Goal: Task Accomplishment & Management: Use online tool/utility

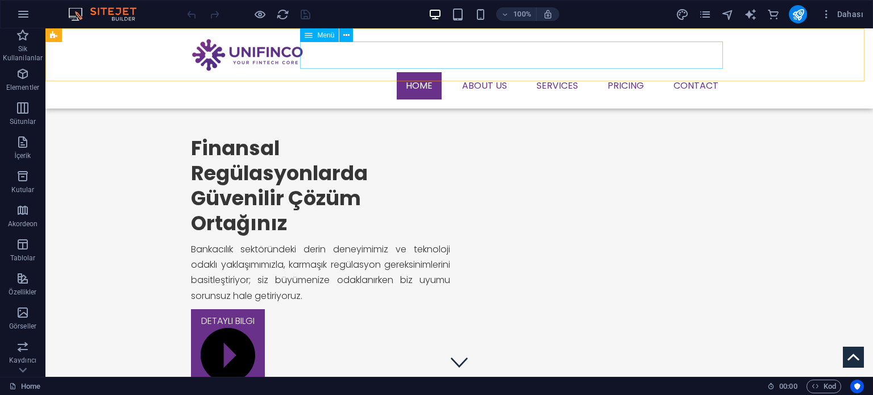
click at [486, 72] on nav "Home About us Services Service Detail Pricing Contact" at bounding box center [459, 85] width 536 height 27
click at [481, 72] on nav "Home About us Services Service Detail Pricing Contact" at bounding box center [459, 85] width 536 height 27
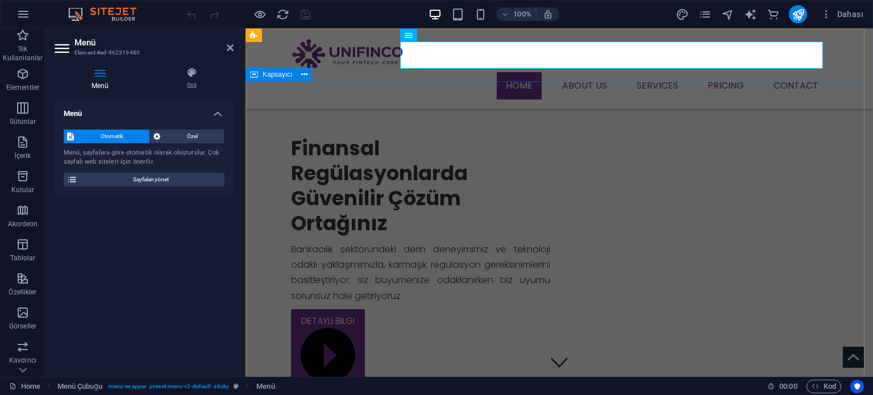
click at [761, 106] on div "Finansal Regülasyonlarda Güvenilir Çözüm Ortağınız Bankacılık sektöründeki deri…" at bounding box center [558, 361] width 627 height 561
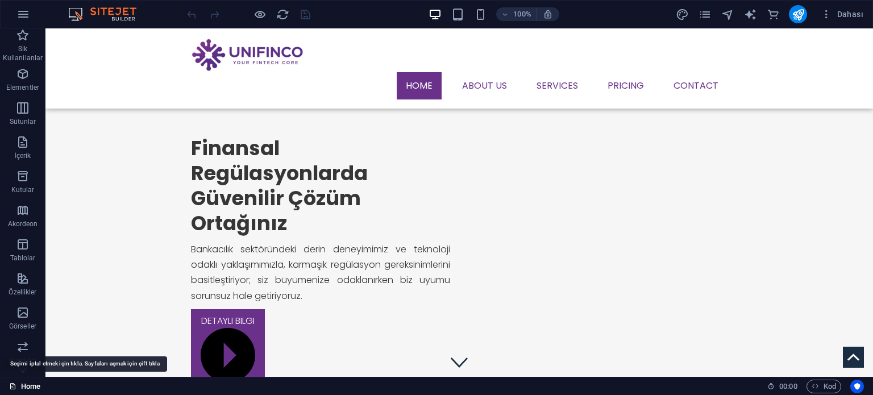
click at [23, 385] on link "Home" at bounding box center [24, 387] width 31 height 14
click at [30, 388] on link "Home" at bounding box center [24, 387] width 31 height 14
click at [838, 15] on span "Dahası" at bounding box center [841, 14] width 43 height 11
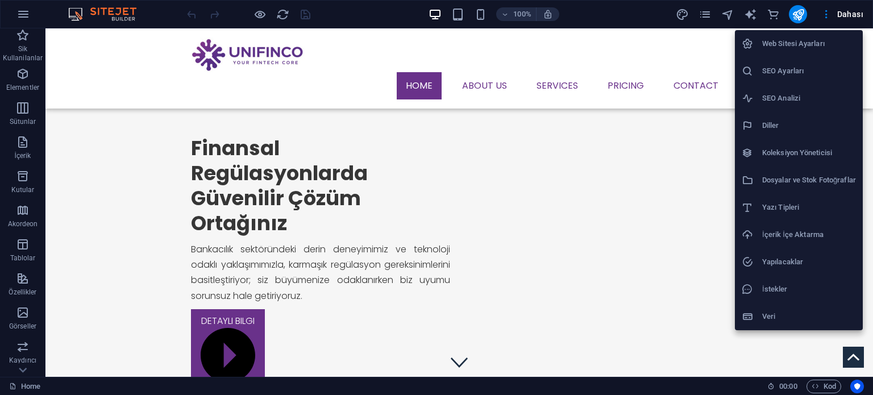
click at [704, 14] on div at bounding box center [436, 197] width 873 height 395
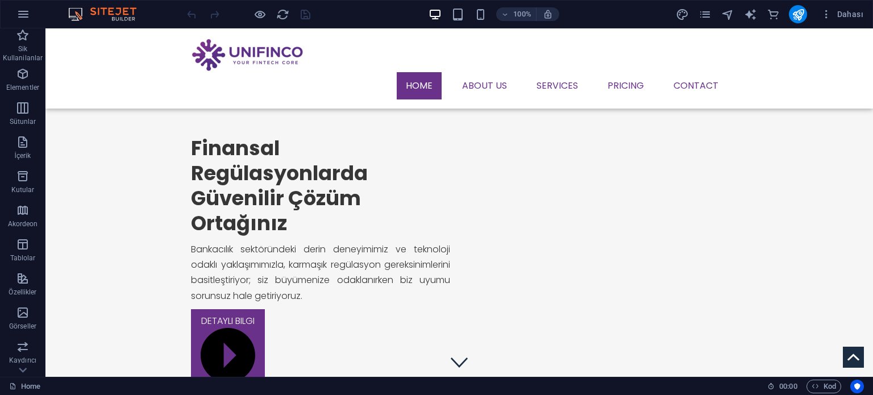
click at [704, 14] on div "Web Sitesi Ayarları SEO Ayarları SEO Analizi Diller Koleksiyon Yöneticisi Dosya…" at bounding box center [436, 201] width 873 height 388
click at [704, 14] on icon "pages" at bounding box center [704, 14] width 13 height 13
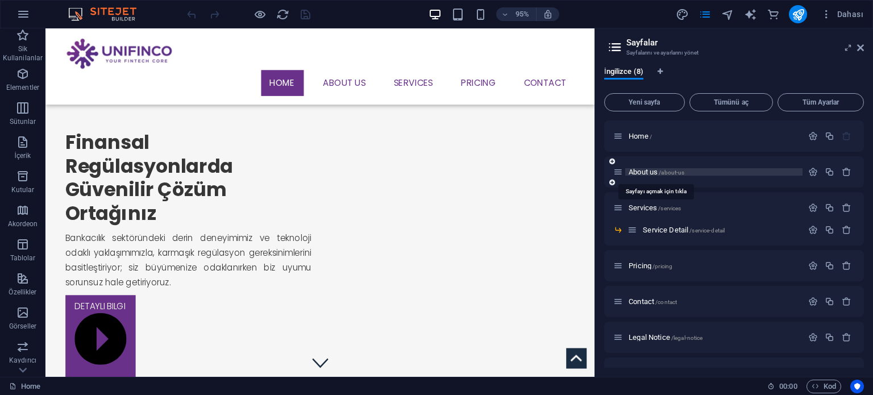
click at [644, 172] on span "About us /about-us" at bounding box center [656, 172] width 56 height 9
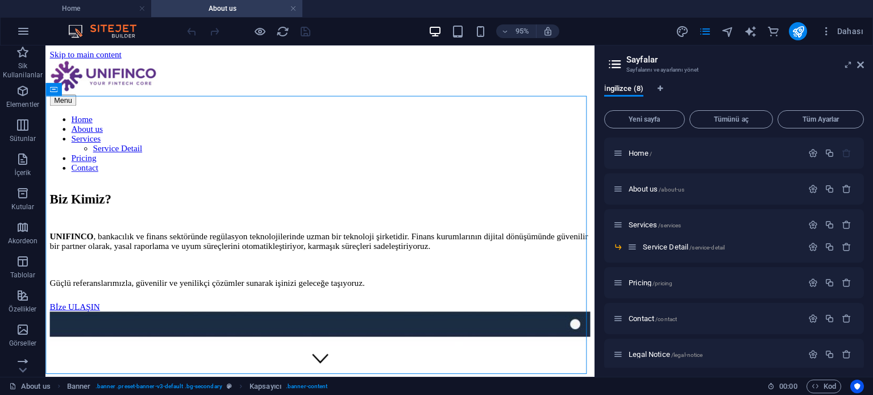
click at [855, 61] on h2 "Sayfalar" at bounding box center [745, 60] width 238 height 10
click at [857, 64] on icon at bounding box center [860, 64] width 7 height 9
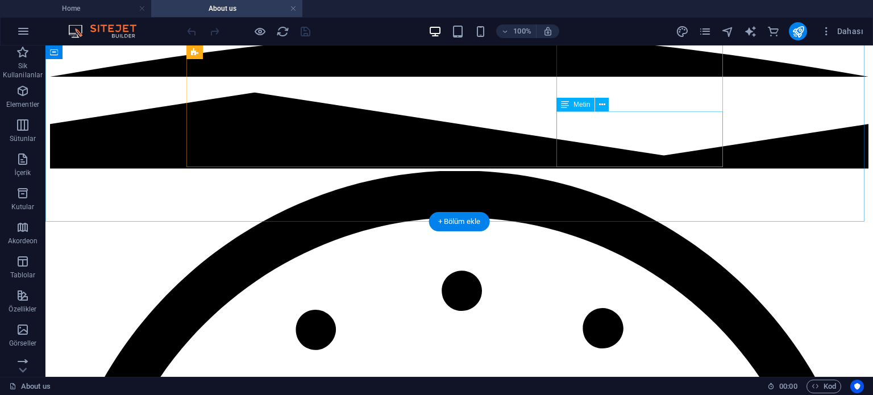
scroll to position [1078, 0]
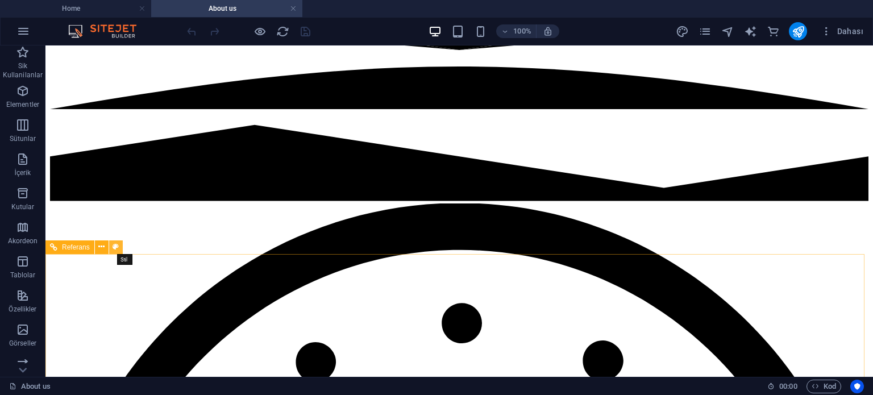
click at [119, 247] on button at bounding box center [116, 247] width 14 height 14
select select "rem"
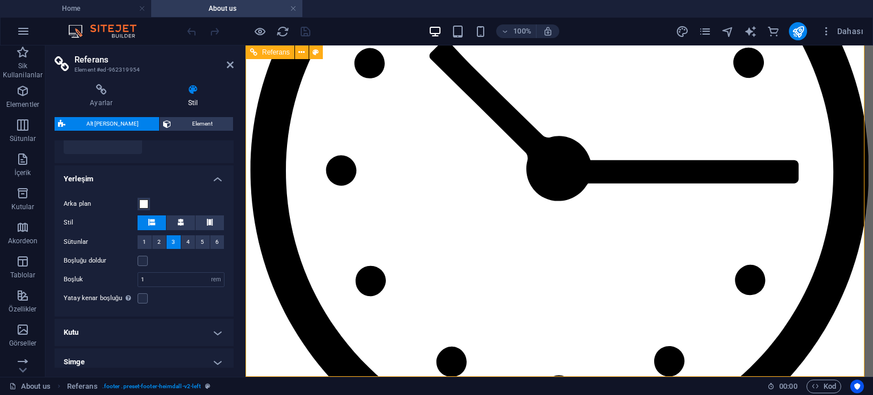
scroll to position [1306, 0]
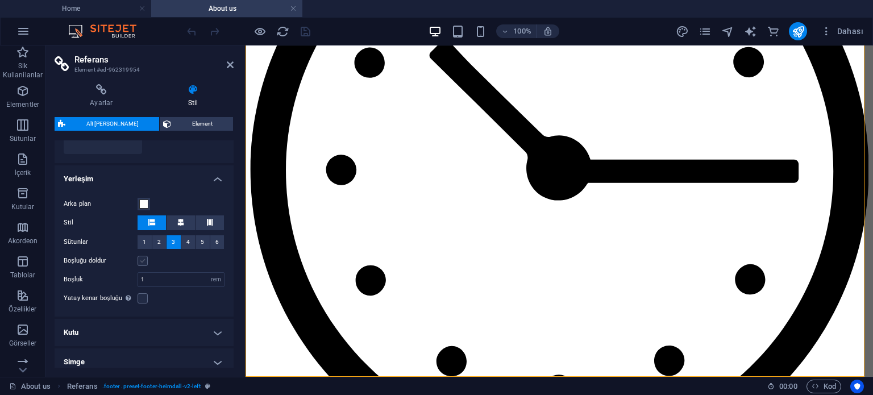
click at [144, 261] on label at bounding box center [143, 261] width 10 height 10
click at [0, 0] on input "Boşluğu doldur" at bounding box center [0, 0] width 0 height 0
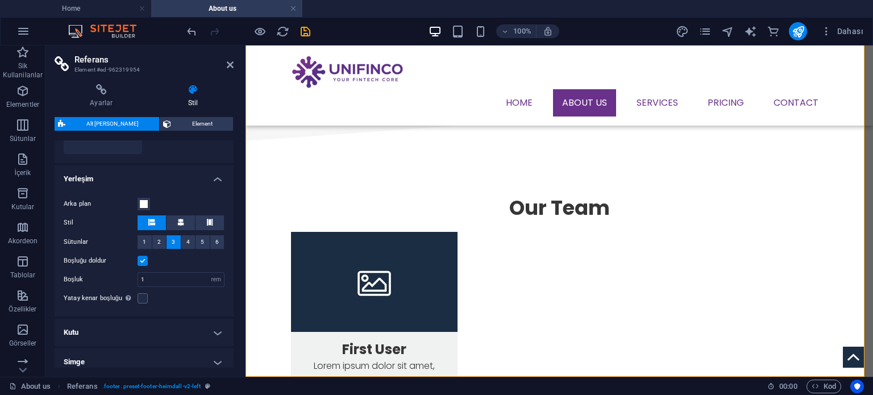
click at [144, 261] on label at bounding box center [143, 261] width 10 height 10
click at [0, 0] on input "Boşluğu doldur" at bounding box center [0, 0] width 0 height 0
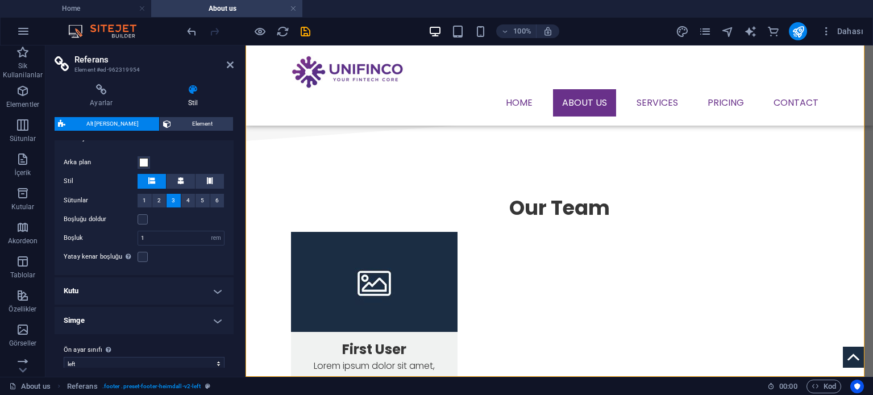
scroll to position [223, 0]
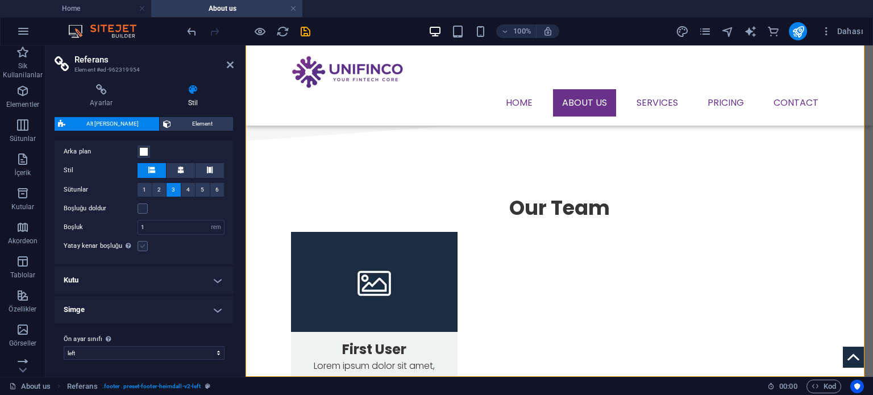
click at [143, 248] on label at bounding box center [143, 246] width 10 height 10
click at [0, 0] on input "Yatay kenar boşluğu Şayet "İçerik genişliği" kapsayıcıları, "Varsayılan" olarak…" at bounding box center [0, 0] width 0 height 0
click at [146, 246] on label at bounding box center [143, 246] width 10 height 10
click at [0, 0] on input "Yatay kenar boşluğu Şayet "İçerik genişliği" kapsayıcıları, "Varsayılan" olarak…" at bounding box center [0, 0] width 0 height 0
click at [189, 282] on h4 "Kutu" at bounding box center [144, 279] width 179 height 27
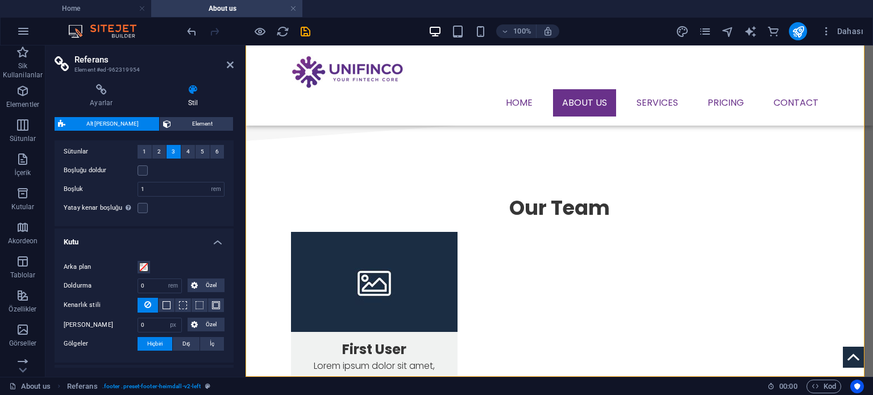
scroll to position [280, 0]
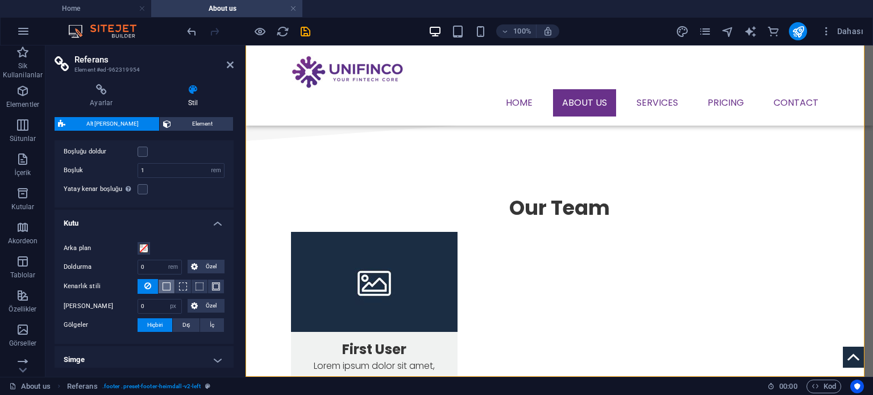
click at [160, 285] on button at bounding box center [167, 287] width 16 height 14
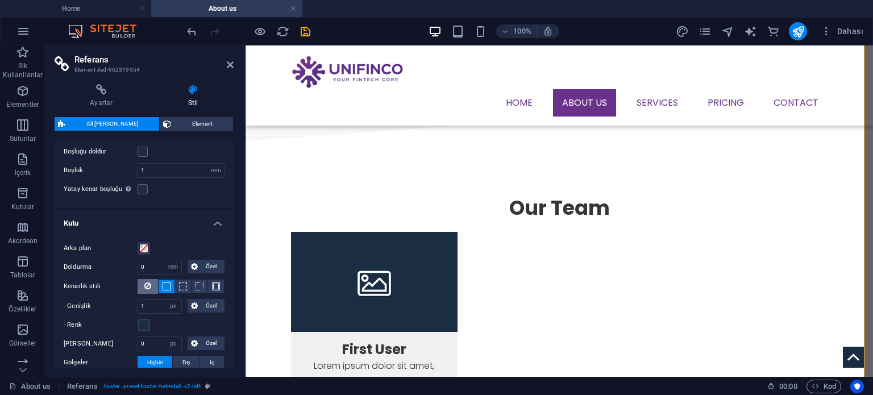
click at [151, 285] on button at bounding box center [148, 286] width 20 height 15
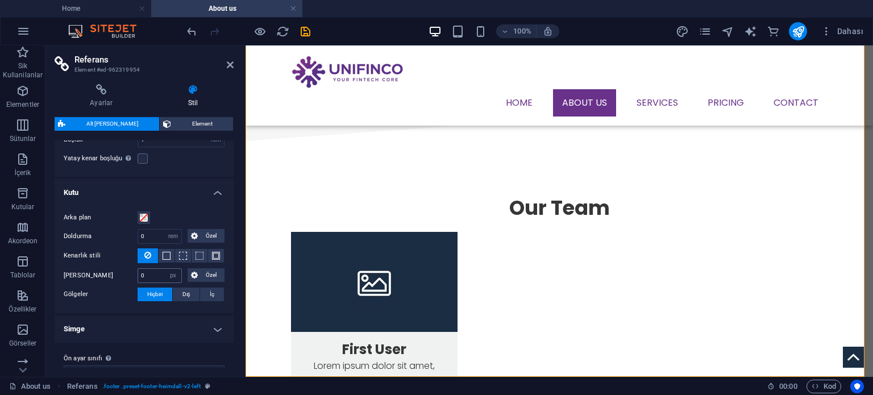
scroll to position [329, 0]
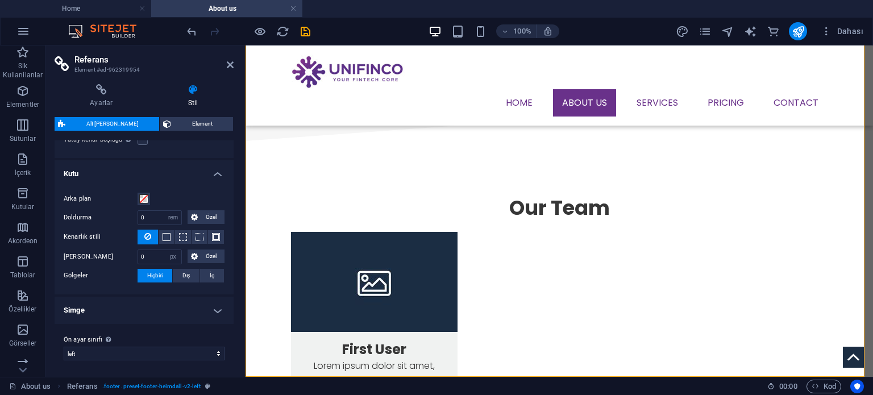
click at [165, 307] on h4 "Simge" at bounding box center [144, 310] width 179 height 27
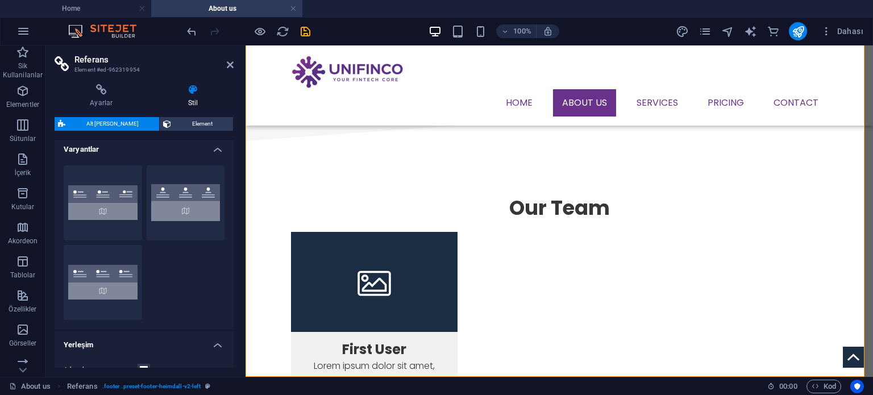
scroll to position [0, 0]
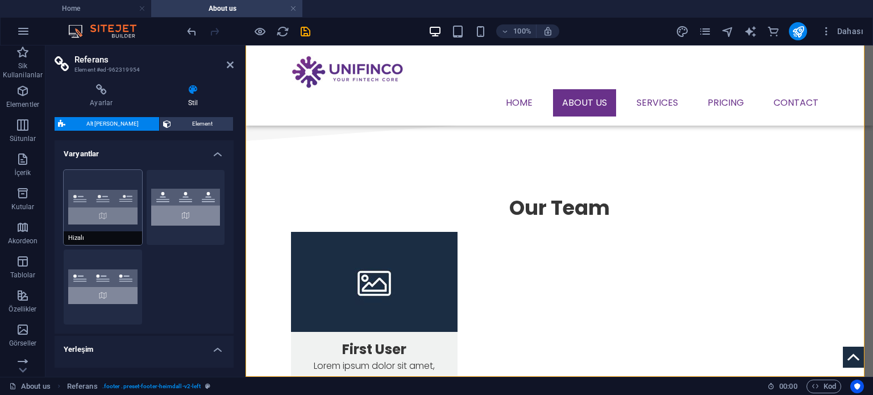
click at [103, 209] on button "Hizalı" at bounding box center [103, 207] width 78 height 75
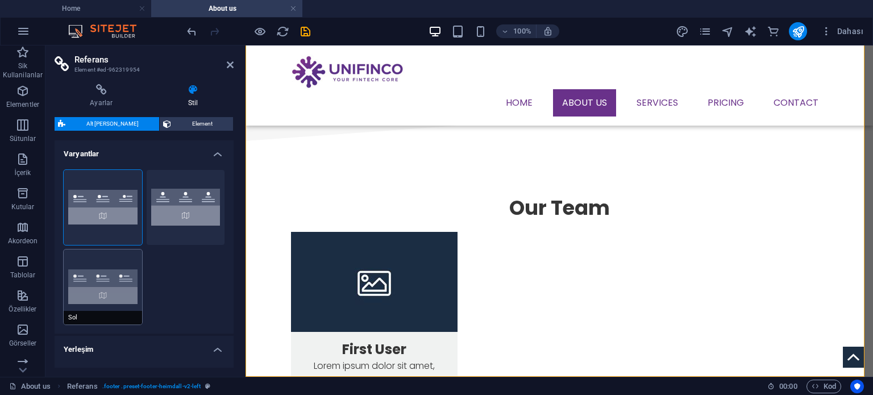
click at [93, 290] on button "Sol" at bounding box center [103, 286] width 78 height 75
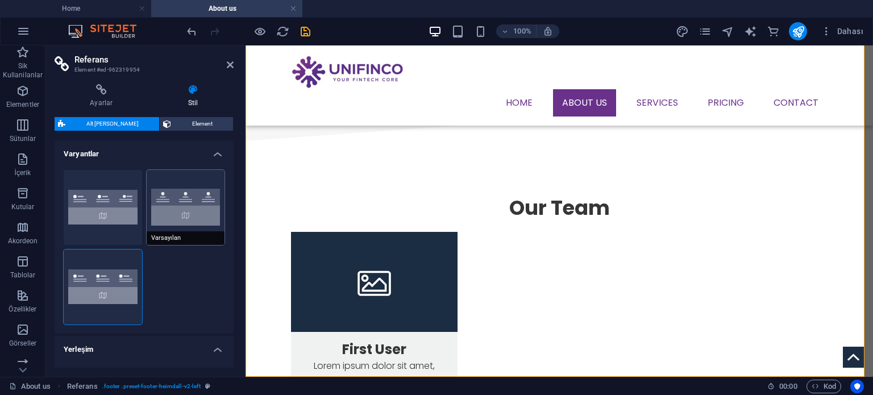
click at [183, 211] on button "Varsayılan" at bounding box center [186, 207] width 78 height 75
type input "2"
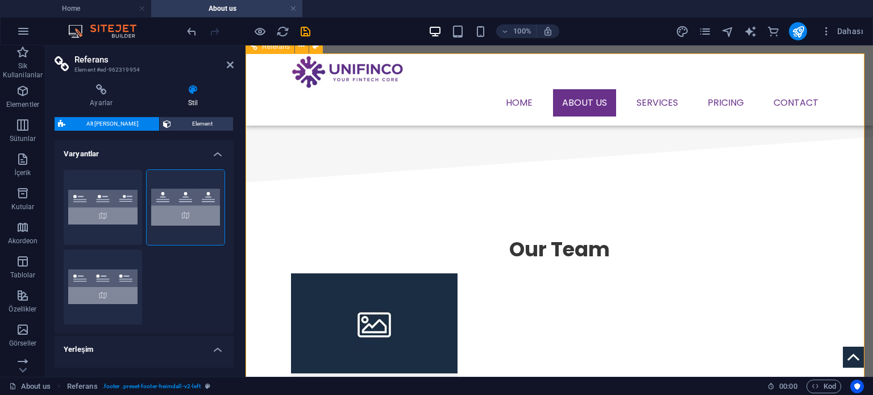
scroll to position [1321, 0]
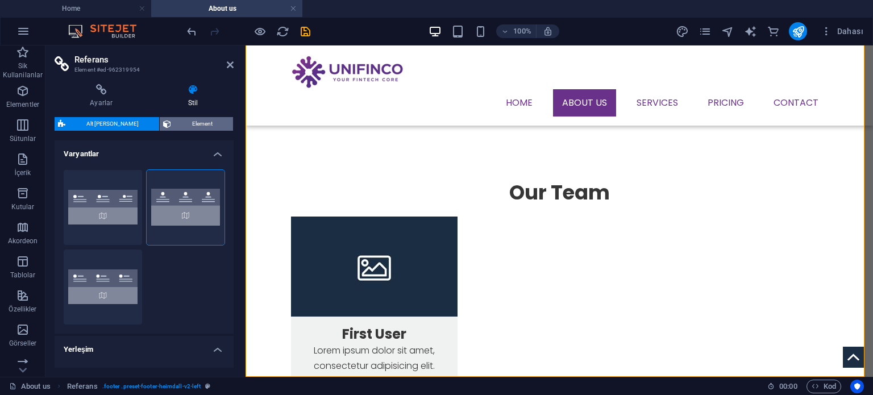
click at [189, 120] on span "Element" at bounding box center [201, 124] width 55 height 14
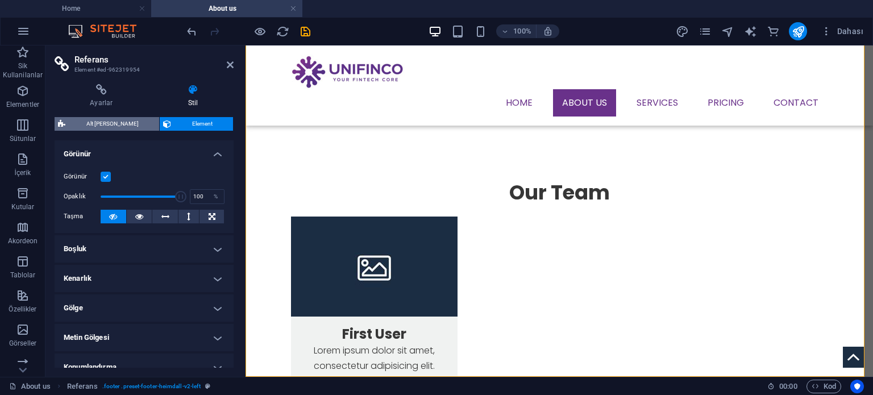
click at [113, 126] on span "Alt [PERSON_NAME]" at bounding box center [112, 124] width 87 height 14
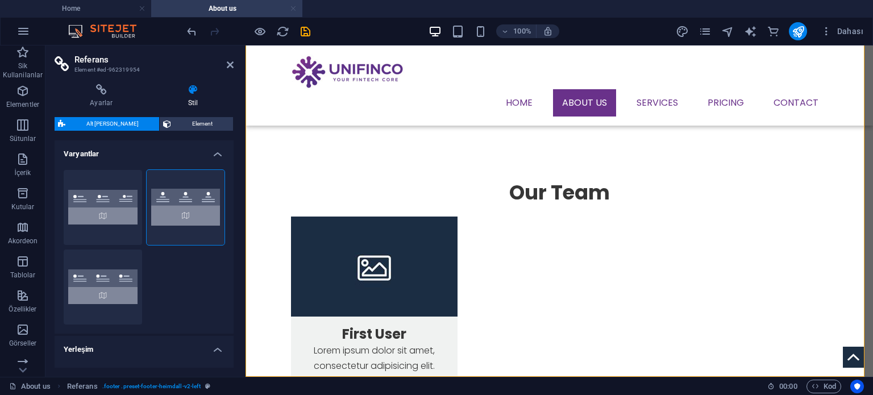
click at [295, 9] on link at bounding box center [293, 8] width 7 height 11
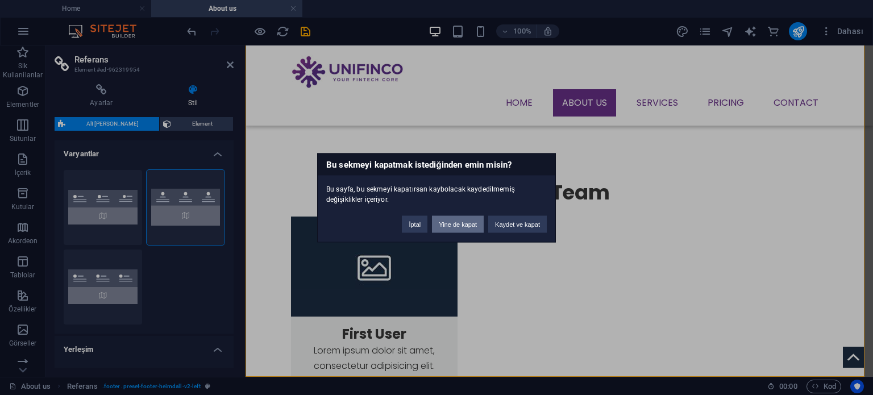
click at [453, 225] on button "Yine de kapat" at bounding box center [458, 223] width 52 height 17
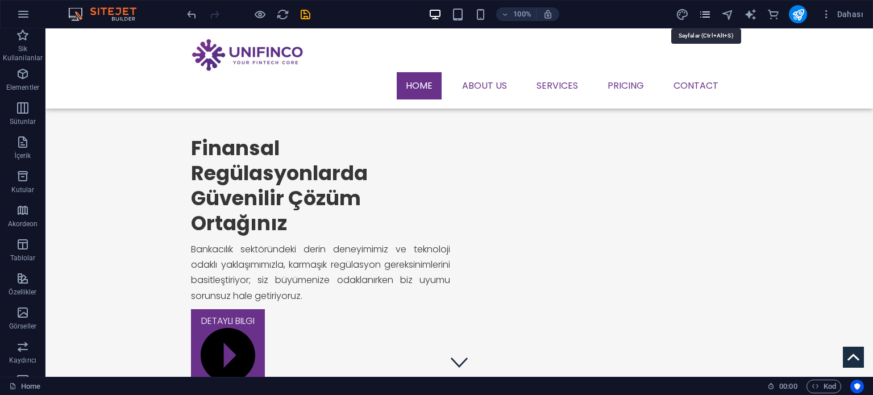
click at [709, 14] on icon "pages" at bounding box center [704, 14] width 13 height 13
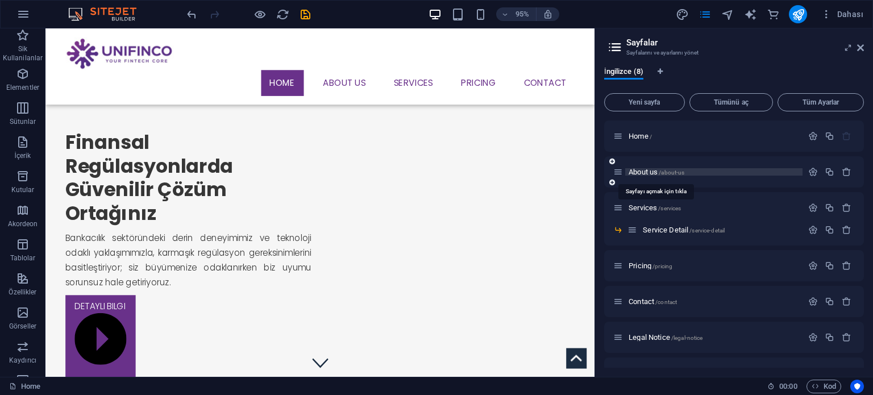
click at [648, 170] on span "About us /about-us" at bounding box center [656, 172] width 56 height 9
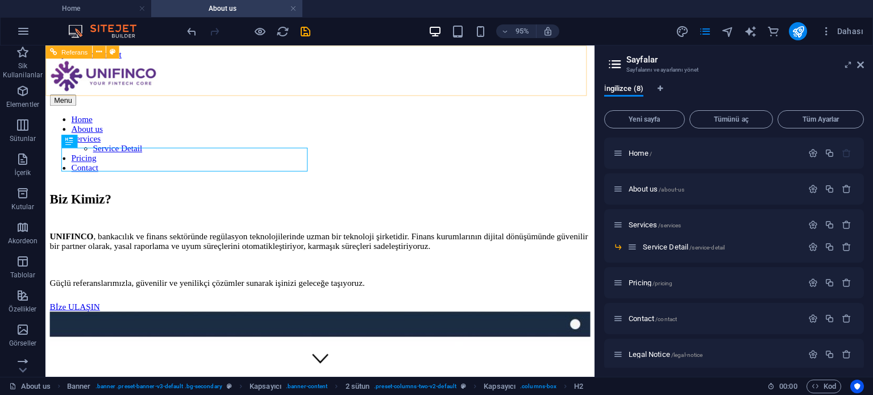
scroll to position [0, 0]
click at [863, 64] on icon at bounding box center [860, 64] width 7 height 9
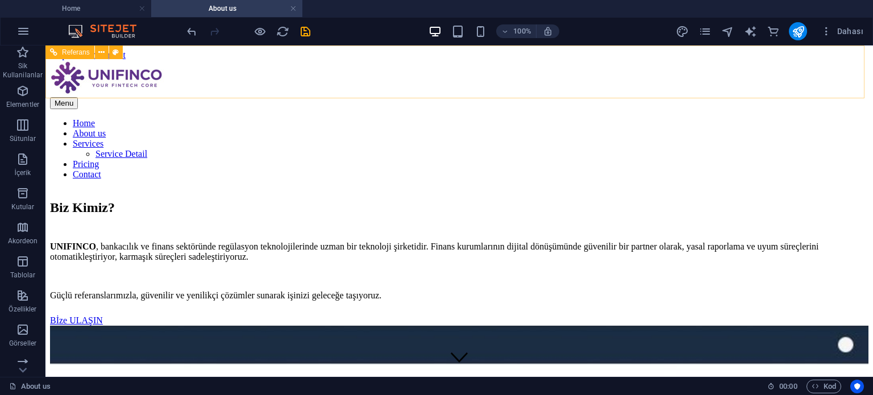
click at [411, 118] on nav "Home About us Services Service Detail Pricing Contact" at bounding box center [459, 148] width 818 height 61
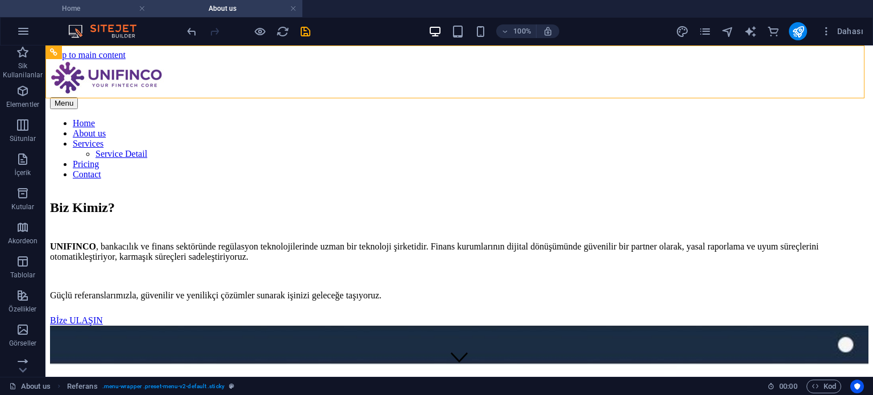
click at [93, 15] on li "Home" at bounding box center [75, 8] width 151 height 17
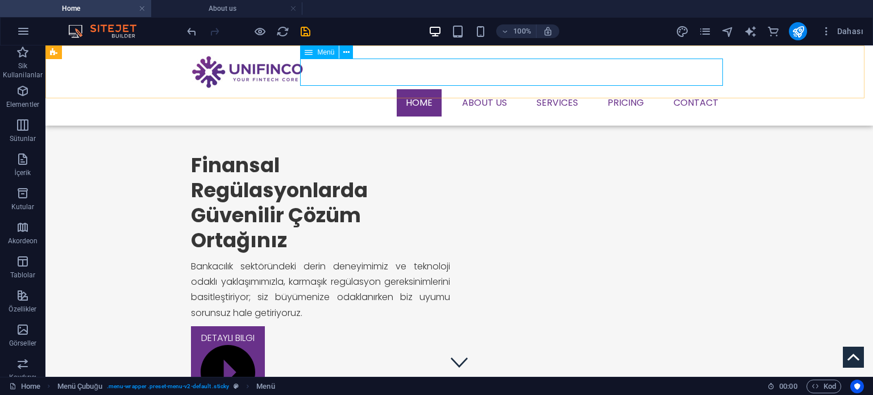
click at [485, 89] on nav "Home About us Services Service Detail Pricing Contact" at bounding box center [459, 102] width 536 height 27
click at [484, 89] on nav "Home About us Services Service Detail Pricing Contact" at bounding box center [459, 102] width 536 height 27
click at [209, 12] on h4 "About us" at bounding box center [226, 8] width 151 height 13
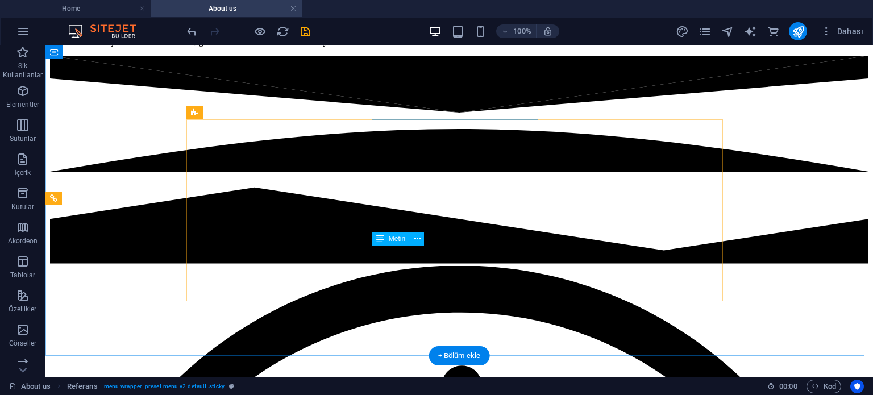
scroll to position [966, 0]
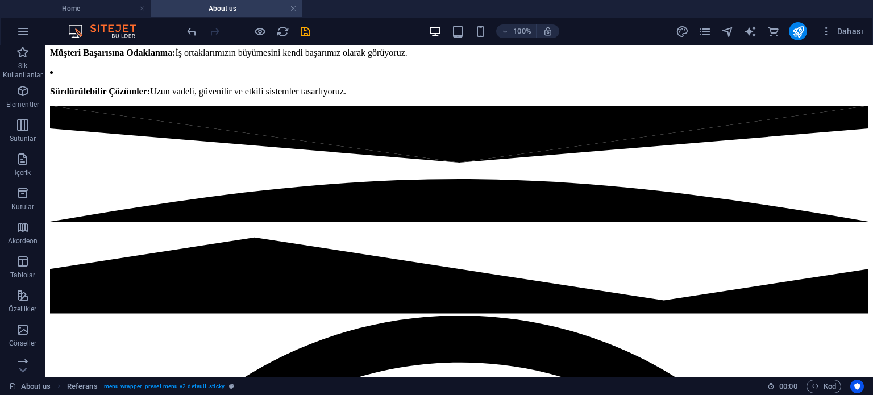
click at [712, 24] on div "Dahası" at bounding box center [771, 31] width 193 height 18
click at [709, 26] on icon "pages" at bounding box center [704, 31] width 13 height 13
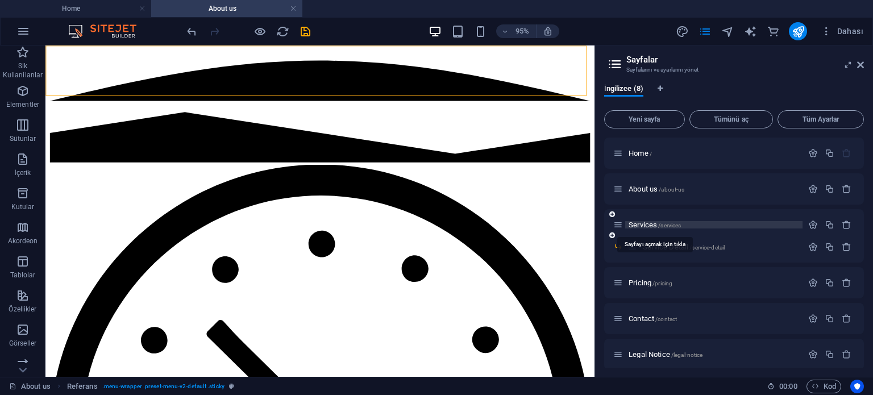
click at [656, 223] on span "Services /services" at bounding box center [654, 224] width 52 height 9
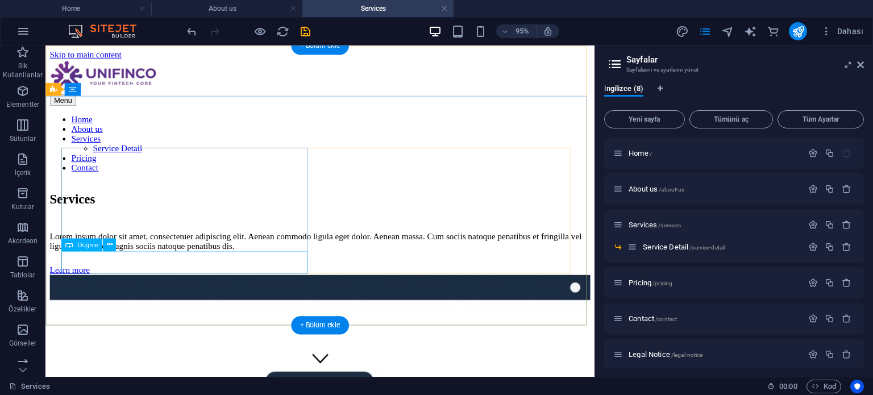
scroll to position [0, 0]
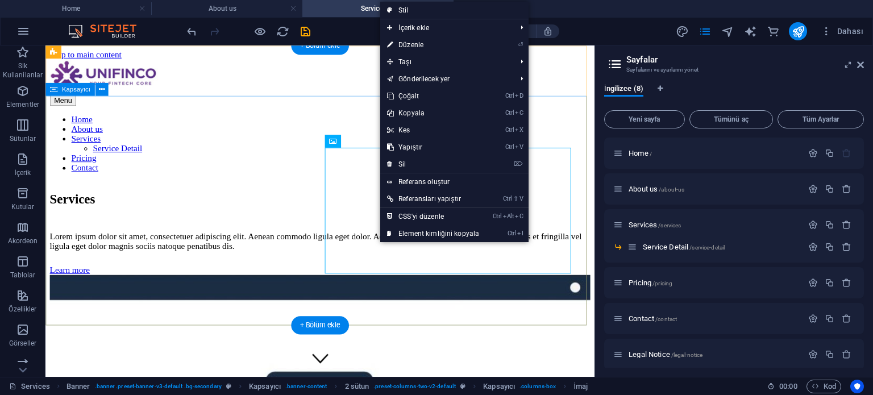
click at [212, 189] on div "Services Lorem ipsum dolor sit amet, consectetuer adipiscing elit. Aenean commo…" at bounding box center [334, 384] width 569 height 391
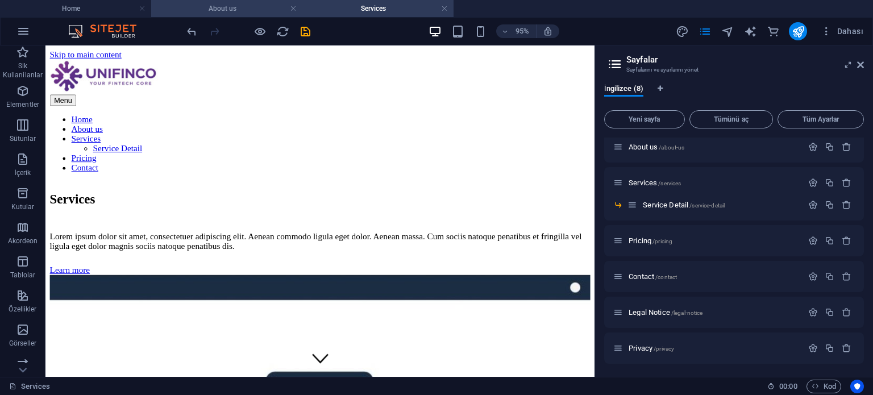
click at [248, 13] on h4 "About us" at bounding box center [226, 8] width 151 height 13
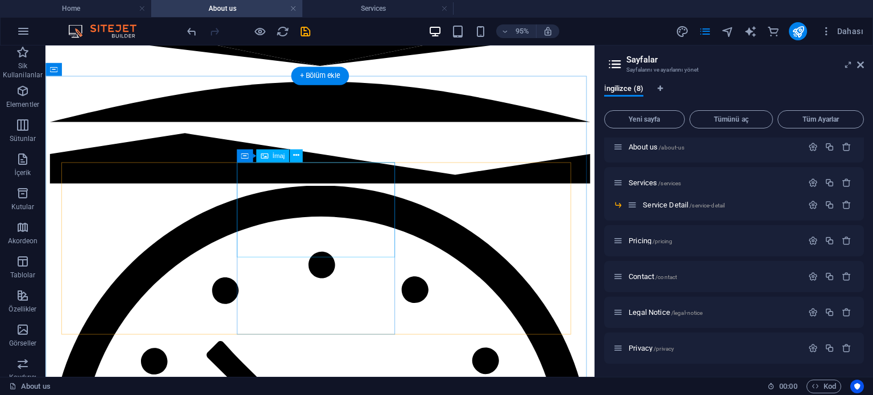
scroll to position [966, 0]
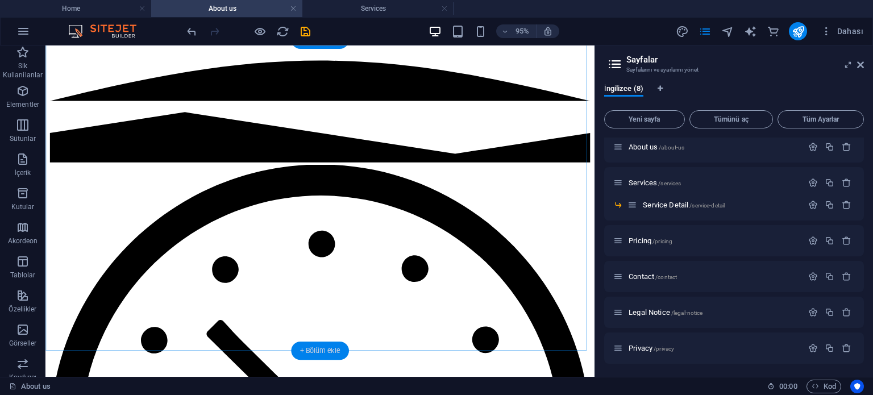
click at [319, 348] on div "+ Bölüm ekle" at bounding box center [319, 350] width 57 height 18
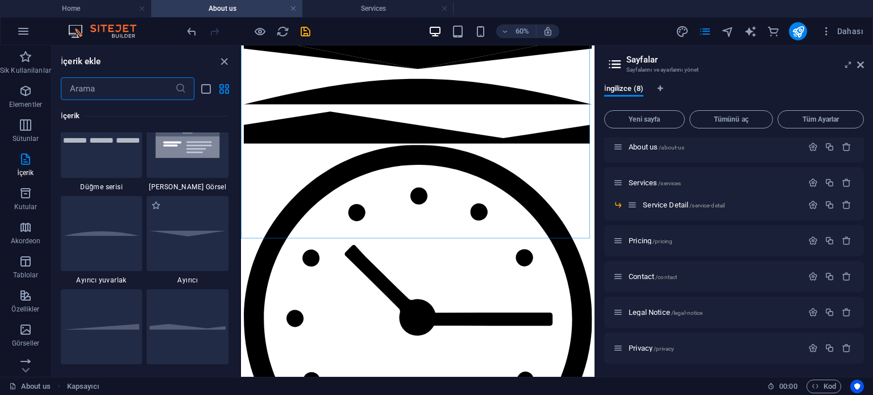
scroll to position [2499, 0]
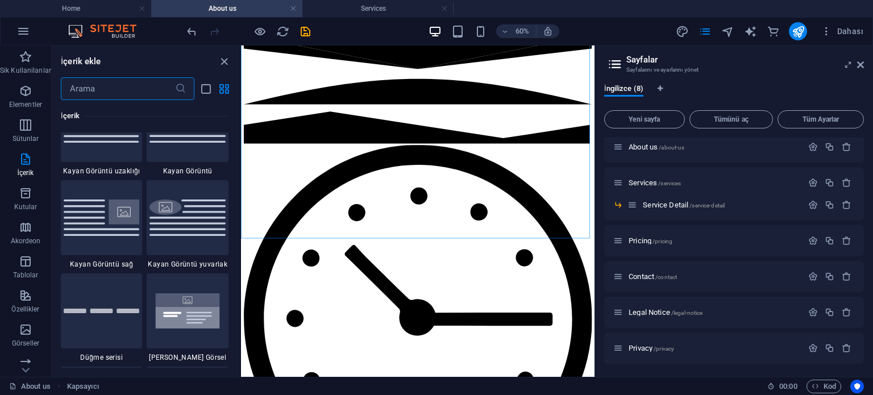
click at [133, 88] on input "text" at bounding box center [118, 88] width 114 height 23
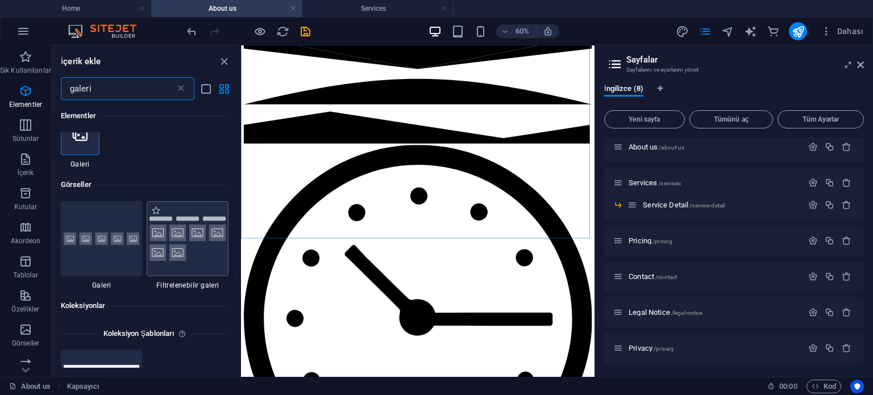
scroll to position [0, 0]
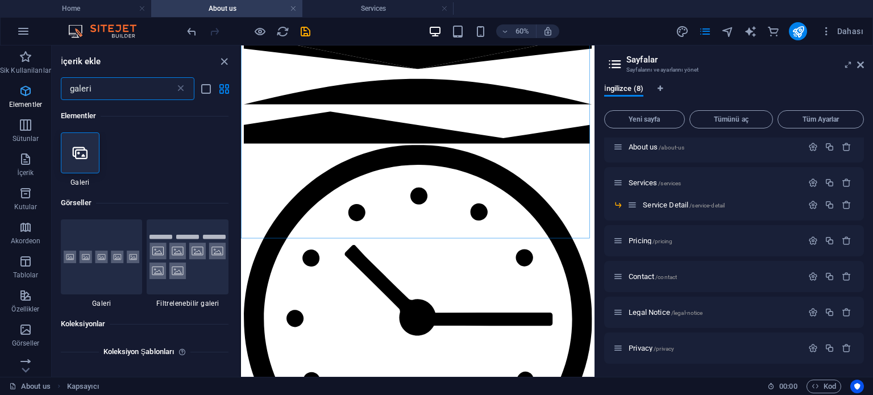
drag, startPoint x: 112, startPoint y: 88, endPoint x: 43, endPoint y: 88, distance: 68.8
click at [43, 88] on div "Sik Kullanilanlar Elementler Sütunlar İçerik Kutular Akordeon Tablolar Özellikl…" at bounding box center [120, 210] width 241 height 331
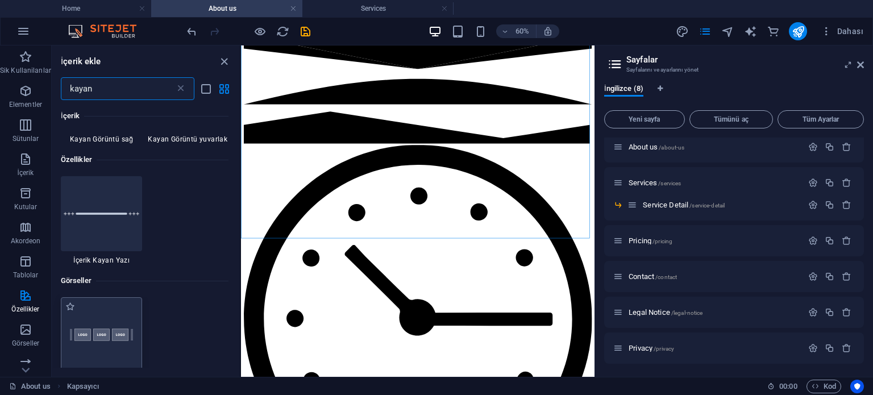
scroll to position [227, 0]
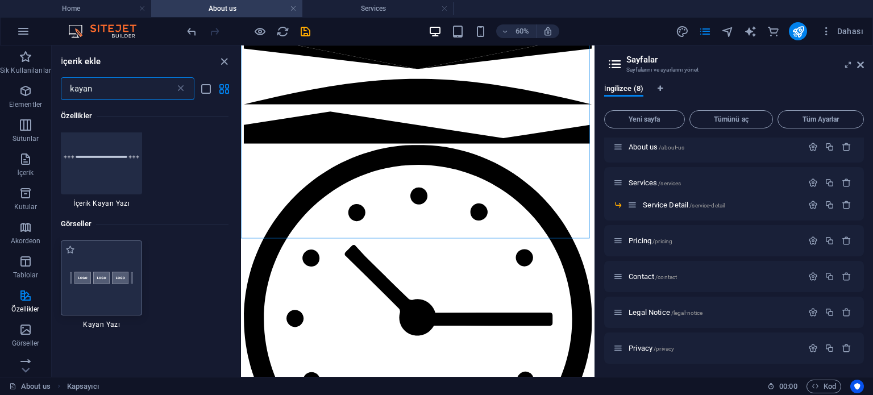
type input "kayan"
click at [102, 280] on img at bounding box center [102, 277] width 76 height 51
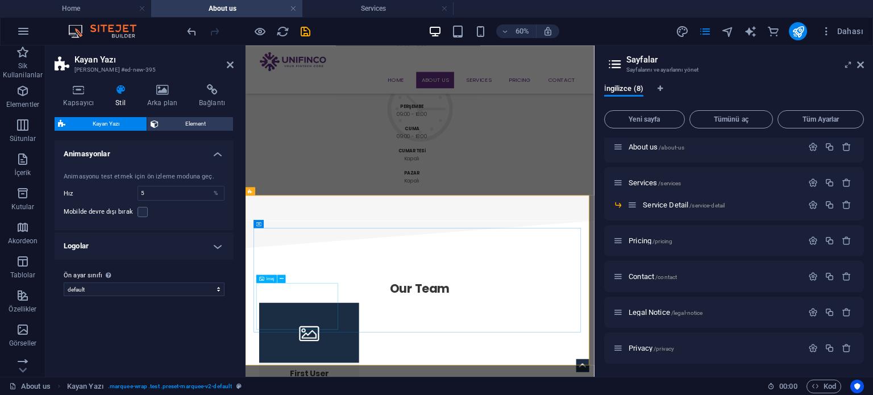
scroll to position [1080, 0]
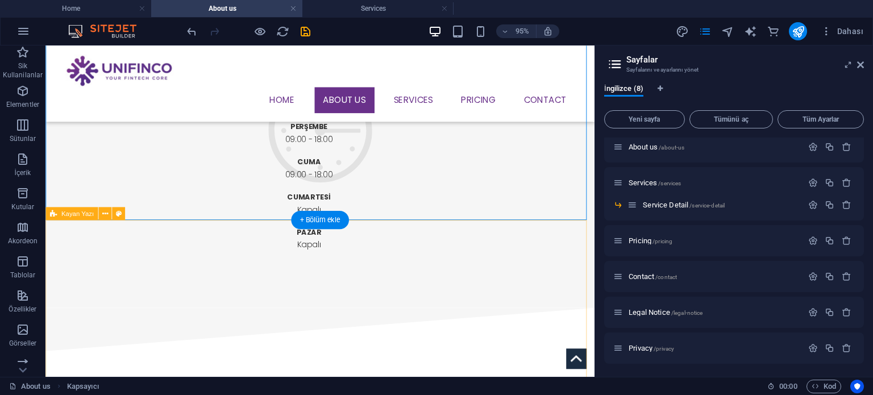
scroll to position [1250, 0]
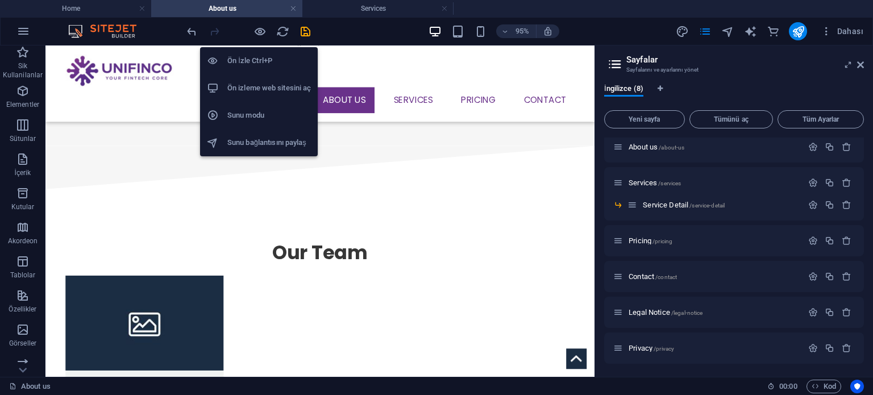
click at [247, 89] on h6 "Ön izleme web sitesini aç" at bounding box center [269, 88] width 84 height 14
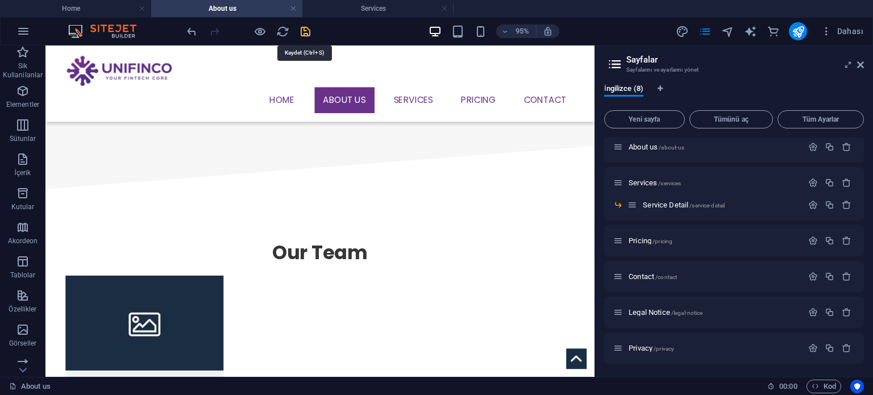
click at [307, 34] on icon "save" at bounding box center [305, 31] width 13 height 13
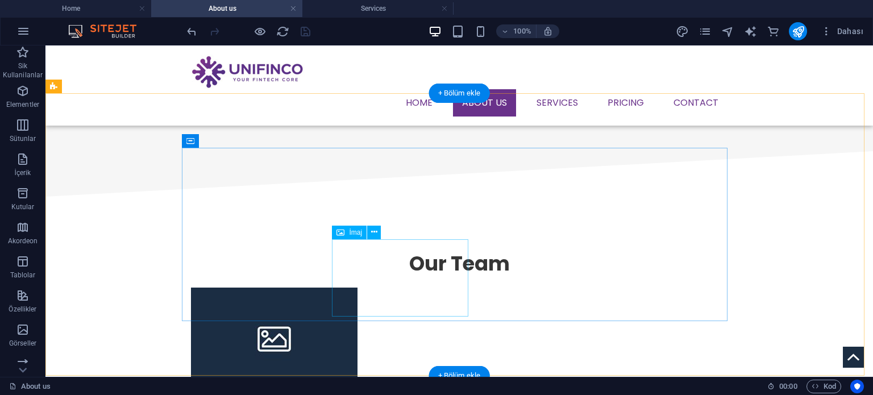
scroll to position [1193, 0]
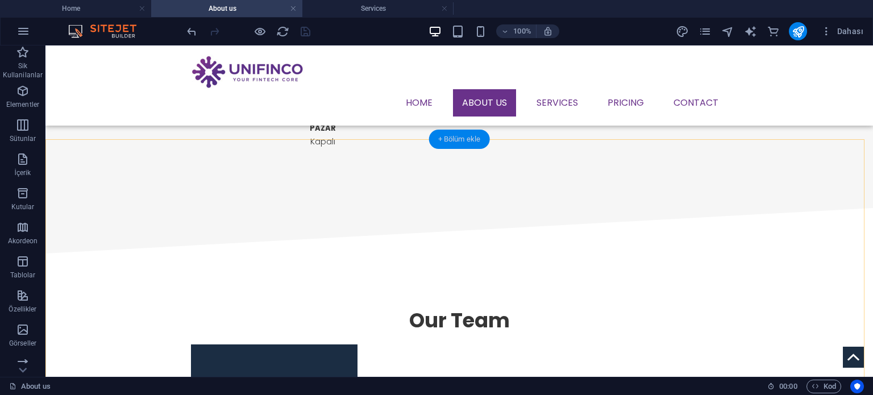
click at [453, 138] on div "+ Bölüm ekle" at bounding box center [459, 139] width 61 height 19
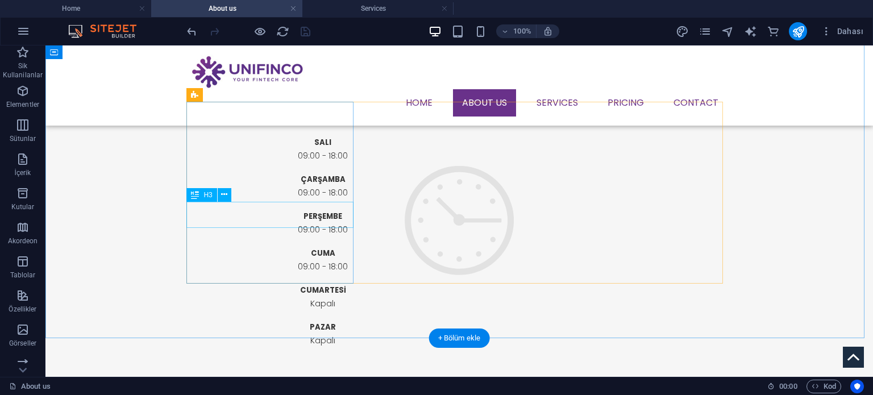
scroll to position [1071, 0]
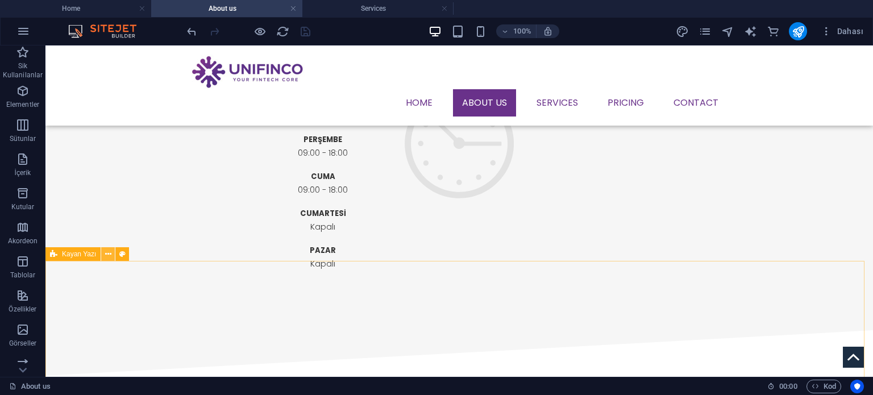
click at [111, 255] on button at bounding box center [108, 254] width 14 height 14
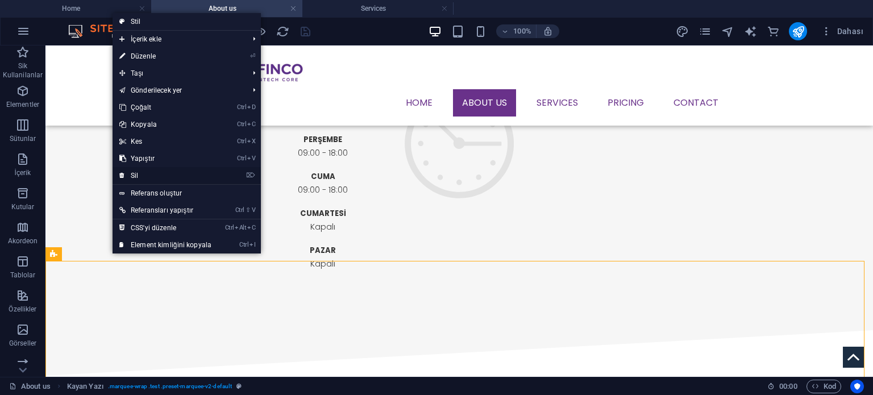
click at [157, 181] on link "⌦ Sil" at bounding box center [166, 175] width 106 height 17
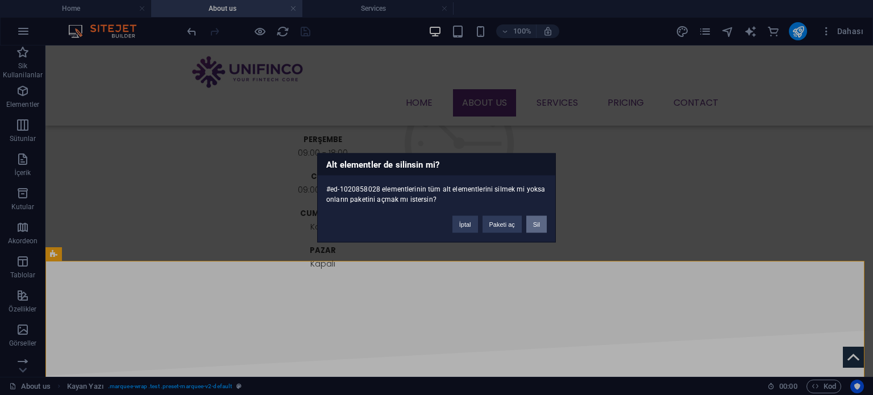
click at [539, 226] on button "Sil" at bounding box center [536, 223] width 20 height 17
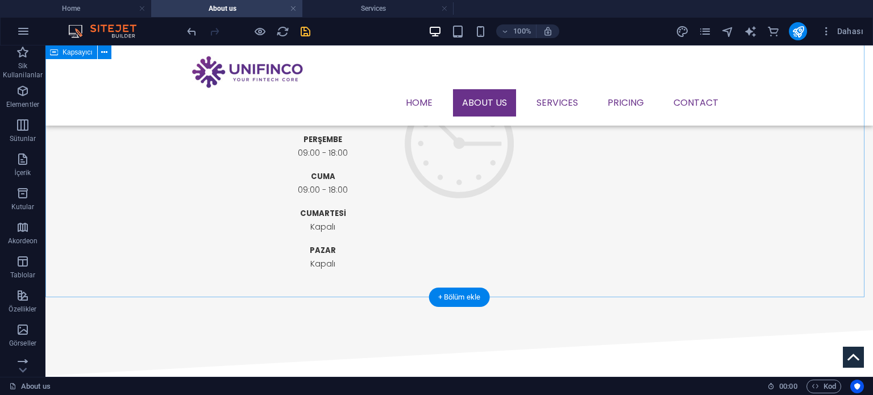
scroll to position [957, 0]
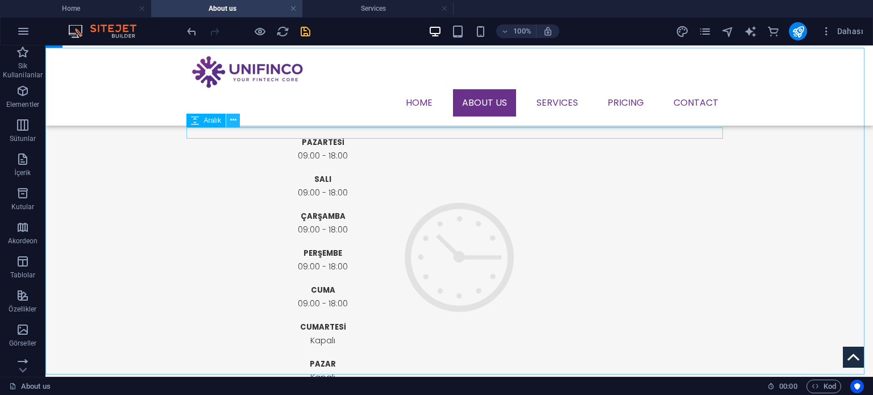
click at [235, 122] on icon at bounding box center [233, 120] width 6 height 12
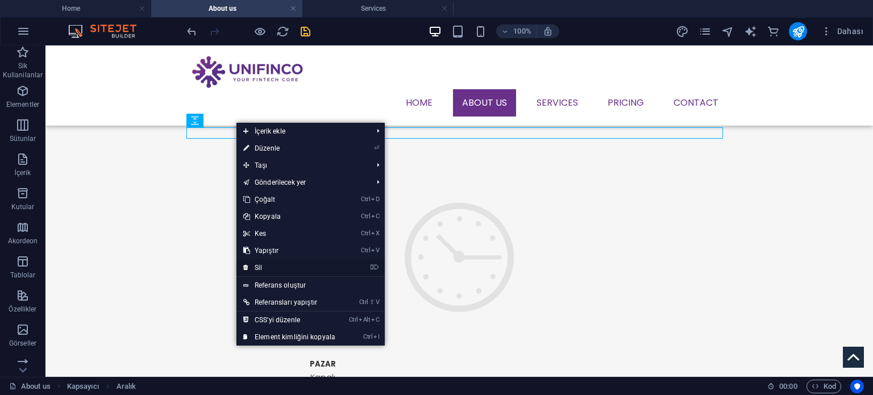
click at [264, 270] on link "⌦ Sil" at bounding box center [289, 267] width 106 height 17
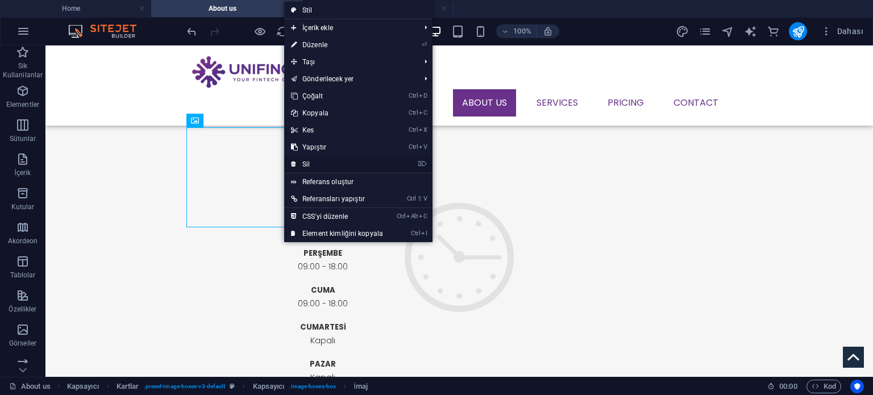
click at [307, 161] on link "⌦ Sil" at bounding box center [337, 164] width 106 height 17
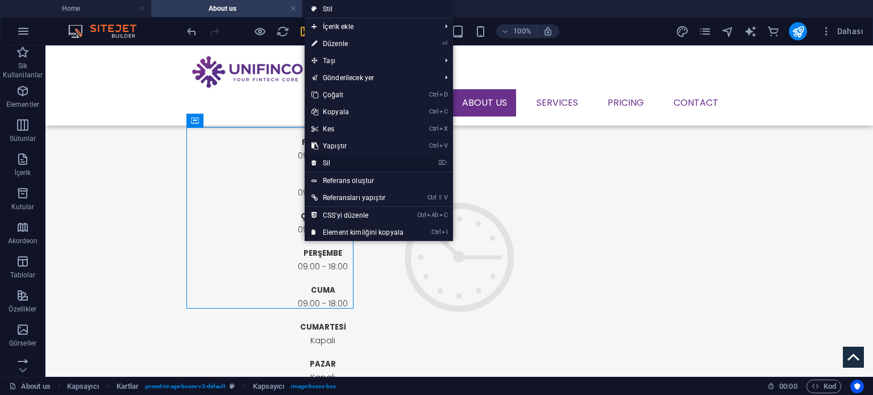
click at [348, 165] on link "⌦ Sil" at bounding box center [358, 163] width 106 height 17
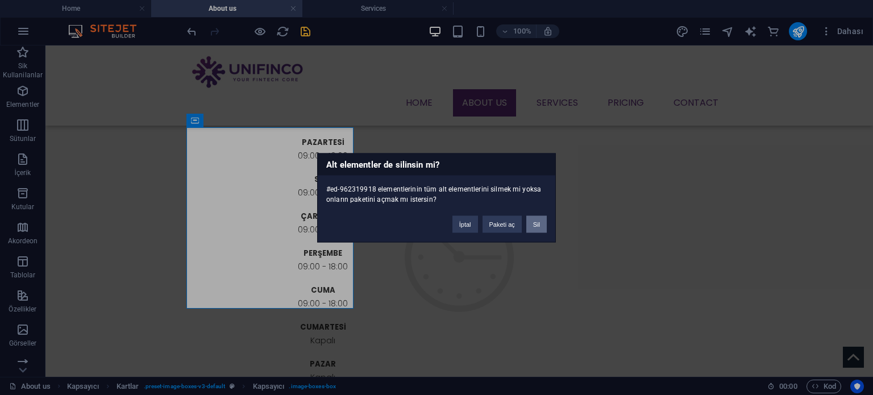
click at [540, 223] on button "Sil" at bounding box center [536, 223] width 20 height 17
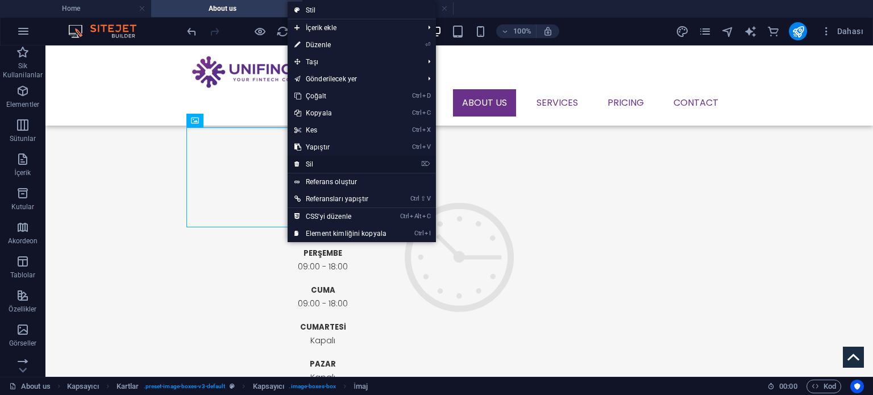
click at [334, 164] on link "⌦ Sil" at bounding box center [341, 164] width 106 height 17
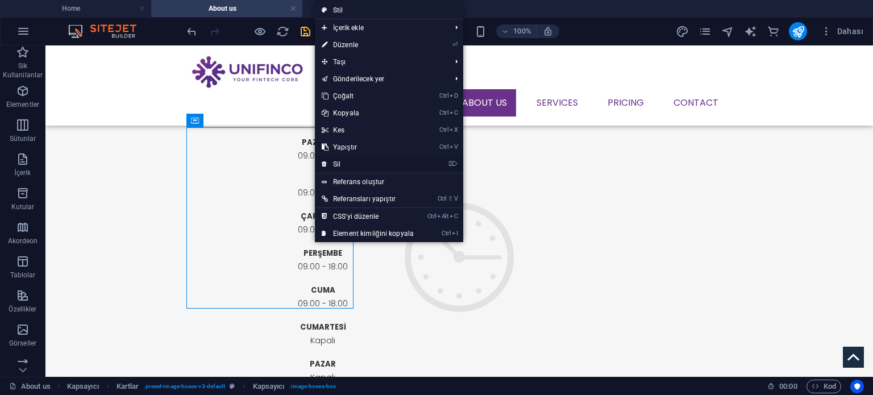
click at [357, 163] on link "⌦ Sil" at bounding box center [368, 164] width 106 height 17
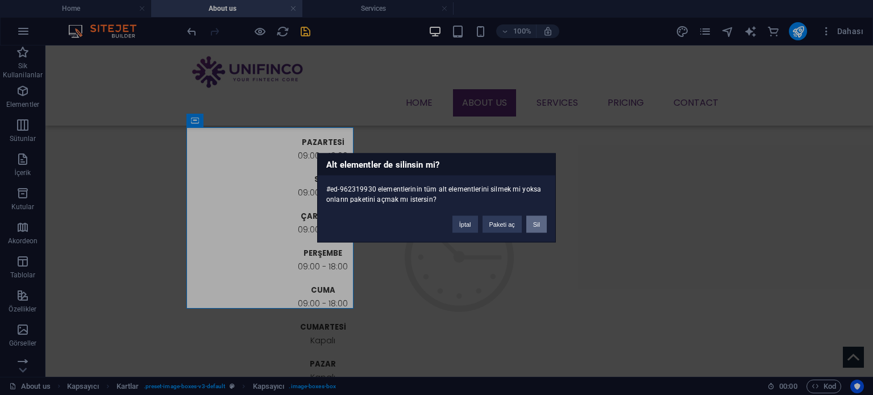
click at [542, 224] on button "Sil" at bounding box center [536, 223] width 20 height 17
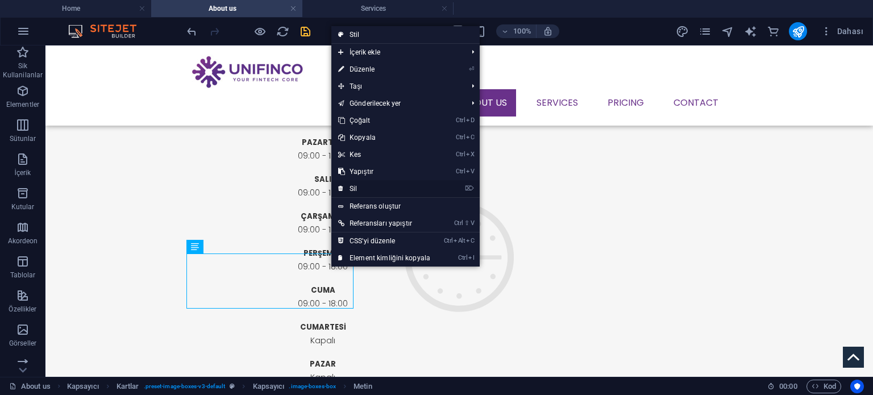
click at [384, 188] on link "⌦ Sil" at bounding box center [384, 188] width 106 height 17
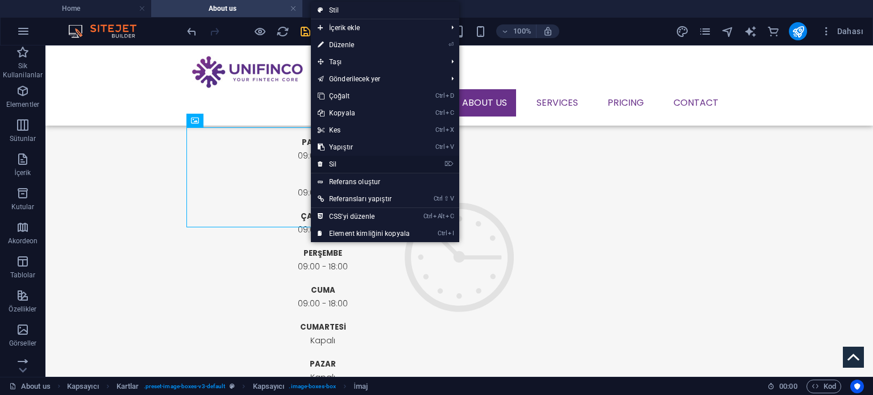
click at [341, 165] on link "⌦ Sil" at bounding box center [364, 164] width 106 height 17
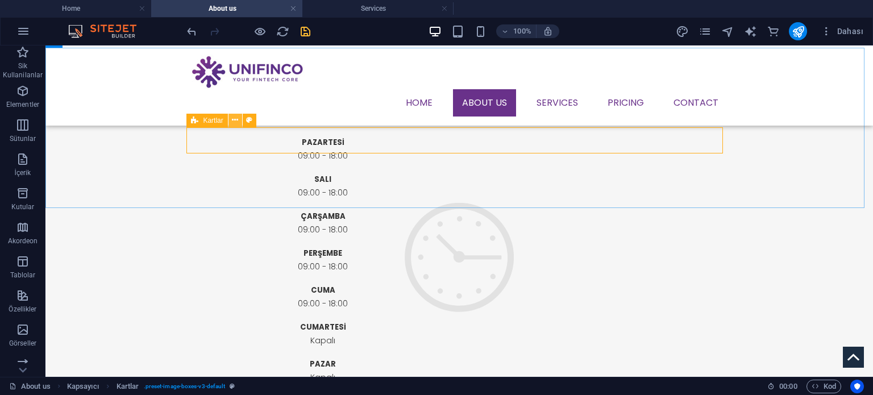
click at [237, 122] on icon at bounding box center [235, 120] width 6 height 12
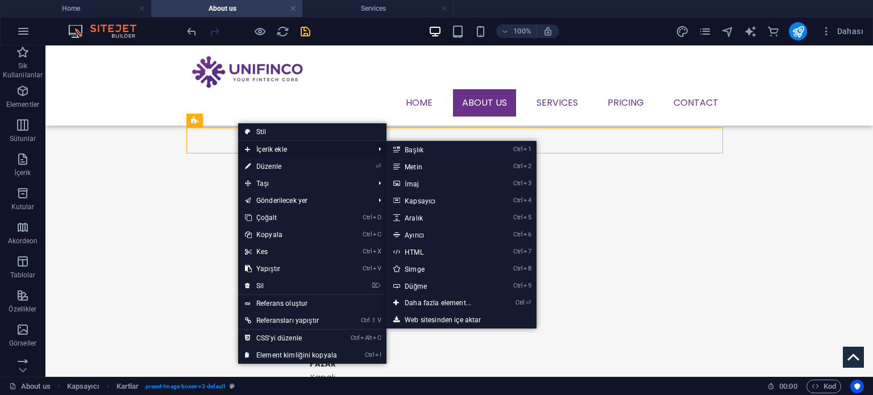
click at [276, 150] on span "İçerik ekle" at bounding box center [303, 149] width 131 height 17
click at [428, 304] on link "Ctrl ⏎ Daha fazla element..." at bounding box center [439, 302] width 107 height 17
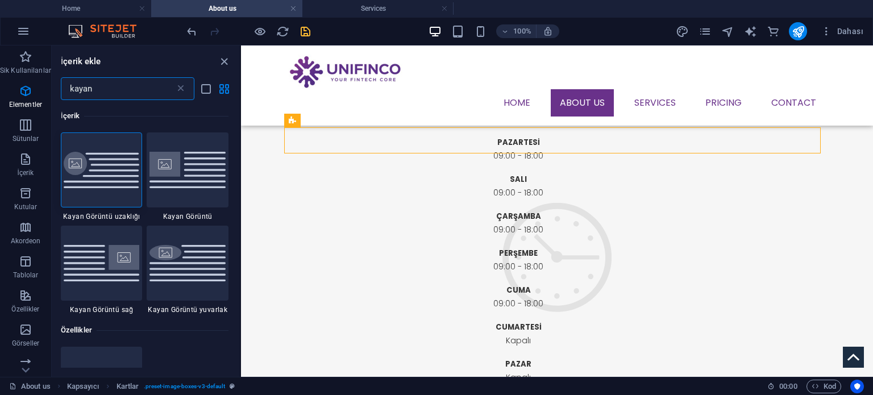
click at [141, 83] on input "kayan" at bounding box center [118, 88] width 114 height 23
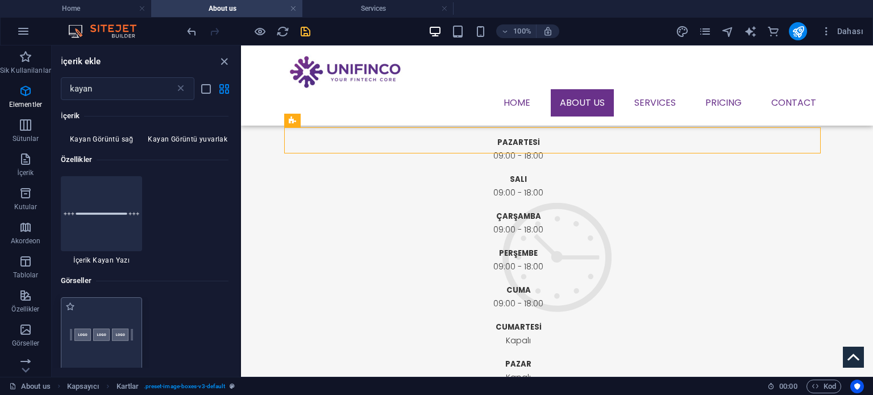
click at [105, 332] on img at bounding box center [102, 334] width 76 height 51
click at [241, 332] on div "2 sütun Kapsayıcı H2 Banner Banner Kapsayıcı 2 sütun Kapsayıcı Referans Kapsayı…" at bounding box center [557, 210] width 632 height 331
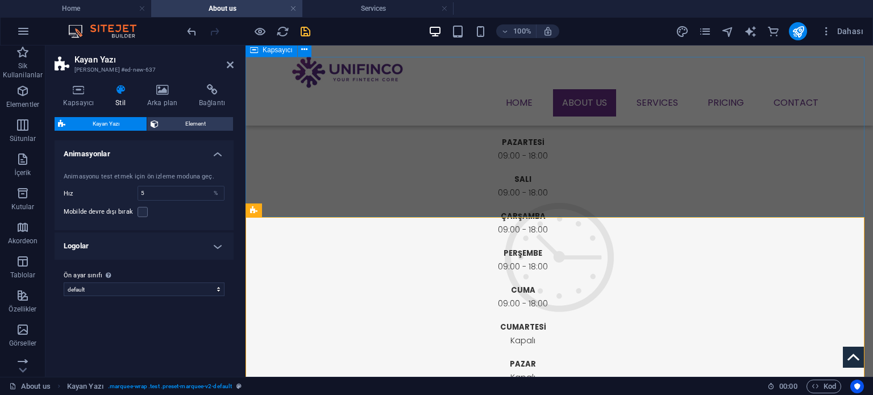
scroll to position [901, 0]
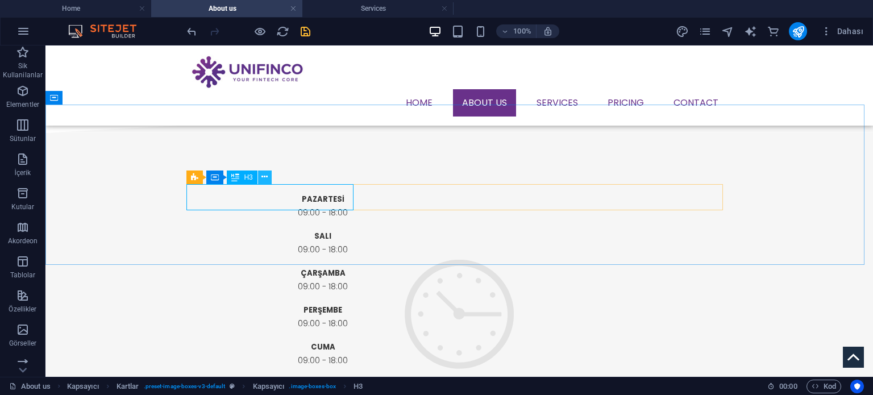
click at [266, 174] on icon at bounding box center [264, 177] width 6 height 12
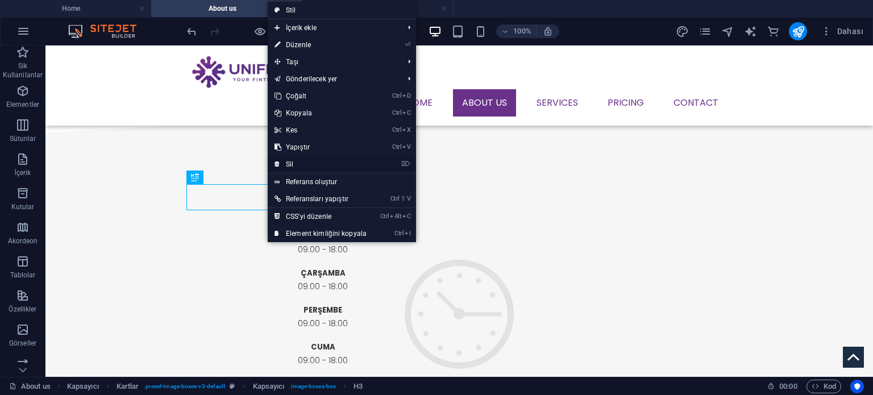
click at [294, 168] on link "⌦ Sil" at bounding box center [321, 164] width 106 height 17
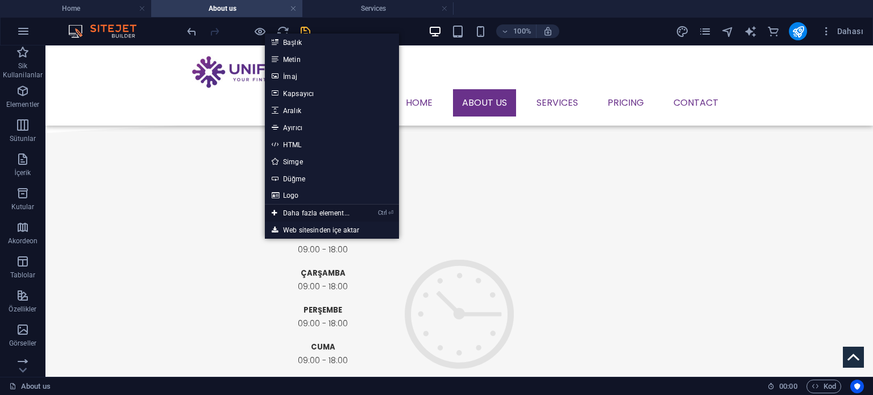
click at [313, 213] on link "Ctrl ⏎ Daha fazla element..." at bounding box center [310, 213] width 91 height 17
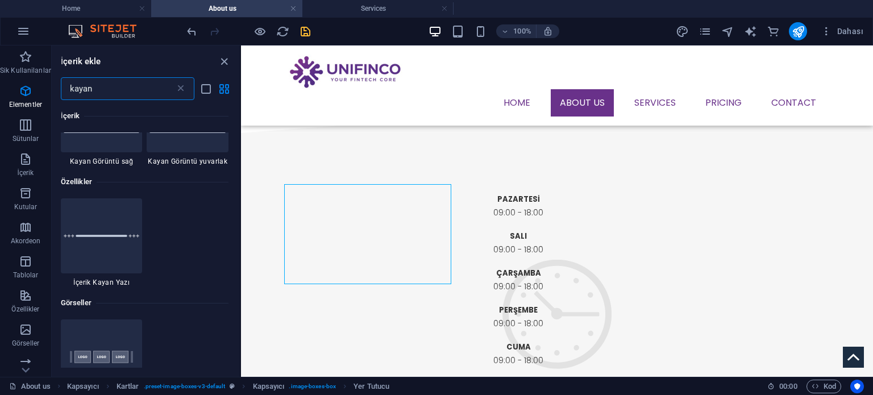
scroll to position [227, 0]
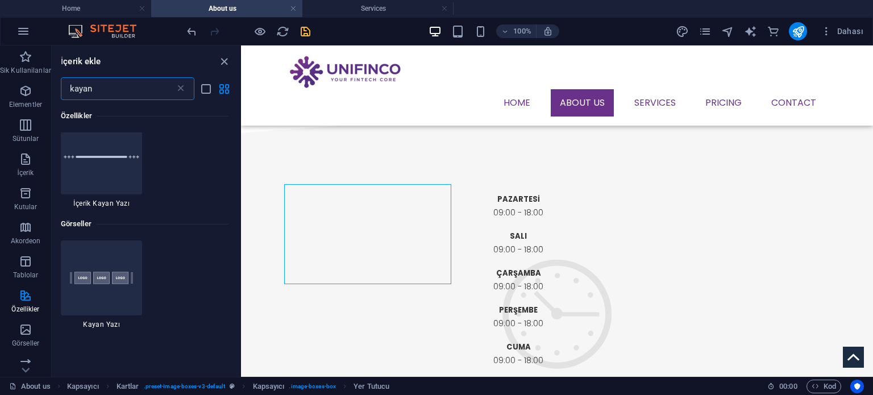
click at [99, 306] on div at bounding box center [102, 277] width 82 height 75
click at [241, 306] on div "Mevcut içeriği değiştirmek için buraya sürükleyin. Yeni bir element oluşturmak …" at bounding box center [557, 210] width 632 height 331
click at [241, 289] on div "Mevcut içeriği değiştirmek için buraya sürükleyin. Yeni bir element oluşturmak …" at bounding box center [557, 210] width 632 height 331
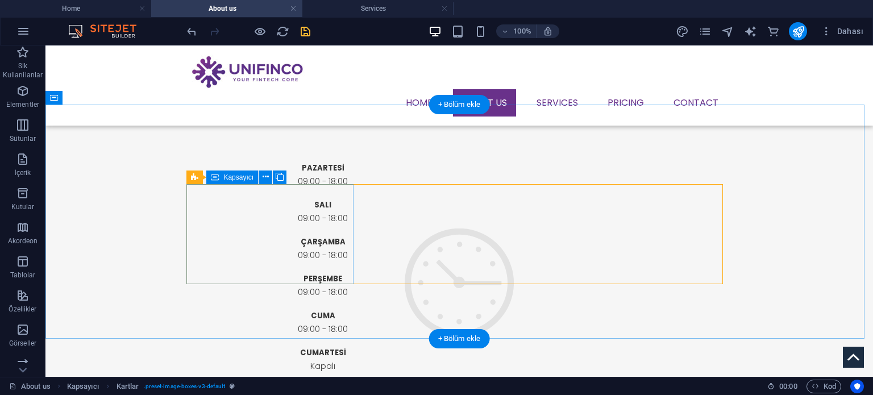
scroll to position [1014, 0]
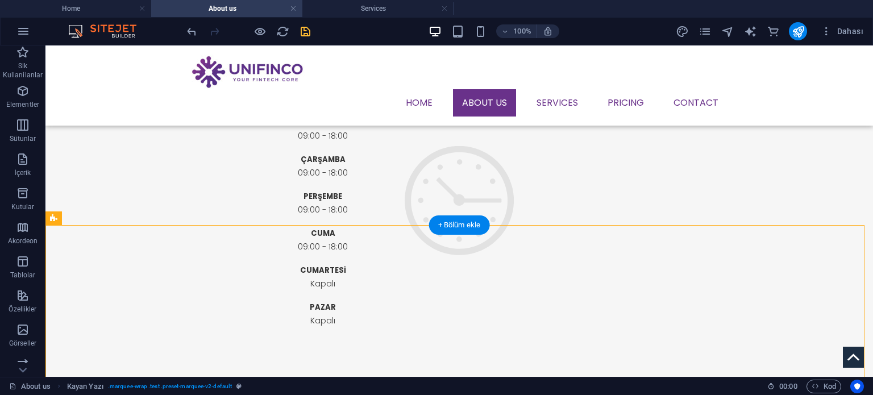
drag, startPoint x: 115, startPoint y: 266, endPoint x: 276, endPoint y: 146, distance: 201.4
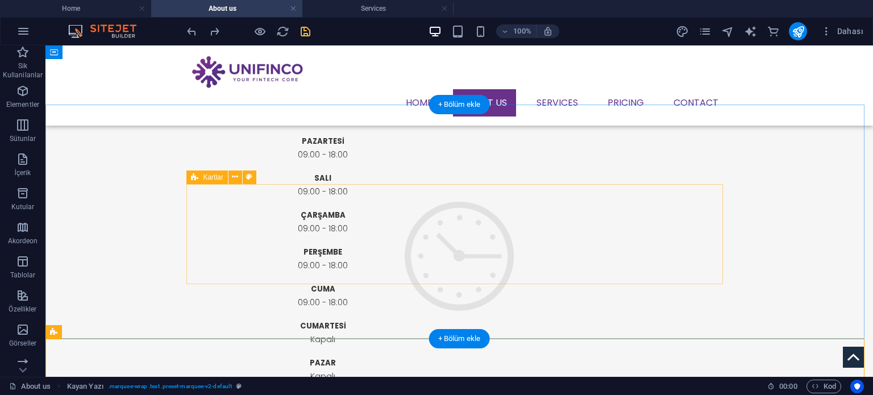
scroll to position [901, 0]
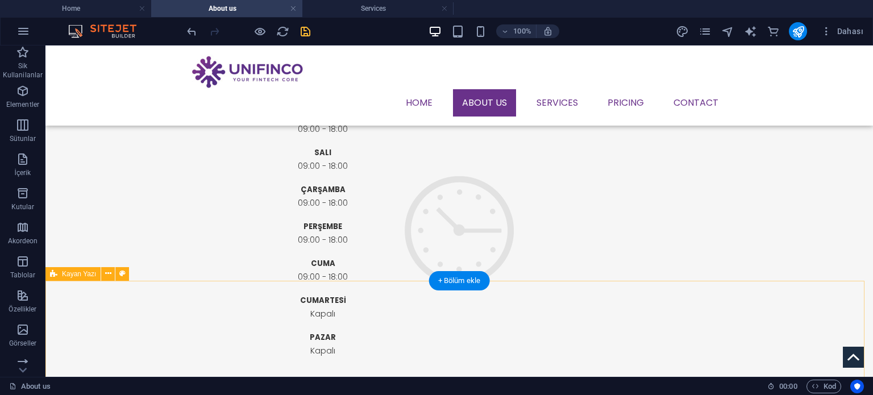
scroll to position [1014, 0]
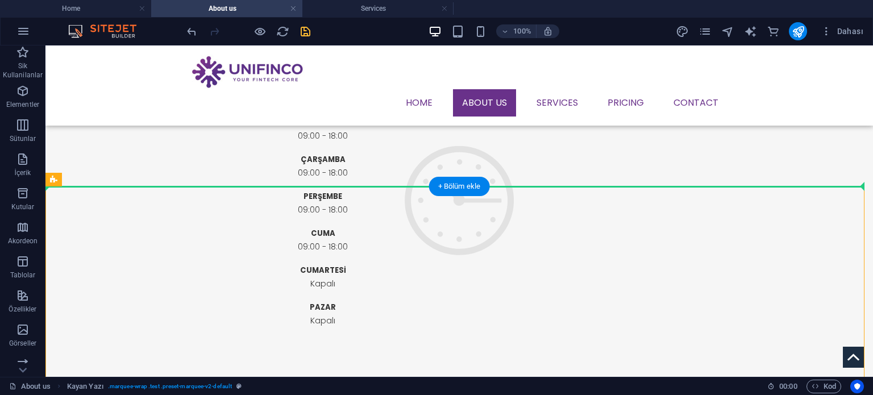
drag, startPoint x: 126, startPoint y: 224, endPoint x: 361, endPoint y: 140, distance: 250.5
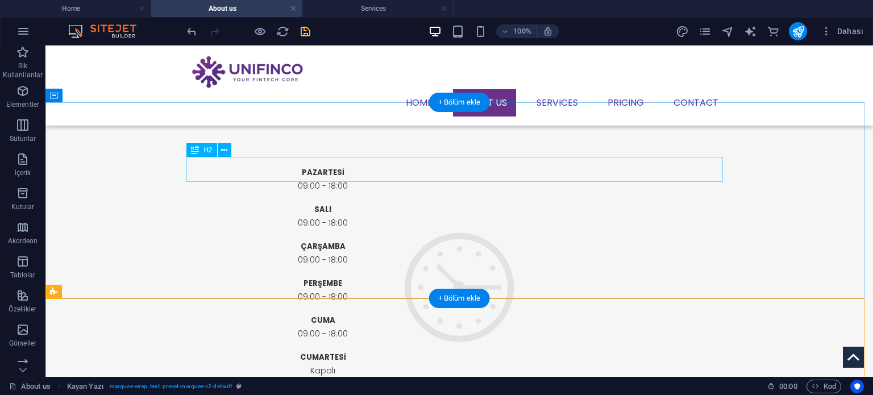
scroll to position [901, 0]
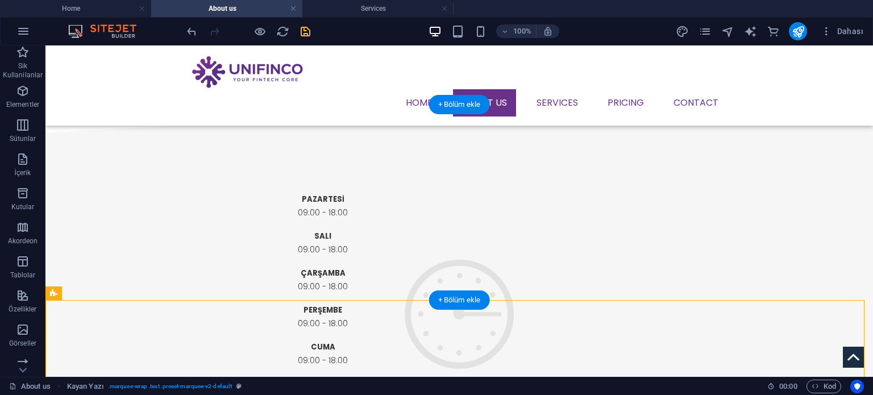
drag, startPoint x: 102, startPoint y: 336, endPoint x: 409, endPoint y: 200, distance: 335.5
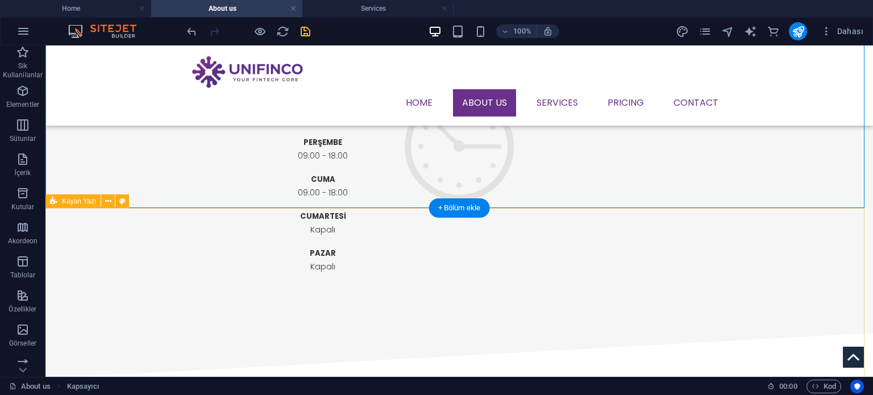
scroll to position [1071, 0]
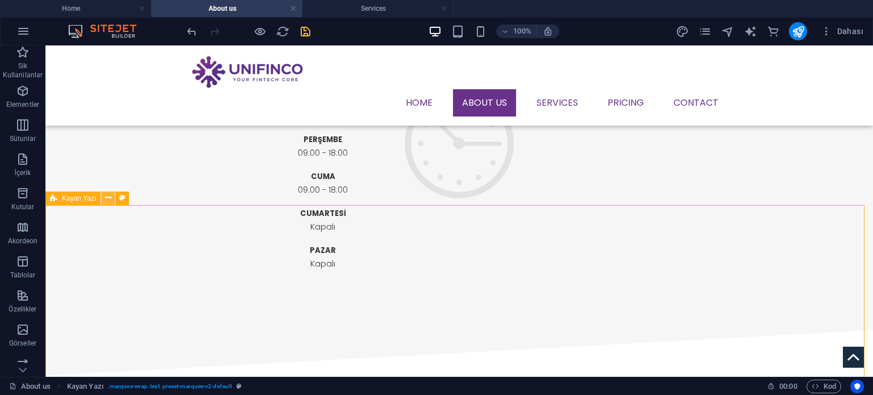
click at [111, 199] on icon at bounding box center [108, 198] width 6 height 12
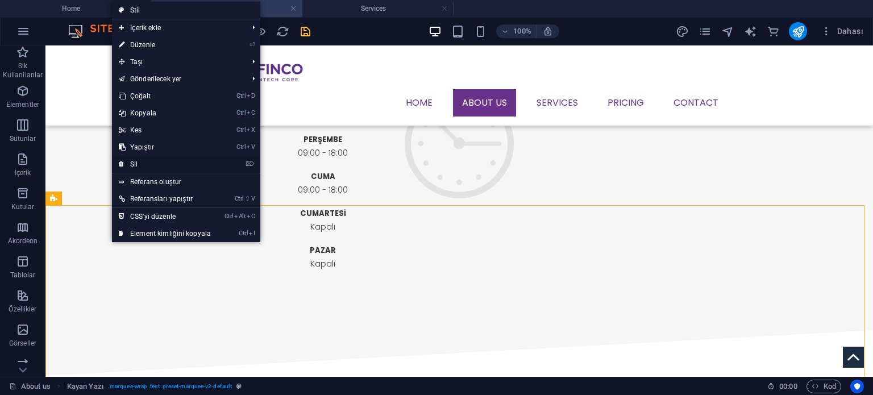
click at [162, 163] on link "⌦ Sil" at bounding box center [165, 164] width 106 height 17
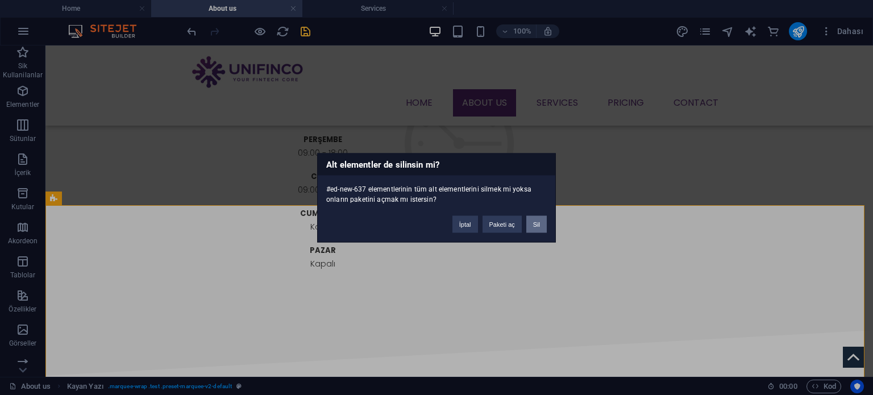
click at [543, 222] on button "Sil" at bounding box center [536, 223] width 20 height 17
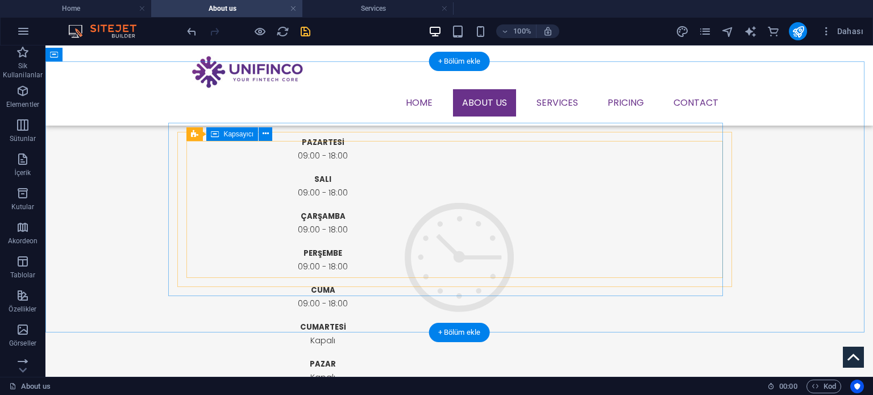
scroll to position [901, 0]
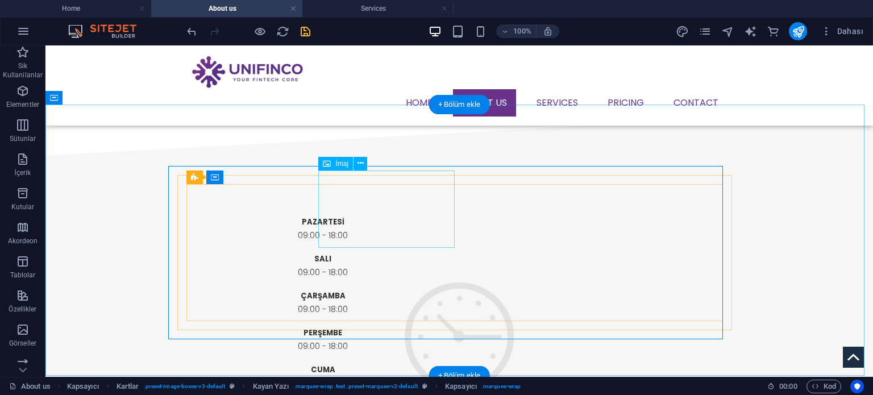
scroll to position [787, 0]
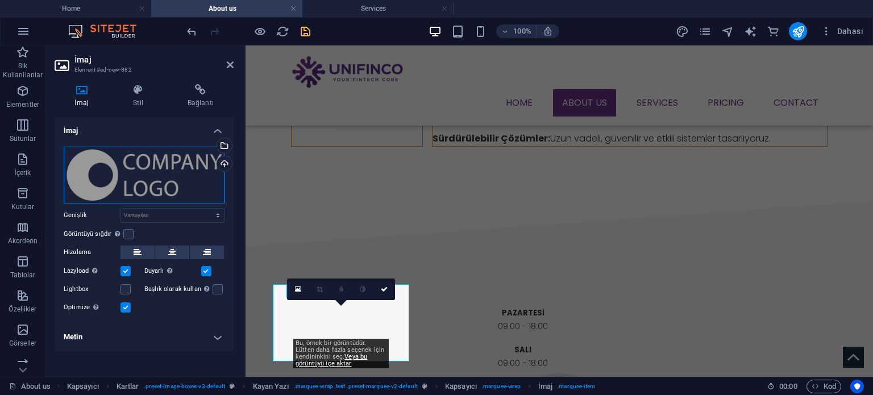
click at [142, 179] on div "Dosyaları buraya sürükleyin, dosyaları seçmek için tıklayın veya Dosyalardan ya…" at bounding box center [144, 175] width 161 height 57
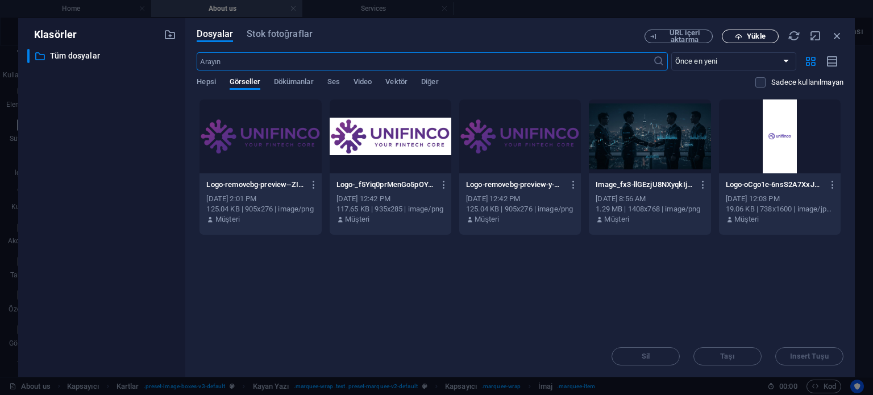
click at [755, 40] on button "Yükle" at bounding box center [750, 37] width 57 height 14
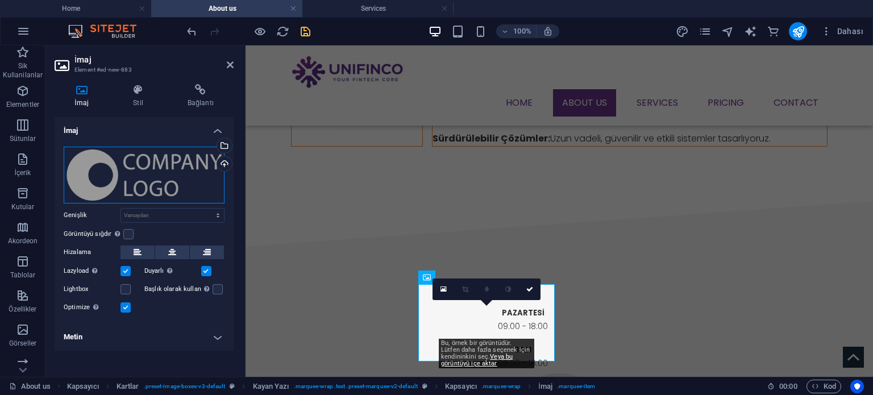
click at [163, 172] on div "Dosyaları buraya sürükleyin, dosyaları seçmek için tıklayın veya Dosyalardan ya…" at bounding box center [144, 175] width 161 height 57
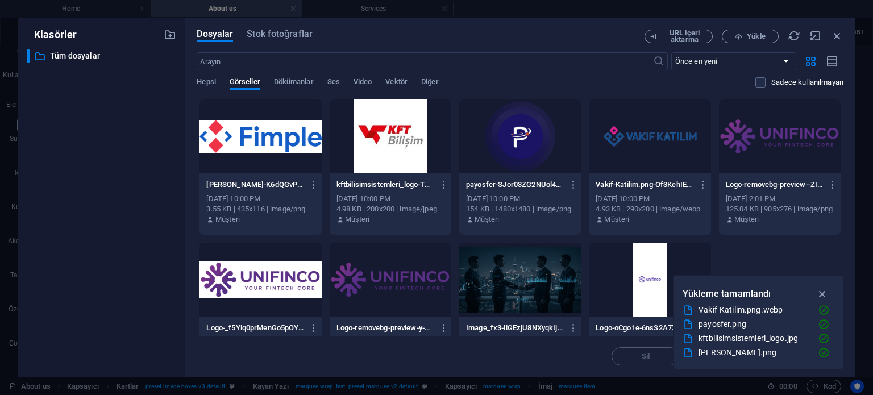
click at [390, 148] on div at bounding box center [391, 136] width 122 height 74
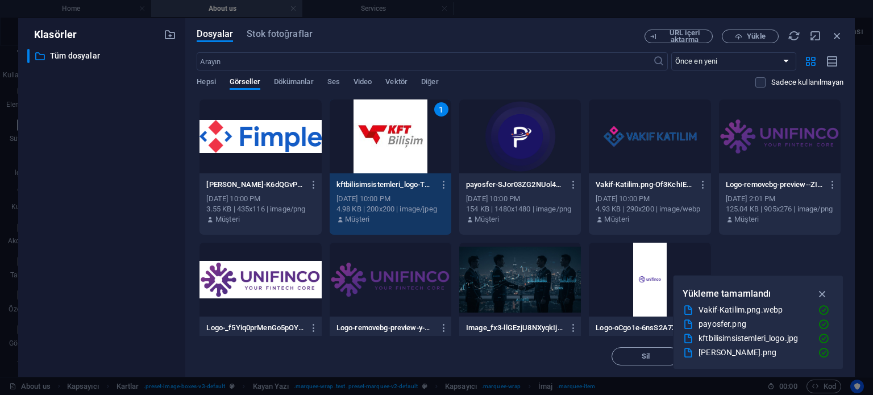
click at [390, 148] on div "1" at bounding box center [391, 136] width 122 height 74
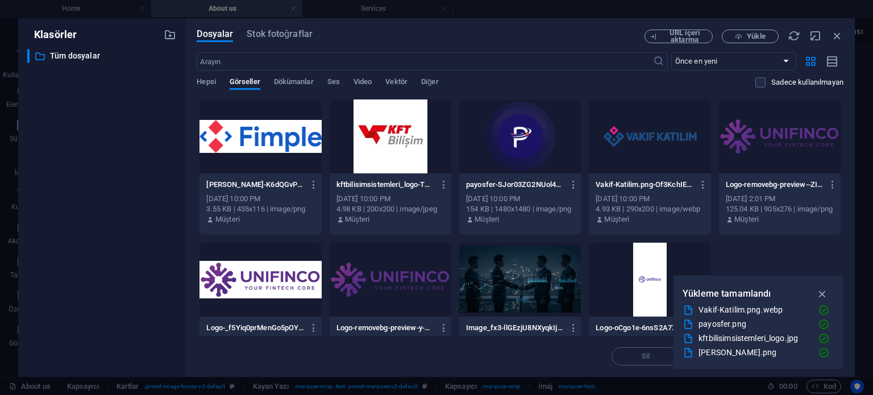
click at [390, 148] on div at bounding box center [391, 136] width 122 height 74
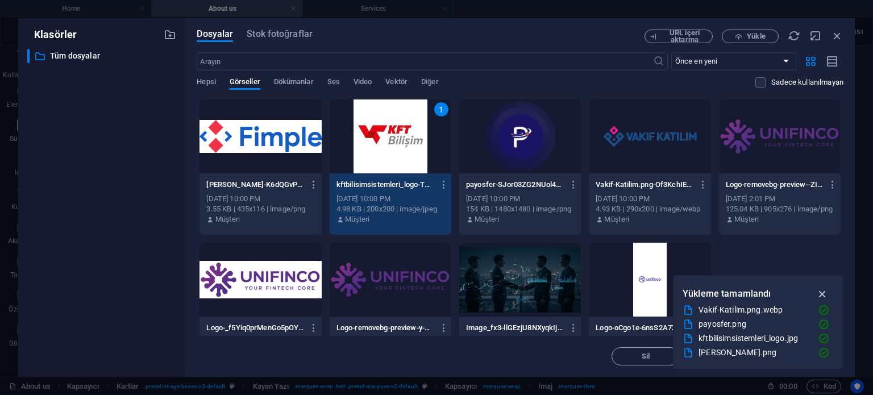
click at [819, 297] on icon "button" at bounding box center [822, 294] width 13 height 13
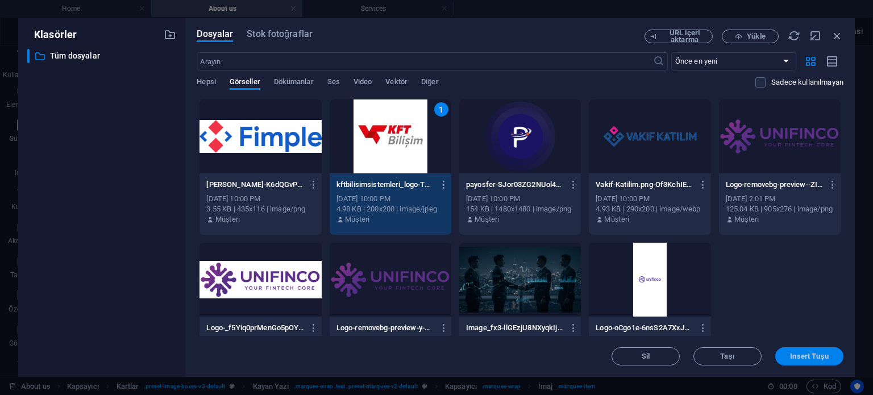
click at [809, 357] on span "Insert Tuşu" at bounding box center [809, 356] width 38 height 7
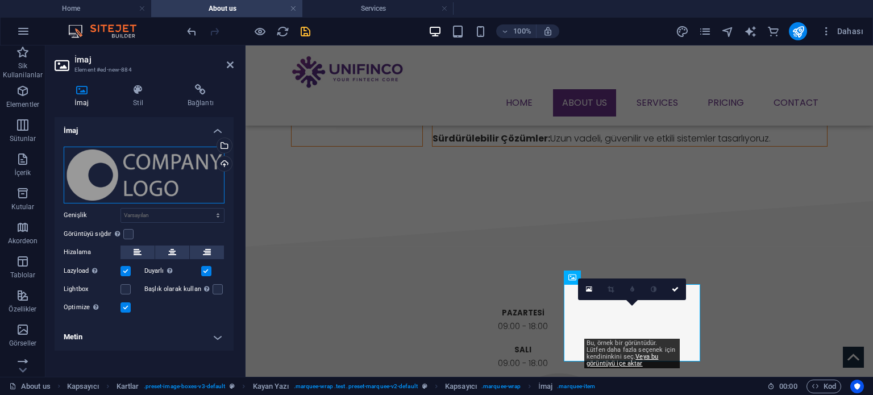
click at [148, 174] on div "Dosyaları buraya sürükleyin, dosyaları seçmek için tıklayın veya Dosyalardan ya…" at bounding box center [144, 175] width 161 height 57
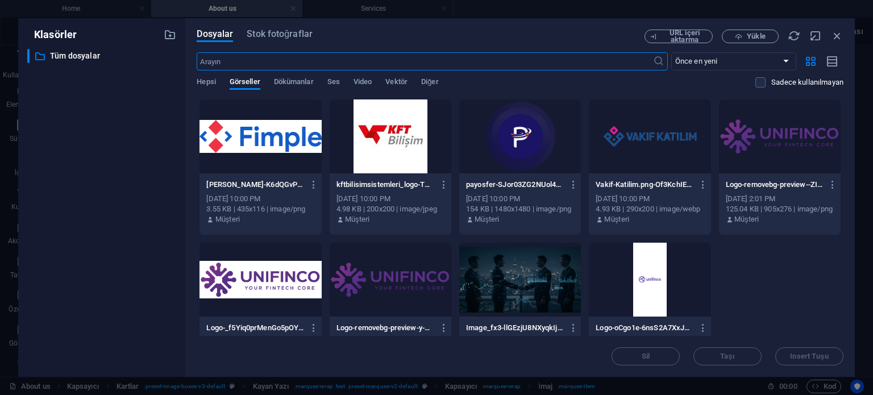
click at [264, 138] on div at bounding box center [260, 136] width 122 height 74
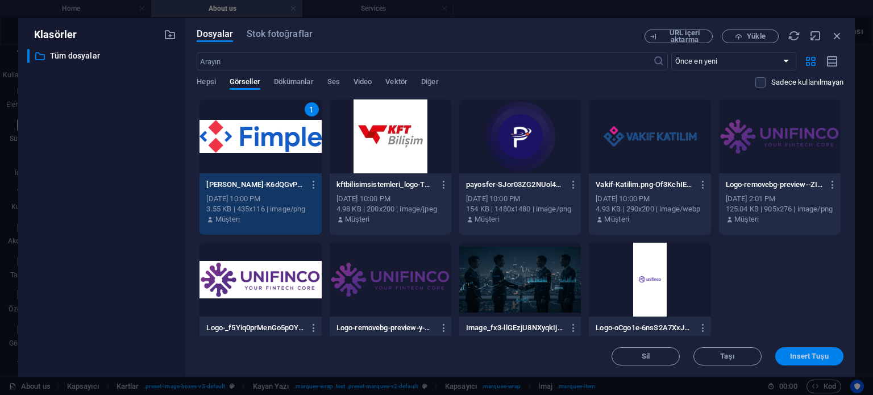
click at [798, 362] on button "Insert Tuşu" at bounding box center [809, 356] width 68 height 18
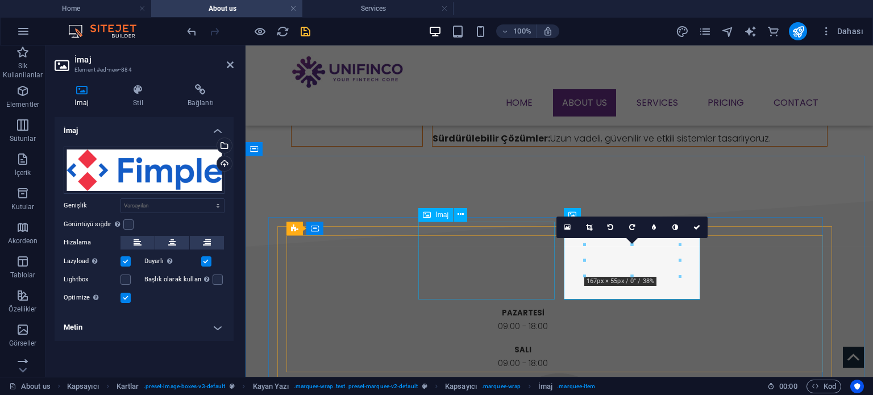
scroll to position [901, 0]
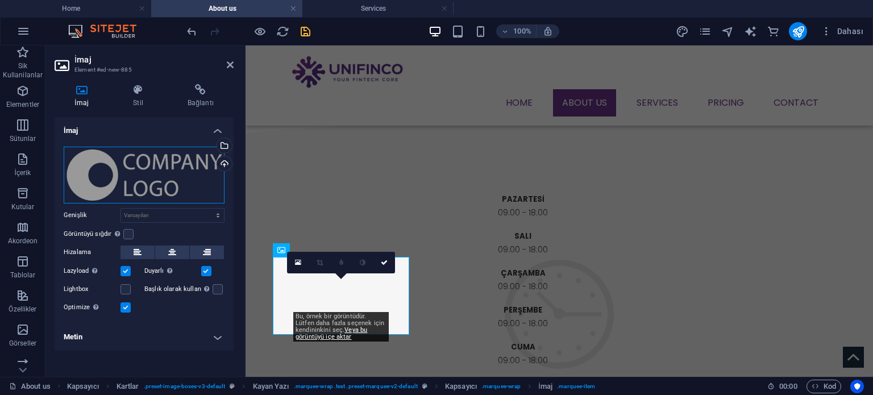
click at [188, 174] on div "Dosyaları buraya sürükleyin, dosyaları seçmek için tıklayın veya Dosyalardan ya…" at bounding box center [144, 175] width 161 height 57
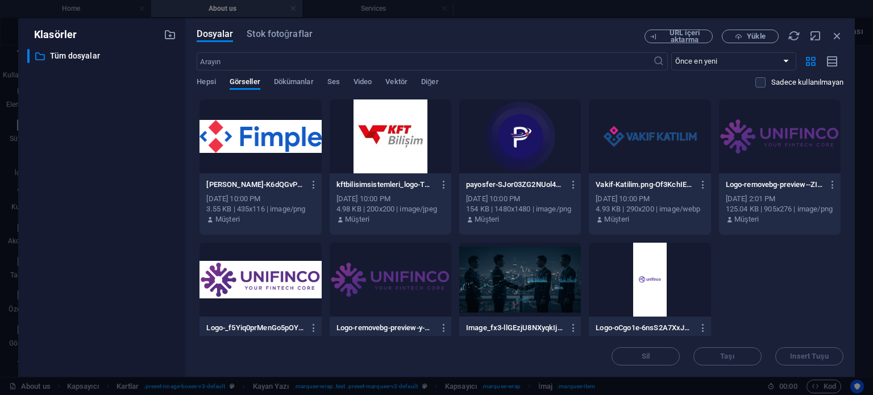
click at [527, 153] on div at bounding box center [520, 136] width 122 height 74
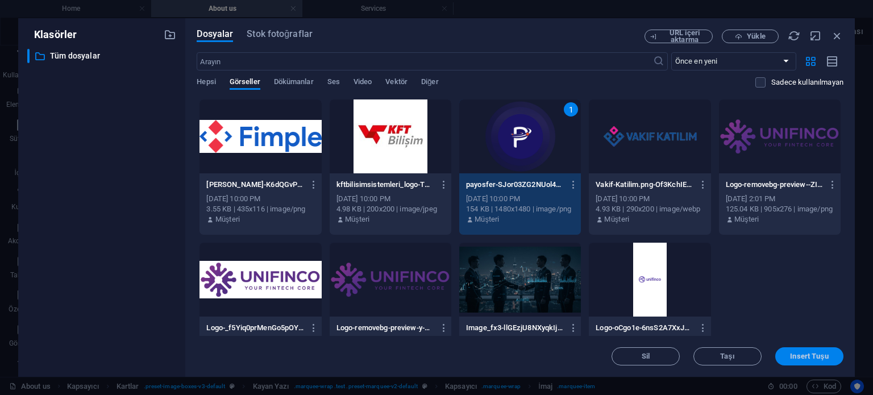
click at [786, 348] on button "Insert Tuşu" at bounding box center [809, 356] width 68 height 18
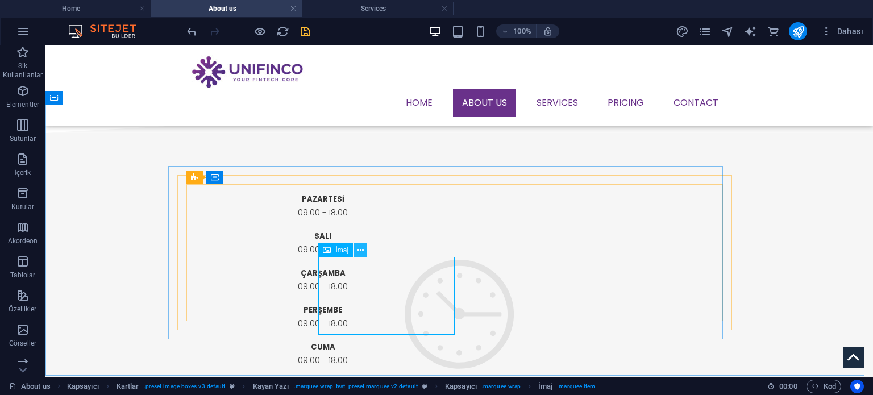
click at [361, 254] on icon at bounding box center [360, 250] width 6 height 12
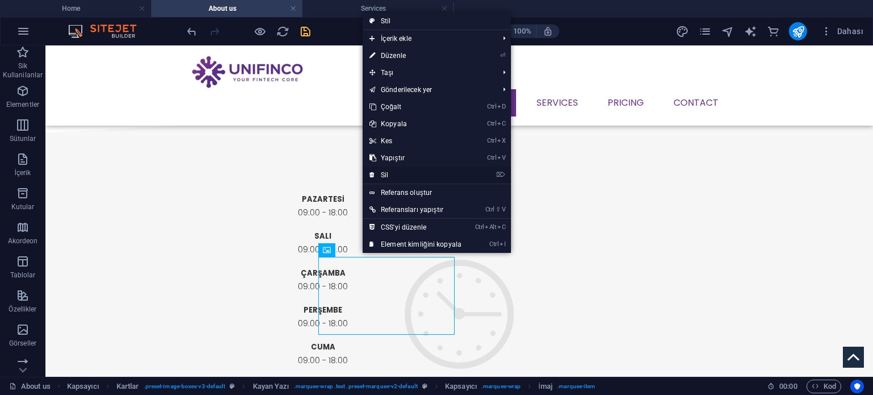
click at [401, 177] on link "⌦ Sil" at bounding box center [416, 174] width 106 height 17
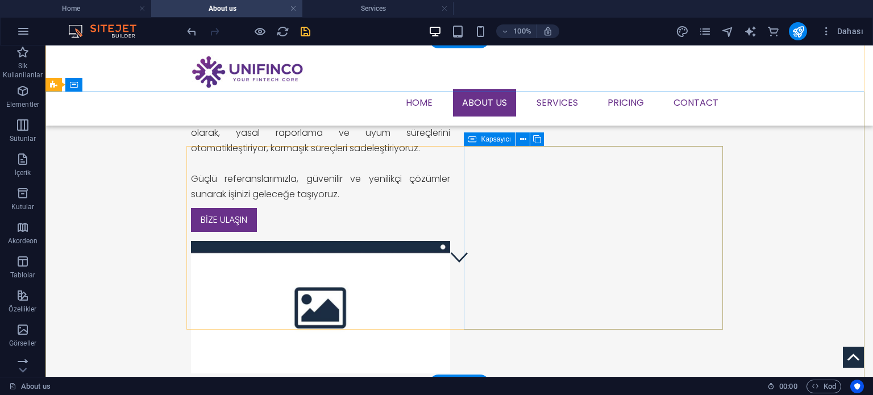
scroll to position [0, 0]
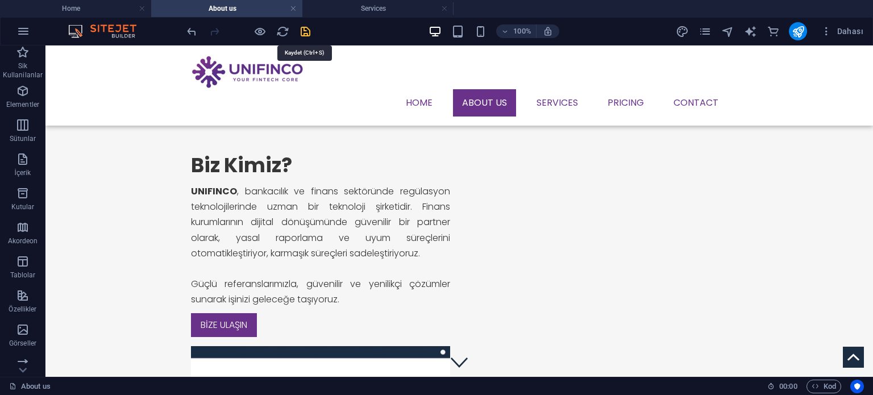
click at [303, 31] on icon "save" at bounding box center [305, 31] width 13 height 13
click at [382, 11] on h4 "Services" at bounding box center [377, 8] width 151 height 13
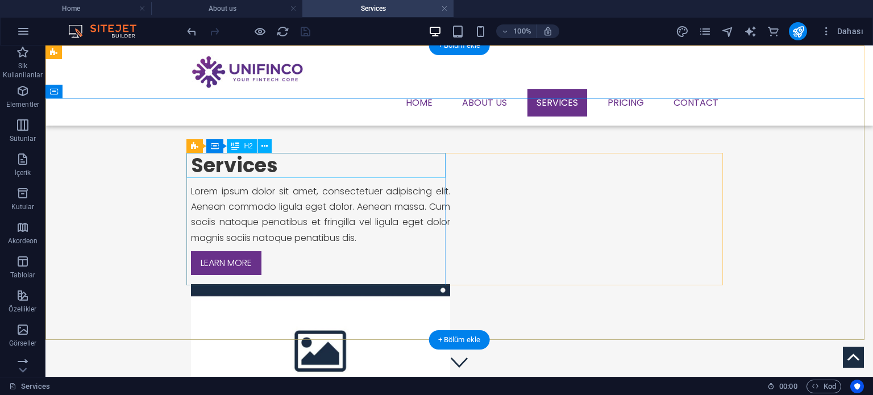
click at [238, 172] on div "Services" at bounding box center [320, 165] width 259 height 25
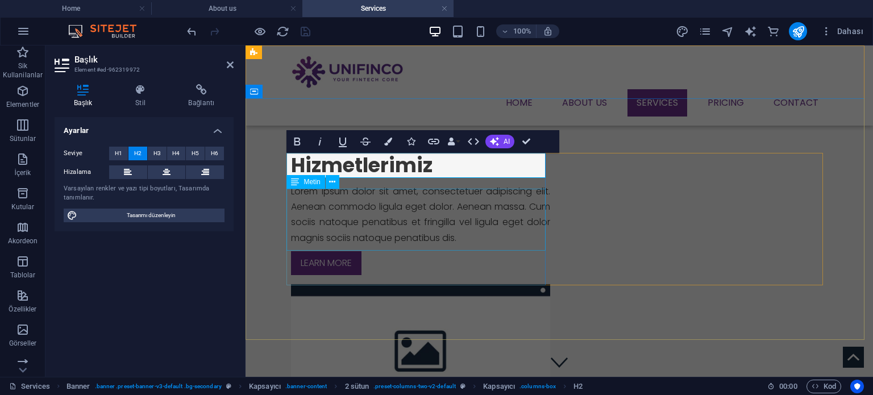
click at [393, 220] on div "Lorem ipsum dolor sit amet, consectetuer adipiscing elit. Aenean commodo ligula…" at bounding box center [420, 215] width 259 height 62
click at [393, 220] on div "Hizmetlerimiz Lorem ipsum dolor sit amet, consectetuer adipiscing elit. Aenean …" at bounding box center [420, 214] width 259 height 122
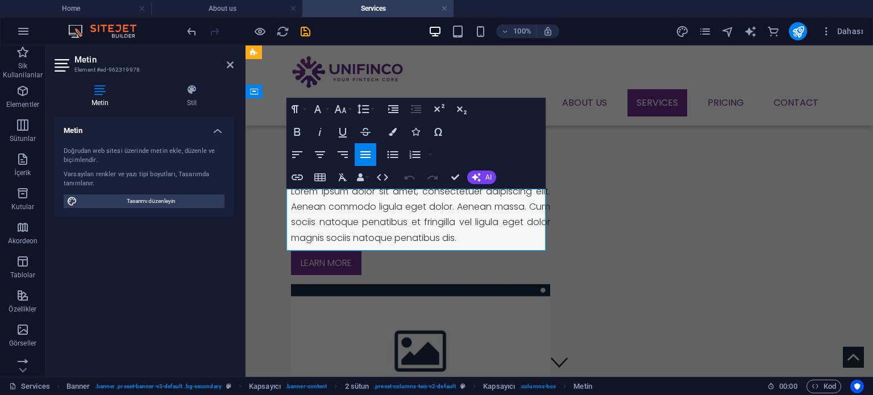
click at [393, 220] on p "Lorem ipsum dolor sit amet, consectetuer adipiscing elit. Aenean commodo ligula…" at bounding box center [420, 215] width 259 height 62
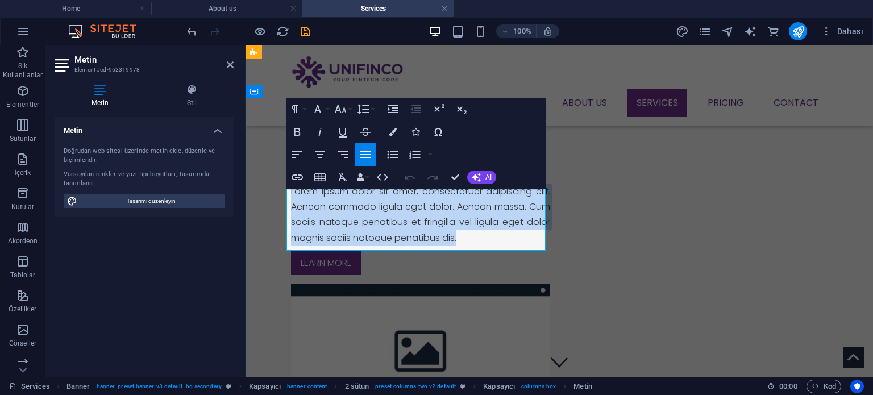
click at [393, 220] on p "Lorem ipsum dolor sit amet, consectetuer adipiscing elit. Aenean commodo ligula…" at bounding box center [420, 215] width 259 height 62
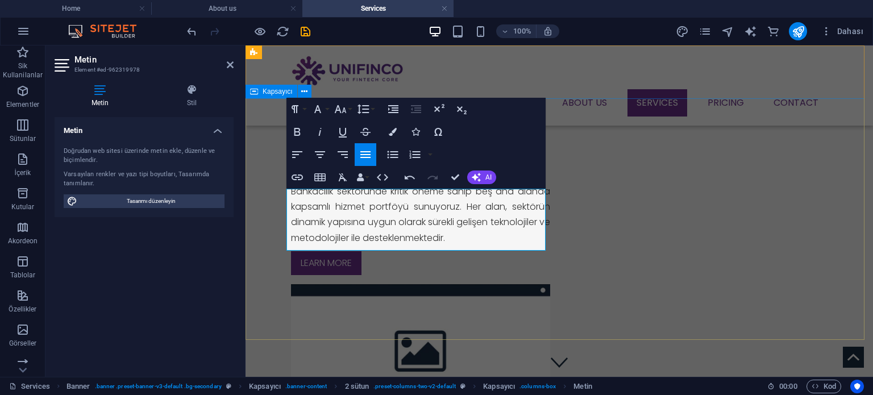
click at [414, 306] on div "Hizmetlerimiz Bankacılık sektöründe kritik öneme sahip beş ana alanda kapsamlı …" at bounding box center [558, 284] width 627 height 373
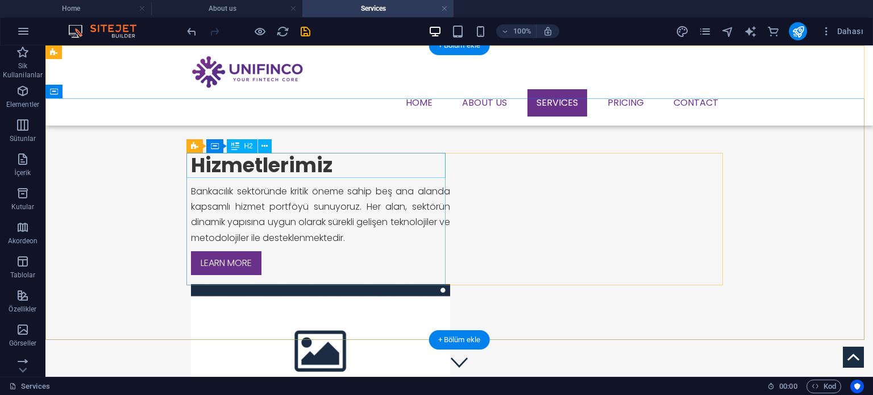
click at [235, 169] on div "Hizmetlerimiz" at bounding box center [320, 165] width 259 height 25
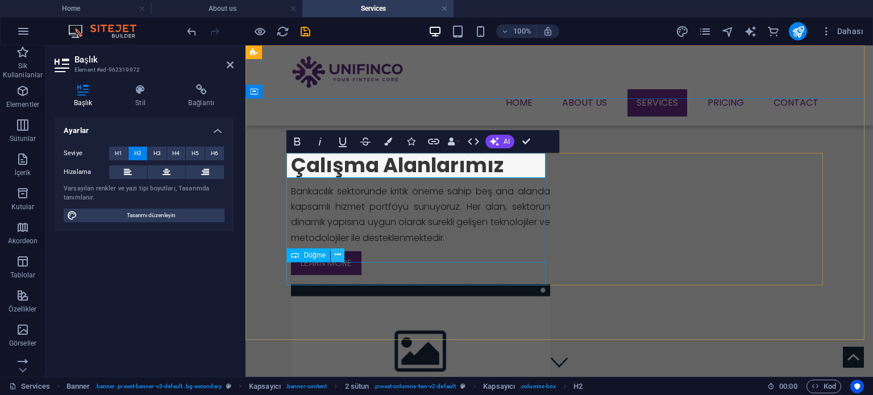
click at [339, 257] on icon at bounding box center [338, 255] width 6 height 12
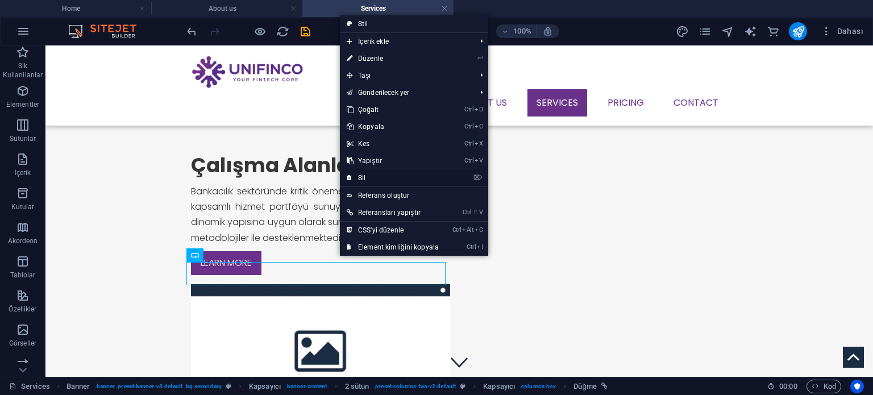
click at [376, 177] on link "⌦ Sil" at bounding box center [393, 177] width 106 height 17
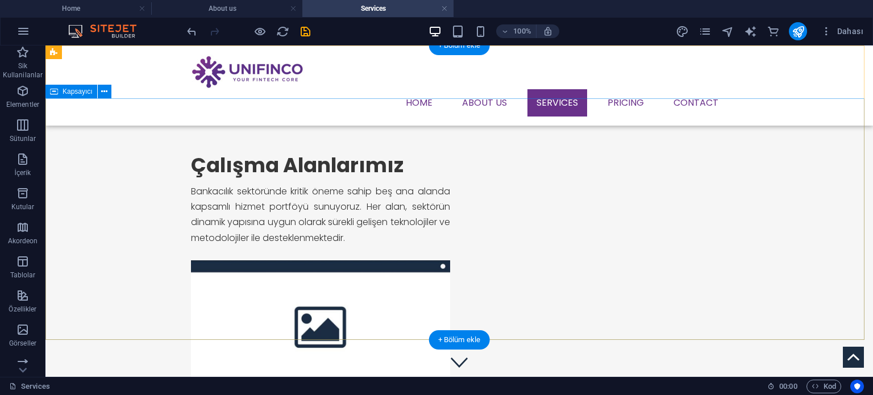
click at [371, 310] on div "Çalışma Alanlarımız Bankacılık sektöründe kritik öneme sahip beş ana alanda kap…" at bounding box center [458, 272] width 827 height 349
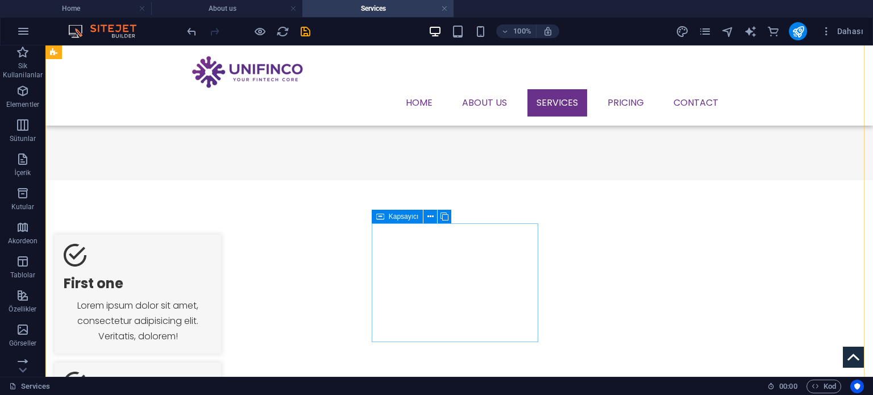
scroll to position [170, 0]
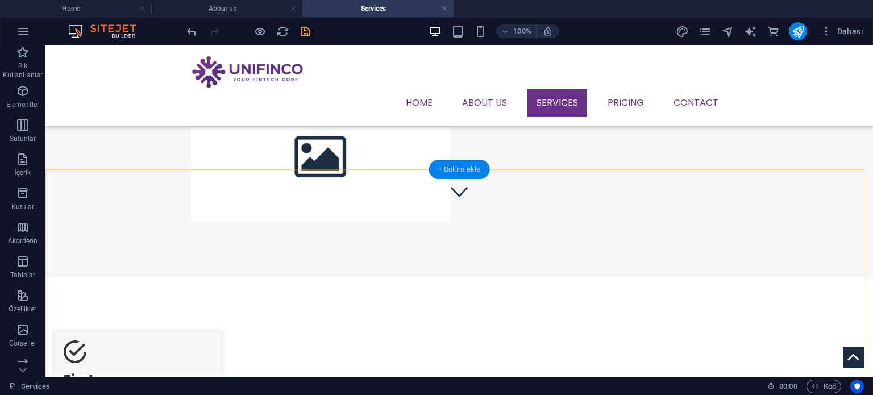
click at [456, 171] on div "+ Bölüm ekle" at bounding box center [459, 169] width 61 height 19
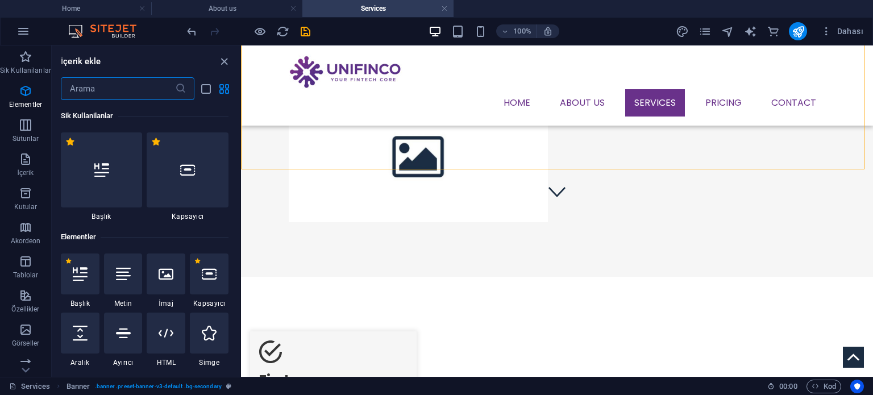
scroll to position [1988, 0]
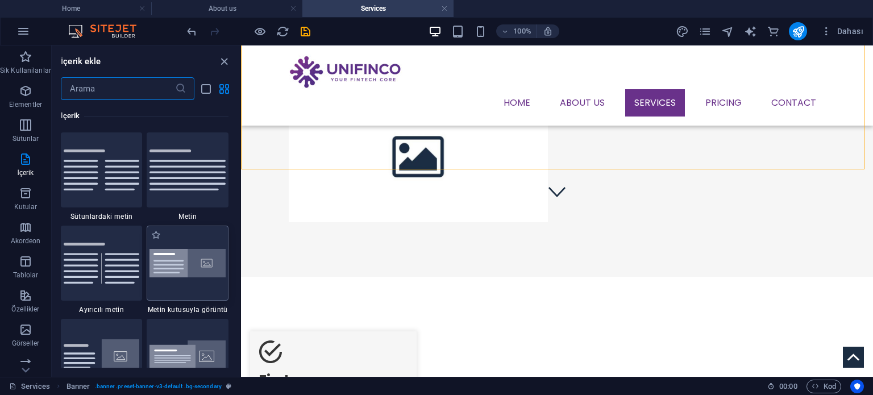
click at [169, 259] on img at bounding box center [187, 263] width 76 height 29
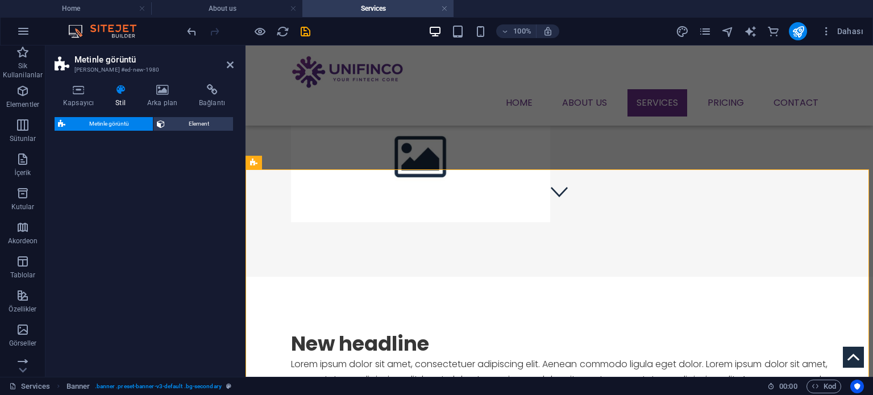
select select "rem"
select select "px"
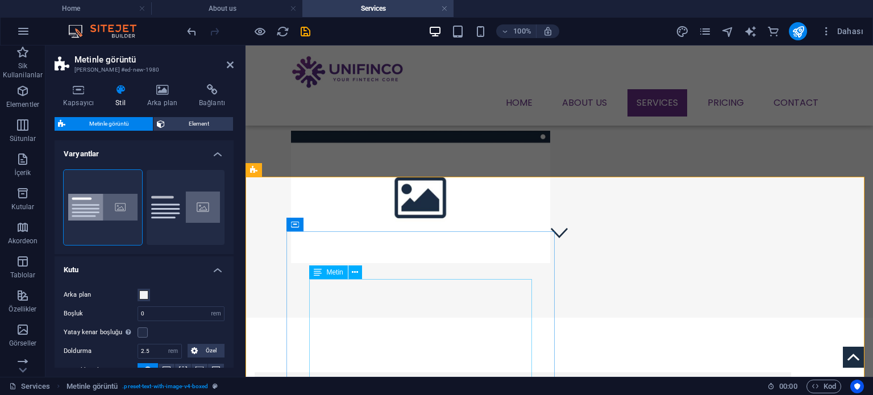
scroll to position [170, 0]
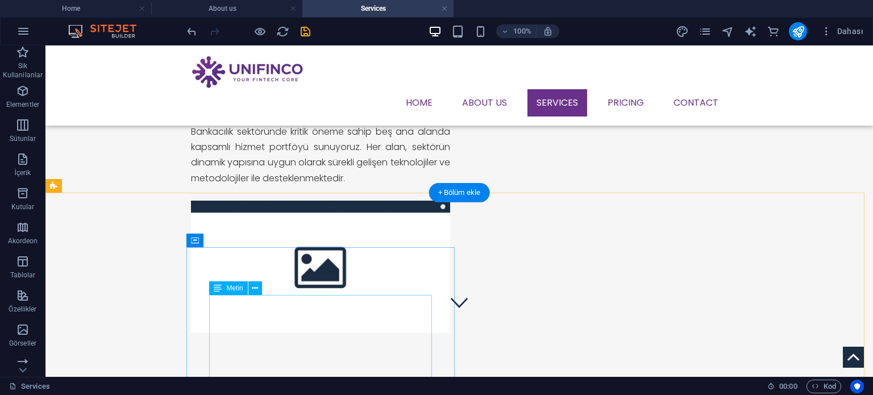
scroll to position [170, 0]
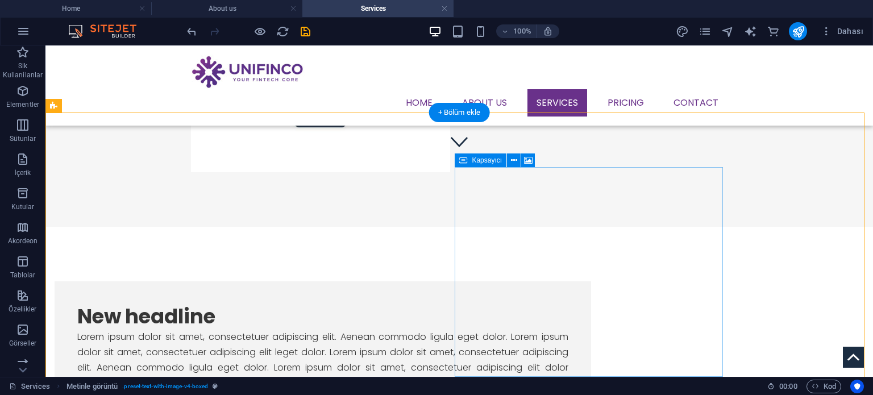
scroll to position [227, 0]
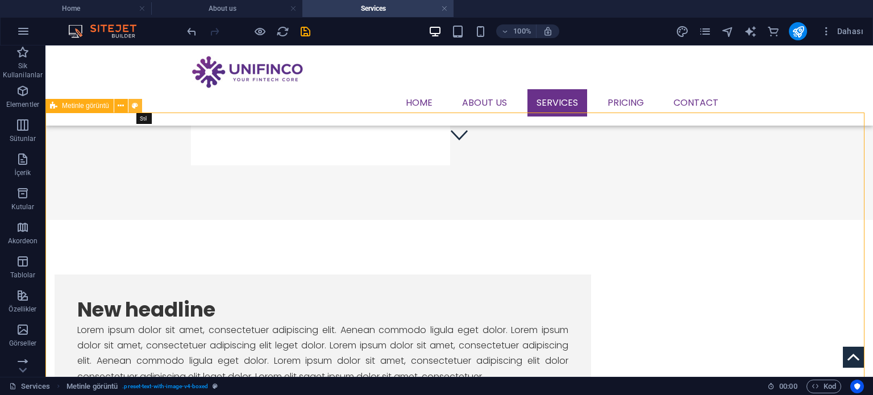
click at [136, 107] on icon at bounding box center [135, 106] width 6 height 12
select select "rem"
select select "px"
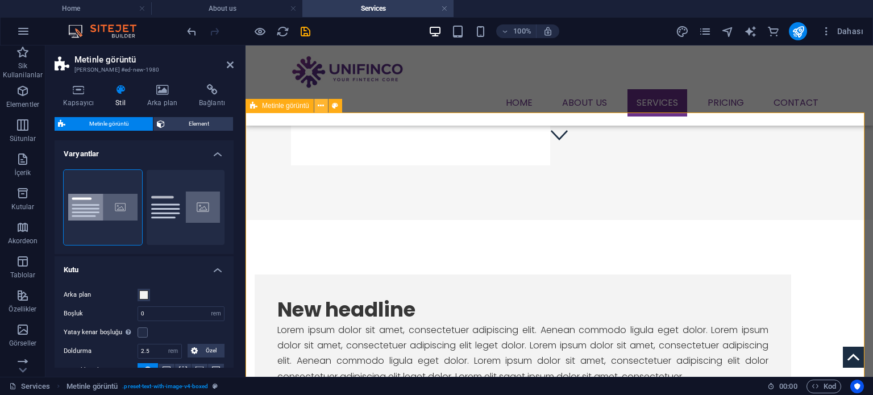
click at [323, 103] on icon at bounding box center [321, 106] width 6 height 12
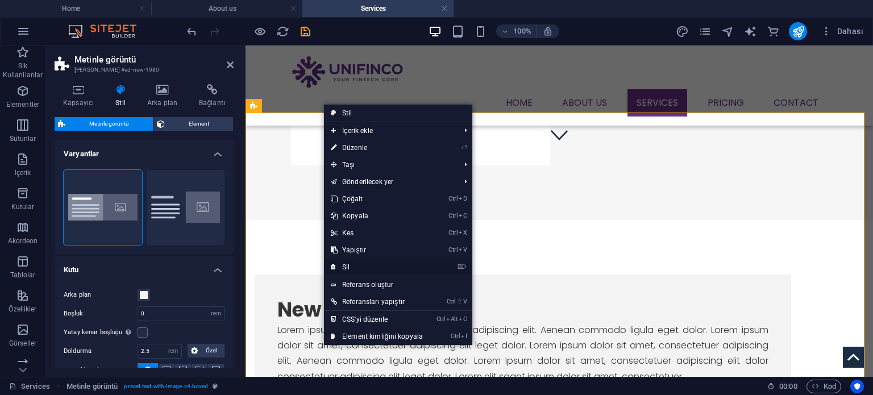
click at [370, 268] on link "⌦ Sil" at bounding box center [377, 267] width 106 height 17
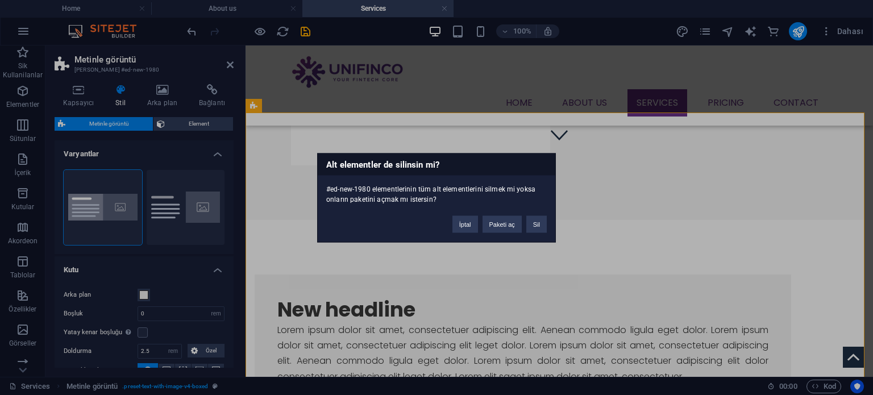
click at [548, 222] on div "İptal Paketi aç Sil" at bounding box center [499, 218] width 111 height 29
click at [544, 222] on button "Sil" at bounding box center [536, 223] width 20 height 17
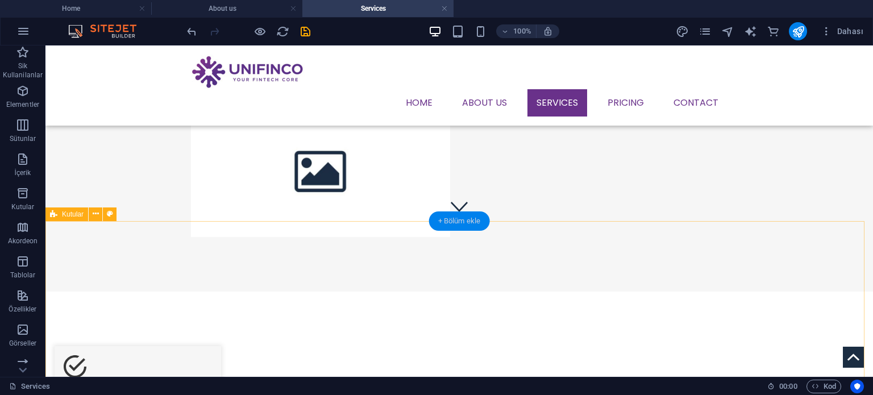
scroll to position [114, 0]
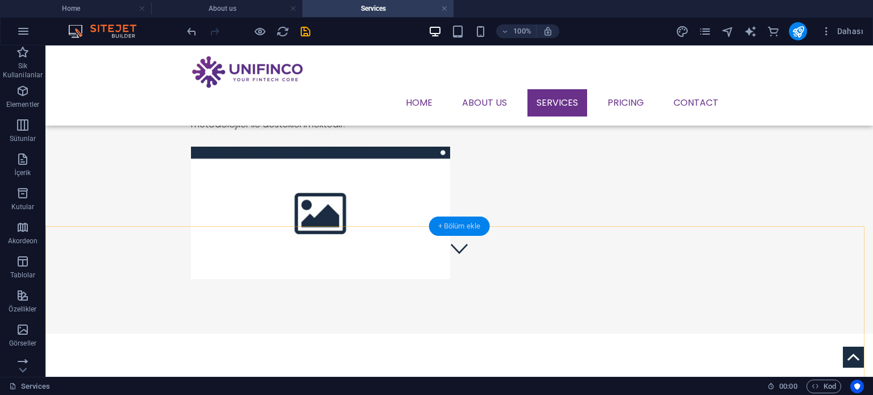
click at [468, 230] on div "+ Bölüm ekle" at bounding box center [459, 225] width 61 height 19
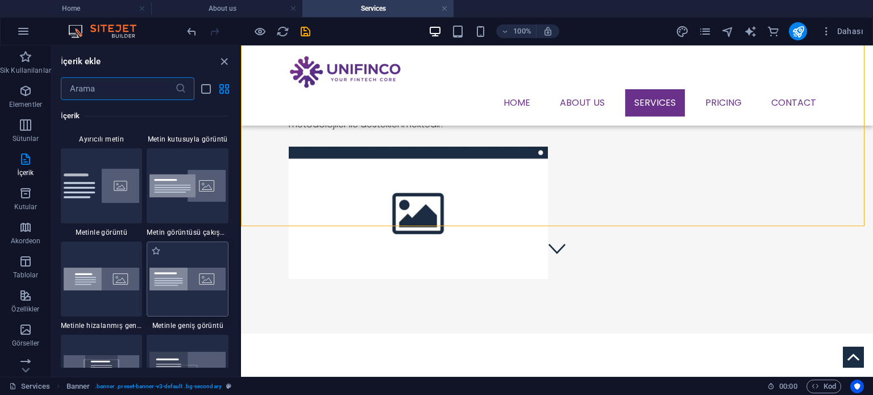
scroll to position [2102, 0]
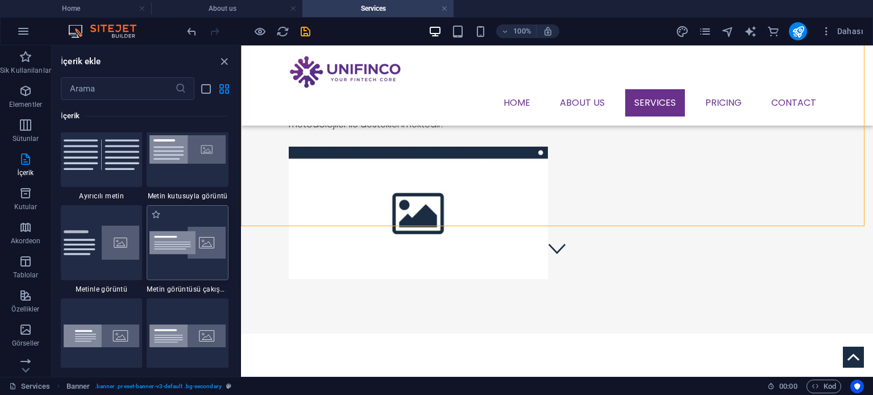
click at [184, 252] on img at bounding box center [187, 243] width 76 height 32
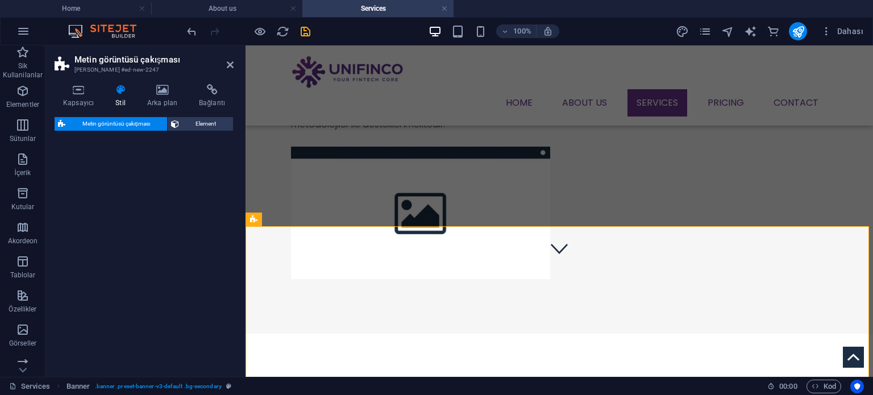
select select "rem"
select select "px"
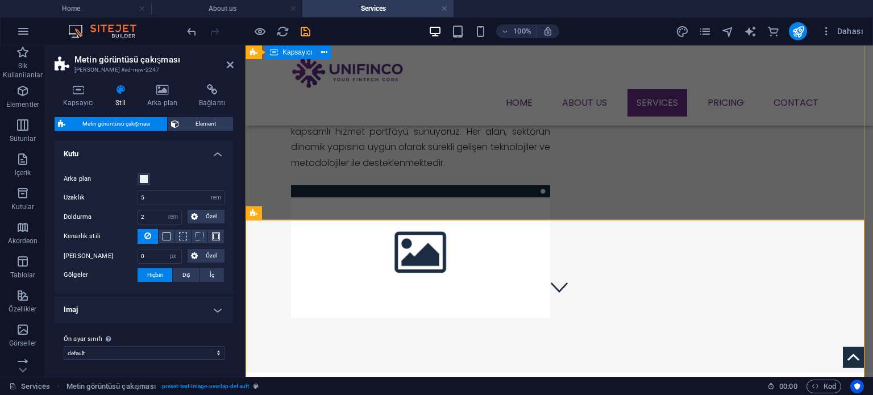
scroll to position [57, 0]
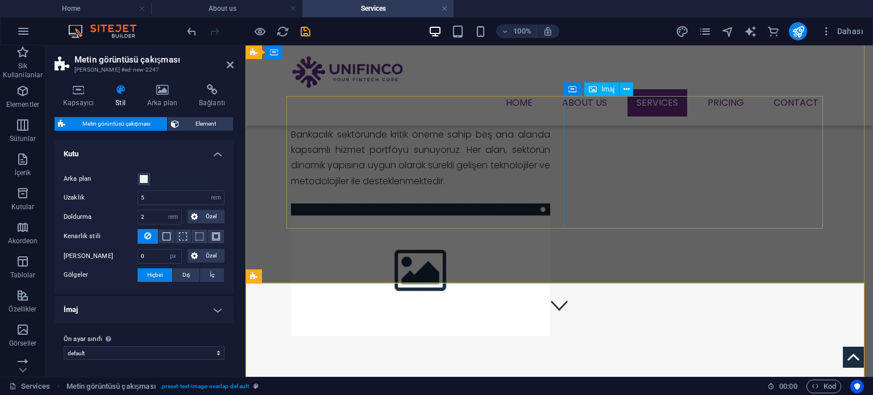
click at [550, 203] on figure at bounding box center [420, 269] width 259 height 132
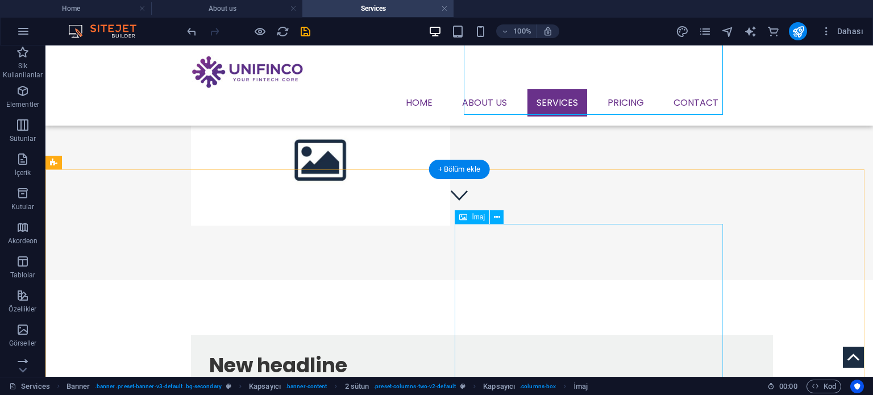
scroll to position [170, 0]
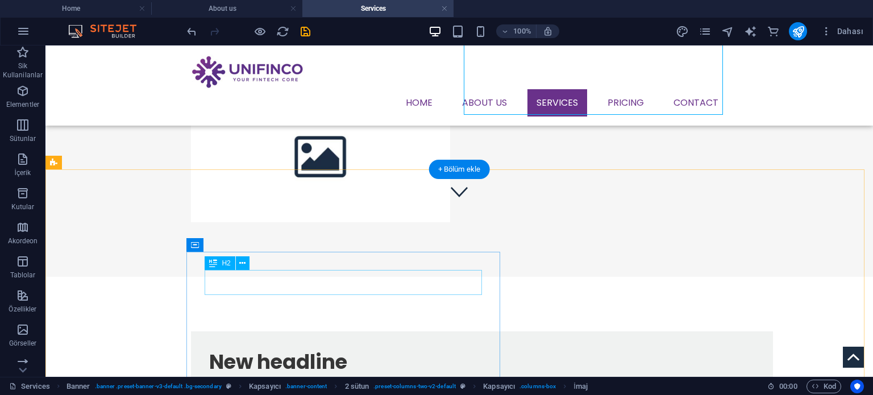
click at [319, 349] on div "New headline" at bounding box center [481, 361] width 545 height 25
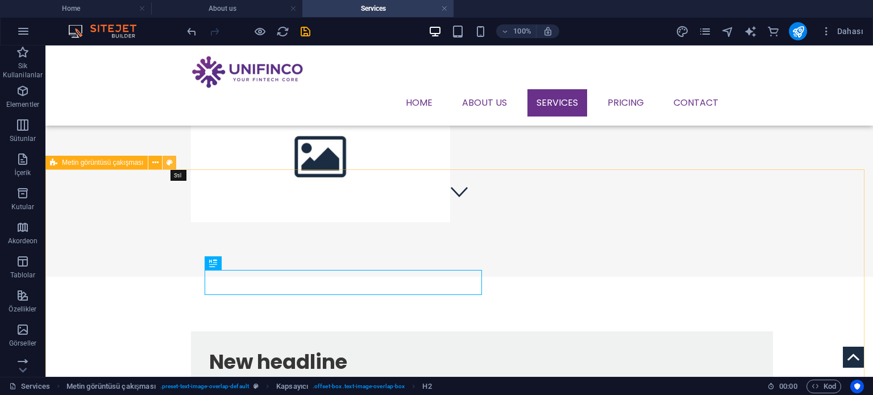
click at [170, 163] on icon at bounding box center [169, 163] width 6 height 12
select select "rem"
select select "px"
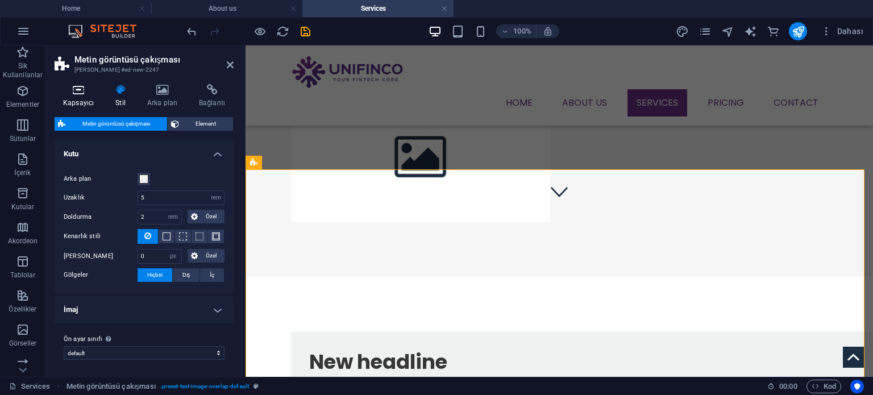
click at [68, 97] on h4 "Kapsayıcı" at bounding box center [81, 96] width 52 height 24
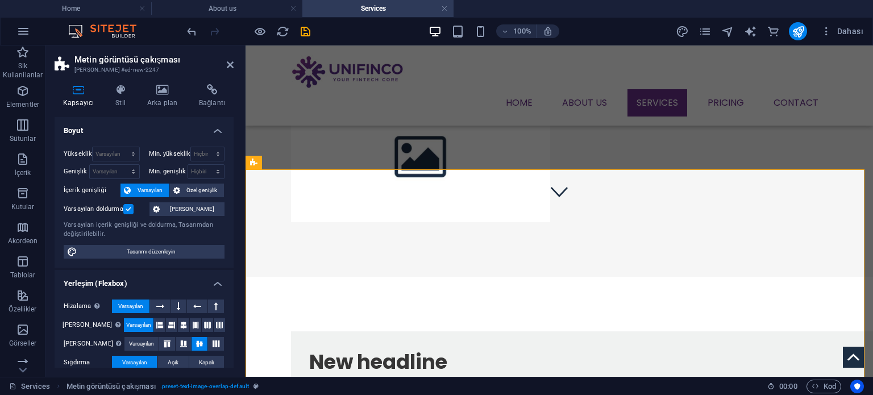
scroll to position [189, 0]
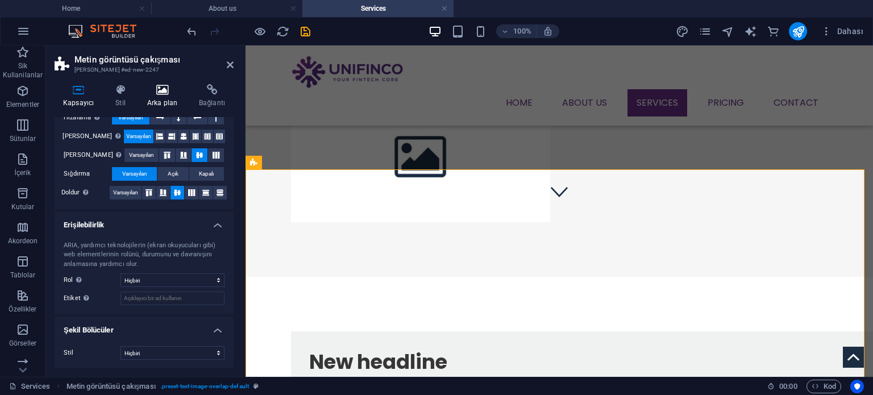
click at [162, 101] on h4 "Arka plan" at bounding box center [165, 96] width 52 height 24
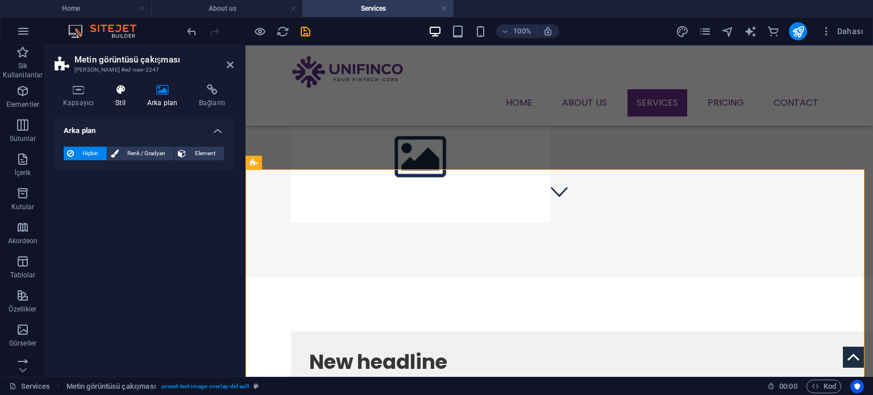
click at [134, 91] on icon at bounding box center [120, 89] width 27 height 11
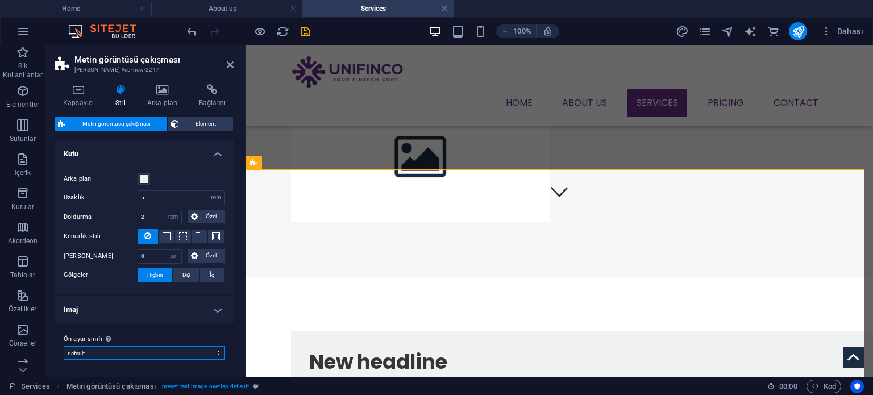
click at [157, 357] on select "default Ön ayar sınıfı ekle" at bounding box center [144, 353] width 161 height 14
click at [184, 125] on span "Element" at bounding box center [206, 124] width 48 height 14
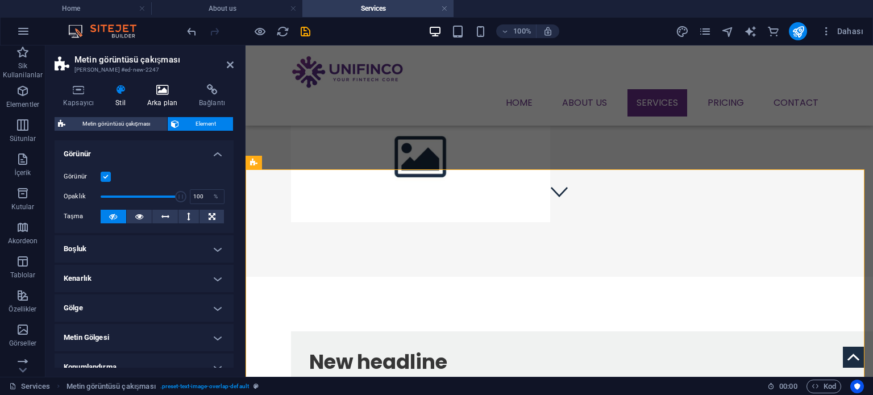
click at [175, 95] on h4 "Arka plan" at bounding box center [165, 96] width 52 height 24
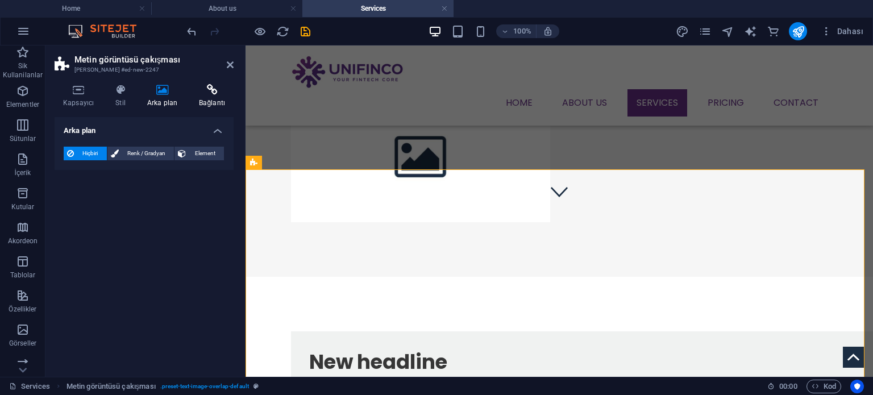
click at [227, 97] on h4 "Bağlantı" at bounding box center [211, 96] width 43 height 24
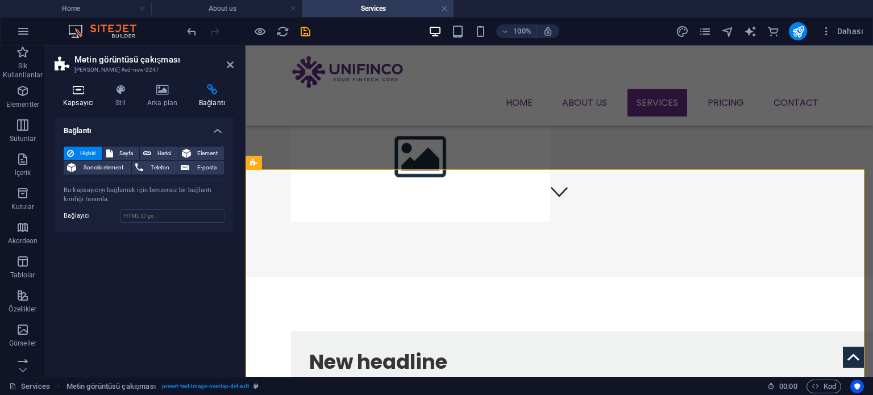
click at [89, 88] on icon at bounding box center [79, 89] width 48 height 11
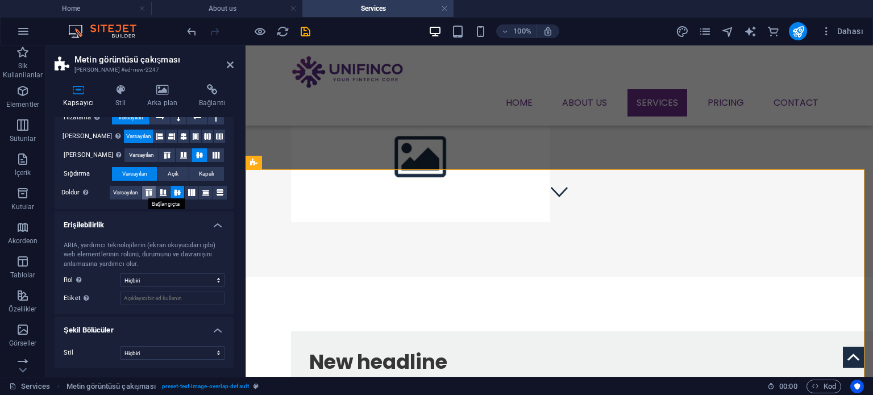
scroll to position [132, 0]
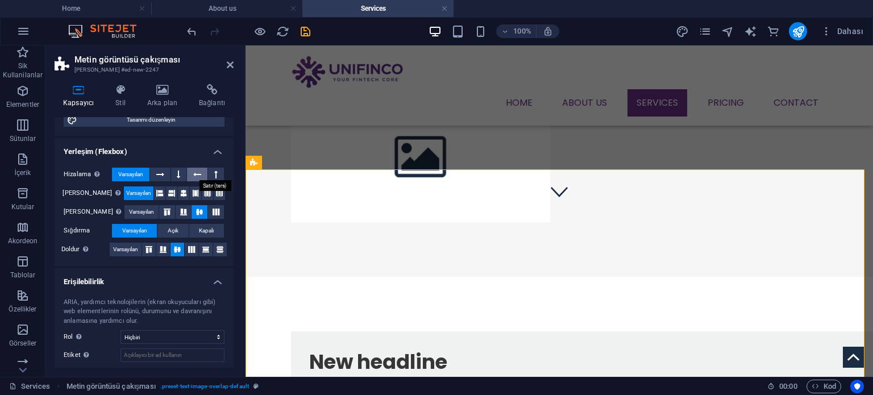
click at [199, 172] on icon at bounding box center [197, 175] width 8 height 14
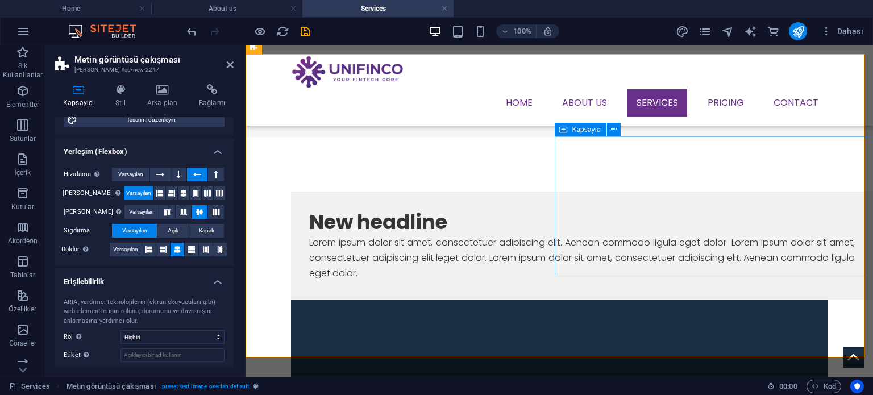
scroll to position [284, 0]
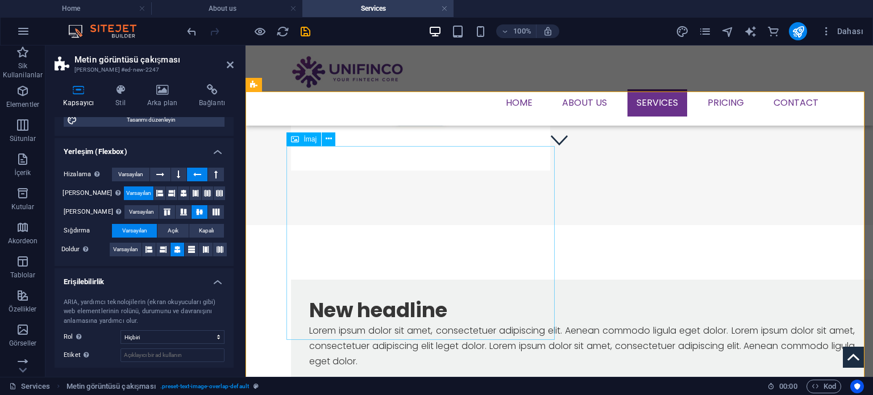
scroll to position [170, 0]
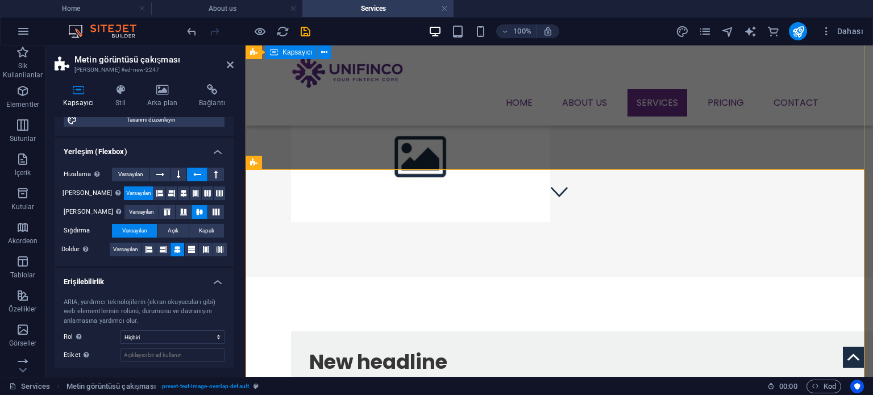
click at [406, 143] on div "Çalışma Alanlarımız Bankacılık sektöründe kritik öneme sahip beş ana alanda kap…" at bounding box center [558, 102] width 627 height 349
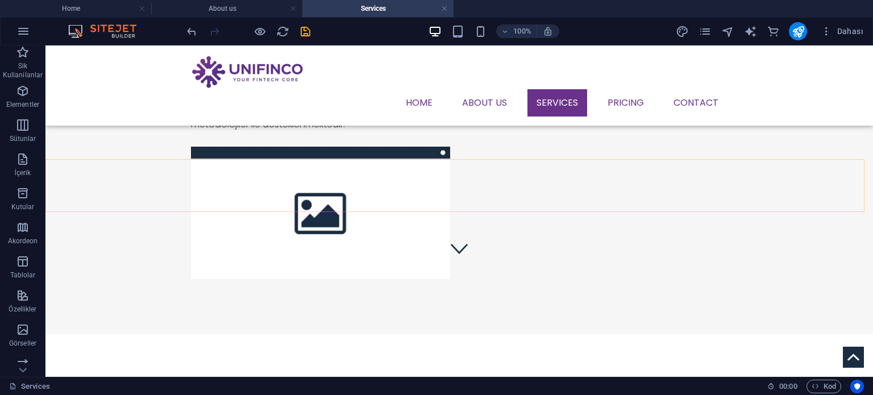
scroll to position [57, 0]
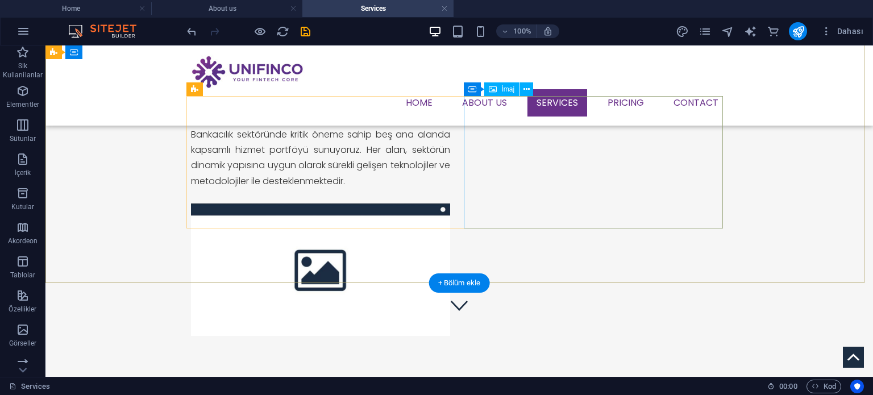
click at [450, 203] on figure at bounding box center [320, 269] width 259 height 132
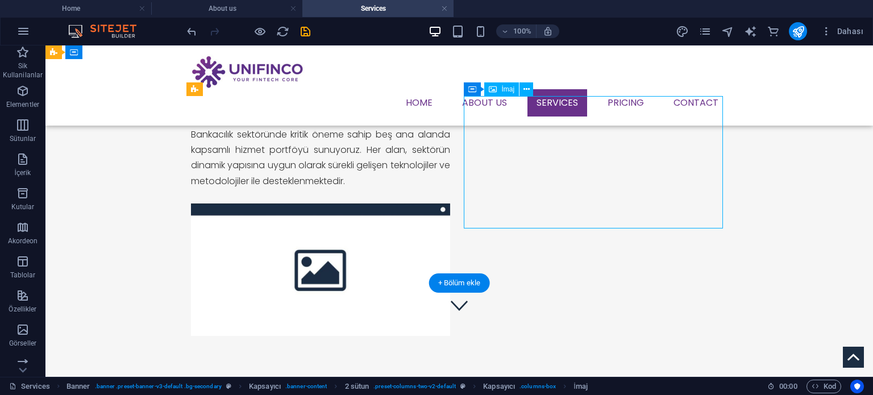
scroll to position [0, 0]
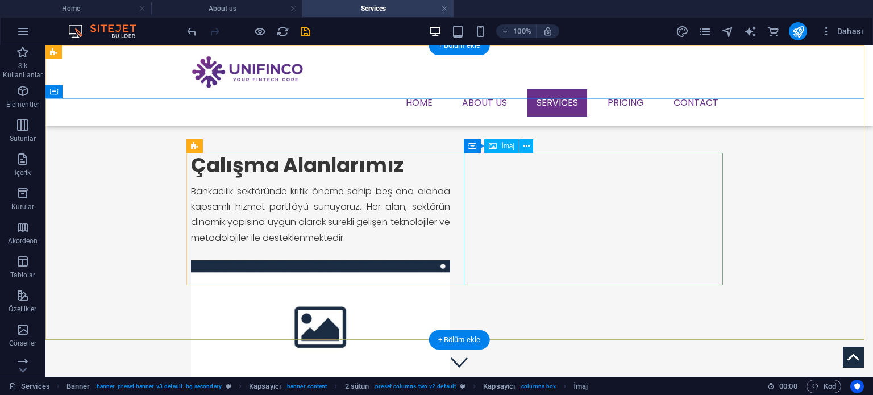
click at [450, 260] on figure at bounding box center [320, 326] width 259 height 132
select select "%"
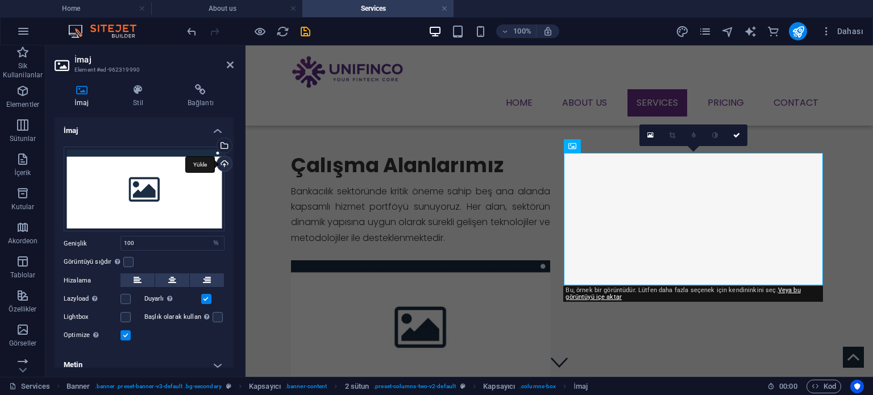
click at [222, 161] on div "Yükle" at bounding box center [223, 164] width 17 height 17
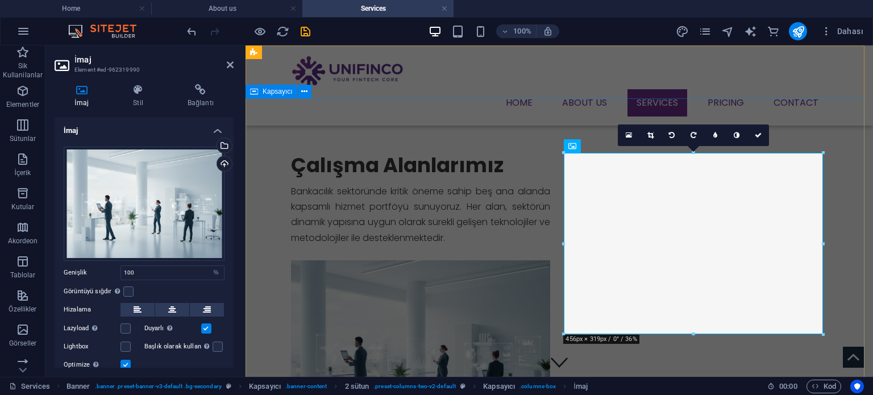
click at [848, 127] on div "Çalışma Alanlarımız Bankacılık sektöründe kritik öneme sahip beş ana alanda kap…" at bounding box center [558, 297] width 627 height 398
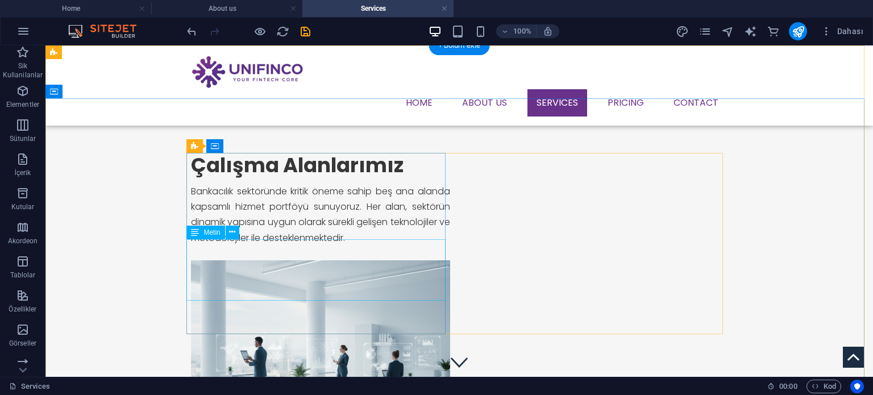
click at [313, 245] on div "Bankacılık sektöründe kritik öneme sahip beş ana alanda kapsamlı hizmet portföy…" at bounding box center [320, 215] width 259 height 62
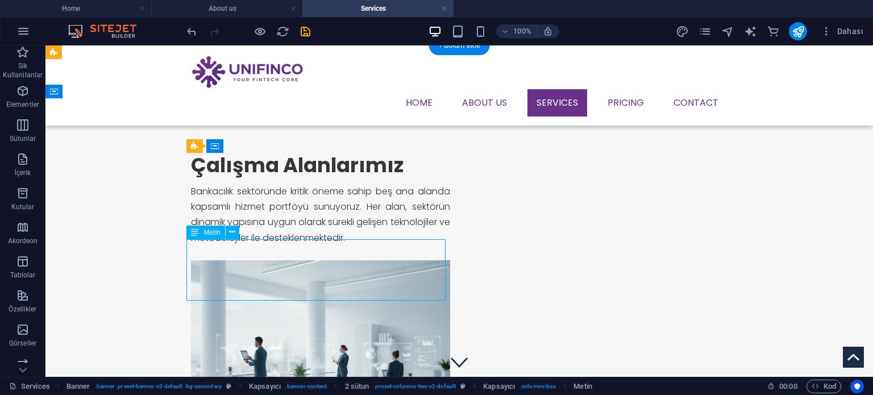
click at [389, 245] on div "Bankacılık sektöründe kritik öneme sahip beş ana alanda kapsamlı hizmet portföy…" at bounding box center [320, 215] width 259 height 62
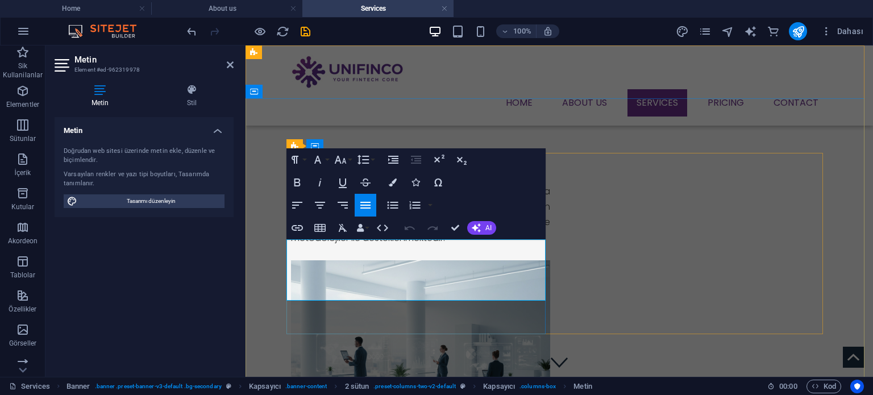
click at [475, 245] on p "Bankacılık sektöründe kritik öneme sahip beş ana alanda kapsamlı hizmet portföy…" at bounding box center [420, 215] width 259 height 62
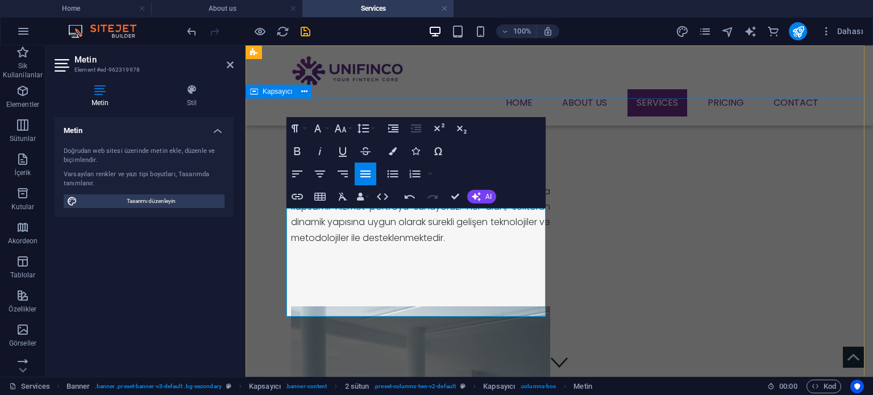
click at [845, 222] on div "Çalışma Alanlarımız Bankacılık sektöründe kritik öneme sahip beş ana alanda kap…" at bounding box center [558, 320] width 627 height 444
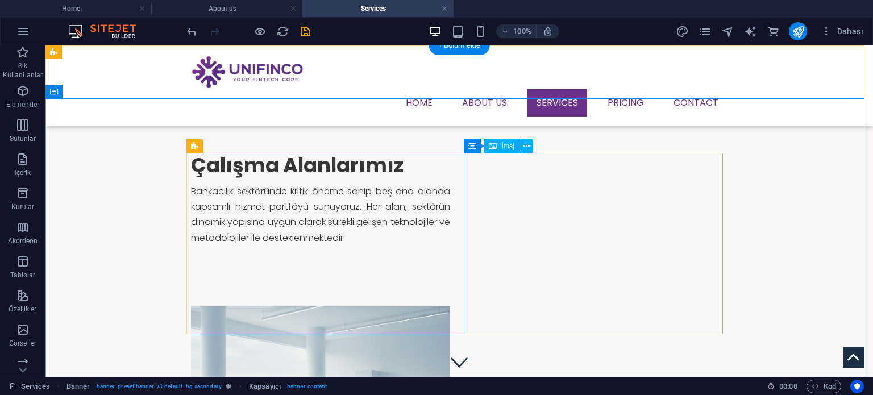
click at [450, 306] on figure at bounding box center [320, 396] width 259 height 181
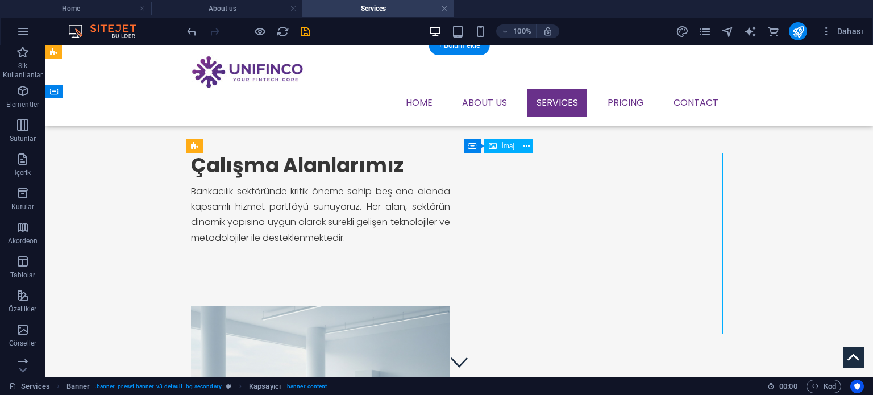
click at [450, 306] on figure at bounding box center [320, 396] width 259 height 181
select select "%"
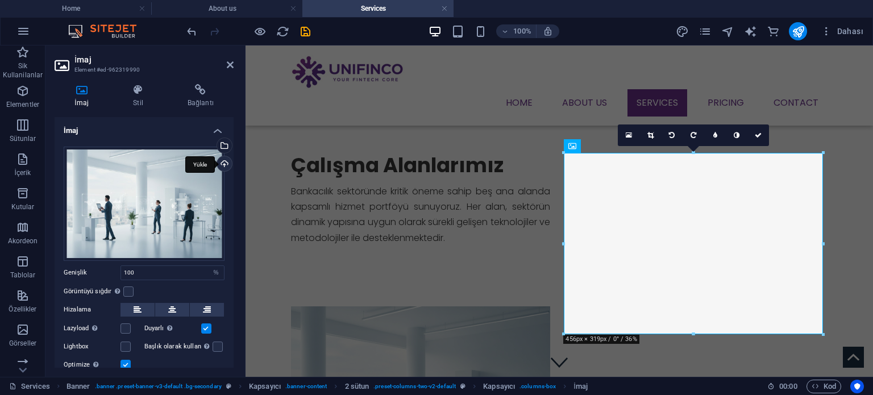
click at [222, 159] on div "Yükle" at bounding box center [223, 164] width 17 height 17
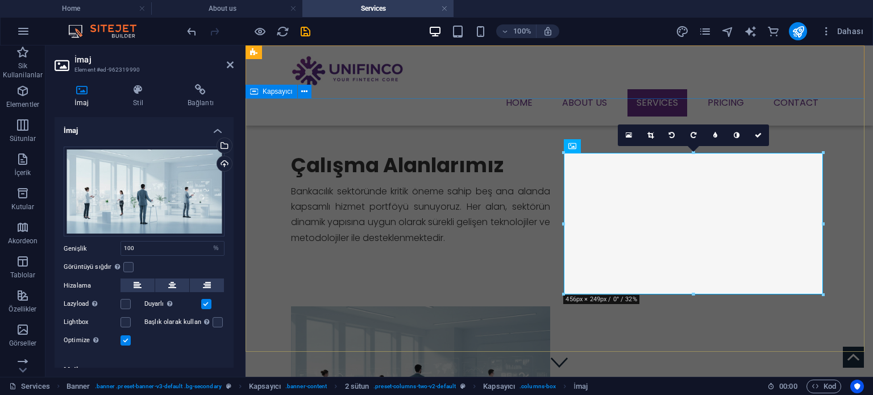
click at [848, 166] on div "Çalışma Alanlarımız Bankacılık sektöründe kritik öneme sahip beş ana alanda kap…" at bounding box center [558, 300] width 627 height 404
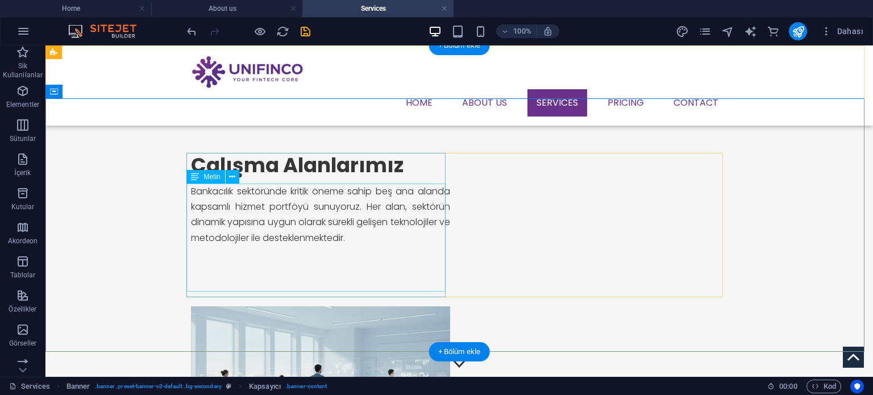
click at [390, 222] on div "Bankacılık sektöründe kritik öneme sahip beş ana alanda kapsamlı hizmet portföy…" at bounding box center [320, 238] width 259 height 108
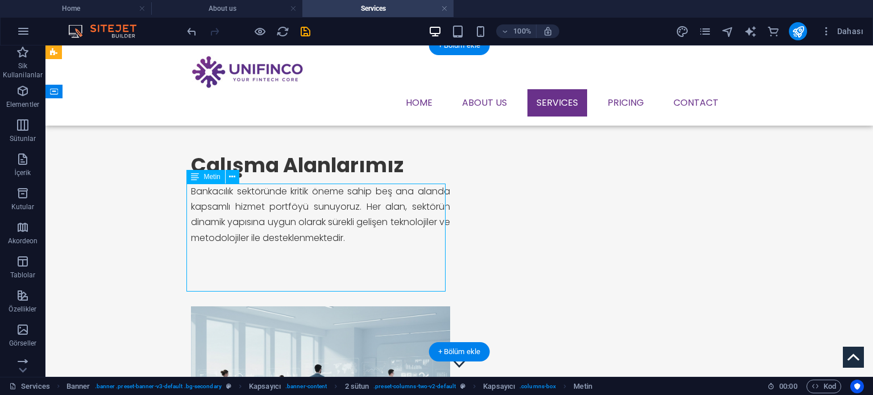
click at [358, 231] on div "Bankacılık sektöründe kritik öneme sahip beş ana alanda kapsamlı hizmet portföy…" at bounding box center [320, 238] width 259 height 108
click at [380, 252] on div "Bankacılık sektöründe kritik öneme sahip beş ana alanda kapsamlı hizmet portföy…" at bounding box center [320, 238] width 259 height 108
click at [383, 257] on div "Bankacılık sektöründe kritik öneme sahip beş ana alanda kapsamlı hizmet portföy…" at bounding box center [320, 238] width 259 height 108
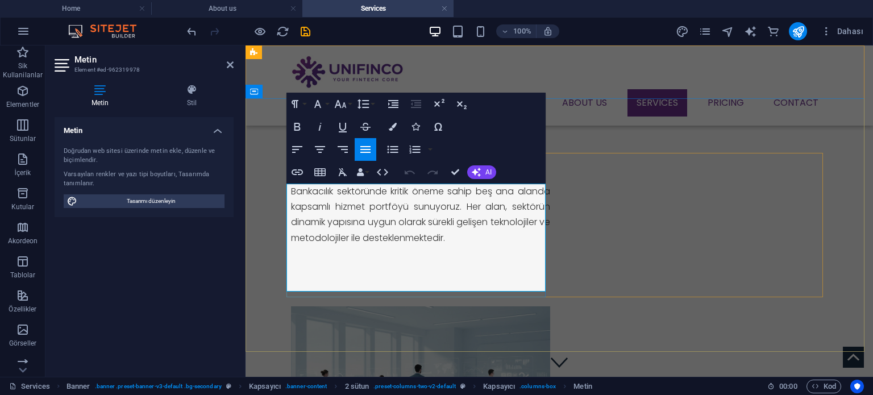
click at [430, 261] on p at bounding box center [420, 268] width 259 height 15
click at [438, 280] on p at bounding box center [420, 283] width 259 height 15
drag, startPoint x: 480, startPoint y: 250, endPoint x: 484, endPoint y: 245, distance: 6.5
click at [480, 249] on p at bounding box center [420, 252] width 259 height 15
click at [484, 245] on p at bounding box center [420, 252] width 259 height 15
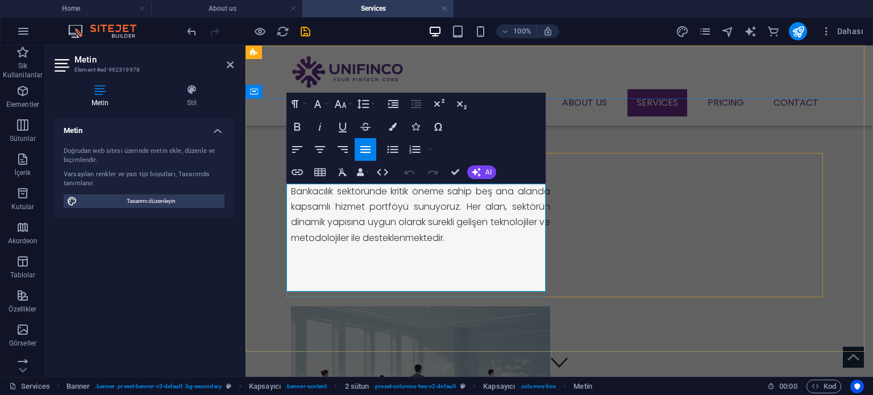
click at [468, 268] on p at bounding box center [420, 268] width 259 height 15
click at [466, 270] on p at bounding box center [420, 268] width 259 height 15
click at [464, 281] on p at bounding box center [420, 283] width 259 height 15
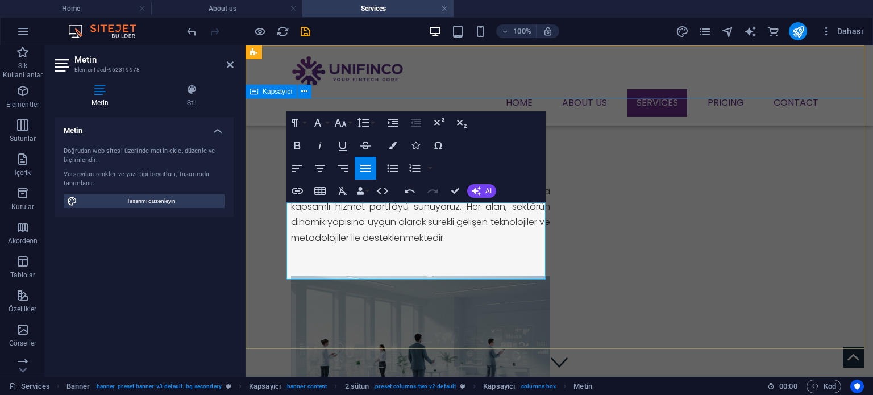
click at [716, 112] on div "Çalışma Alanlarımız Bankacılık sektöründe kritik öneme sahip beş ana alanda kap…" at bounding box center [558, 284] width 627 height 373
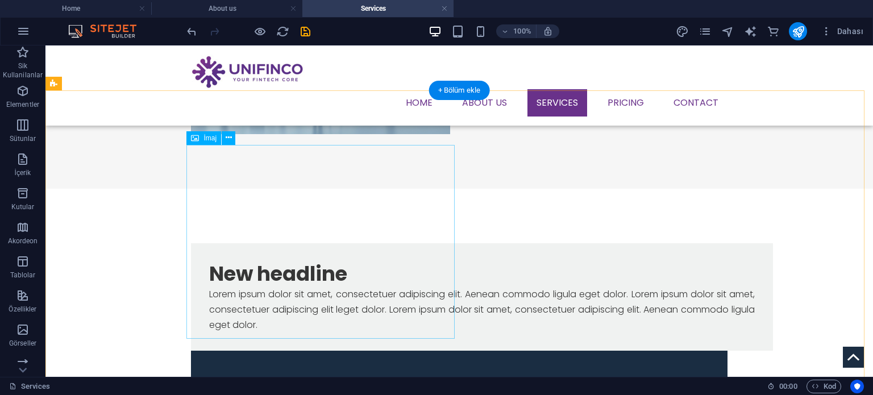
scroll to position [284, 0]
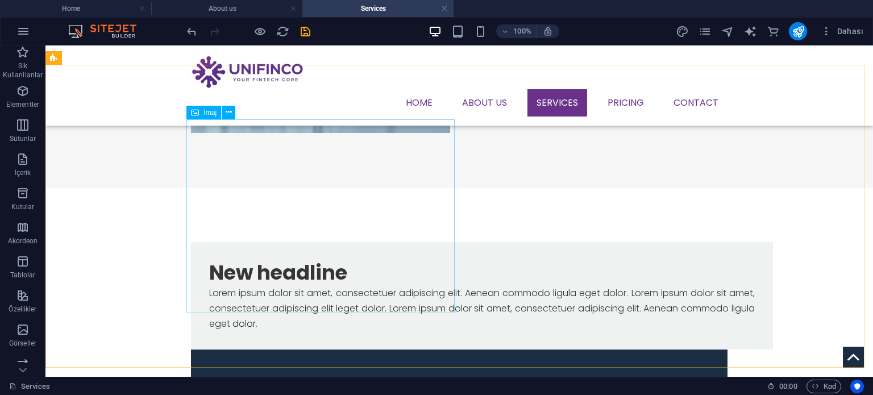
click at [209, 109] on span "İmaj" at bounding box center [209, 112] width 13 height 7
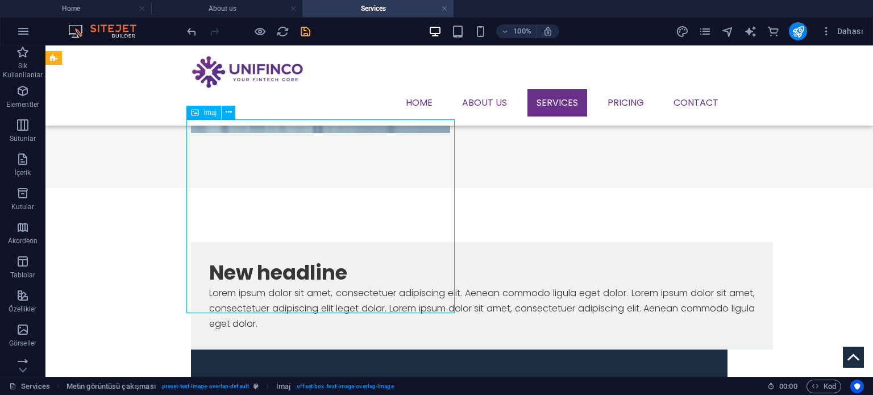
click at [208, 112] on span "İmaj" at bounding box center [209, 112] width 13 height 7
select select "%"
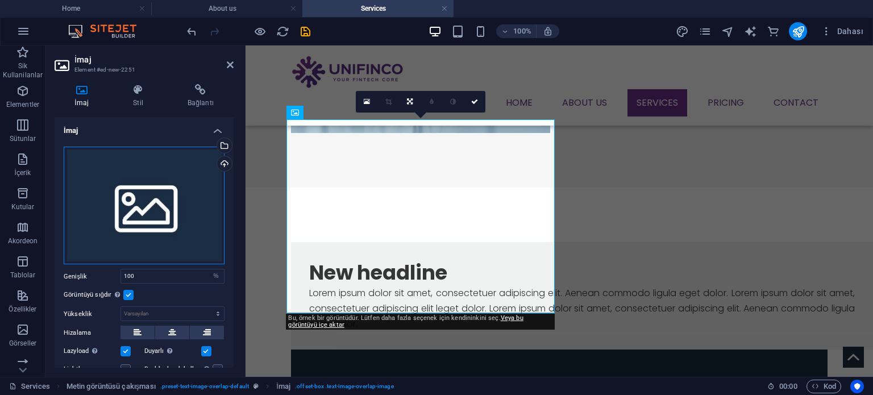
click at [124, 197] on div "Dosyaları buraya sürükleyin, dosyaları seçmek için tıklayın veya Dosyalardan ya…" at bounding box center [144, 206] width 161 height 118
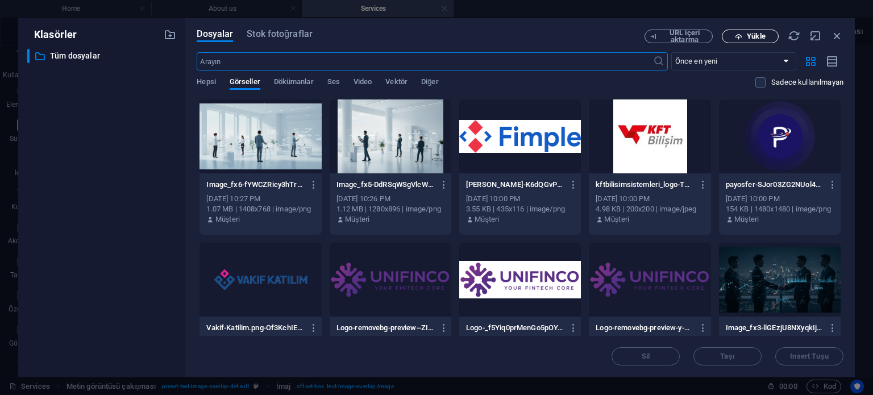
click at [753, 33] on span "Yükle" at bounding box center [756, 36] width 18 height 7
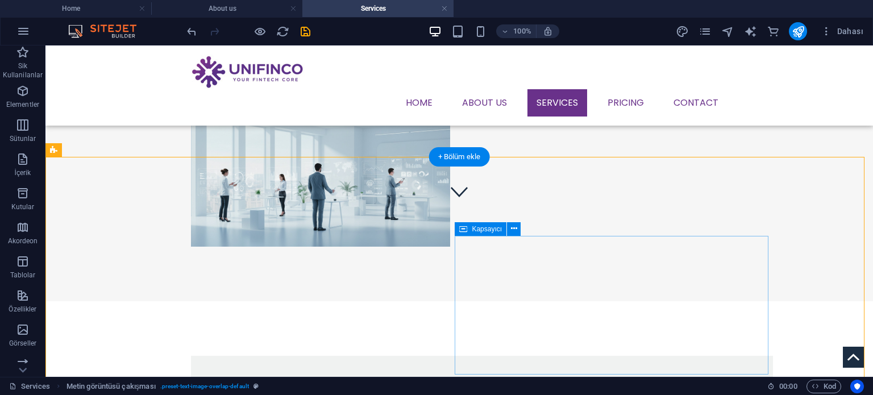
scroll to position [227, 0]
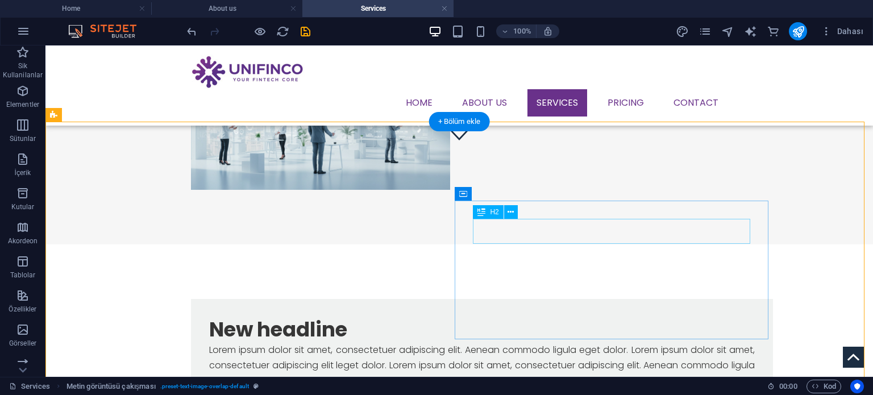
click at [543, 317] on div "New headline" at bounding box center [481, 329] width 545 height 25
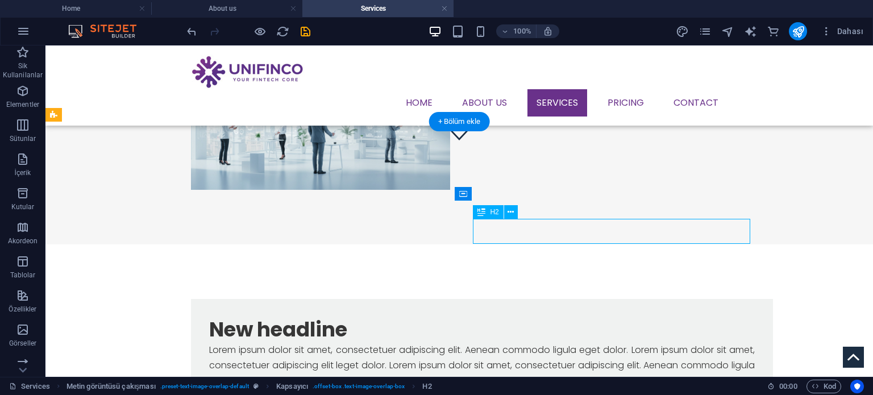
click at [543, 317] on div "New headline" at bounding box center [481, 329] width 545 height 25
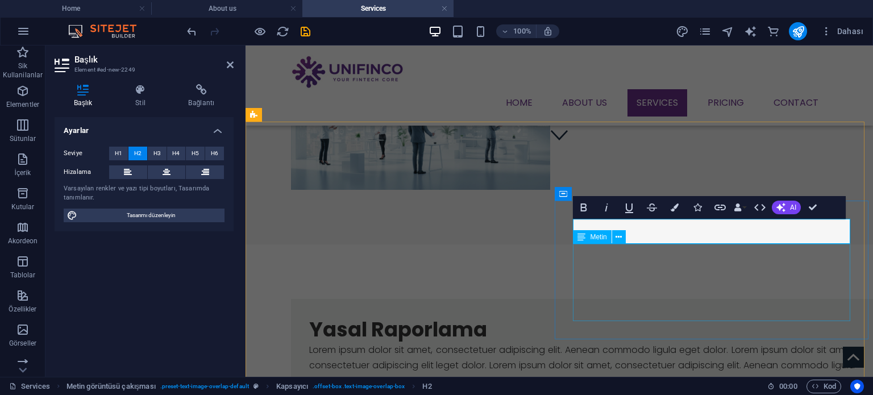
click at [593, 342] on div "Lorem ipsum dolor sit amet, consectetuer adipiscing elit. Aenean commodo ligula…" at bounding box center [581, 365] width 545 height 47
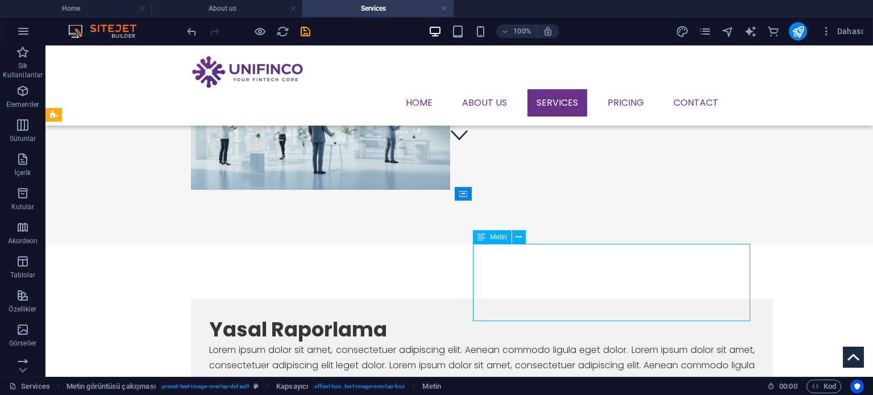
click at [609, 342] on div "Lorem ipsum dolor sit amet, consectetuer adipiscing elit. Aenean commodo ligula…" at bounding box center [481, 365] width 545 height 47
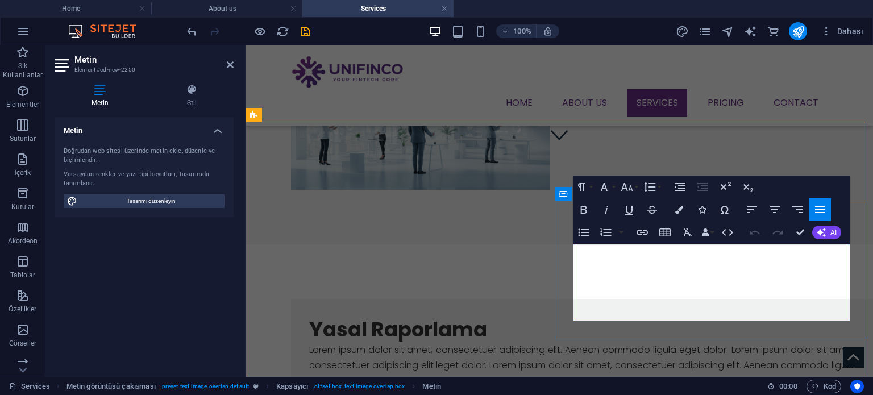
click at [610, 342] on p "Lorem ipsum dolor sit amet, consectetuer adipiscing elit. Aenean commodo ligula…" at bounding box center [581, 365] width 545 height 47
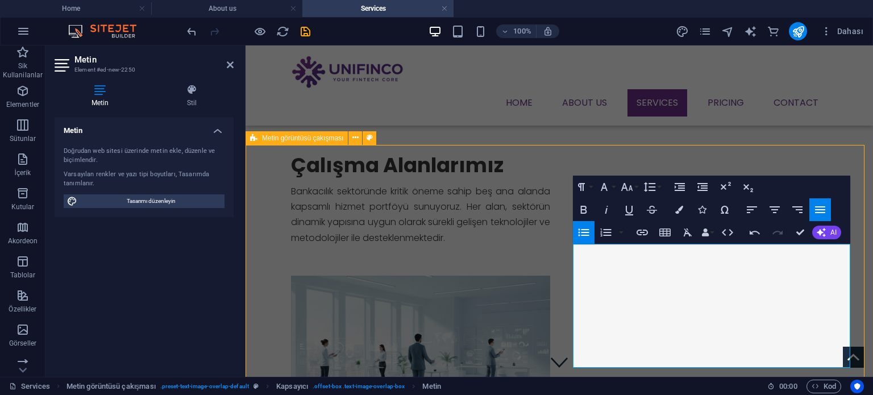
scroll to position [204, 0]
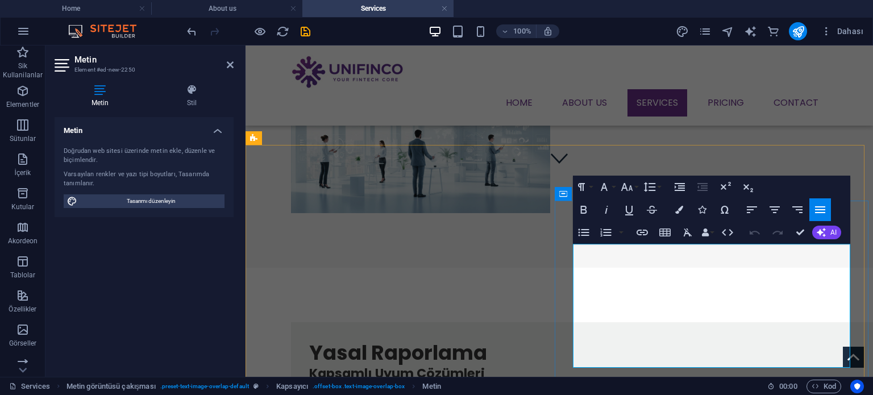
click at [672, 381] on p "İşletmelerin faaliyetlerini ve finansal durumlarını yasa ve yönetmeliklere uygu…" at bounding box center [581, 396] width 545 height 31
drag, startPoint x: 758, startPoint y: 252, endPoint x: 573, endPoint y: 244, distance: 184.8
click at [573, 365] on h4 "Kapsamlı Uyum Çözümleri" at bounding box center [581, 373] width 545 height 16
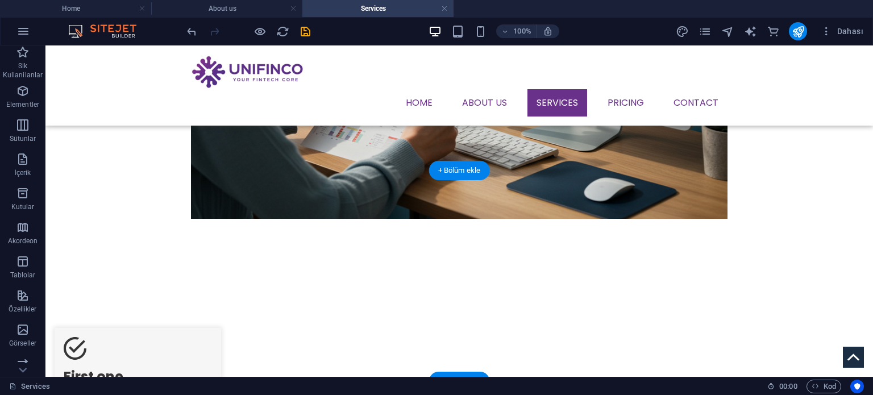
scroll to position [829, 0]
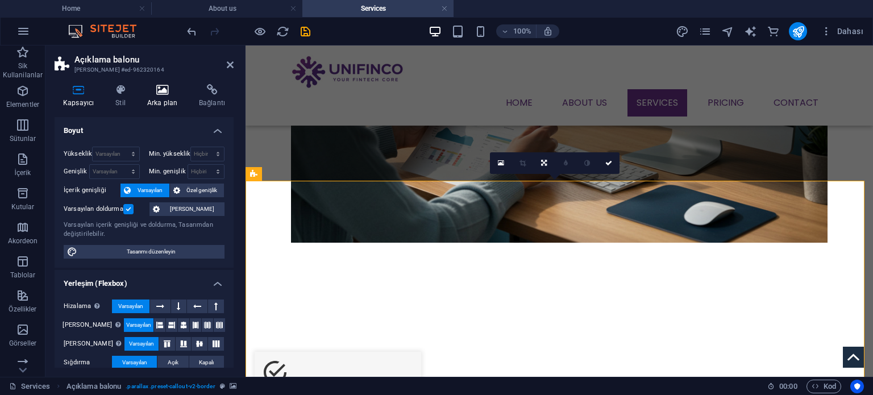
click at [147, 106] on h4 "Arka plan" at bounding box center [165, 96] width 52 height 24
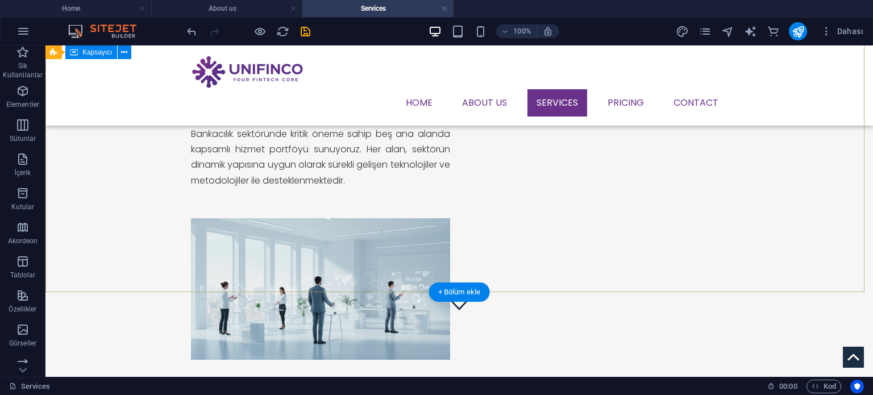
scroll to position [57, 0]
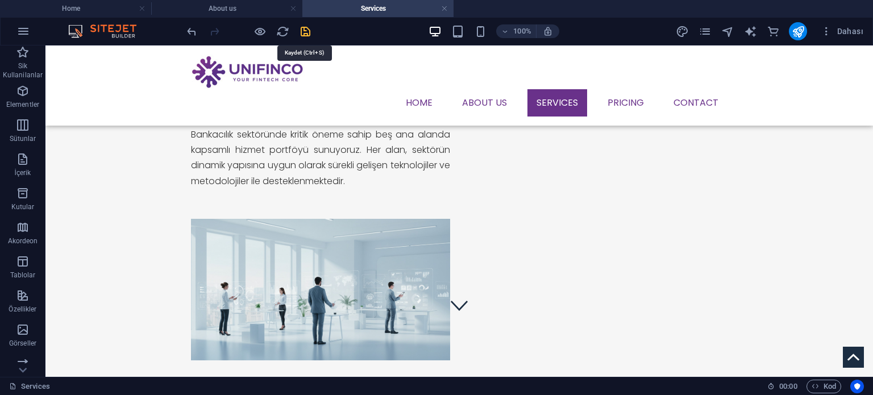
click at [309, 31] on icon "save" at bounding box center [305, 31] width 13 height 13
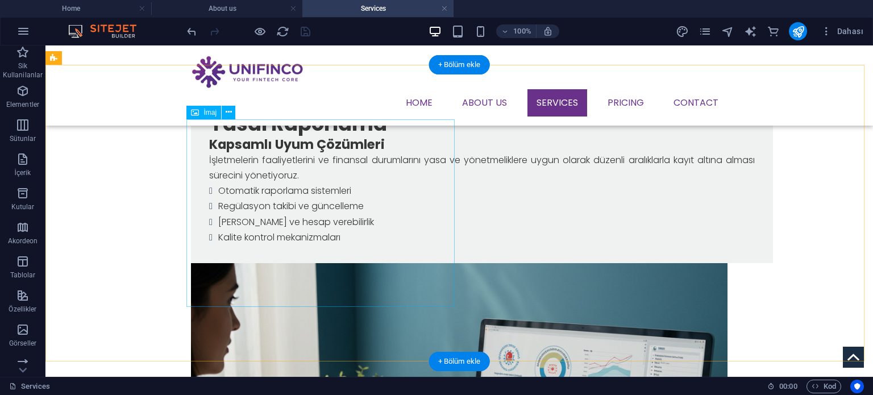
scroll to position [455, 0]
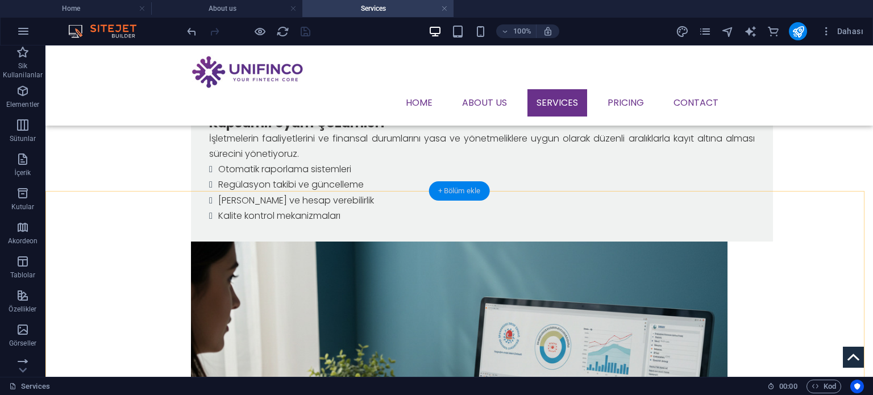
drag, startPoint x: 452, startPoint y: 186, endPoint x: 211, endPoint y: 140, distance: 245.2
click at [452, 186] on div "+ Bölüm ekle" at bounding box center [459, 190] width 61 height 19
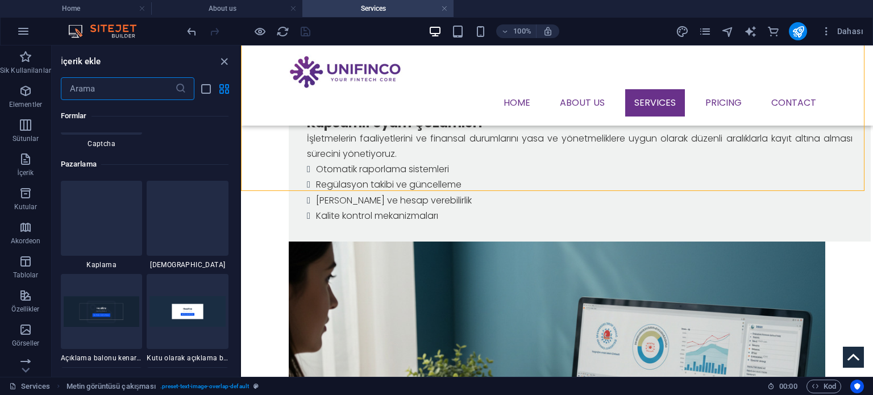
scroll to position [8866, 0]
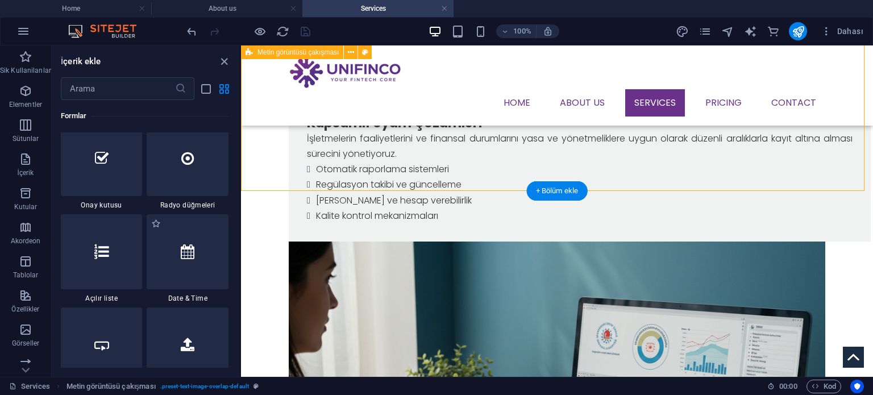
drag, startPoint x: 236, startPoint y: 313, endPoint x: 224, endPoint y: 295, distance: 22.1
click at [231, 150] on div "Sik Kullanilanlar 1 Star Başlık 1 Star Kapsayıcı Elementler 1 Star Başlık 1 Sta…" at bounding box center [146, 234] width 188 height 268
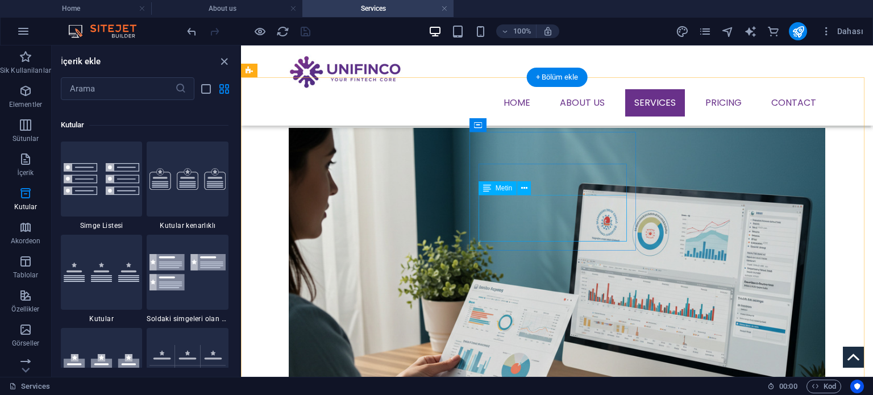
scroll to position [398, 0]
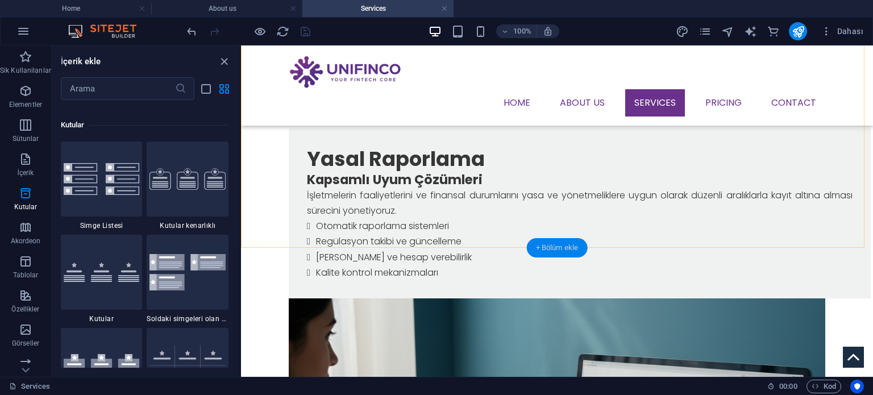
click at [560, 250] on div "+ Bölüm ekle" at bounding box center [557, 247] width 61 height 19
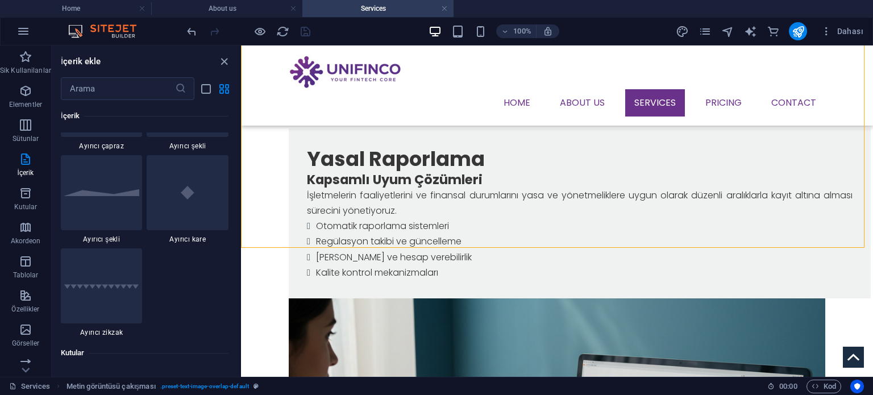
scroll to position [3238, 0]
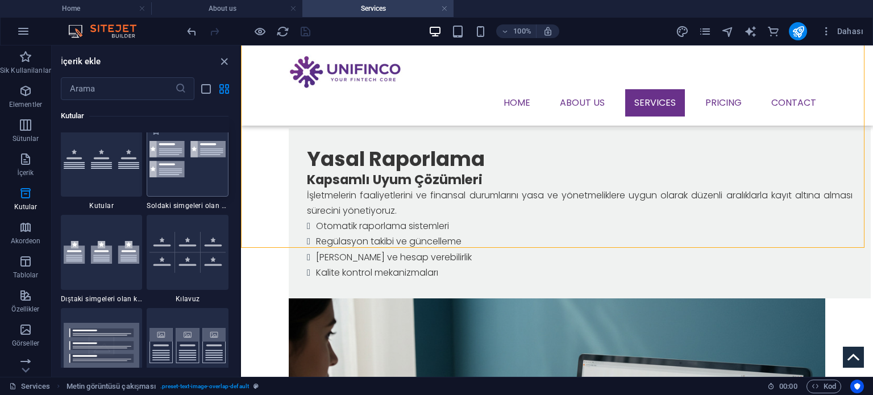
click at [186, 163] on img at bounding box center [187, 159] width 76 height 37
click at [241, 163] on div "Mevcut içeriği değiştirmek için buraya sürükleyin. Yeni bir element oluşturmak …" at bounding box center [557, 210] width 632 height 331
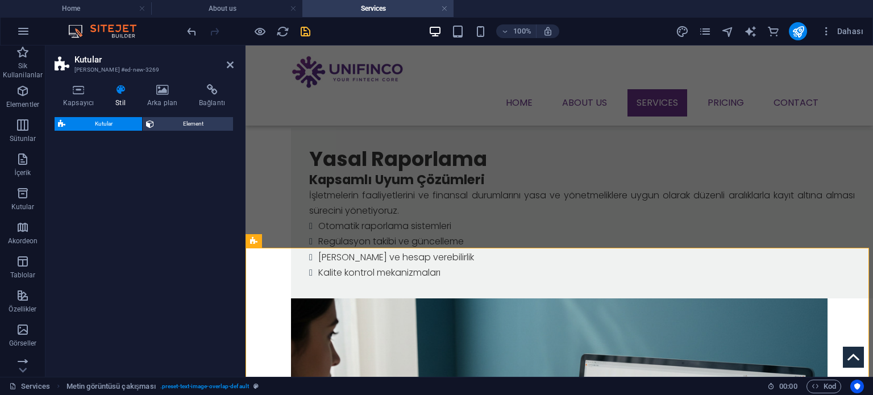
select select "rem"
select select "preset-boxes-v3-icons-left"
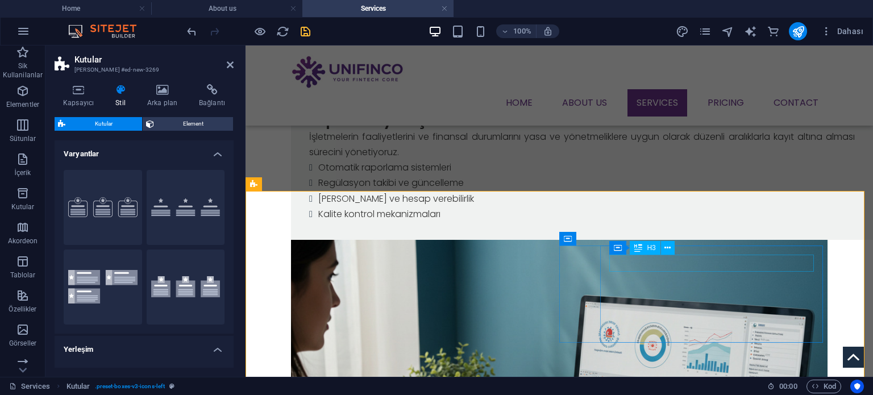
scroll to position [455, 0]
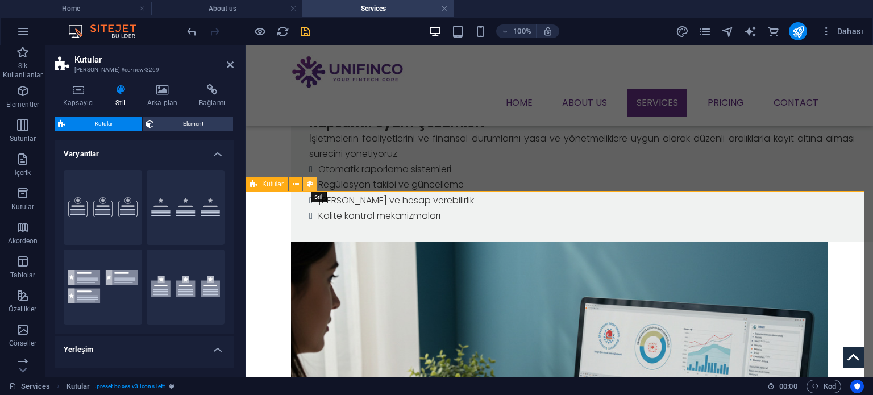
click at [314, 186] on button at bounding box center [310, 184] width 14 height 14
click at [313, 186] on button at bounding box center [310, 184] width 14 height 14
click at [198, 124] on span "Element" at bounding box center [193, 124] width 73 height 14
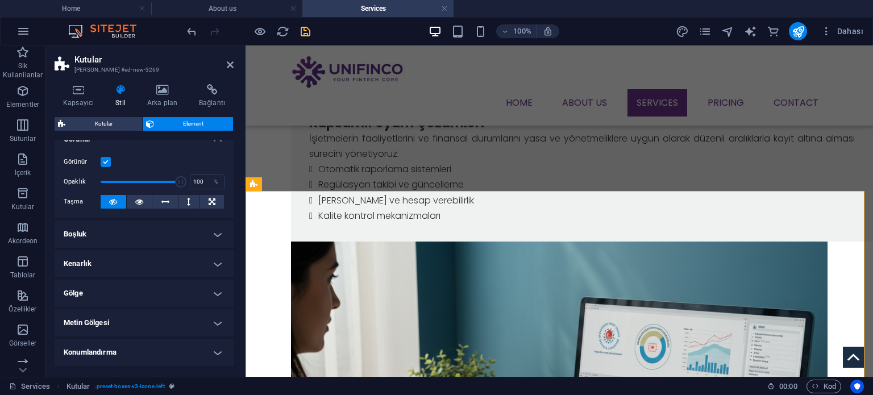
scroll to position [0, 0]
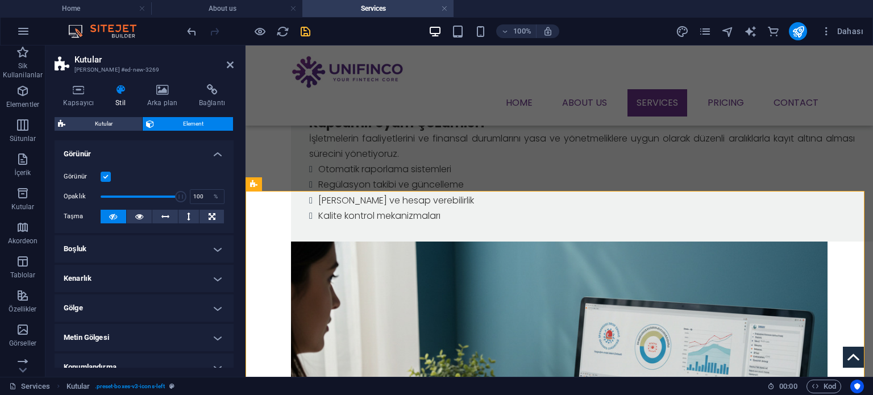
click at [123, 254] on h4 "Boşluk" at bounding box center [144, 248] width 179 height 27
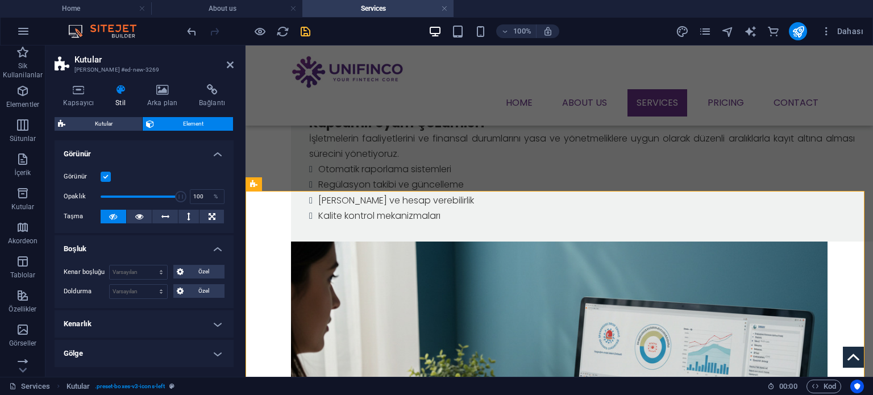
click at [134, 317] on h4 "Kenarlık" at bounding box center [144, 323] width 179 height 27
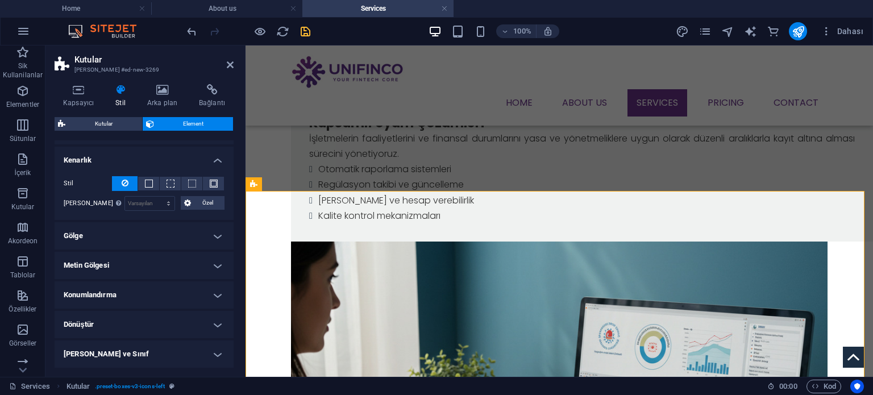
scroll to position [170, 0]
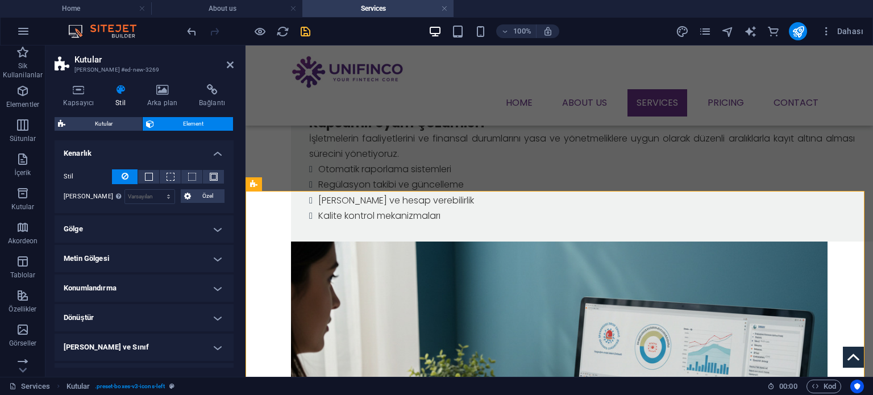
click at [153, 226] on h4 "Gölge" at bounding box center [144, 228] width 179 height 27
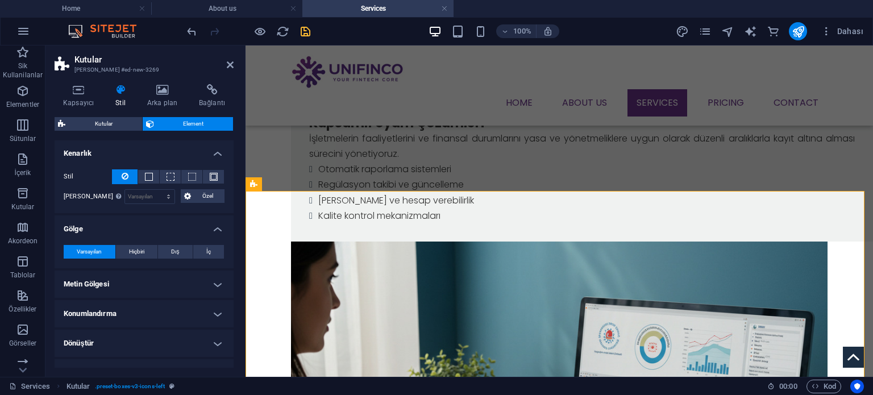
click at [146, 288] on h4 "Metin Gölgesi" at bounding box center [144, 283] width 179 height 27
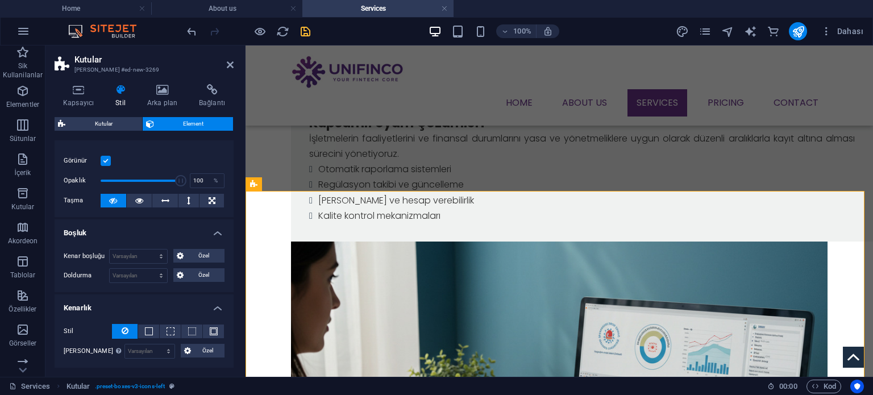
scroll to position [0, 0]
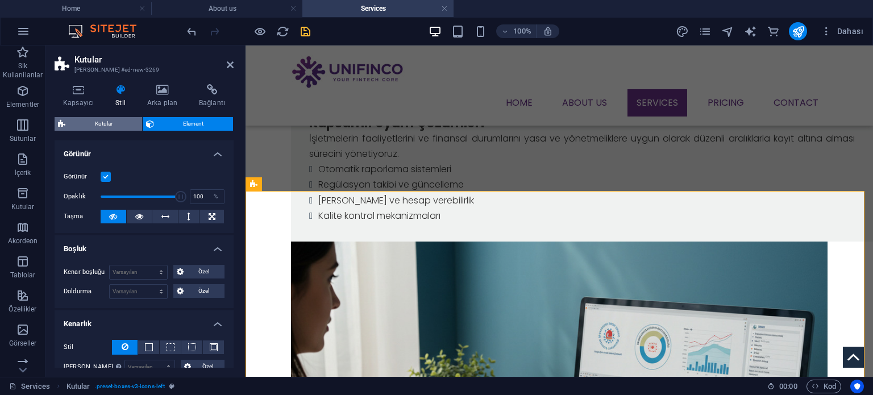
click at [94, 124] on span "Kutular" at bounding box center [104, 124] width 70 height 14
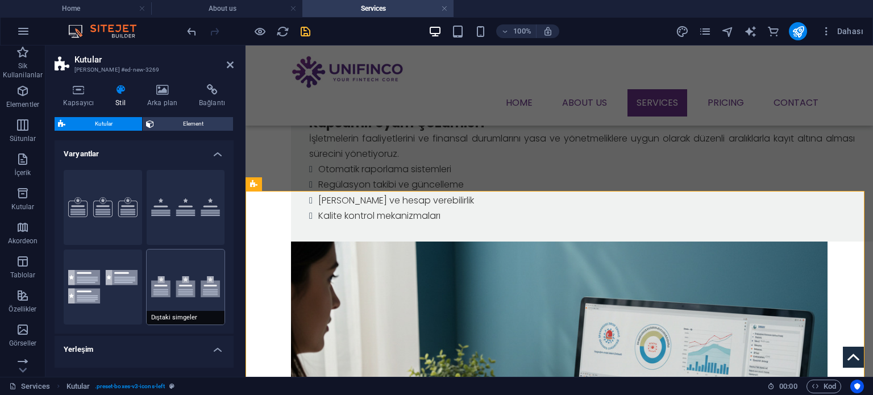
scroll to position [57, 0]
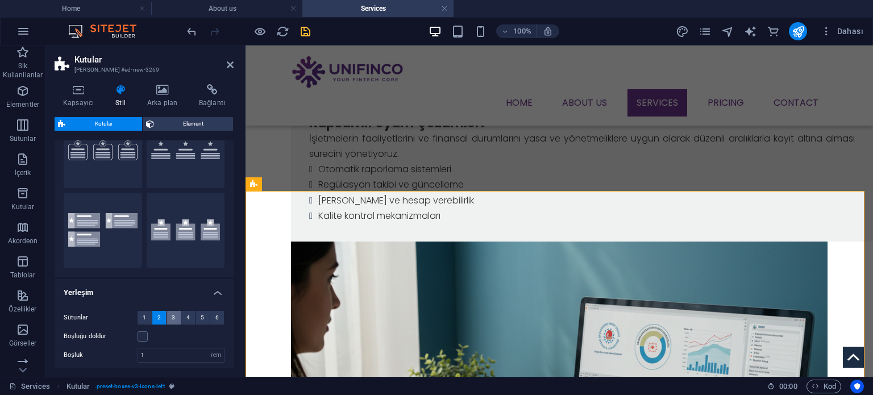
click at [175, 314] on button "3" at bounding box center [173, 318] width 14 height 14
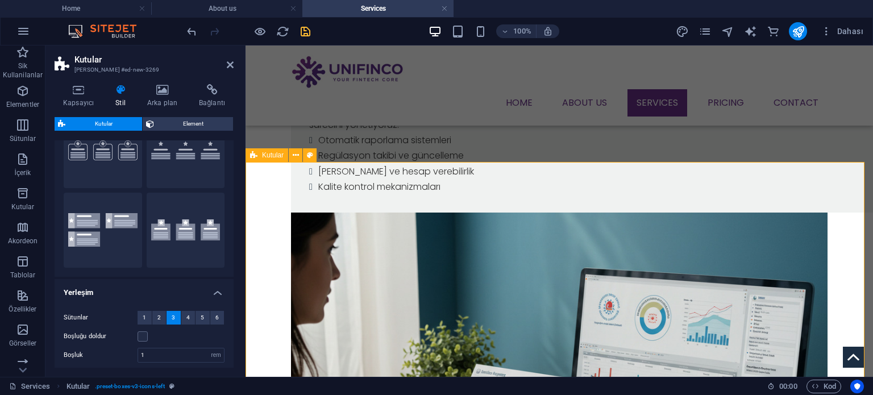
scroll to position [455, 0]
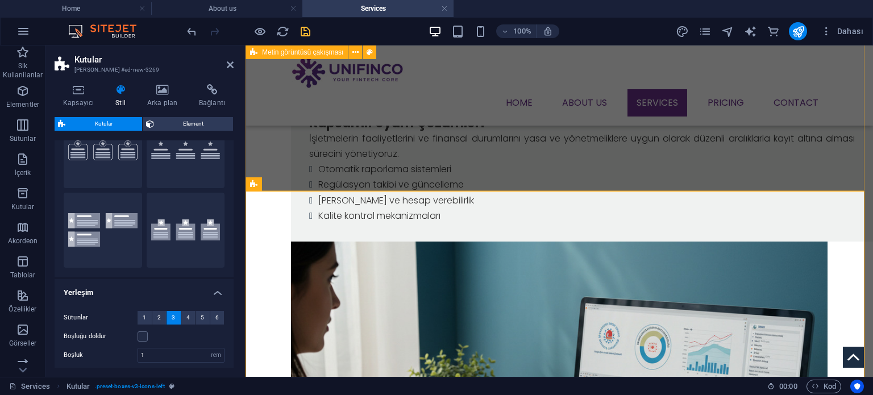
click at [435, 161] on div "Yasal Raporlama Kapsamlı Uyum Çözümleri İşletmelerin faaliyetlerini ve finansal…" at bounding box center [558, 344] width 627 height 655
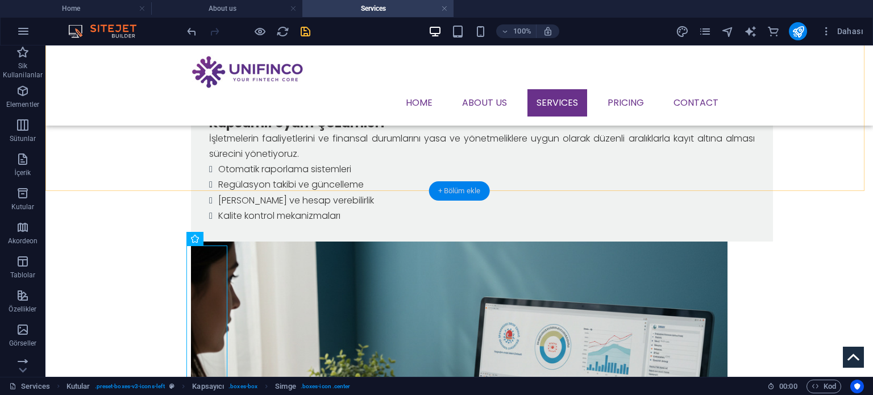
click at [466, 188] on div "+ Bölüm ekle" at bounding box center [459, 190] width 61 height 19
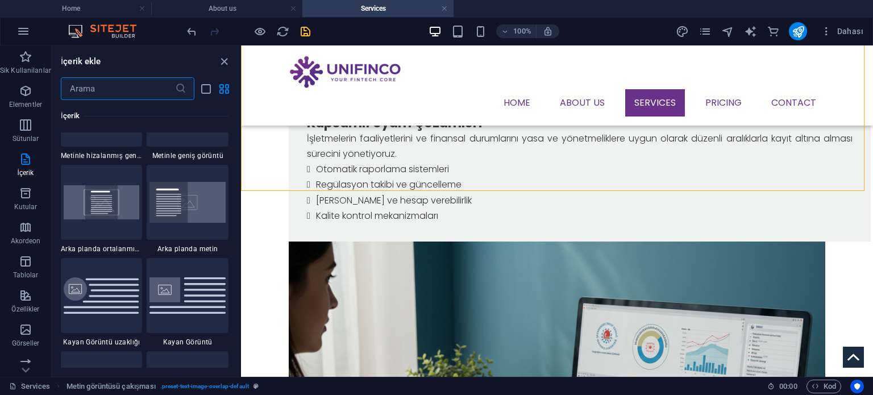
scroll to position [2329, 0]
click at [302, 185] on icon at bounding box center [305, 184] width 6 height 12
select select "rem"
select select "preset-boxes-v3-icons-left"
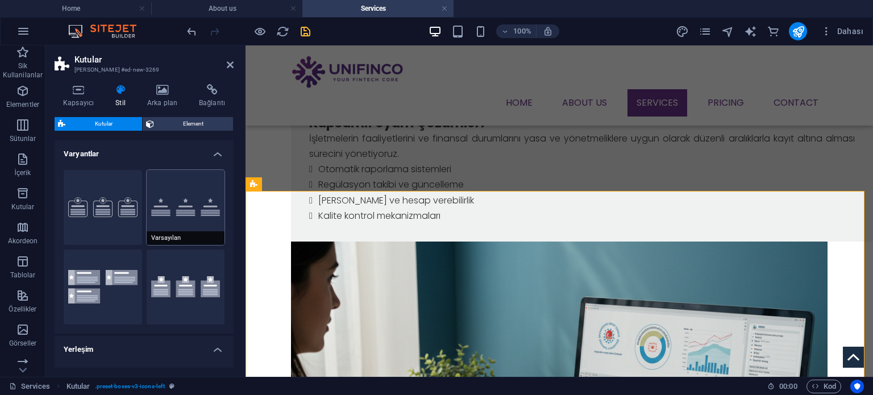
click at [177, 206] on button "Varsayılan" at bounding box center [186, 207] width 78 height 75
click at [175, 289] on button "Dıştaki simgeler" at bounding box center [186, 286] width 78 height 75
click at [110, 218] on button "Kenarlık" at bounding box center [103, 207] width 78 height 75
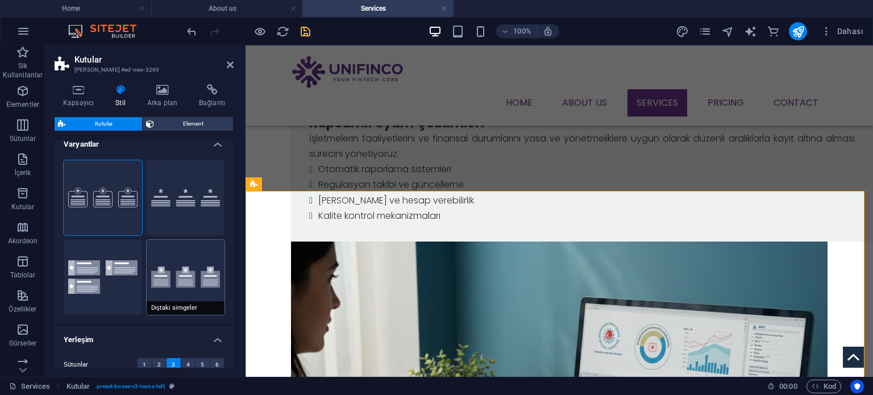
scroll to position [0, 0]
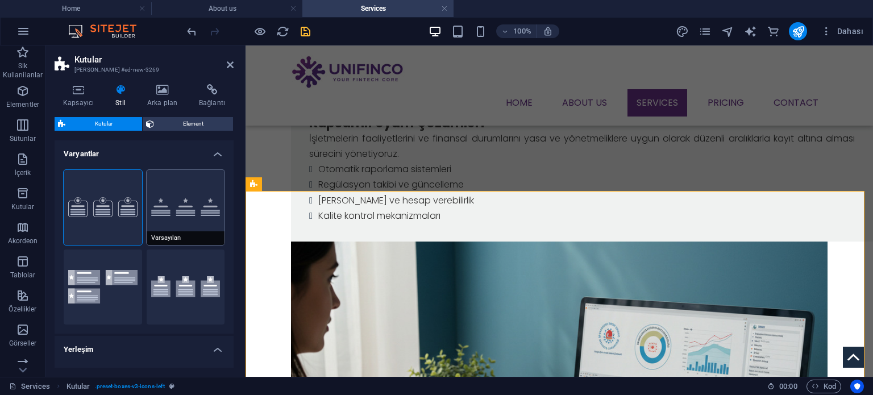
click at [180, 213] on button "Varsayılan" at bounding box center [186, 207] width 78 height 75
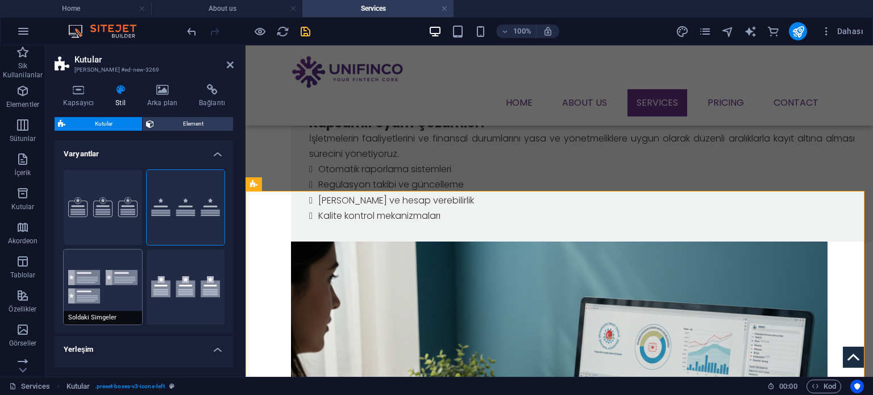
click at [78, 280] on button "Soldaki Simgeler" at bounding box center [103, 286] width 78 height 75
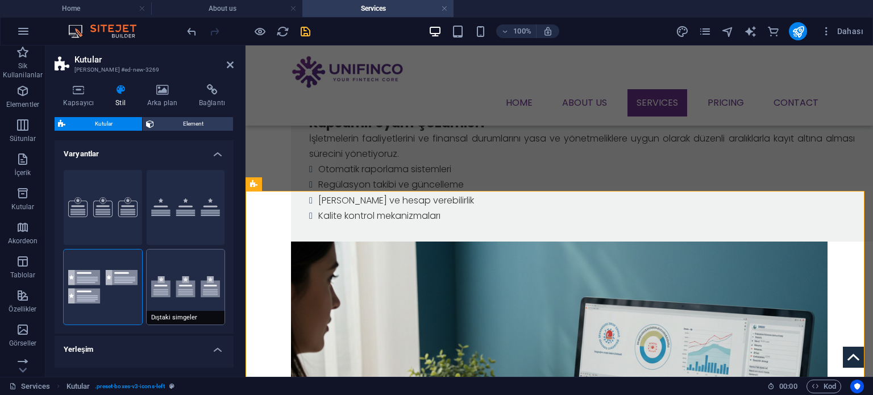
click at [177, 289] on button "Dıştaki simgeler" at bounding box center [186, 286] width 78 height 75
type input "2"
click at [212, 197] on button "Varsayılan" at bounding box center [186, 207] width 78 height 75
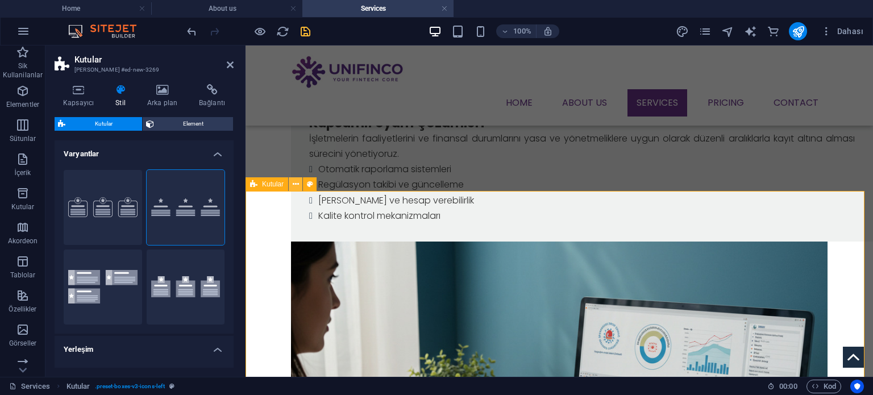
click at [289, 186] on button at bounding box center [296, 184] width 14 height 14
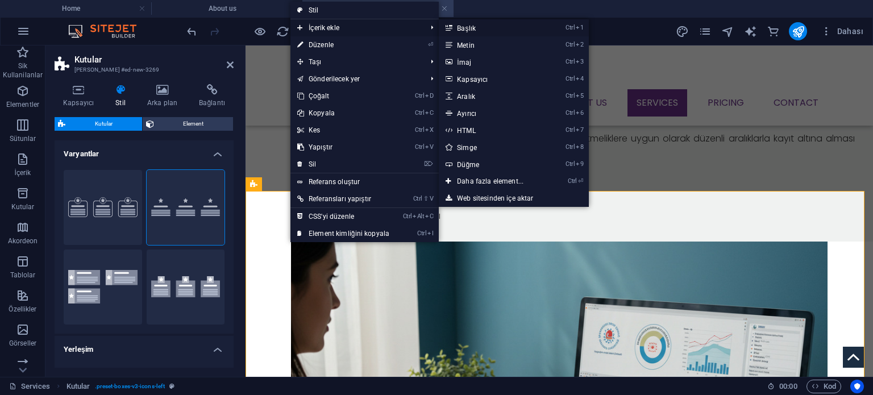
click at [482, 27] on link "Ctrl 1 Başlık" at bounding box center [492, 27] width 107 height 17
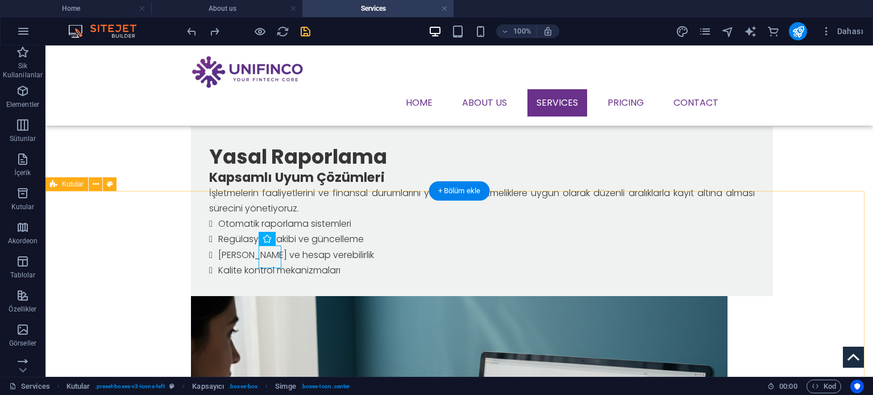
scroll to position [398, 0]
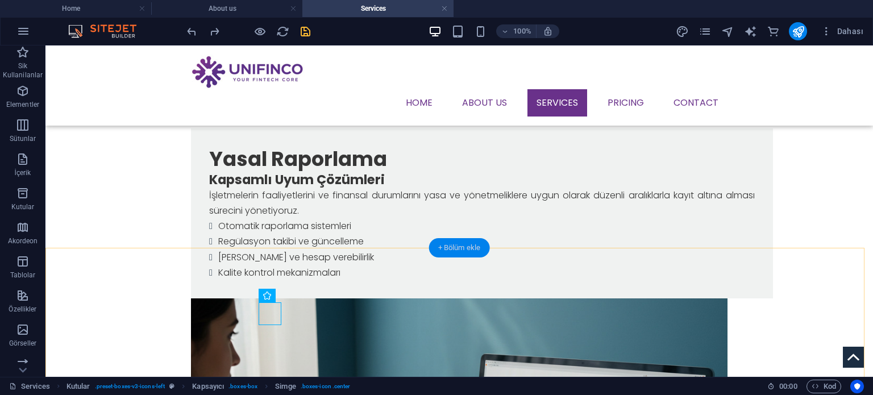
click at [452, 247] on div "+ Bölüm ekle" at bounding box center [459, 247] width 61 height 19
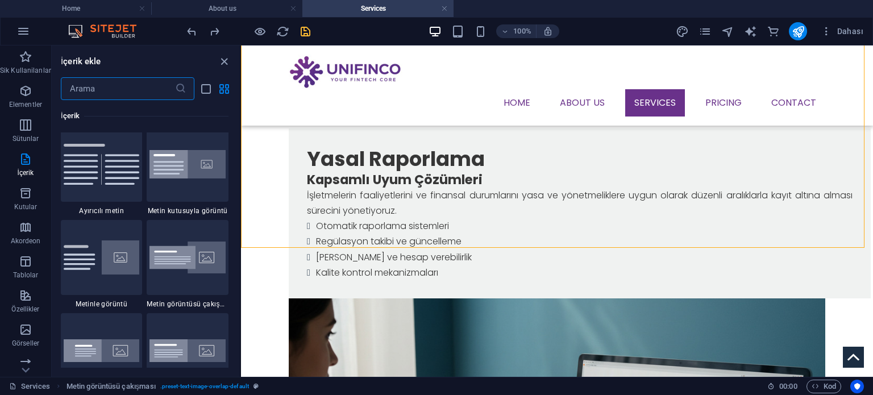
scroll to position [2102, 0]
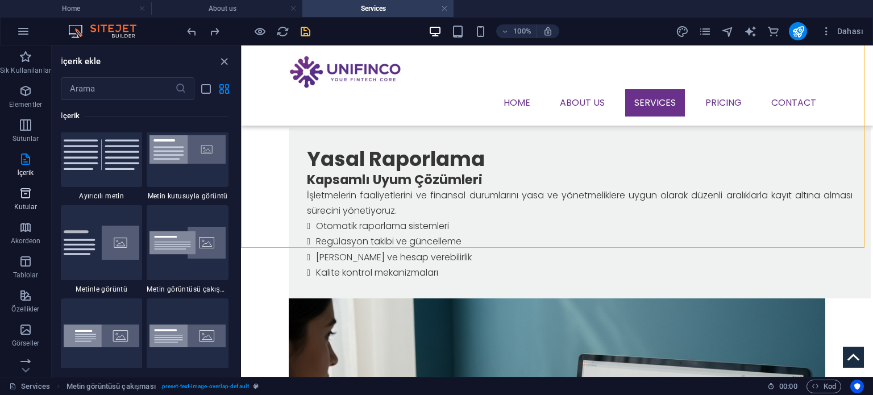
click at [25, 197] on icon "button" at bounding box center [26, 193] width 14 height 14
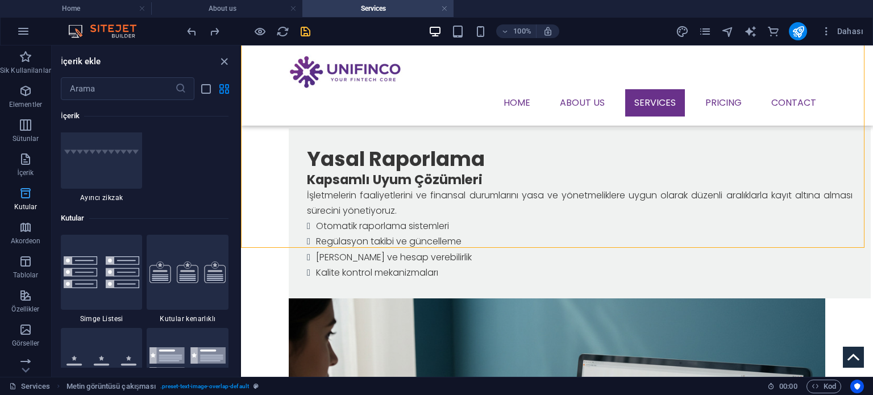
scroll to position [3134, 0]
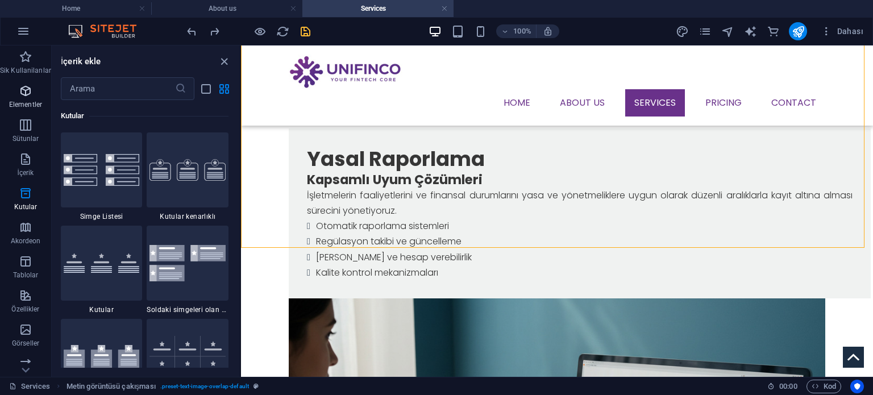
click at [30, 95] on icon "button" at bounding box center [26, 91] width 14 height 14
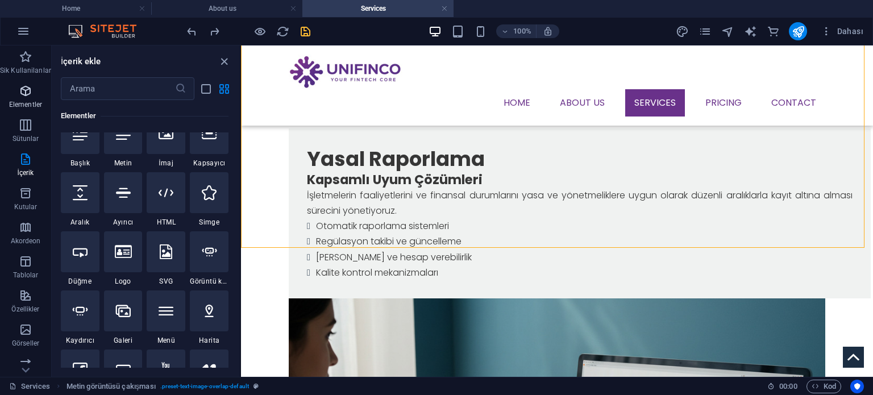
scroll to position [120, 0]
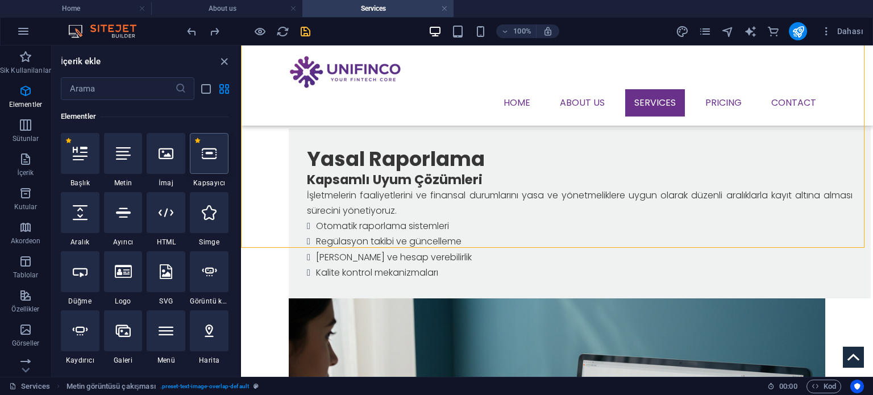
click at [202, 163] on div at bounding box center [209, 153] width 39 height 41
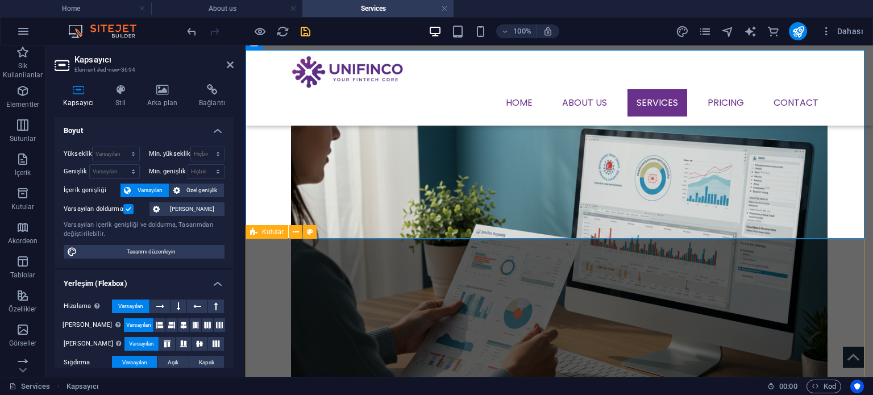
scroll to position [625, 0]
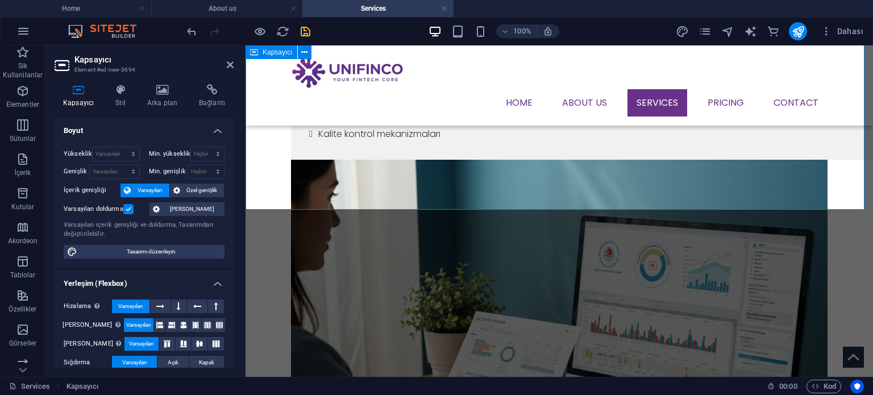
scroll to position [511, 0]
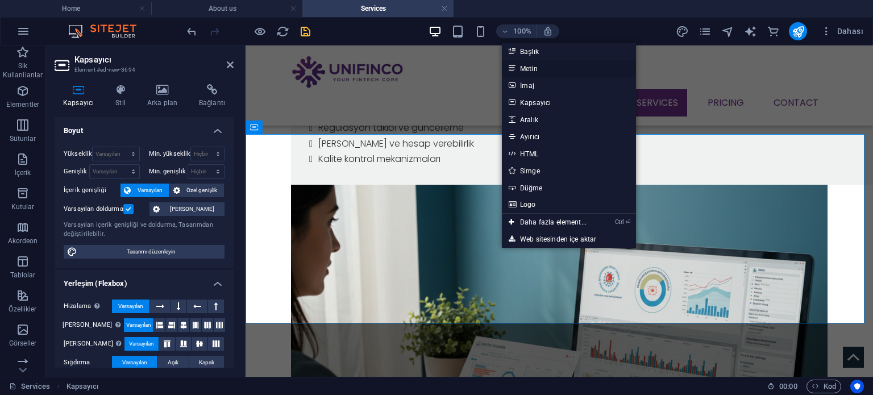
click at [530, 64] on link "Metin" at bounding box center [569, 68] width 134 height 17
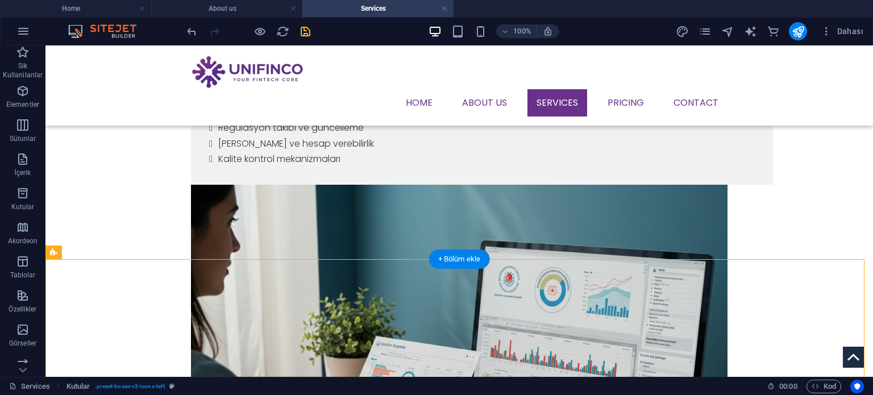
drag, startPoint x: 119, startPoint y: 297, endPoint x: 74, endPoint y: 292, distance: 45.2
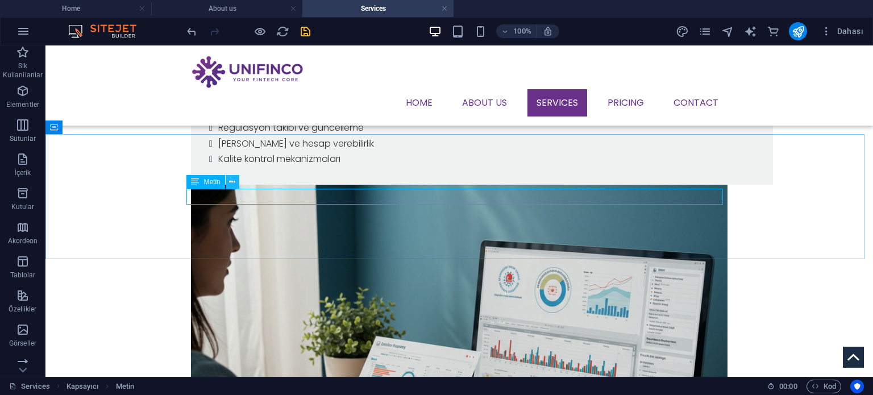
click at [238, 182] on button at bounding box center [233, 182] width 14 height 14
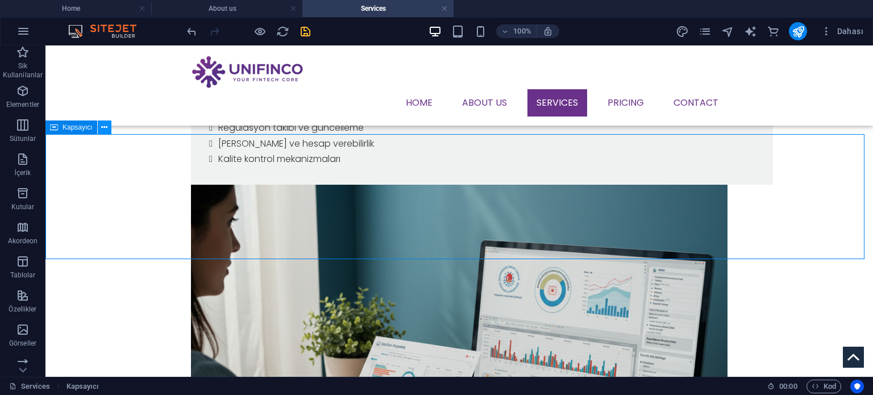
click at [107, 125] on icon at bounding box center [104, 128] width 6 height 12
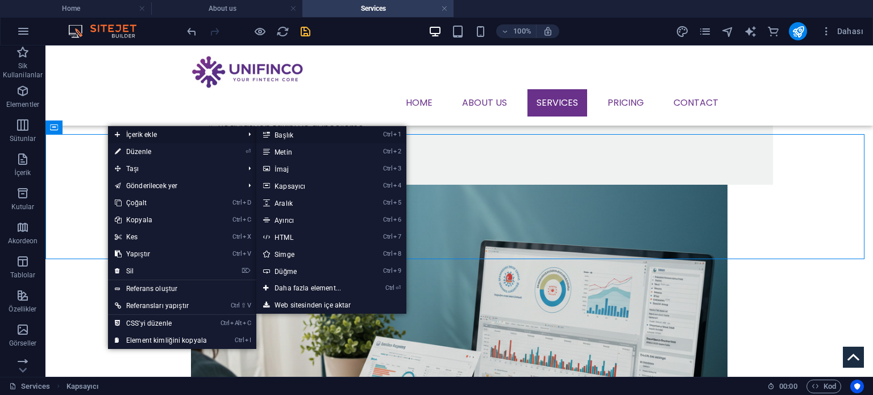
click at [282, 136] on link "Ctrl 1 Başlık" at bounding box center [309, 134] width 107 height 17
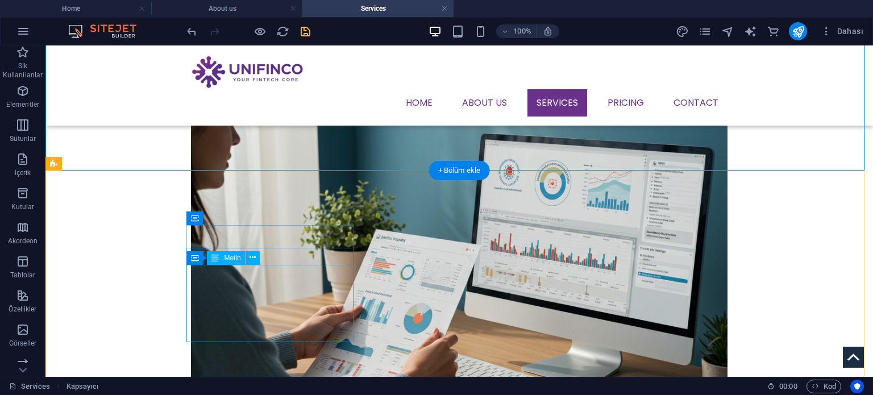
scroll to position [625, 0]
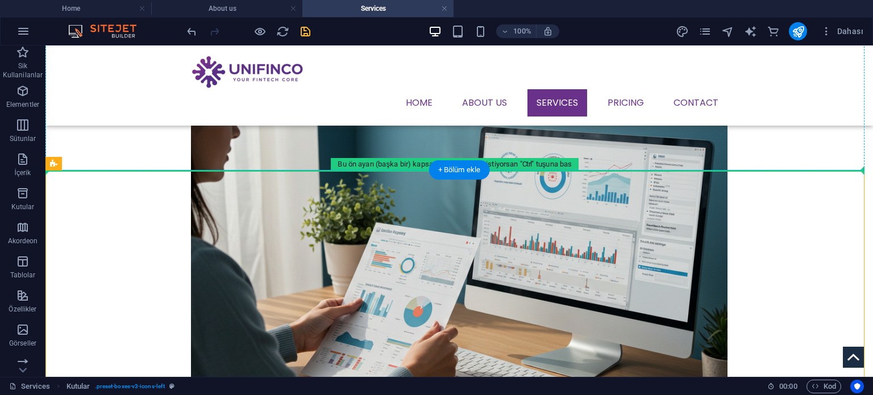
drag, startPoint x: 115, startPoint y: 212, endPoint x: 227, endPoint y: 136, distance: 135.8
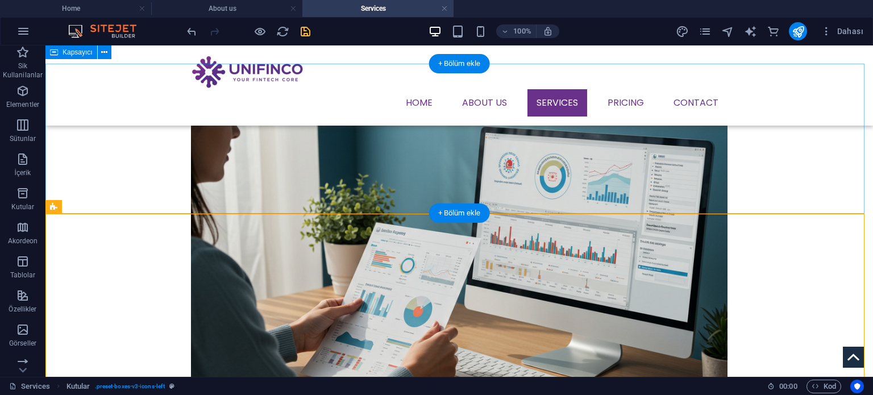
scroll to position [568, 0]
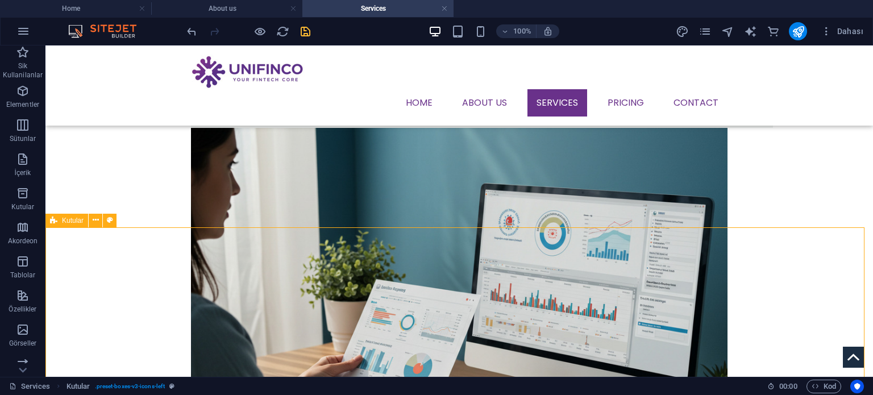
click at [55, 220] on icon at bounding box center [53, 221] width 7 height 14
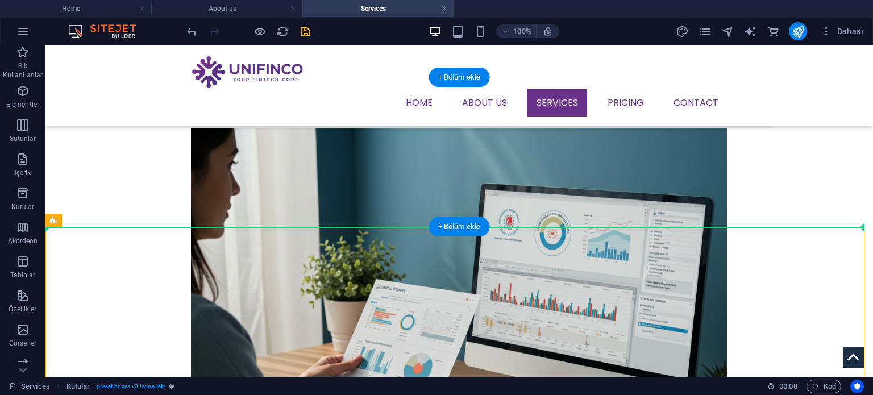
drag, startPoint x: 100, startPoint y: 266, endPoint x: 226, endPoint y: 192, distance: 145.7
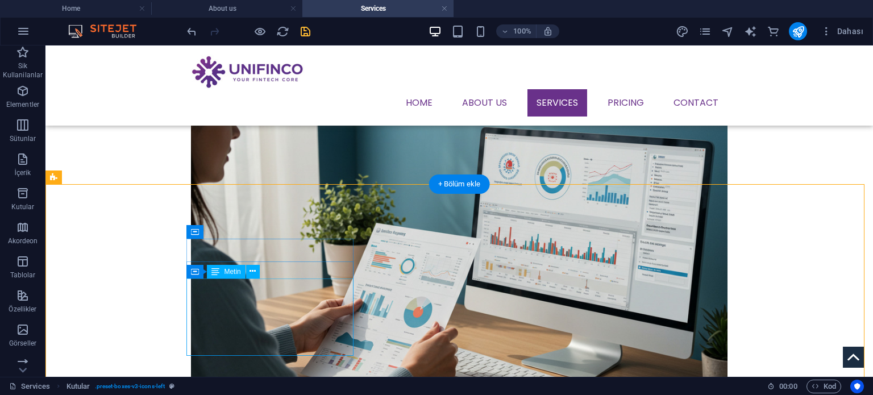
scroll to position [625, 0]
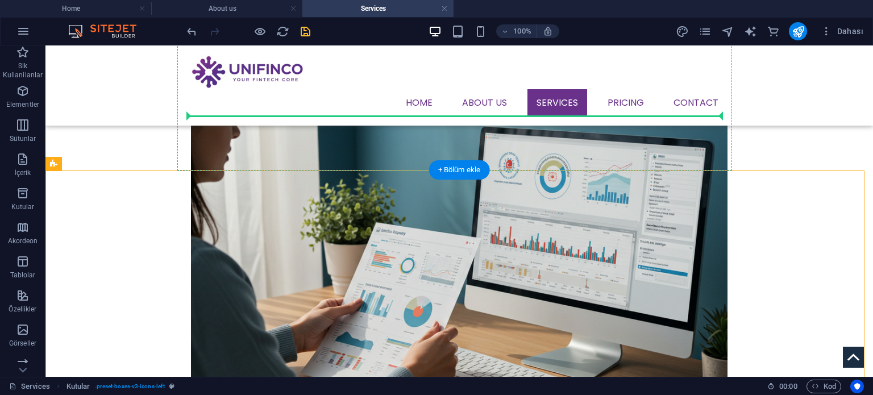
drag, startPoint x: 107, startPoint y: 209, endPoint x: 267, endPoint y: 115, distance: 185.4
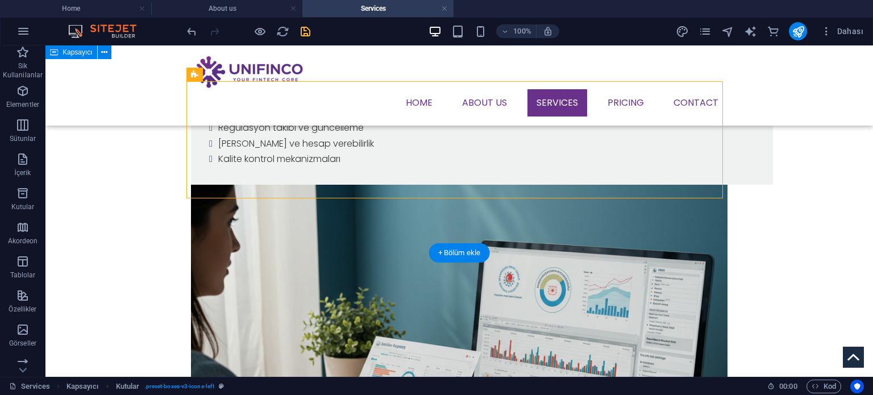
scroll to position [682, 0]
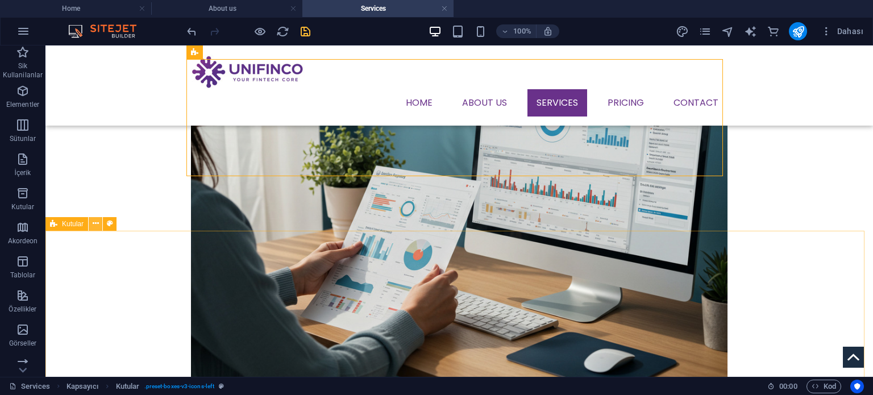
click at [95, 224] on icon at bounding box center [96, 224] width 6 height 12
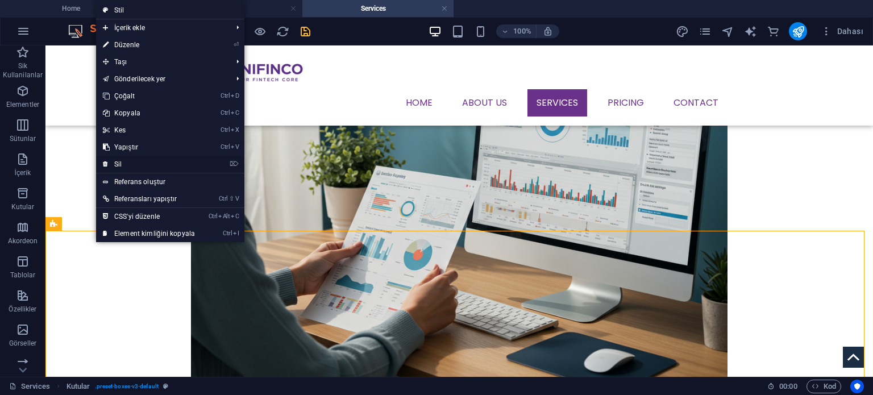
click at [141, 162] on link "⌦ Sil" at bounding box center [149, 164] width 106 height 17
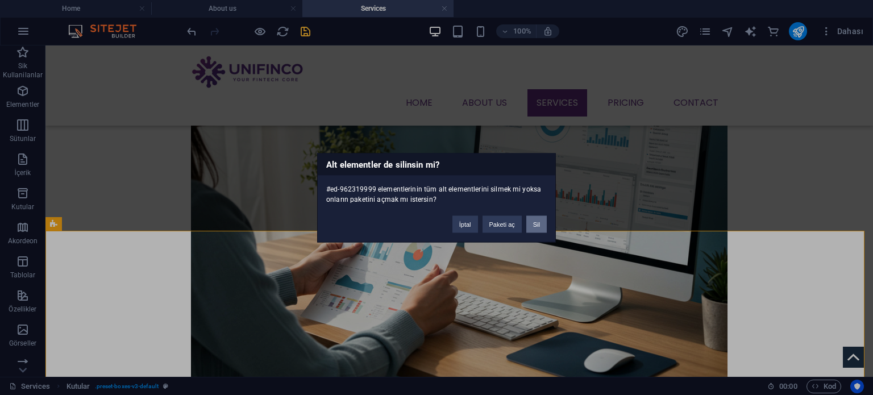
click at [540, 220] on button "Sil" at bounding box center [536, 223] width 20 height 17
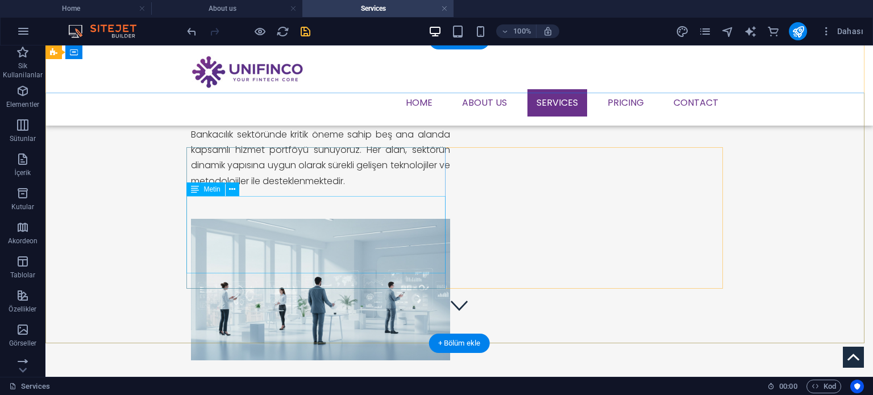
scroll to position [0, 0]
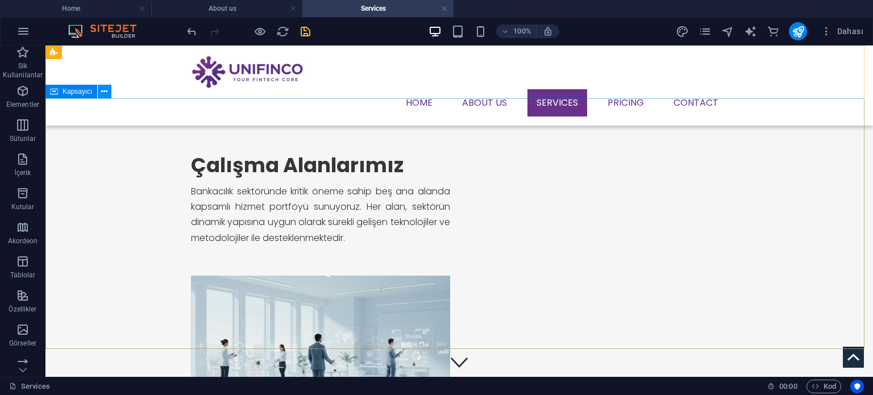
click at [105, 90] on icon at bounding box center [104, 92] width 6 height 12
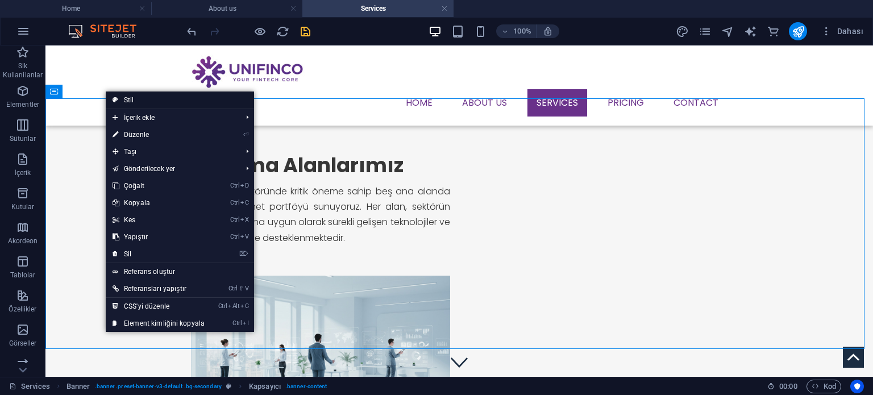
click at [128, 102] on link "Stil" at bounding box center [180, 99] width 148 height 17
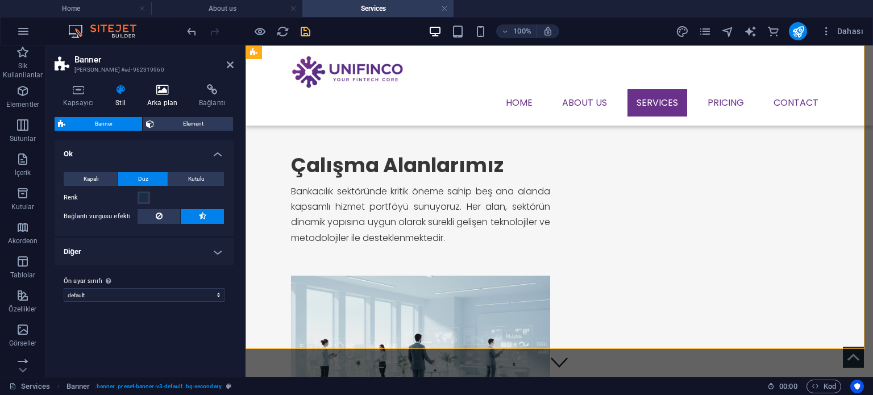
click at [165, 90] on icon at bounding box center [162, 89] width 47 height 11
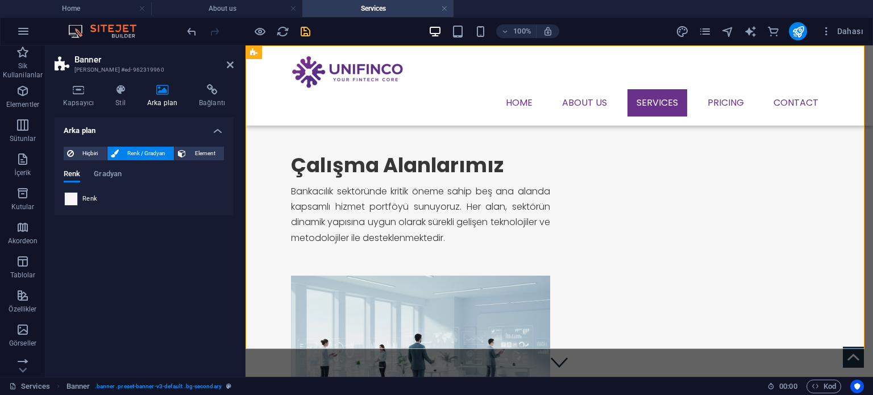
click at [73, 196] on span at bounding box center [71, 199] width 13 height 13
type input "#f6f6f6"
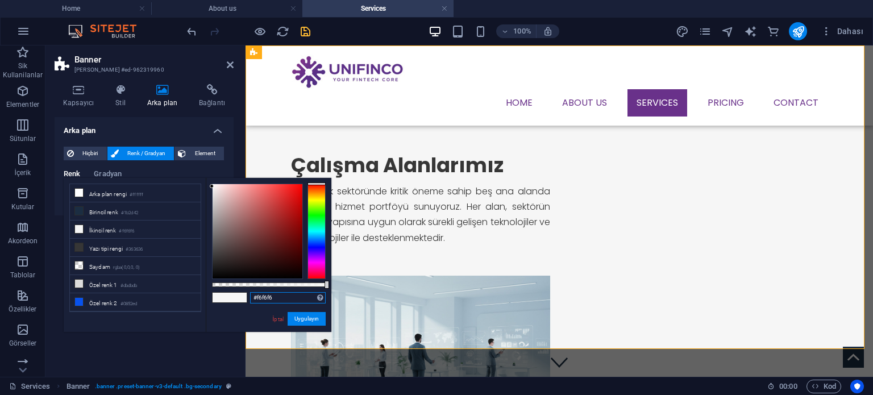
drag, startPoint x: 292, startPoint y: 298, endPoint x: 245, endPoint y: 296, distance: 46.6
click at [245, 296] on div "#f6f6f6 Desteklenen biçimler #0852ed rgb(8, 82, 237) rgba(8, 82, 237, %90) hsv(…" at bounding box center [269, 337] width 126 height 319
click at [436, 266] on div "Çalışma Alanlarımız Bankacılık sektöründe kritik öneme sahip beş ana alanda kap…" at bounding box center [420, 210] width 259 height 114
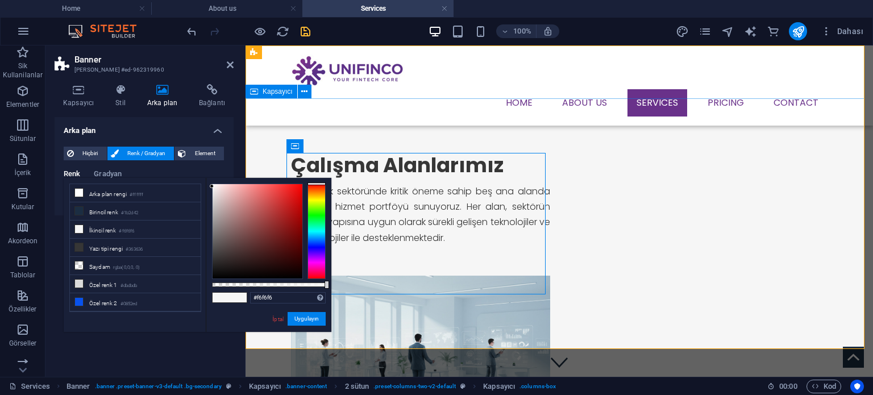
click at [436, 306] on div "Çalışma Alanlarımız Bankacılık sektöründe kritik öneme sahip beş ana alanda kap…" at bounding box center [558, 284] width 627 height 373
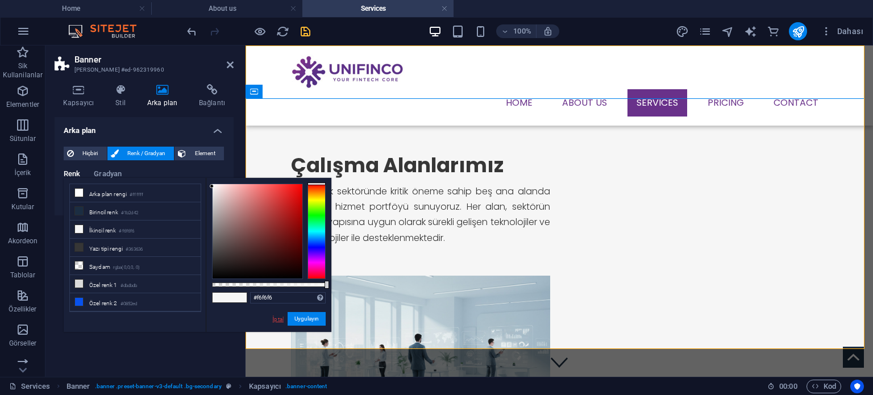
click at [282, 315] on link "İptal" at bounding box center [278, 319] width 13 height 9
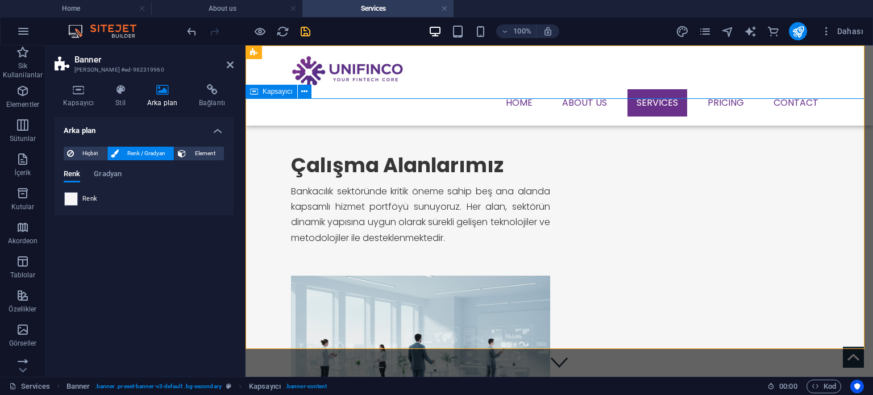
click at [377, 322] on div "Çalışma Alanlarımız Bankacılık sektöründe kritik öneme sahip beş ana alanda kap…" at bounding box center [558, 284] width 627 height 373
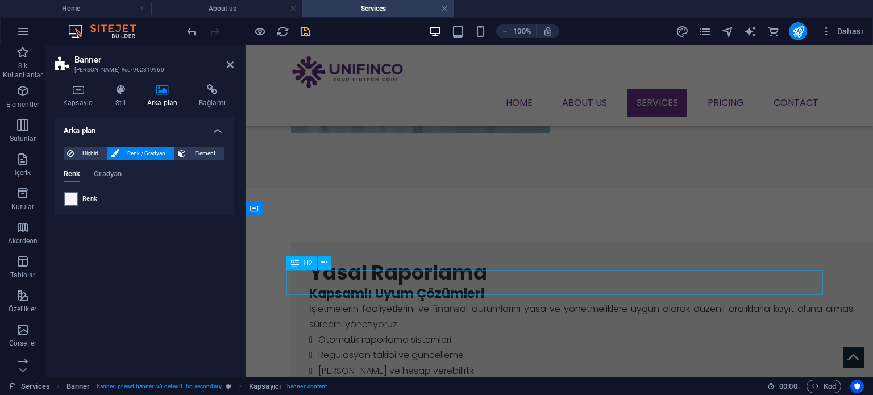
scroll to position [455, 0]
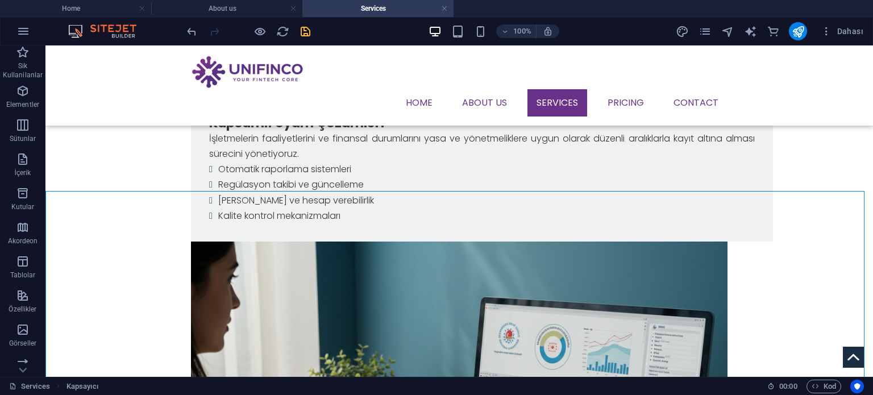
click at [102, 186] on icon at bounding box center [104, 184] width 6 height 12
click at [107, 185] on icon at bounding box center [104, 184] width 6 height 12
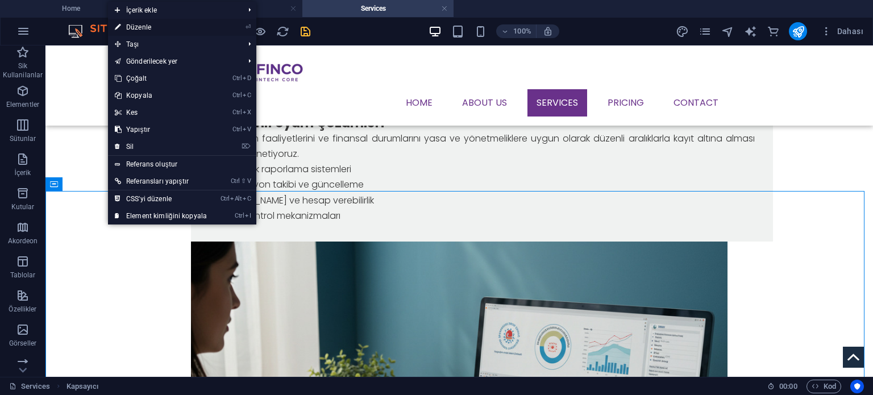
click at [150, 25] on link "⏎ Düzenle" at bounding box center [161, 27] width 106 height 17
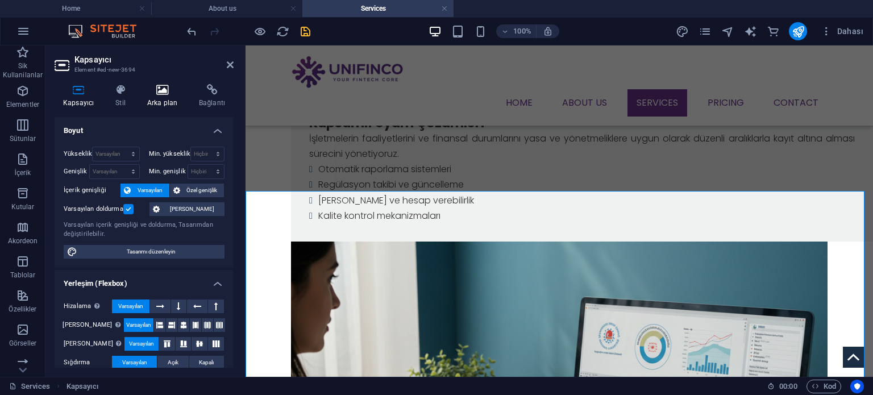
click at [155, 94] on icon at bounding box center [162, 89] width 47 height 11
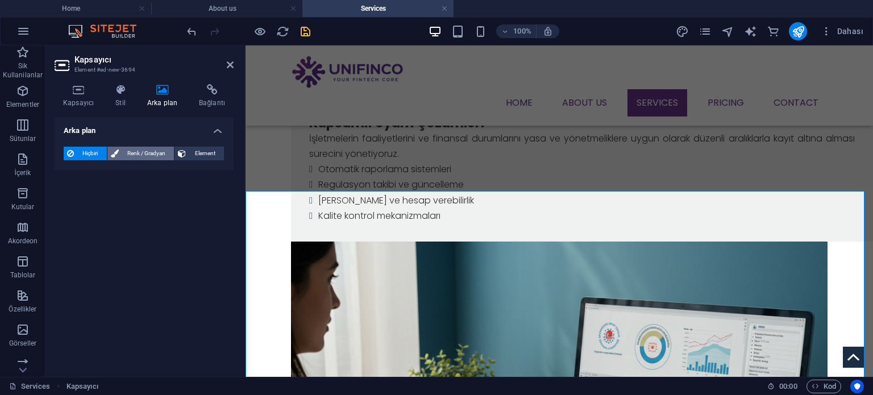
click at [125, 152] on span "Renk / Gradyan" at bounding box center [146, 154] width 49 height 14
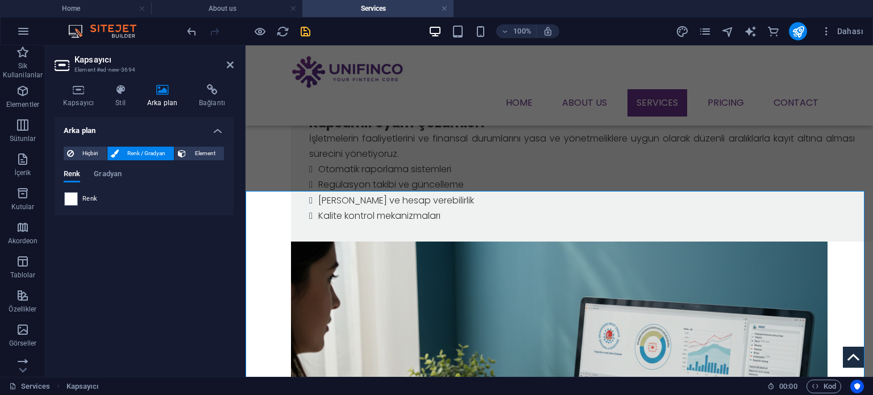
click at [87, 197] on span "Renk" at bounding box center [89, 198] width 15 height 9
click at [88, 199] on span "Renk" at bounding box center [89, 198] width 15 height 9
click at [74, 194] on span at bounding box center [71, 199] width 13 height 13
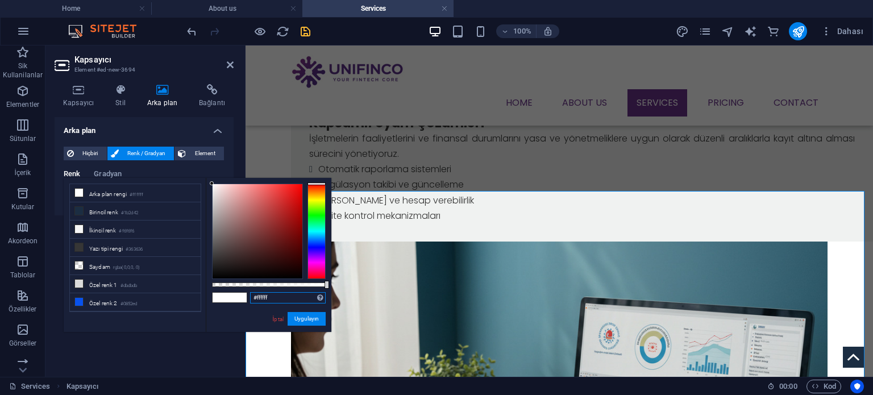
drag, startPoint x: 270, startPoint y: 295, endPoint x: 199, endPoint y: 284, distance: 72.0
click at [200, 285] on div "less Arka plan rengi #ffffff Birincil renk #1b2d42 İkincil renk #f6f6f6 Yazı ti…" at bounding box center [198, 255] width 268 height 154
paste input "6f6f6"
type input "#f6f6f6"
click at [318, 314] on button "Uygulayın" at bounding box center [307, 319] width 38 height 14
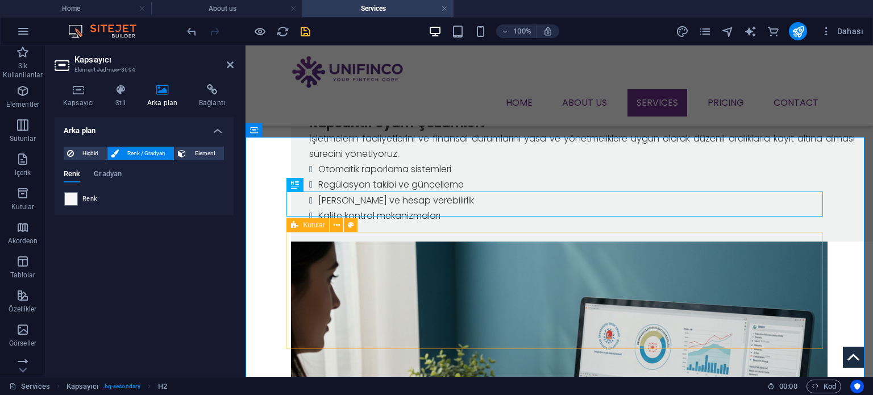
scroll to position [511, 0]
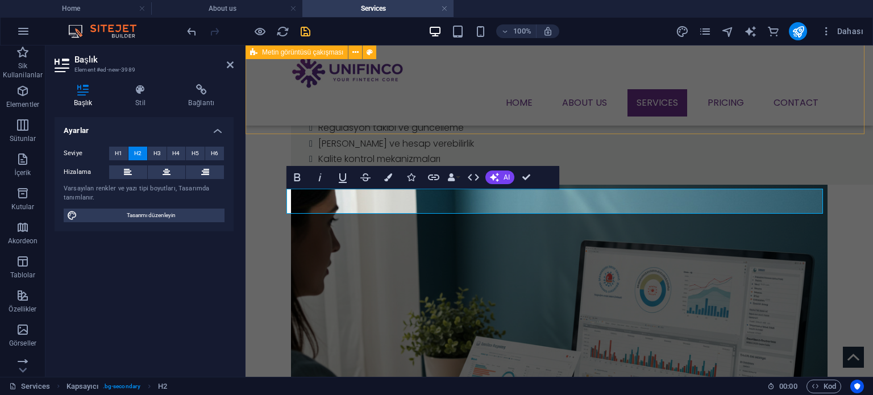
click at [431, 131] on div "Yasal Raporlama Kapsamlı Uyum Çözümleri İşletmelerin faaliyetlerini ve finansal…" at bounding box center [558, 287] width 627 height 655
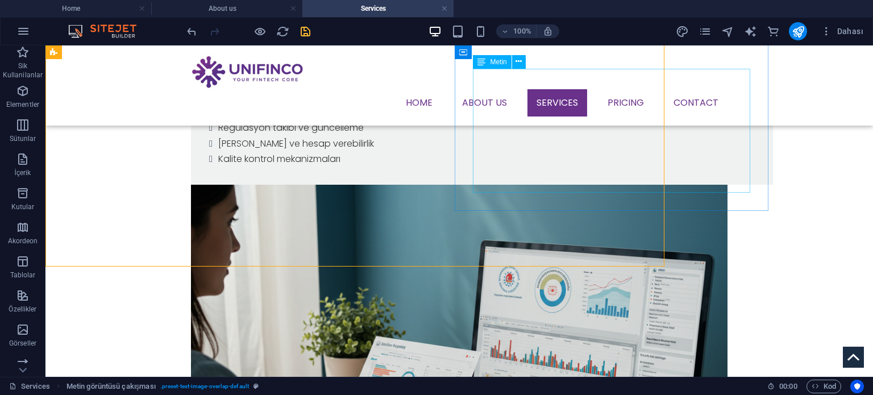
click at [527, 126] on div "Yasal Raporlama Kapsamlı Uyum Çözümleri İşletmelerin faaliyetlerini ve finansal…" at bounding box center [458, 287] width 827 height 655
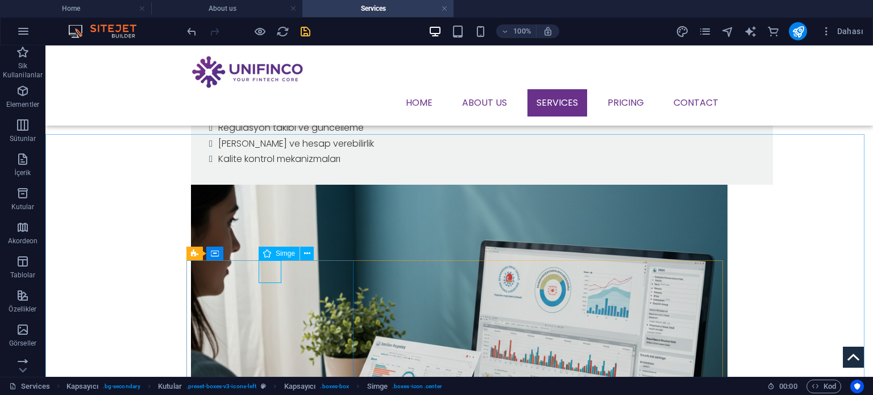
click at [278, 252] on span "Simge" at bounding box center [285, 253] width 19 height 7
select select "xMidYMid"
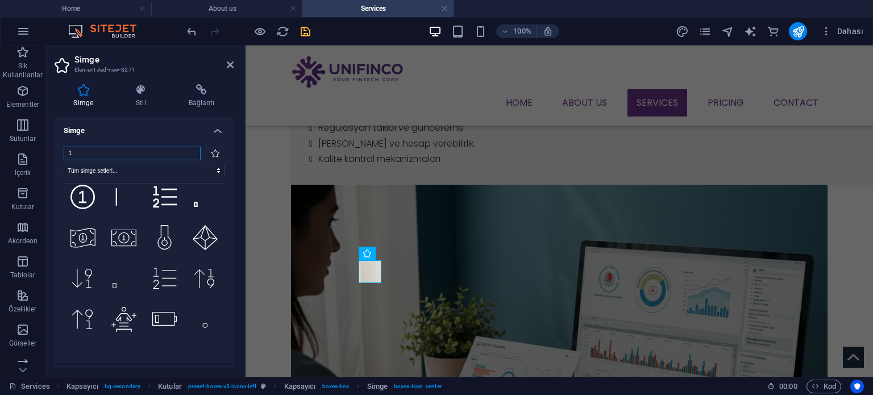
scroll to position [2495, 0]
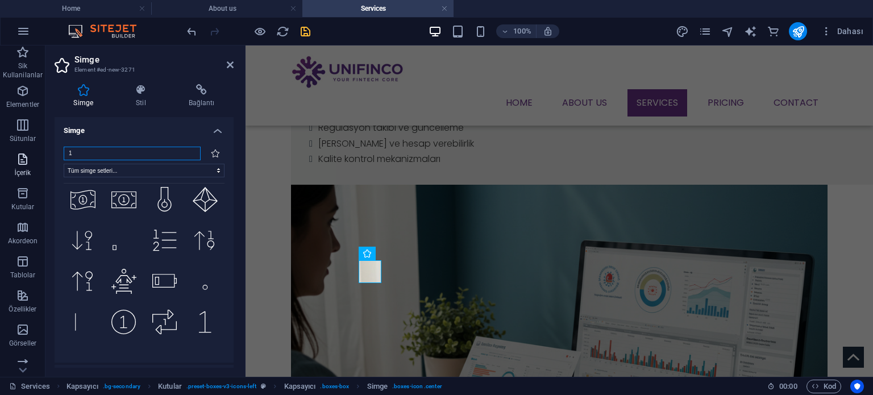
drag, startPoint x: 90, startPoint y: 155, endPoint x: 20, endPoint y: 149, distance: 69.6
click at [20, 149] on section "Sik Kullanilanlar Elementler Sütunlar İçerik Kutular Akordeon Tablolar Özellikl…" at bounding box center [436, 210] width 873 height 331
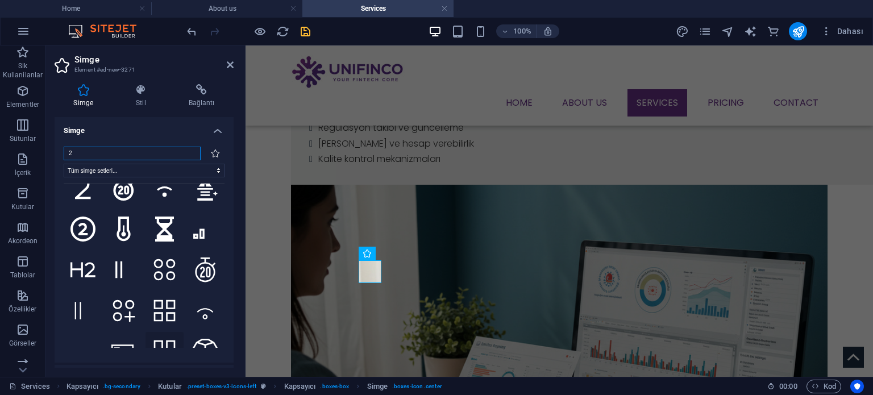
scroll to position [1911, 0]
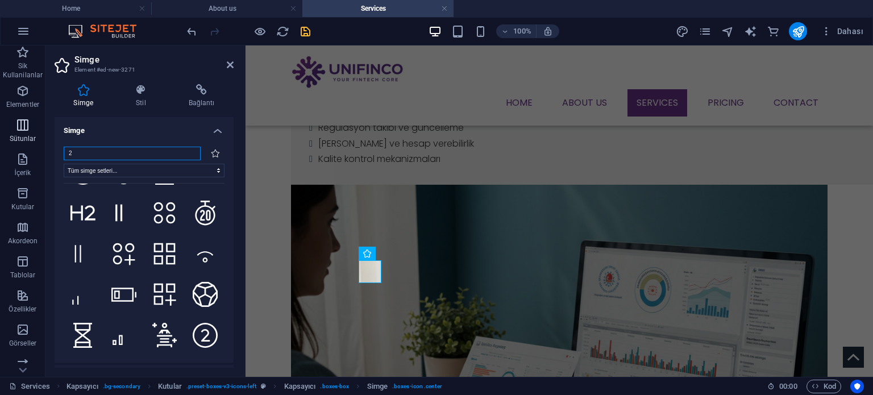
drag, startPoint x: 86, startPoint y: 152, endPoint x: 13, endPoint y: 139, distance: 74.5
click at [14, 139] on section "Sik Kullanilanlar Elementler Sütunlar İçerik Kutular Akordeon Tablolar Özellikl…" at bounding box center [436, 210] width 873 height 331
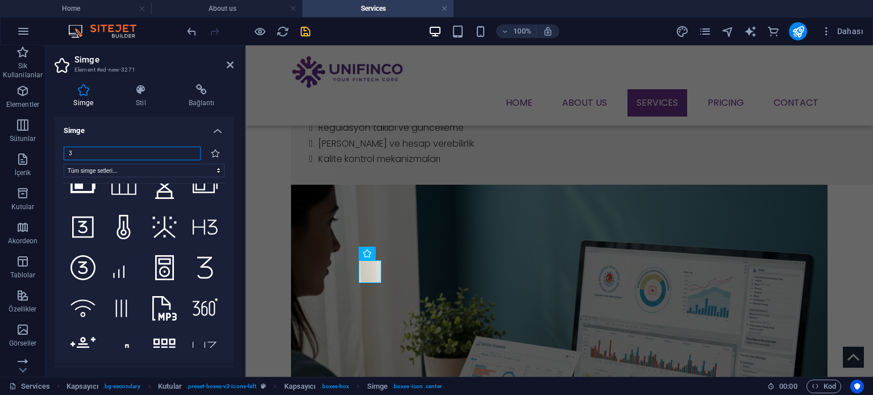
scroll to position [1611, 0]
drag, startPoint x: 85, startPoint y: 149, endPoint x: 48, endPoint y: 149, distance: 36.9
click at [48, 149] on div "Simge Stil Bağlantı Simge 3 Tüm simge setleri... IcoFont Ionicons FontAwesome B…" at bounding box center [143, 226] width 197 height 302
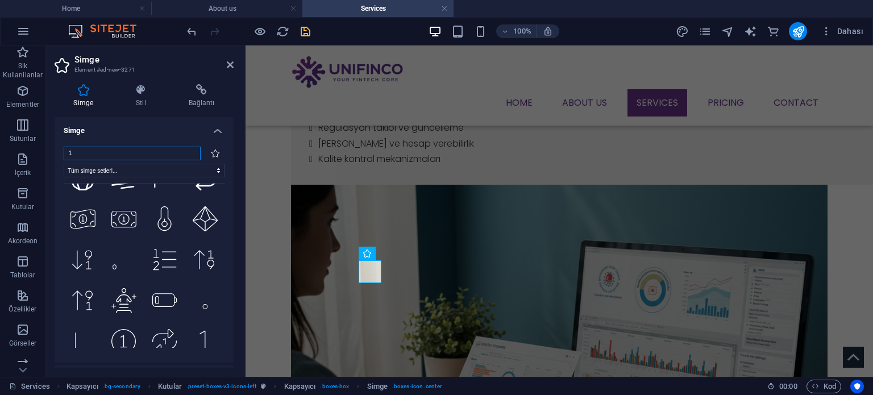
scroll to position [1327, 0]
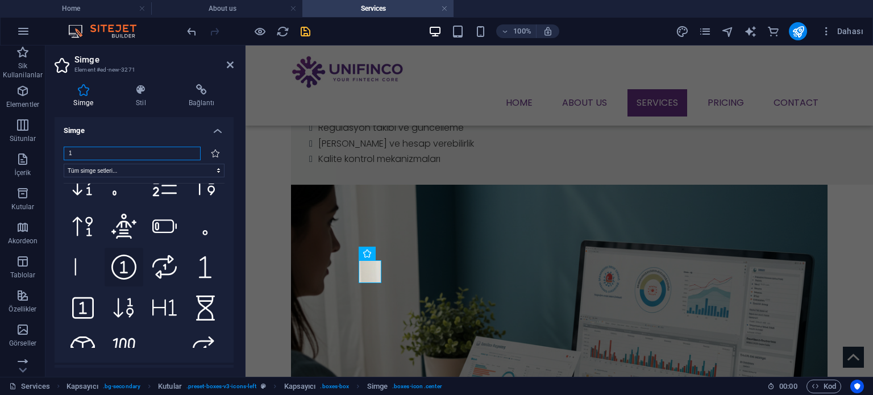
type input "1"
click at [125, 255] on icon at bounding box center [123, 267] width 25 height 25
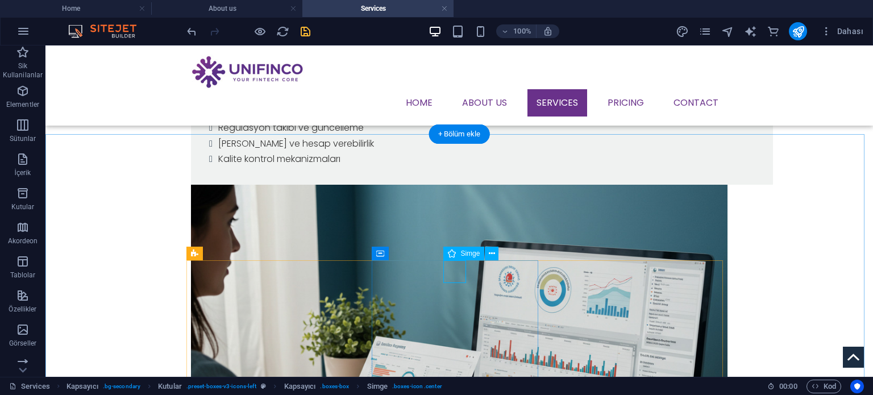
select select "xMidYMid"
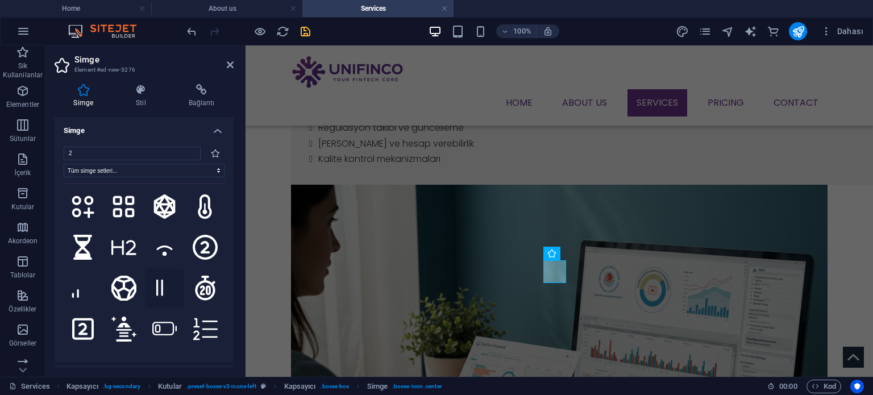
scroll to position [966, 0]
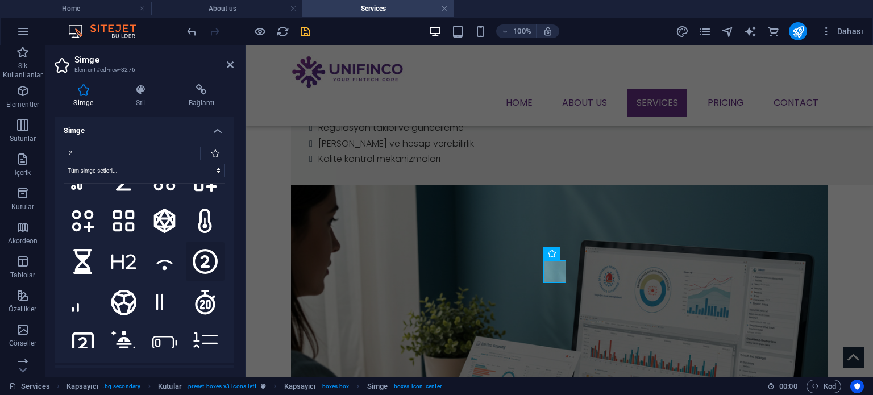
type input "2"
click at [206, 249] on icon at bounding box center [205, 261] width 25 height 25
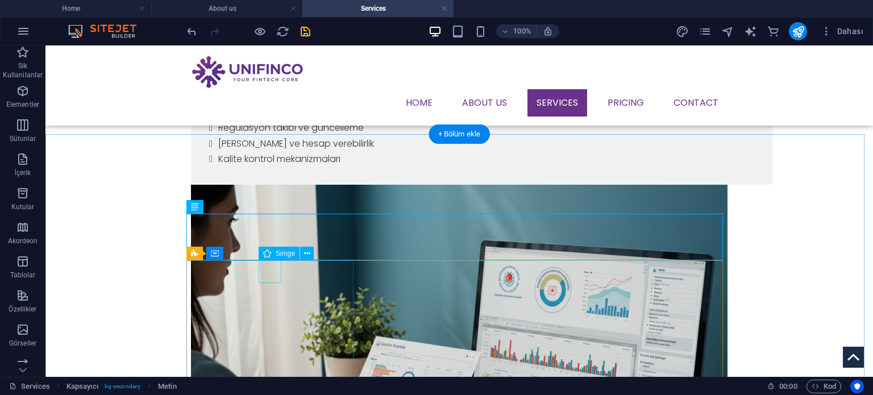
select select "xMidYMid"
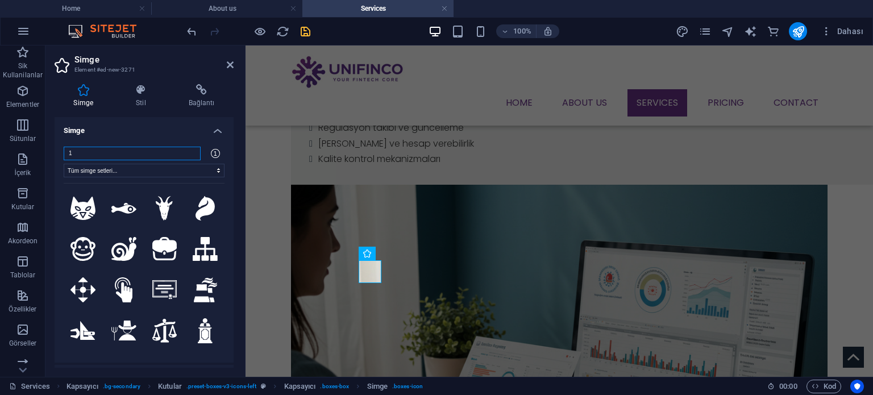
click at [114, 149] on input "1" at bounding box center [132, 154] width 137 height 14
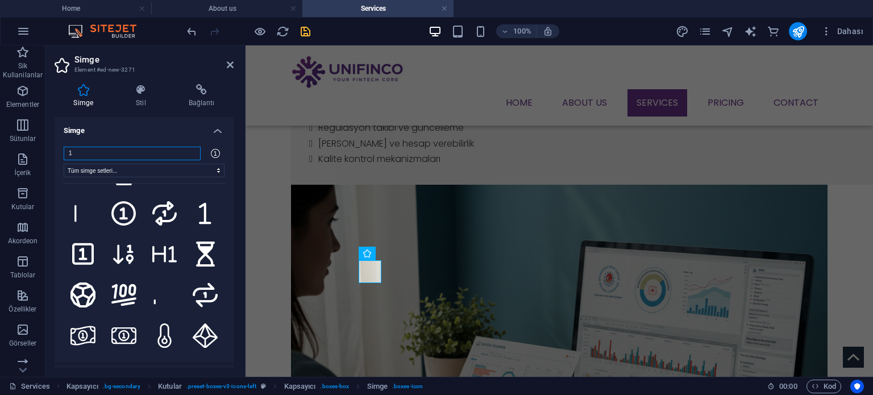
scroll to position [1080, 0]
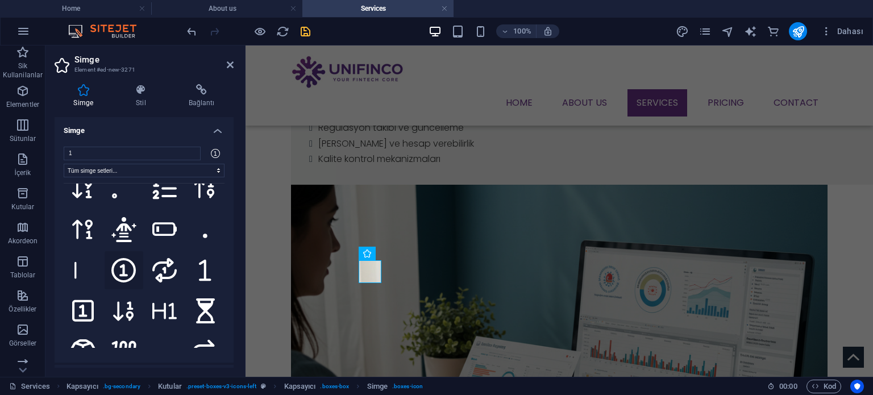
click at [130, 258] on icon at bounding box center [123, 270] width 25 height 25
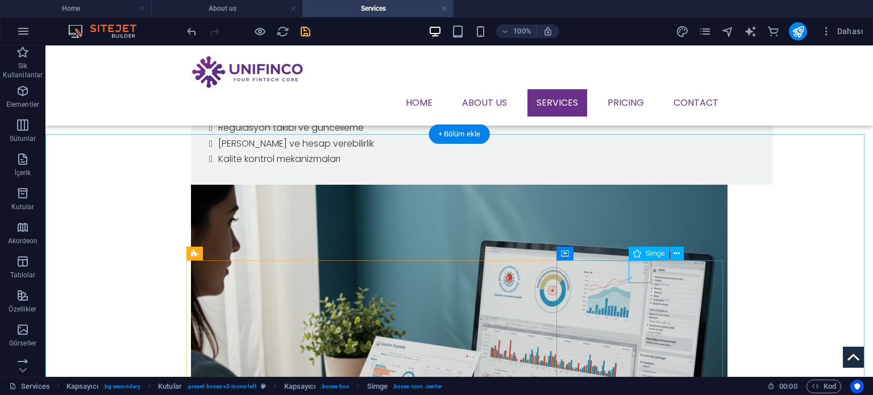
select select "xMidYMid"
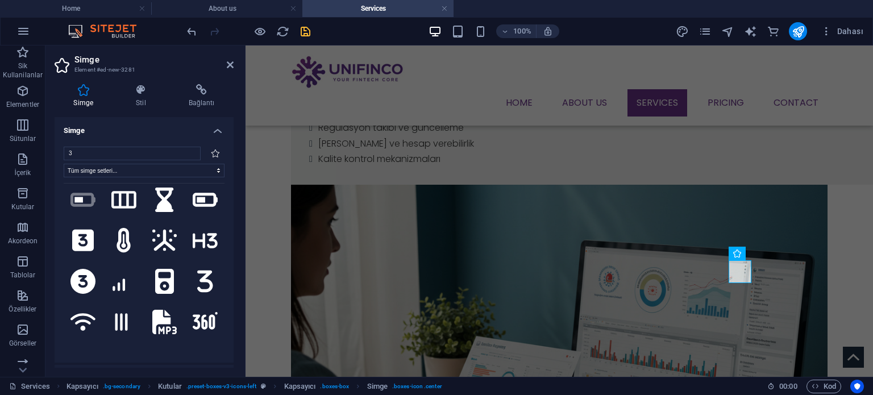
scroll to position [511, 0]
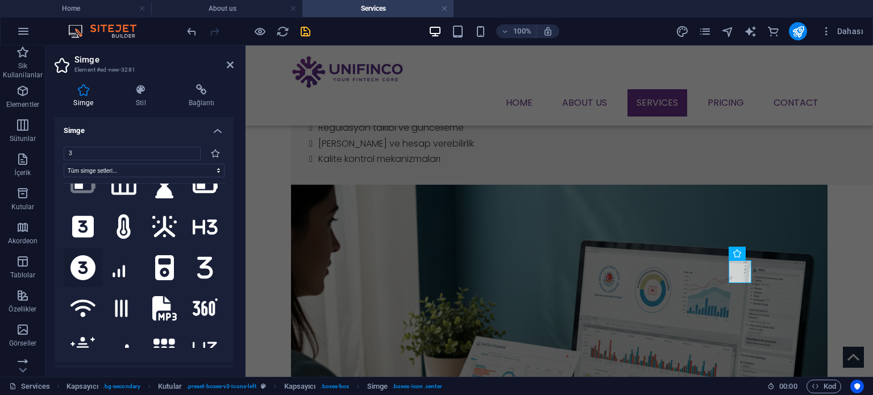
type input "3"
click at [93, 255] on icon at bounding box center [82, 267] width 25 height 25
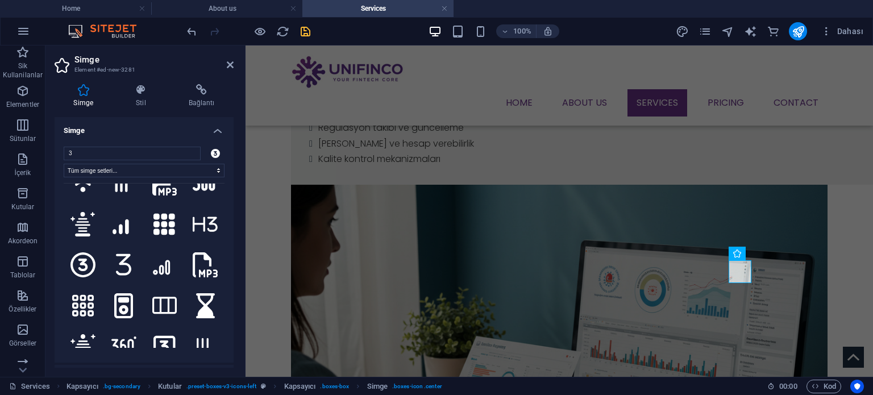
scroll to position [625, 0]
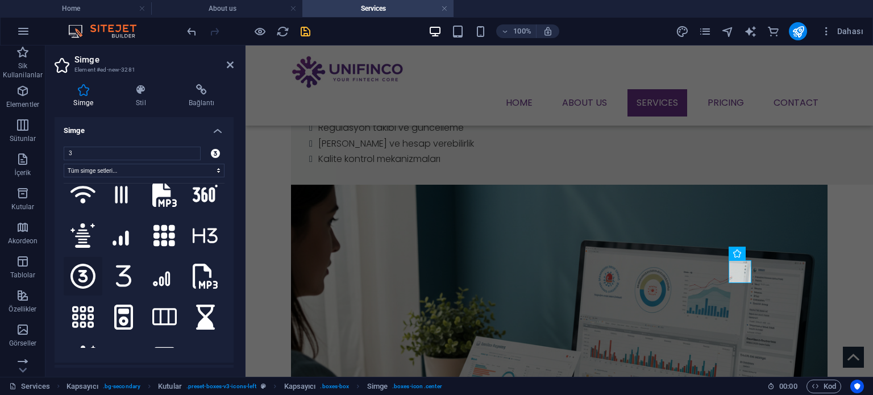
click at [75, 264] on icon at bounding box center [82, 276] width 25 height 25
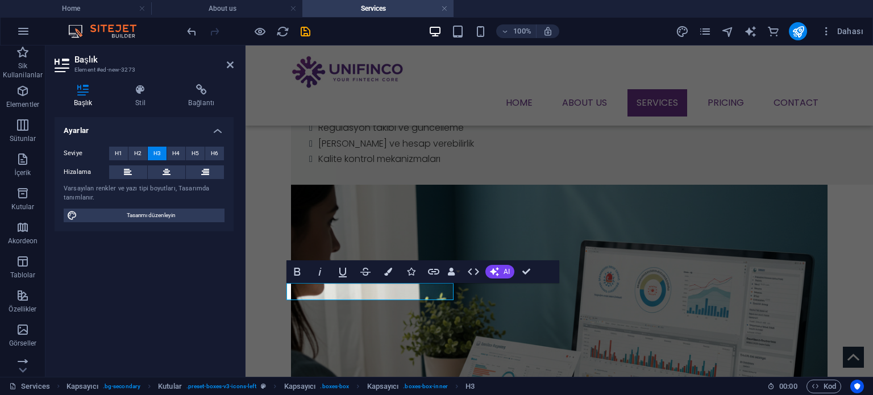
scroll to position [511, 0]
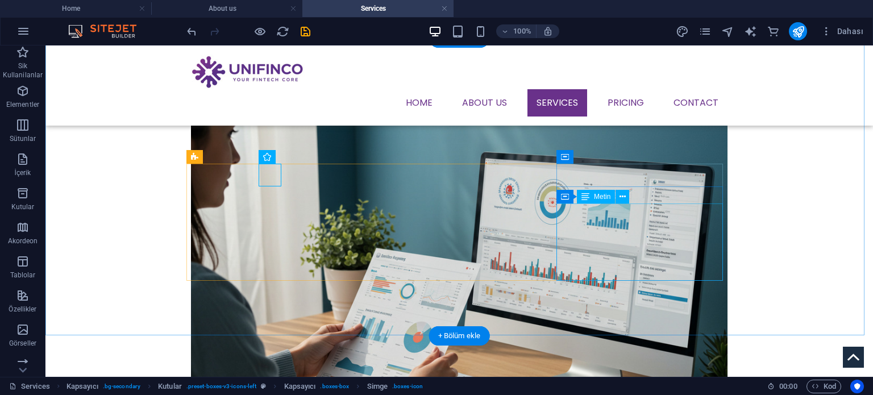
scroll to position [625, 0]
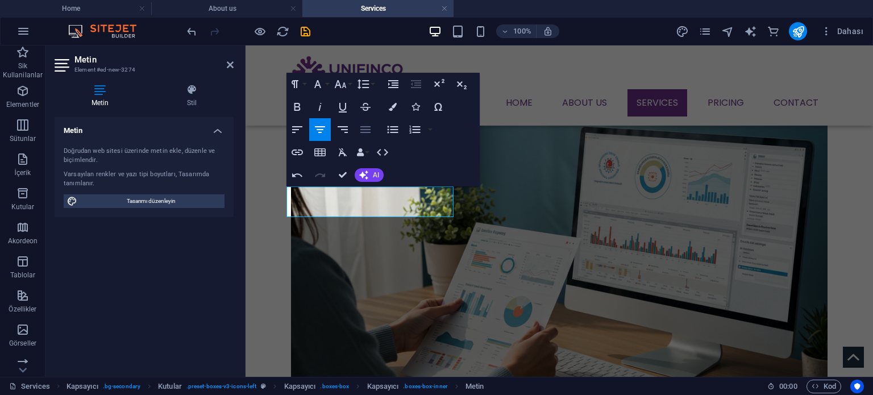
click at [365, 131] on icon "button" at bounding box center [366, 130] width 14 height 14
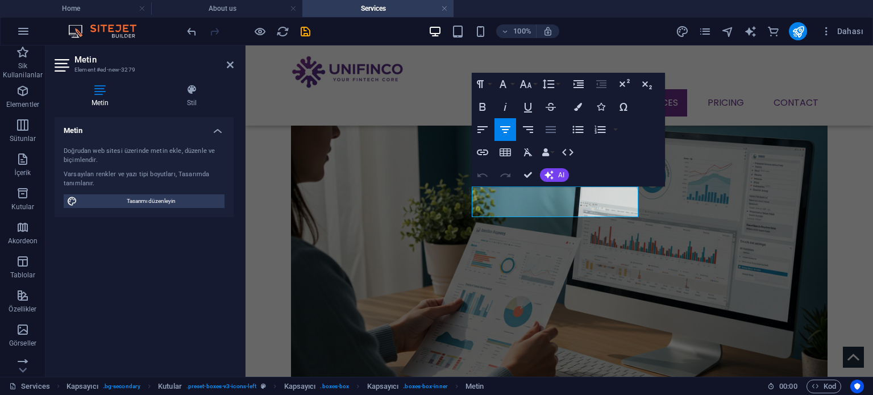
click at [546, 135] on icon "button" at bounding box center [551, 130] width 14 height 14
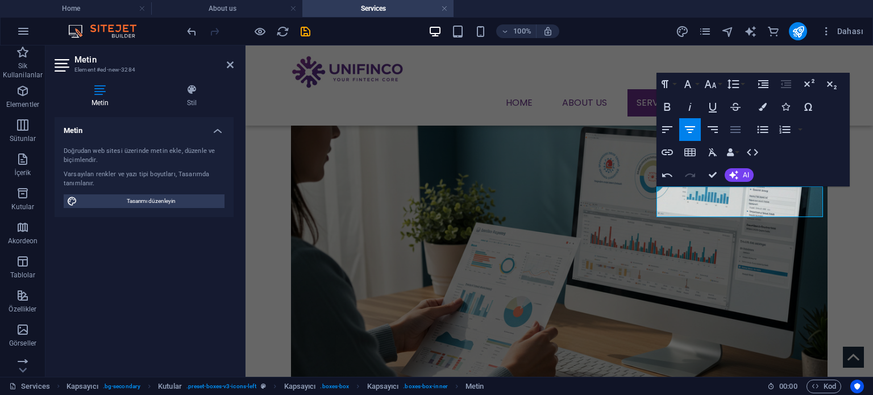
click at [731, 128] on icon "button" at bounding box center [735, 130] width 14 height 14
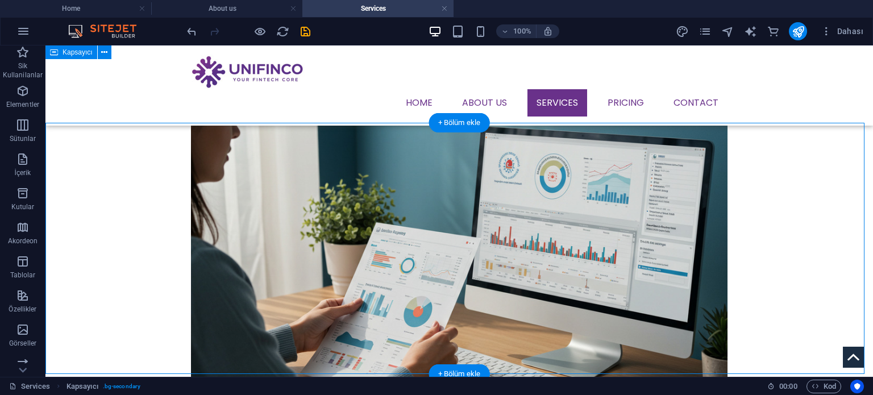
scroll to position [511, 0]
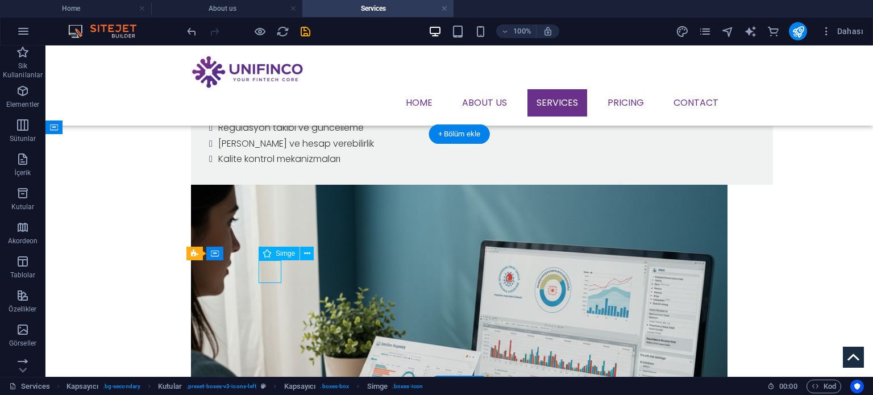
select select "xMidYMid"
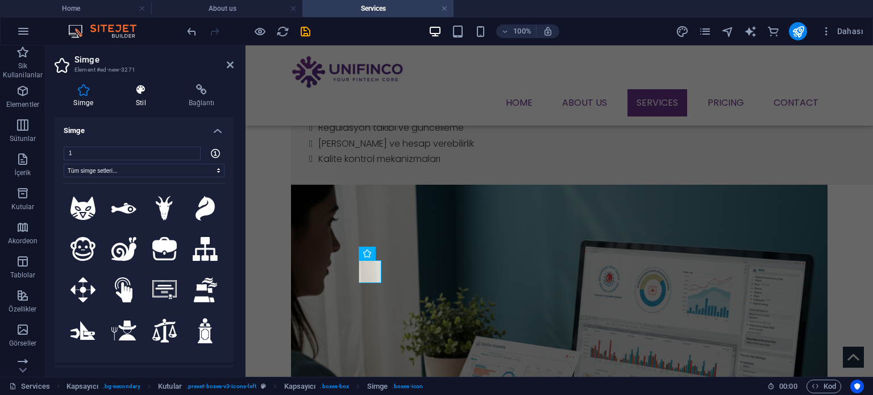
click at [142, 101] on h4 "Stil" at bounding box center [143, 96] width 53 height 24
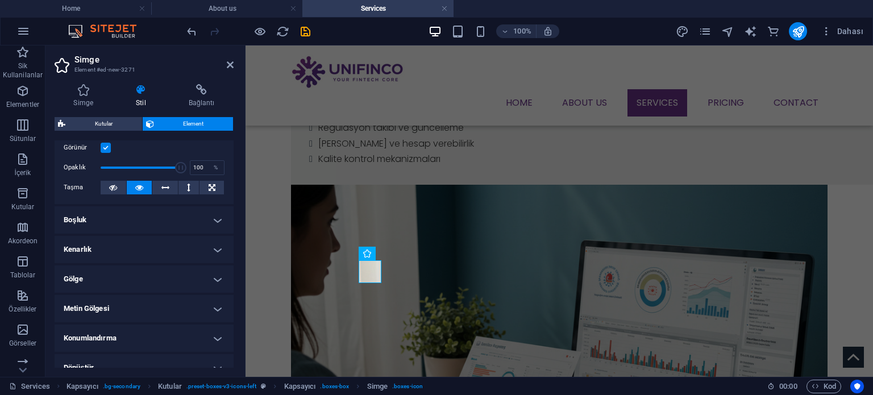
scroll to position [170, 0]
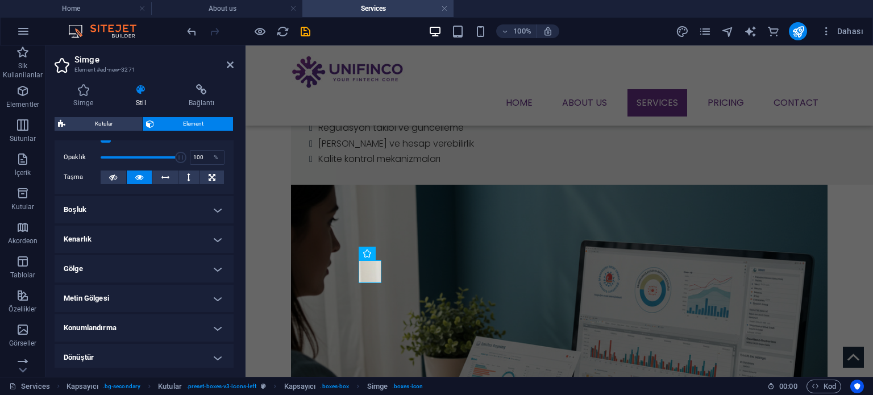
click at [136, 318] on h4 "Konumlandırma" at bounding box center [144, 327] width 179 height 27
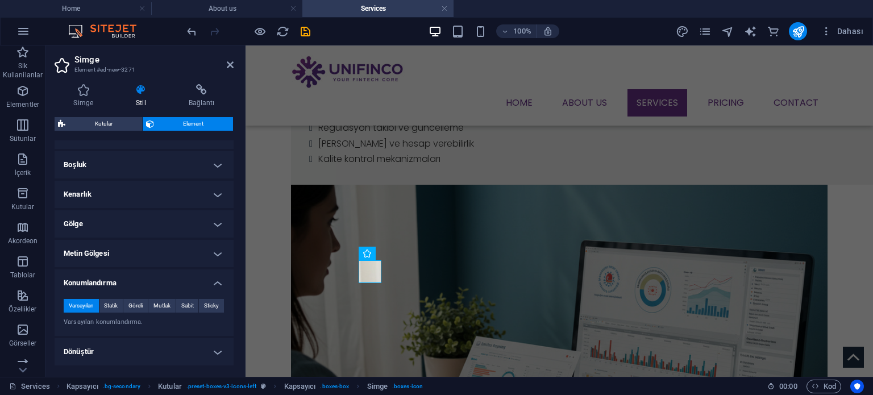
scroll to position [227, 0]
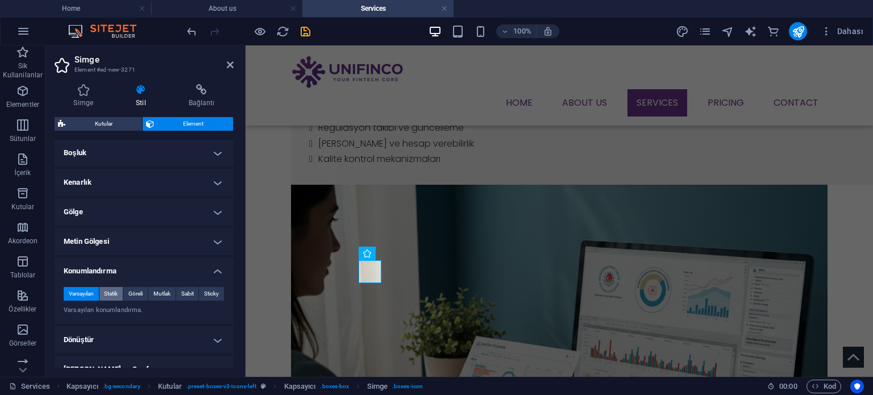
click at [118, 293] on span "Statik" at bounding box center [111, 294] width 14 height 14
click at [138, 293] on span "Göreli" at bounding box center [135, 294] width 14 height 14
click at [109, 292] on span "Statik" at bounding box center [111, 294] width 14 height 14
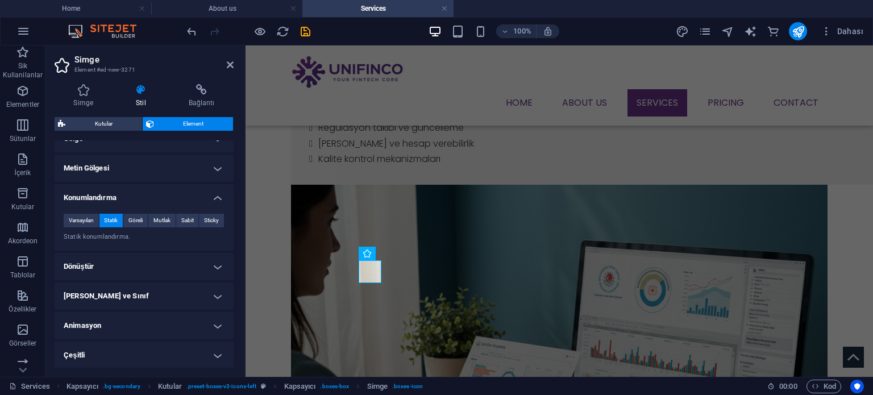
scroll to position [301, 0]
click at [161, 222] on span "Mutlak" at bounding box center [161, 220] width 17 height 14
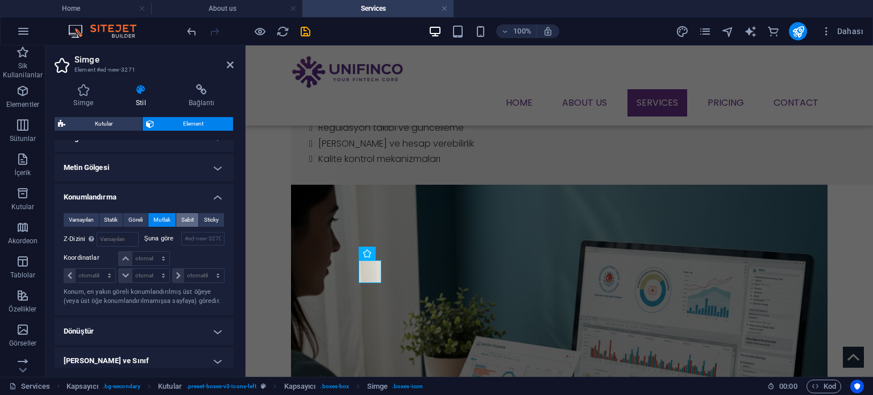
click at [189, 220] on span "Sabit" at bounding box center [187, 220] width 13 height 14
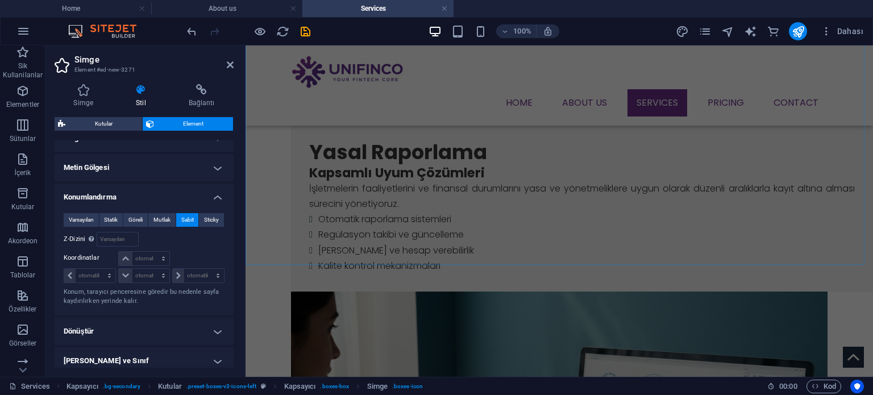
scroll to position [632, 0]
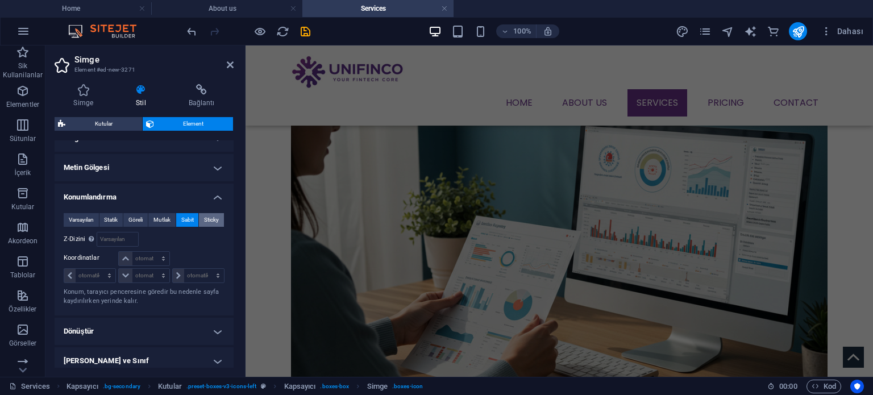
click at [209, 220] on span "Sticky" at bounding box center [211, 220] width 15 height 14
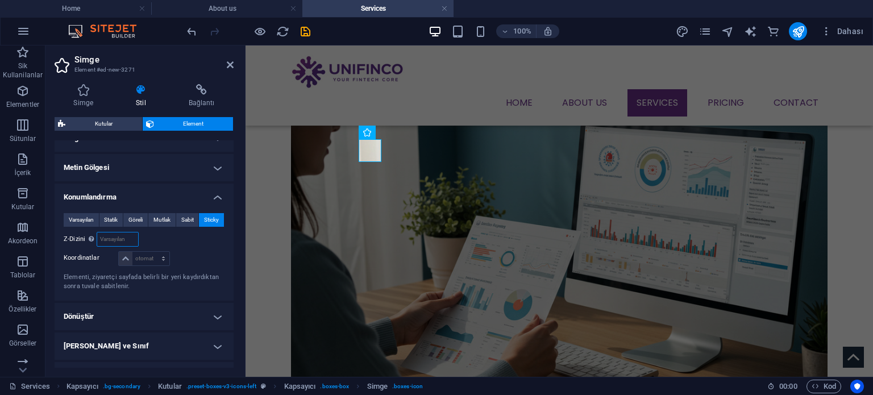
click at [104, 241] on input "number" at bounding box center [117, 239] width 40 height 14
click at [129, 255] on select "otomatik px rem % em" at bounding box center [144, 259] width 50 height 14
click at [213, 248] on div "Varsayılan Statik Göreli Mutlak Sabit Sticky Z-Dizini Element sırasını arkadan …" at bounding box center [144, 252] width 161 height 78
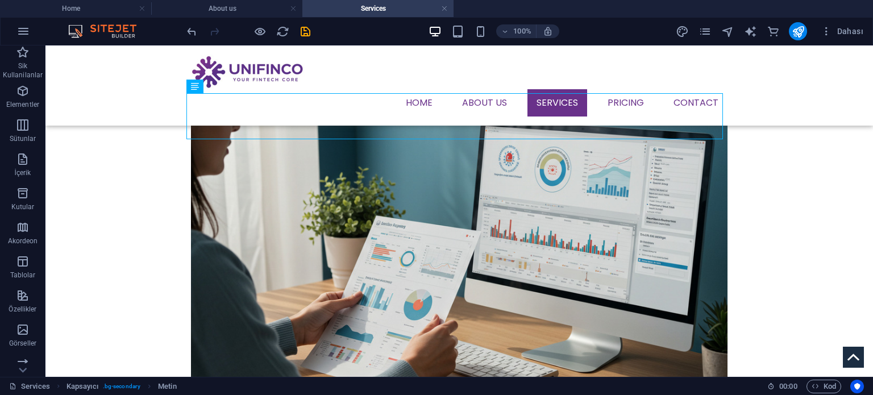
click at [314, 31] on div "100% Dahası" at bounding box center [526, 31] width 683 height 18
click at [309, 31] on icon "save" at bounding box center [305, 31] width 13 height 13
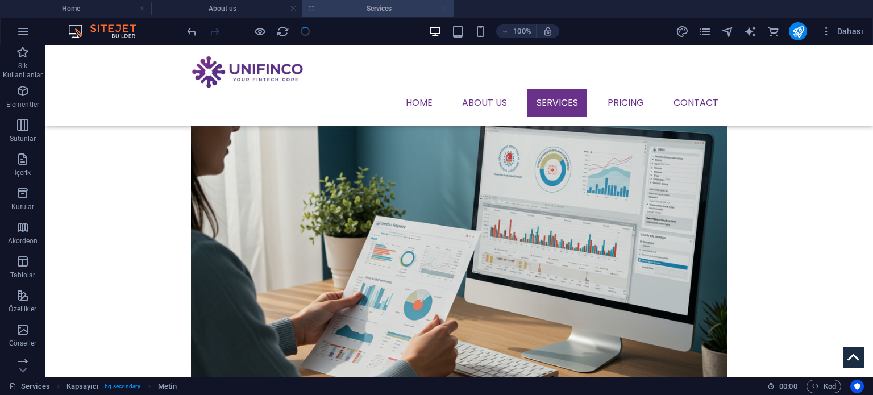
click at [307, 31] on div at bounding box center [248, 31] width 127 height 18
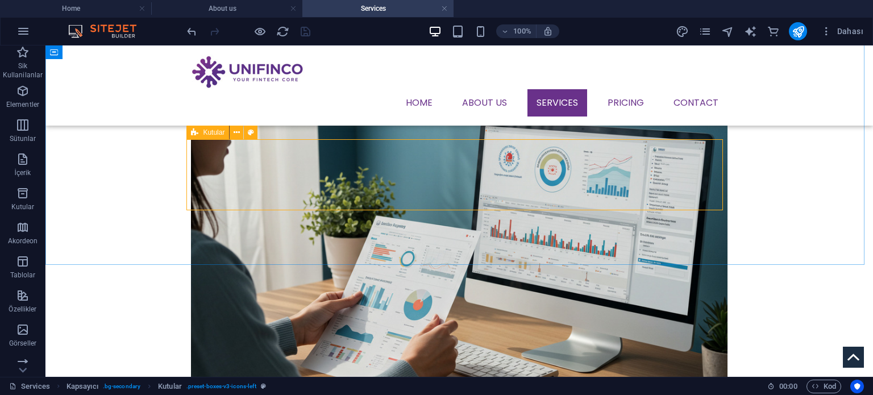
click at [219, 133] on span "Kutular" at bounding box center [214, 132] width 22 height 7
select select "rem"
select select "preset-boxes-v3-icons-left"
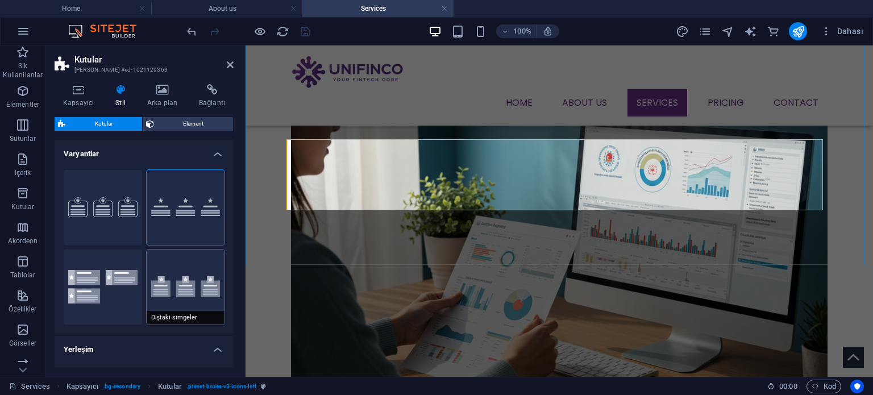
click at [177, 283] on button "Dıştaki simgeler" at bounding box center [186, 286] width 78 height 75
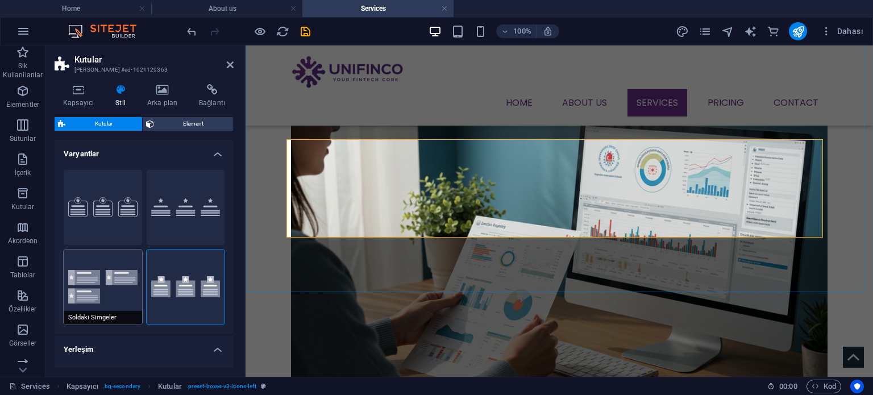
click at [116, 284] on button "Soldaki Simgeler" at bounding box center [103, 286] width 78 height 75
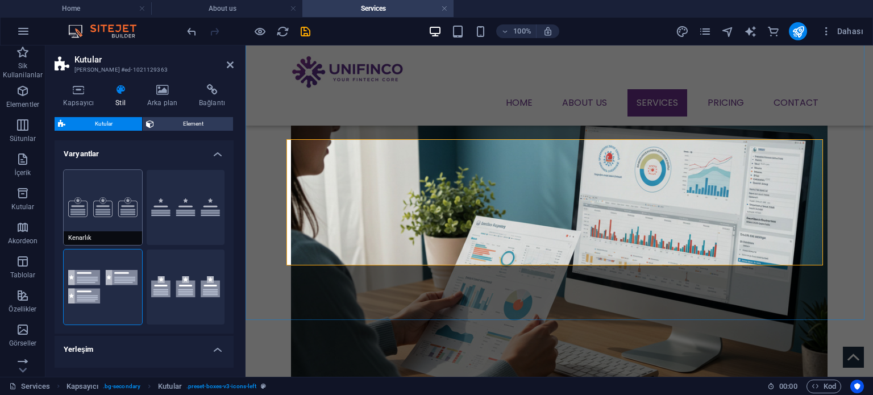
click at [120, 222] on button "Kenarlık" at bounding box center [103, 207] width 78 height 75
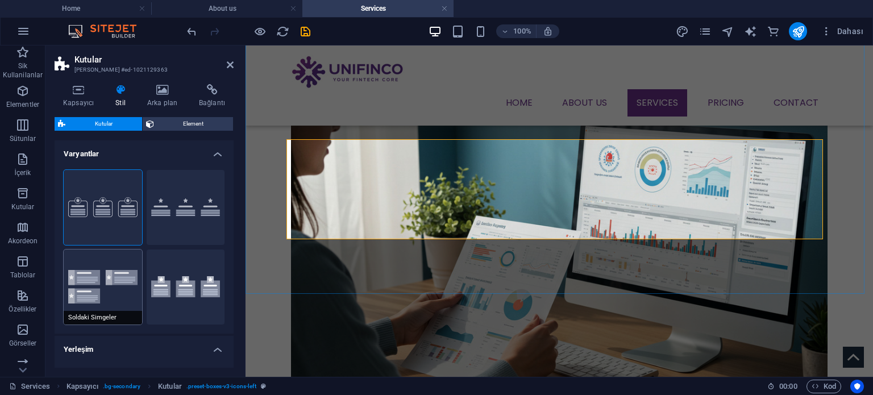
click at [118, 275] on button "Soldaki Simgeler" at bounding box center [103, 286] width 78 height 75
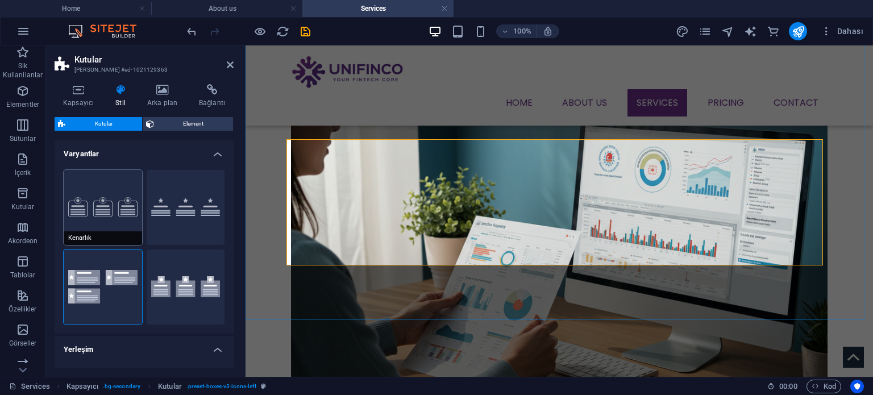
click at [113, 220] on button "Kenarlık" at bounding box center [103, 207] width 78 height 75
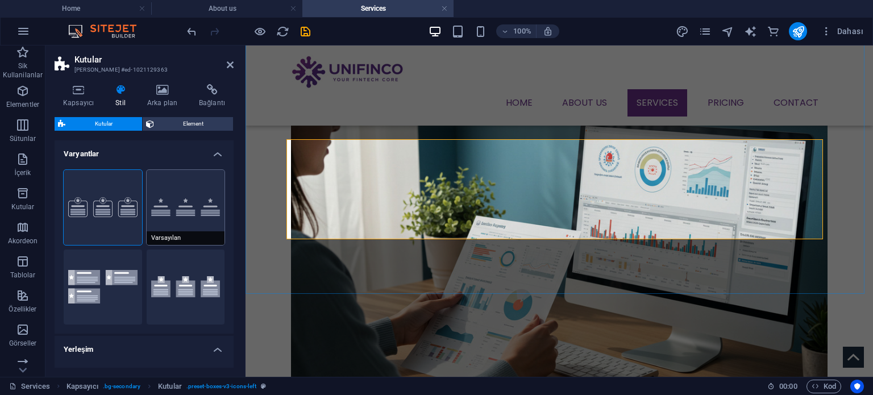
click at [199, 197] on button "Varsayılan" at bounding box center [186, 207] width 78 height 75
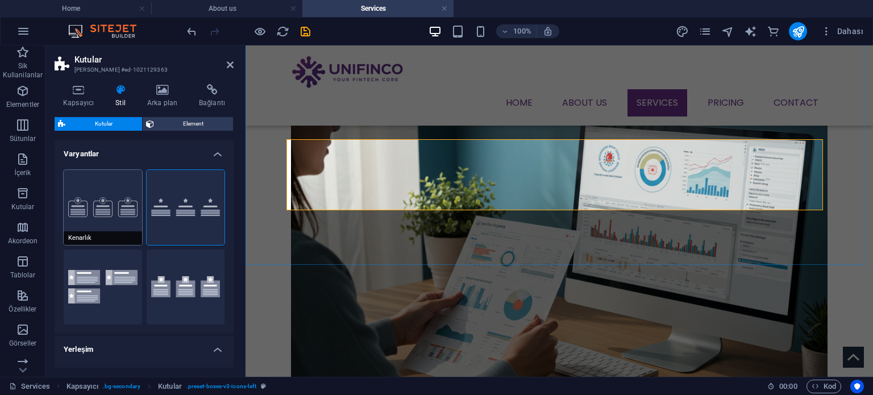
click at [103, 212] on button "Kenarlık" at bounding box center [103, 207] width 78 height 75
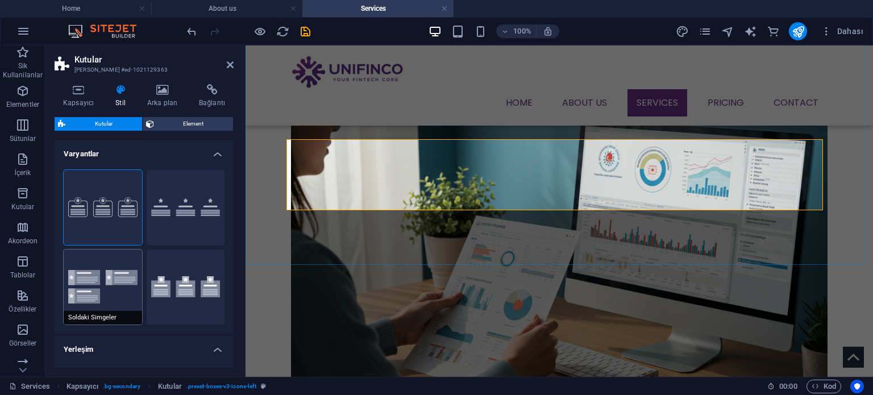
click at [109, 275] on button "Soldaki Simgeler" at bounding box center [103, 286] width 78 height 75
type input "1"
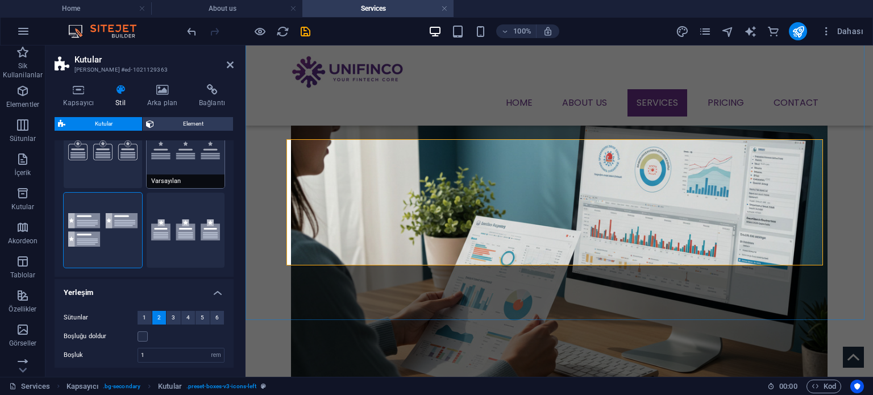
scroll to position [114, 0]
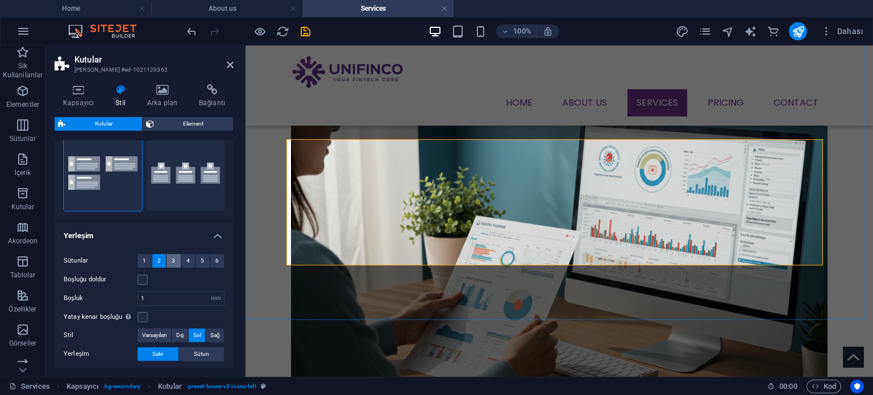
click at [173, 259] on span "3" at bounding box center [173, 261] width 3 height 14
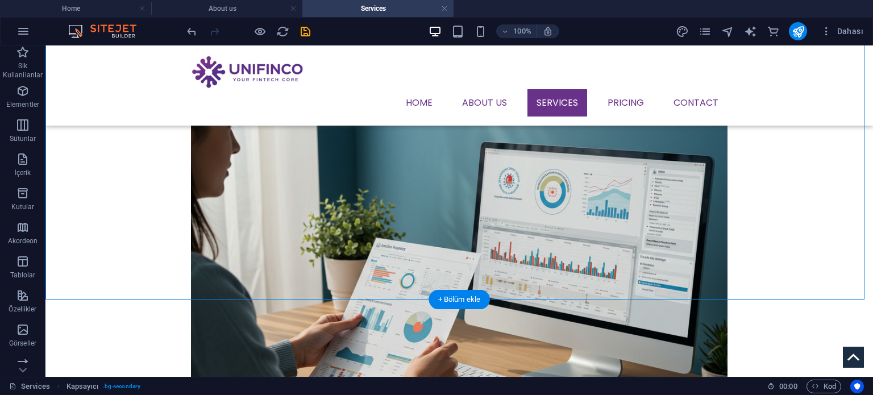
scroll to position [632, 0]
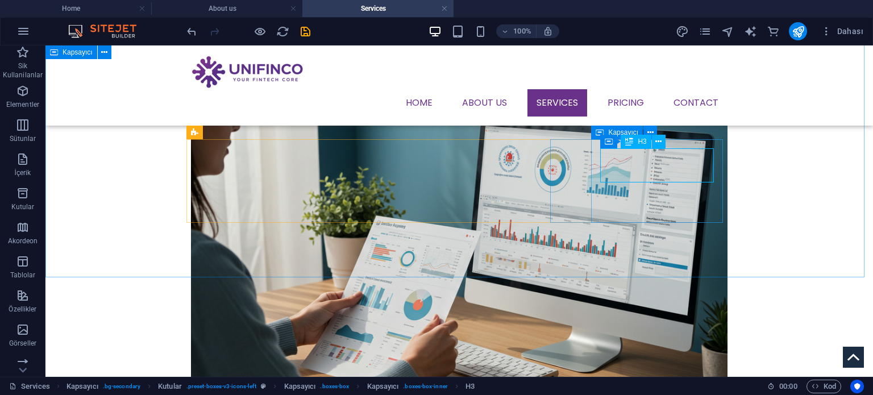
click at [643, 141] on span "H3" at bounding box center [642, 141] width 9 height 7
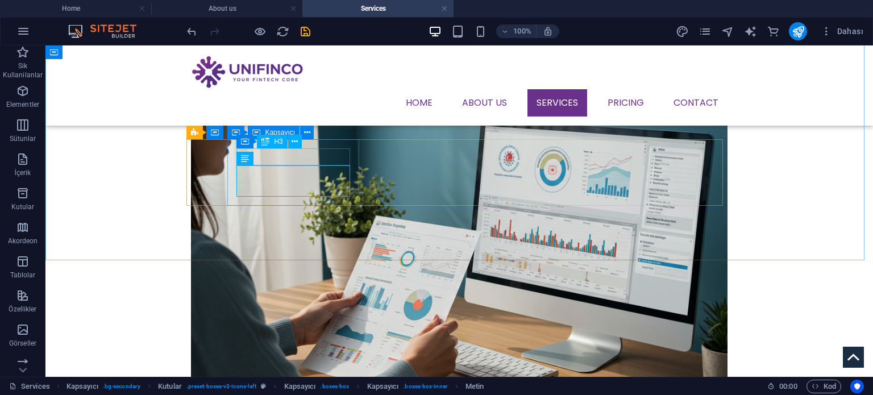
click at [276, 140] on span "H3" at bounding box center [278, 141] width 9 height 7
click at [275, 141] on span "H3" at bounding box center [278, 141] width 9 height 7
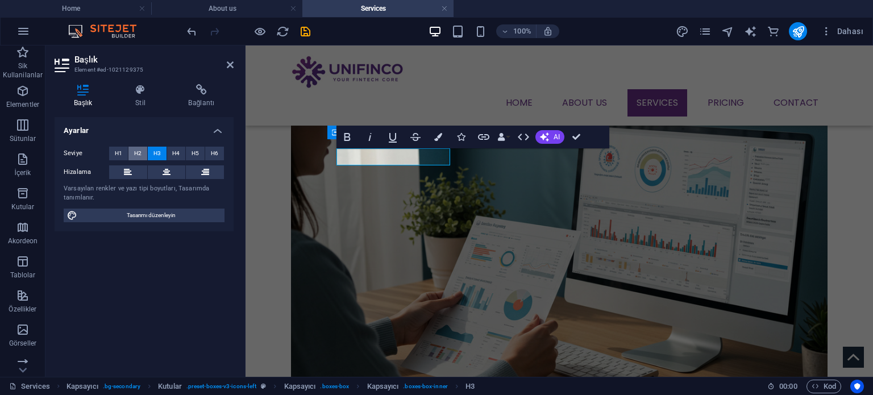
click at [134, 152] on span "H2" at bounding box center [137, 154] width 7 height 14
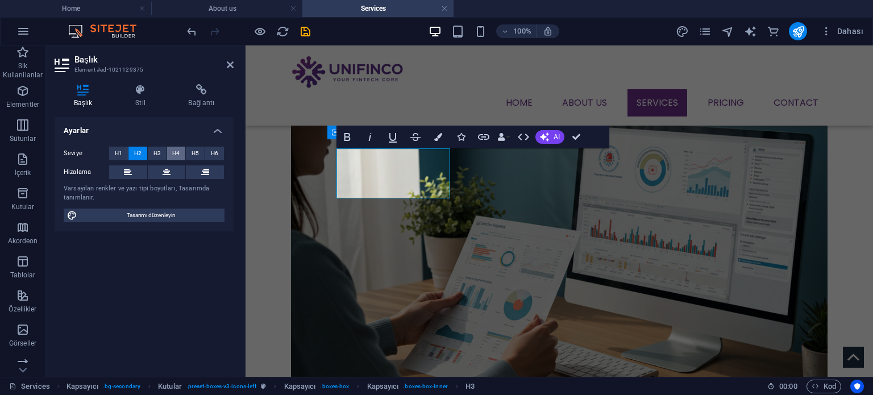
click at [179, 155] on span "H4" at bounding box center [175, 154] width 7 height 14
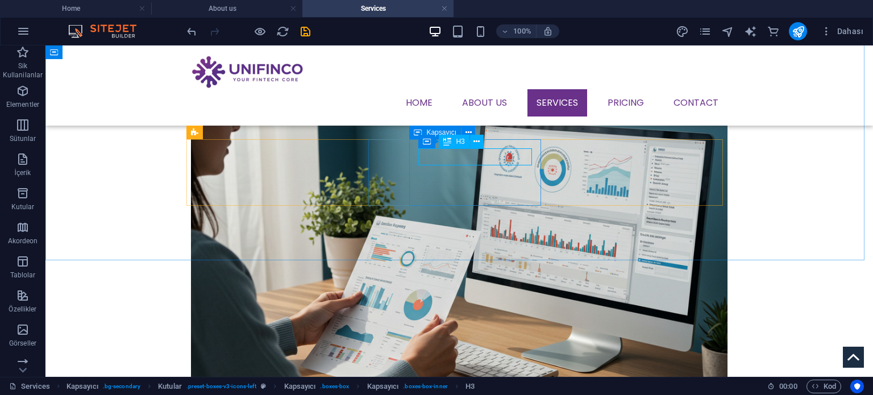
click at [460, 145] on span "H3" at bounding box center [460, 141] width 9 height 7
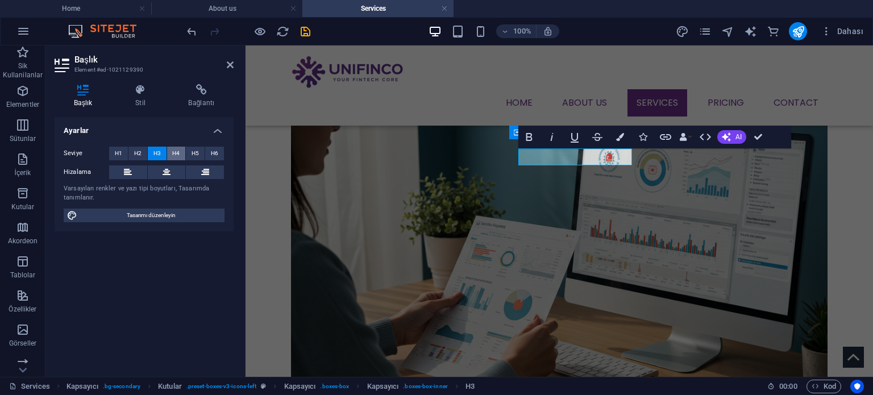
click at [180, 150] on span "H4" at bounding box center [175, 154] width 7 height 14
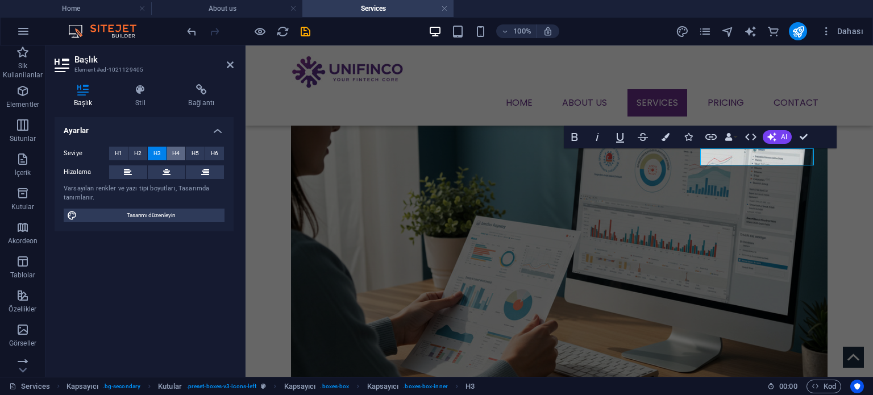
click at [176, 149] on span "H4" at bounding box center [175, 154] width 7 height 14
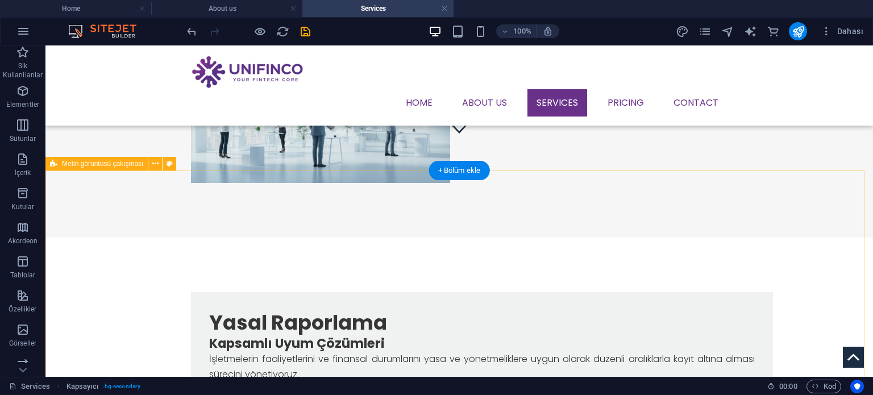
scroll to position [177, 0]
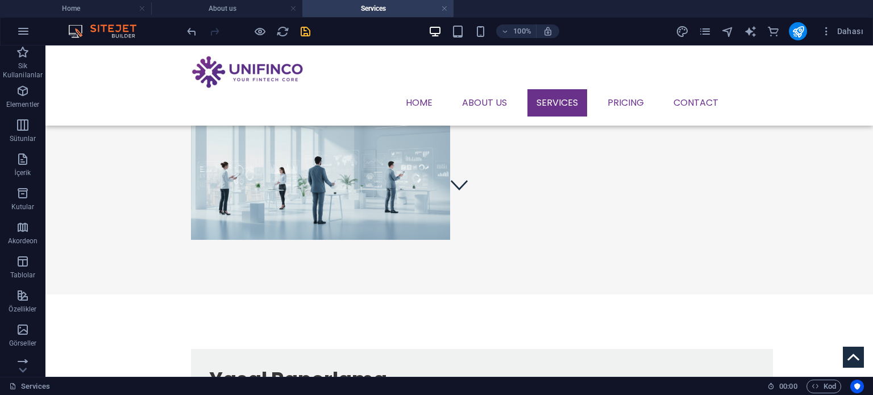
click at [308, 29] on icon "save" at bounding box center [305, 31] width 13 height 13
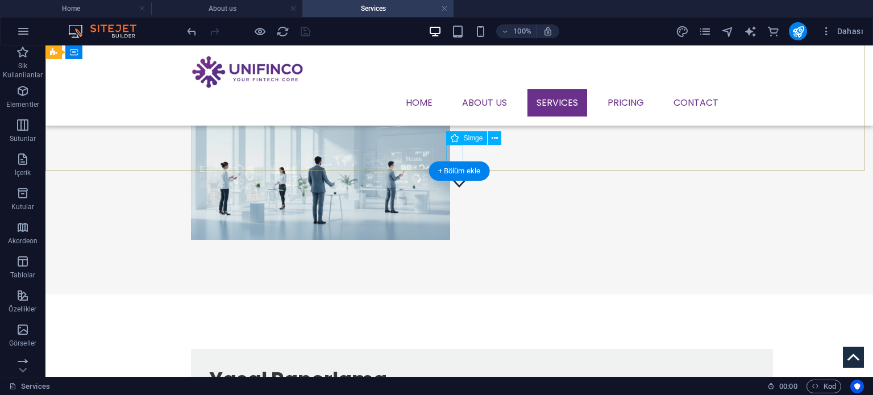
click at [456, 173] on figure at bounding box center [459, 181] width 17 height 17
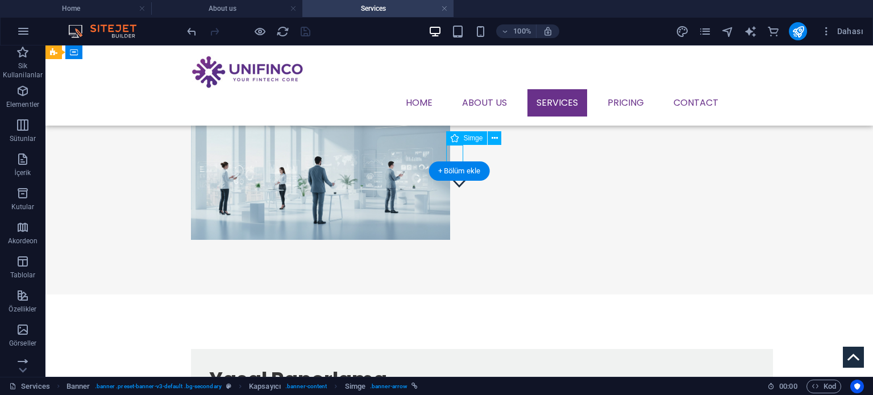
click at [456, 173] on figure at bounding box center [459, 181] width 17 height 17
select select "xMidYMid"
select select "px"
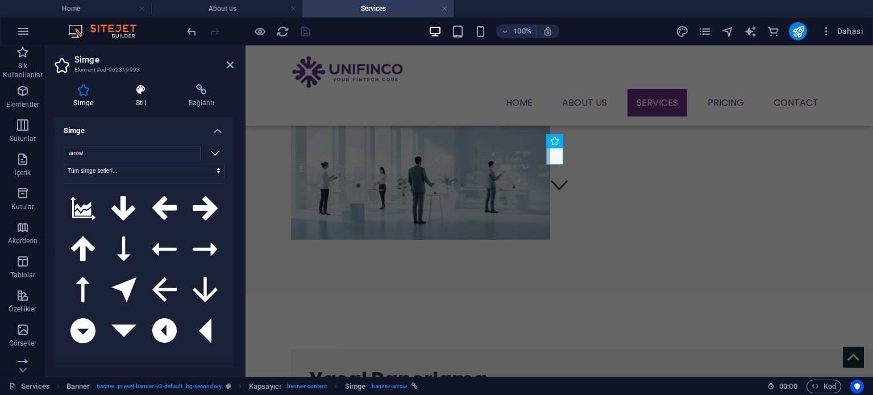
click at [149, 94] on icon at bounding box center [141, 89] width 48 height 11
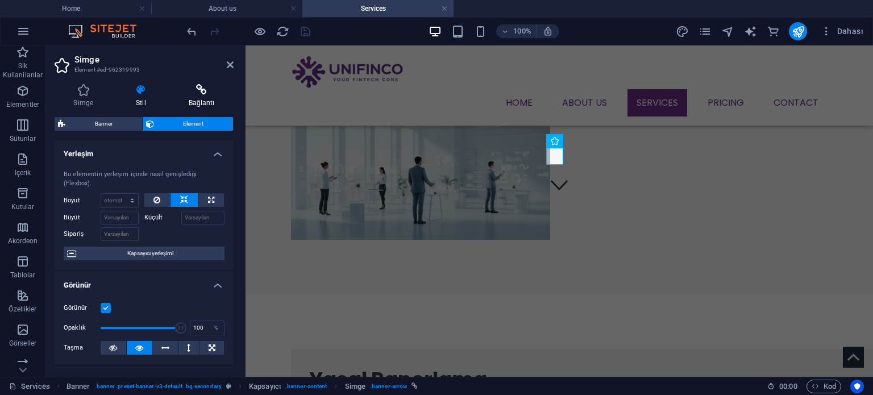
click at [197, 98] on h4 "Bağlantı" at bounding box center [201, 96] width 64 height 24
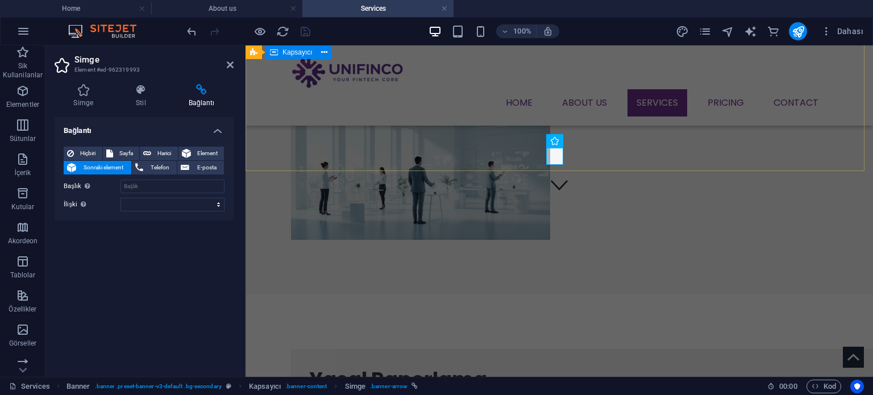
click at [601, 138] on div "Çalışma Alanlarımız Bankacılık sektöründe kritik öneme sahip beş ana alanda kap…" at bounding box center [558, 107] width 627 height 373
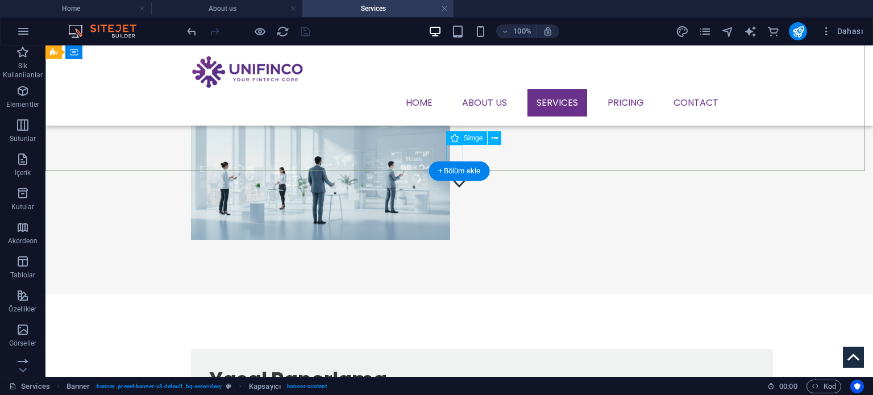
click at [452, 173] on figure at bounding box center [459, 181] width 17 height 17
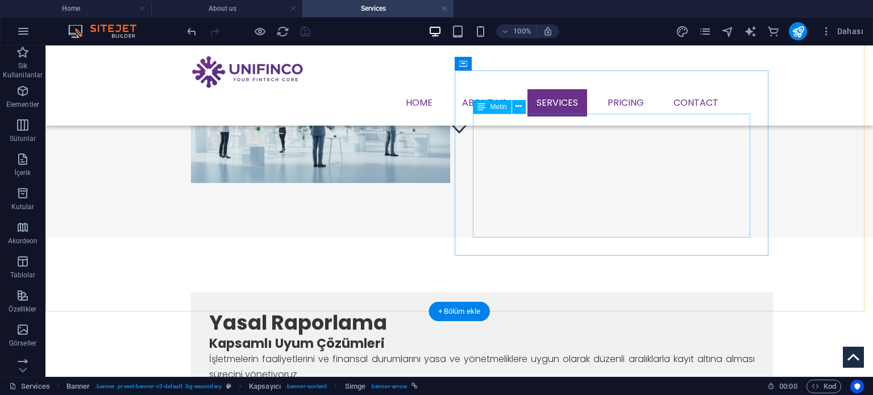
scroll to position [348, 0]
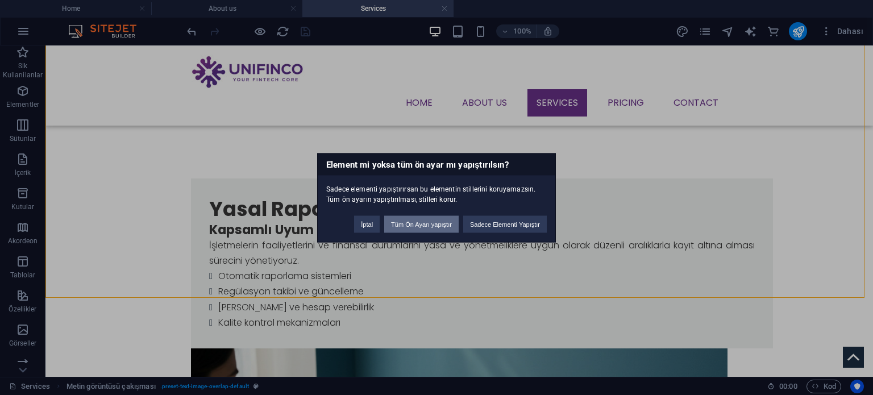
click at [437, 223] on button "Tüm Ön Ayarı yapıştır" at bounding box center [421, 223] width 74 height 17
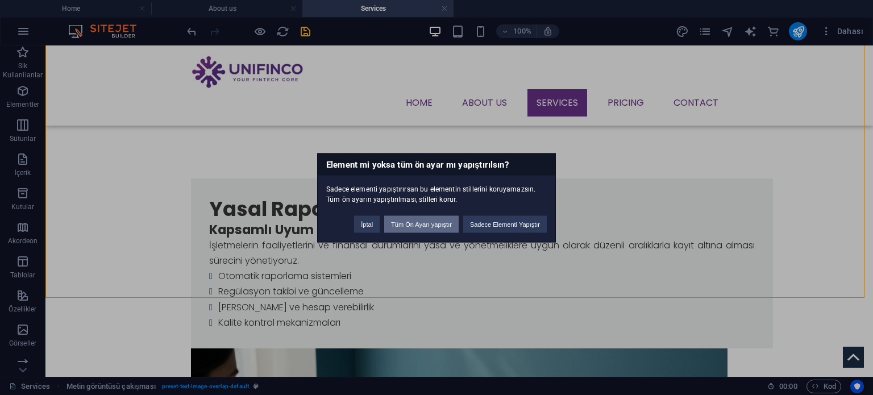
click at [397, 220] on button "Tüm Ön Ayarı yapıştır" at bounding box center [421, 223] width 74 height 17
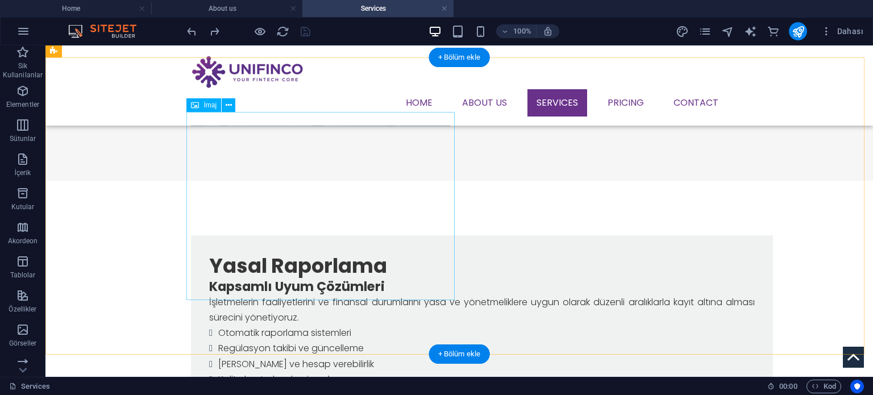
scroll to position [234, 0]
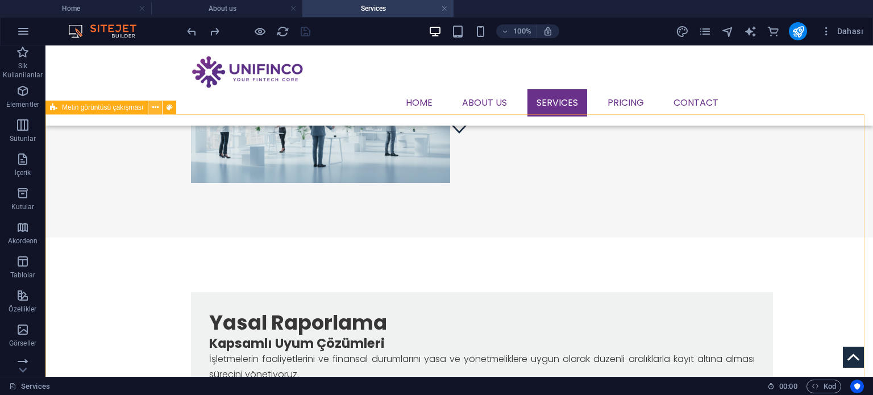
click at [152, 108] on icon at bounding box center [155, 108] width 6 height 12
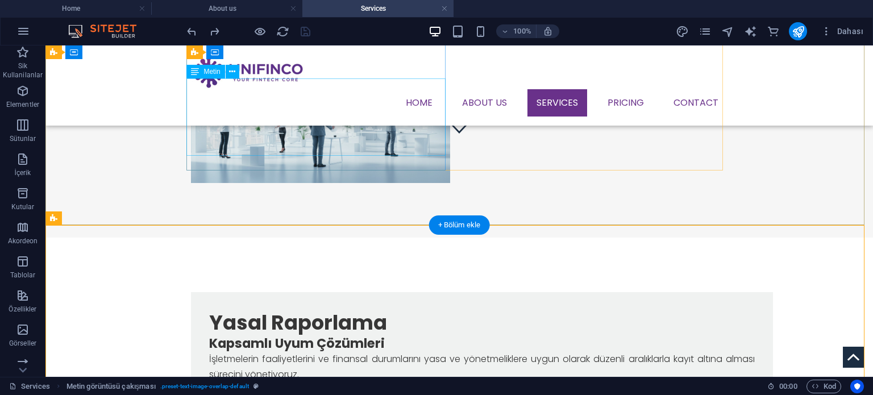
scroll to position [120, 0]
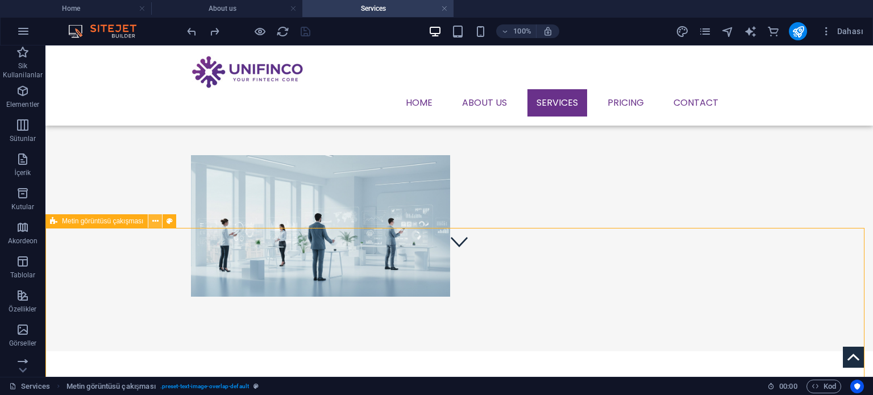
click at [154, 222] on icon at bounding box center [155, 221] width 6 height 12
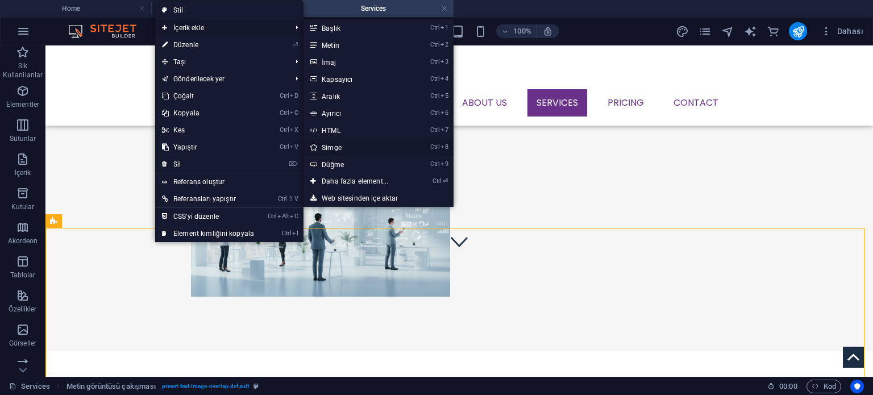
click at [335, 151] on link "Ctrl 8 Simge" at bounding box center [356, 147] width 107 height 17
select select "xMidYMid"
select select "px"
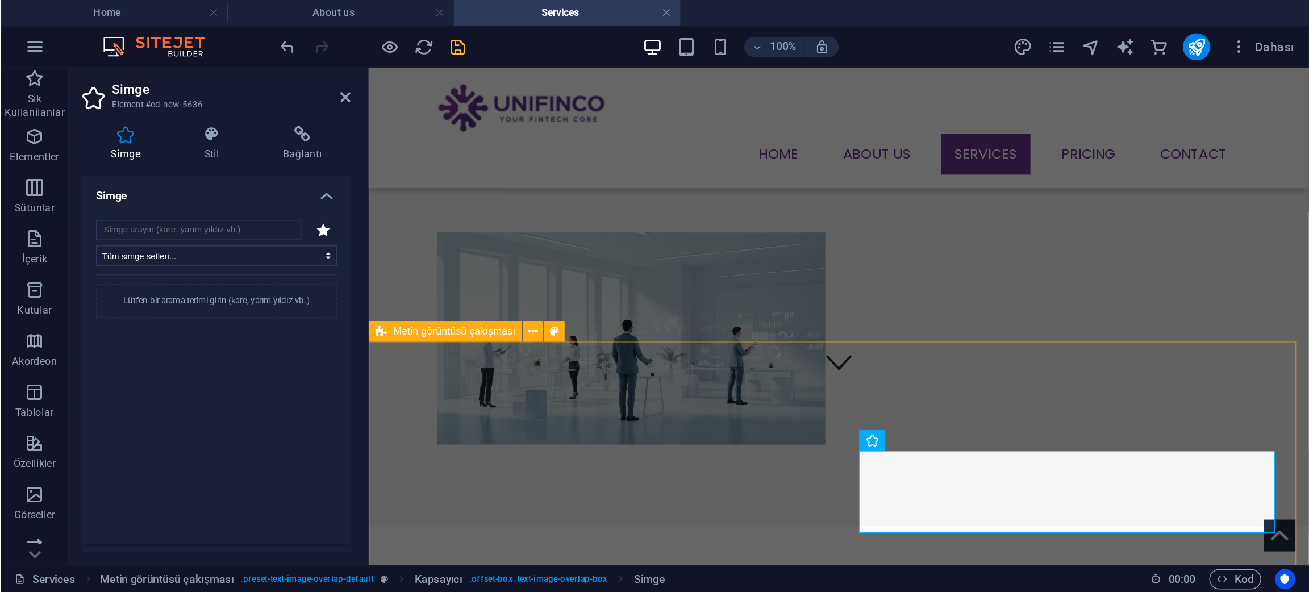
scroll to position [291, 0]
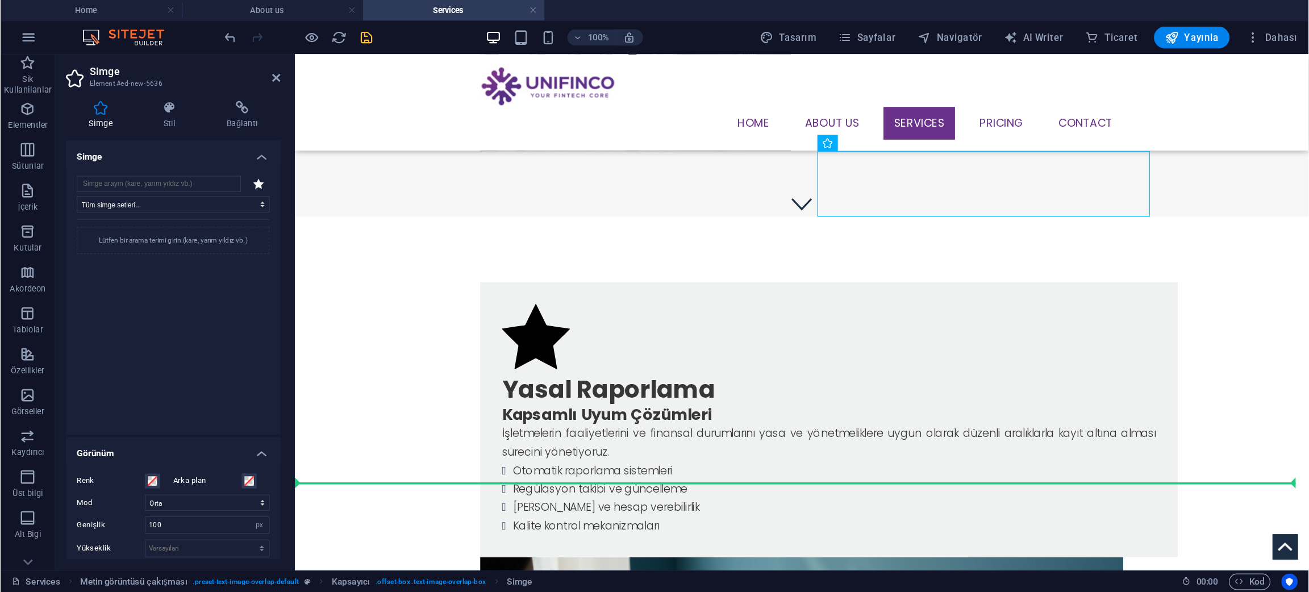
drag, startPoint x: 651, startPoint y: 190, endPoint x: 857, endPoint y: 245, distance: 213.6
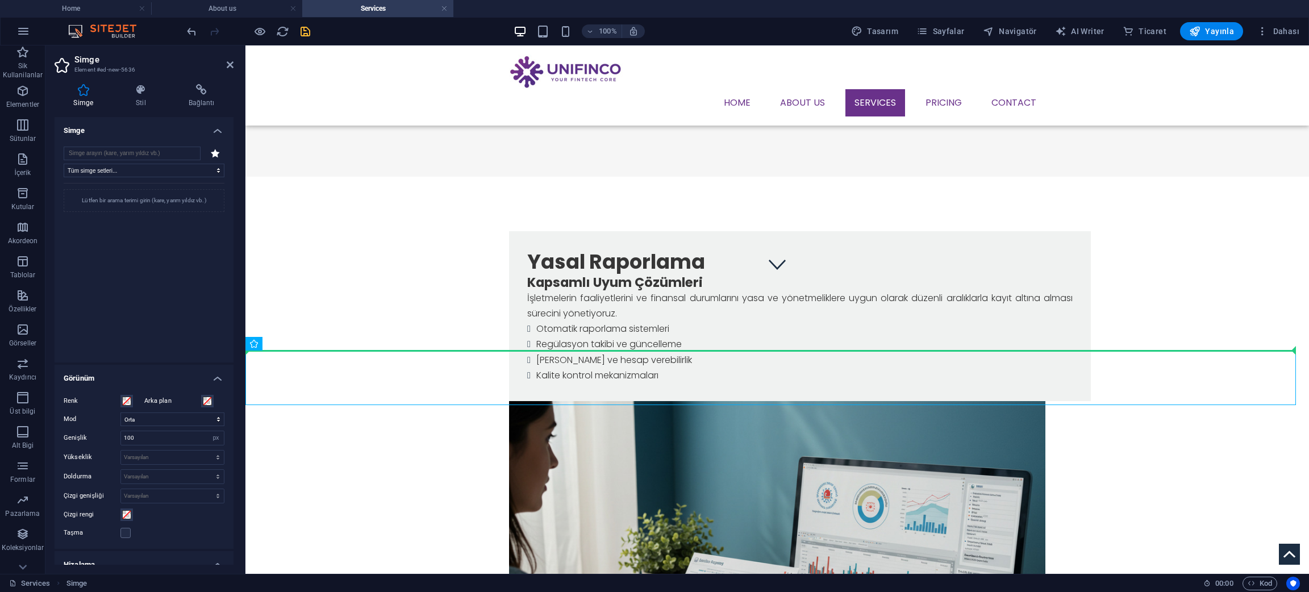
drag, startPoint x: 275, startPoint y: 376, endPoint x: 714, endPoint y: 320, distance: 442.2
drag, startPoint x: 274, startPoint y: 390, endPoint x: 823, endPoint y: 319, distance: 553.4
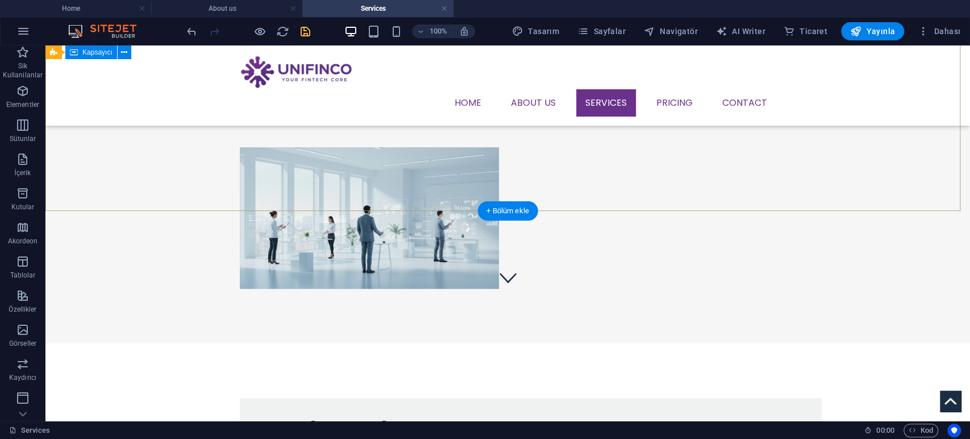
scroll to position [105, 0]
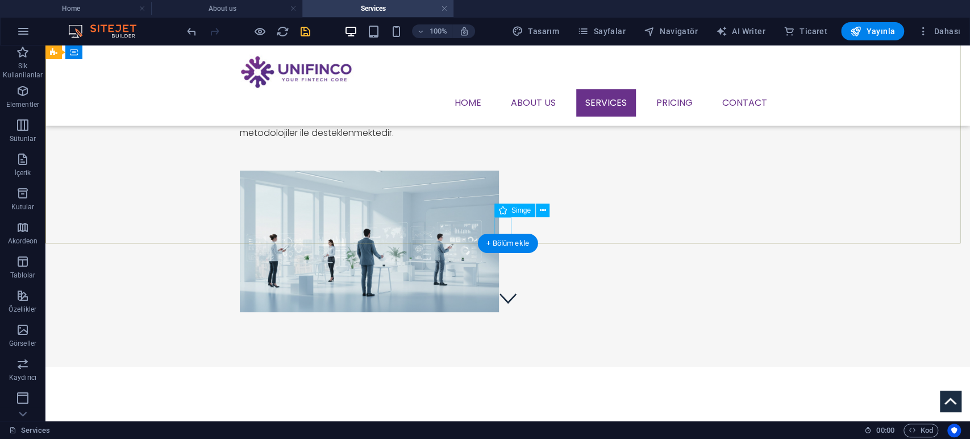
click at [504, 289] on figure at bounding box center [507, 297] width 17 height 17
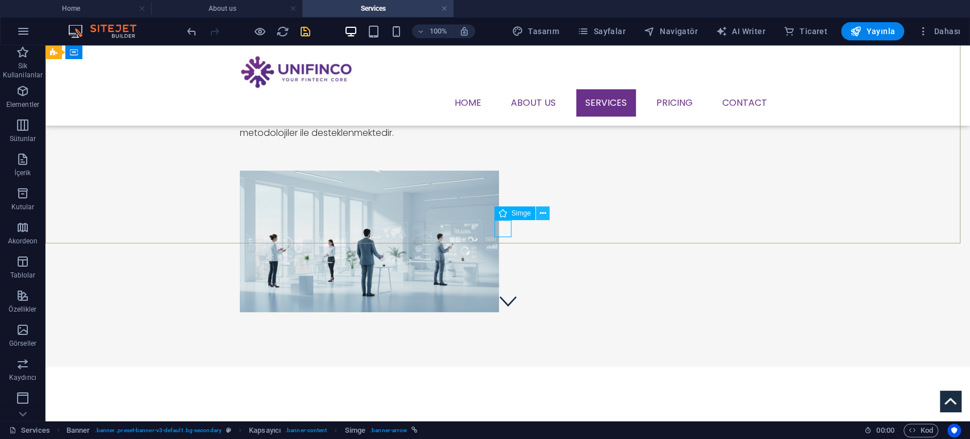
click at [545, 212] on icon at bounding box center [542, 213] width 6 height 12
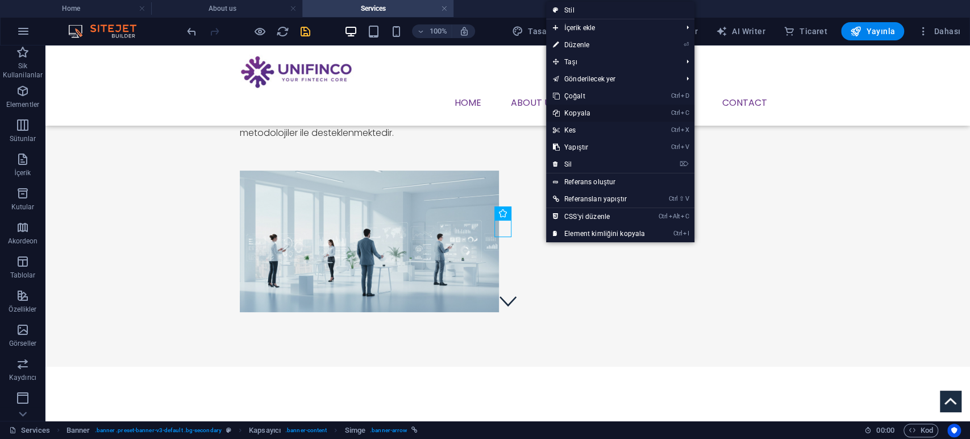
click at [581, 111] on link "Ctrl C Kopyala" at bounding box center [599, 113] width 106 height 17
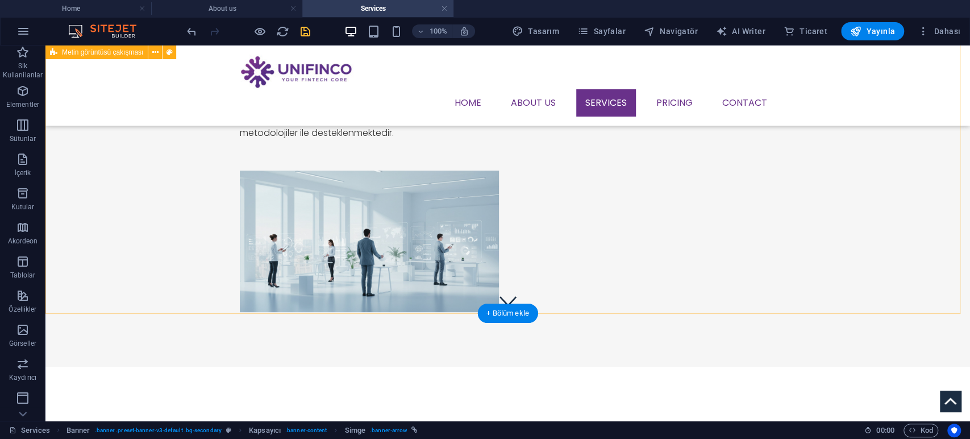
scroll to position [358, 0]
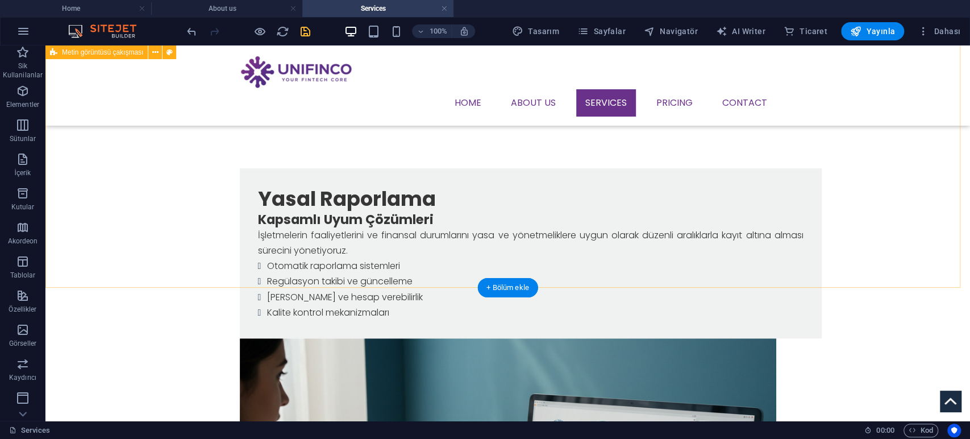
click at [507, 253] on div "Yasal Raporlama Kapsamlı Uyum Çözümleri İşletmelerin faaliyetlerini ve finansal…" at bounding box center [507, 441] width 924 height 655
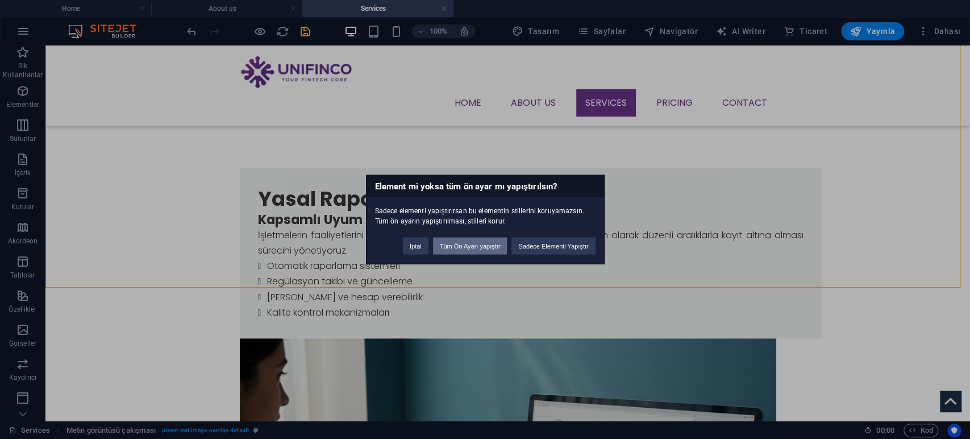
click at [484, 251] on button "Tüm Ön Ayarı yapıştır" at bounding box center [470, 246] width 74 height 17
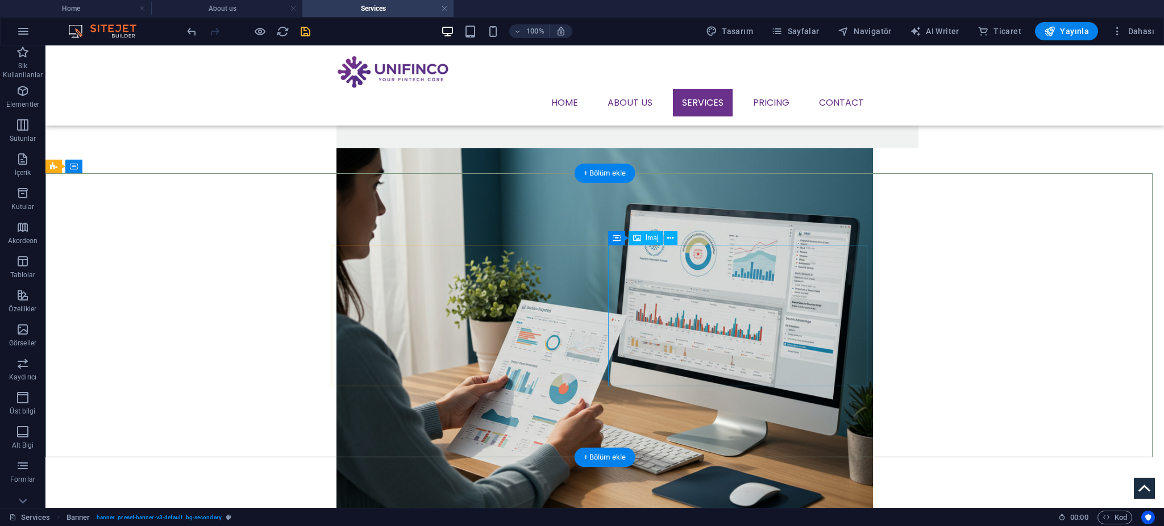
scroll to position [472, 0]
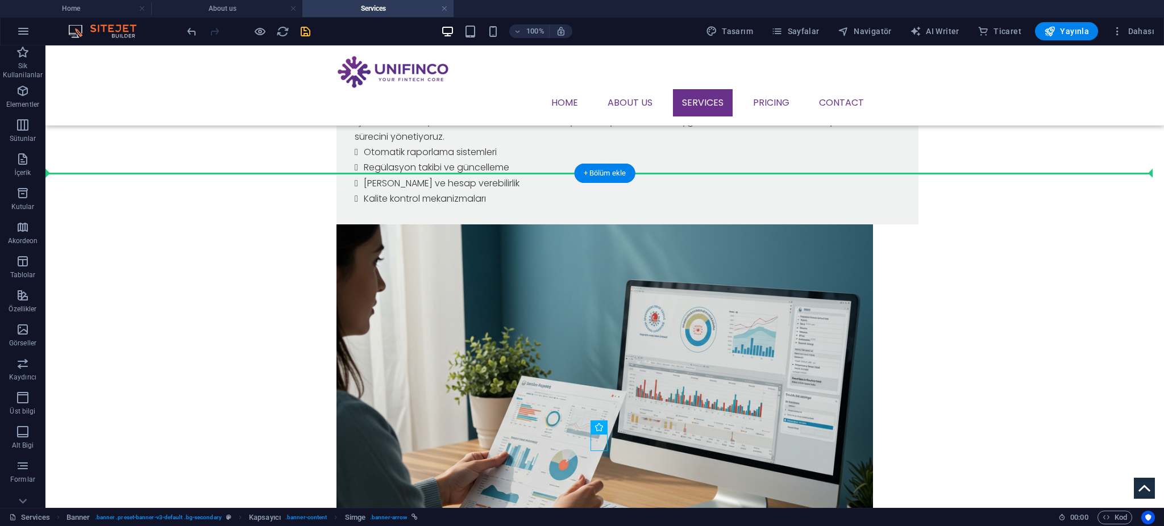
drag, startPoint x: 598, startPoint y: 441, endPoint x: 636, endPoint y: 143, distance: 300.8
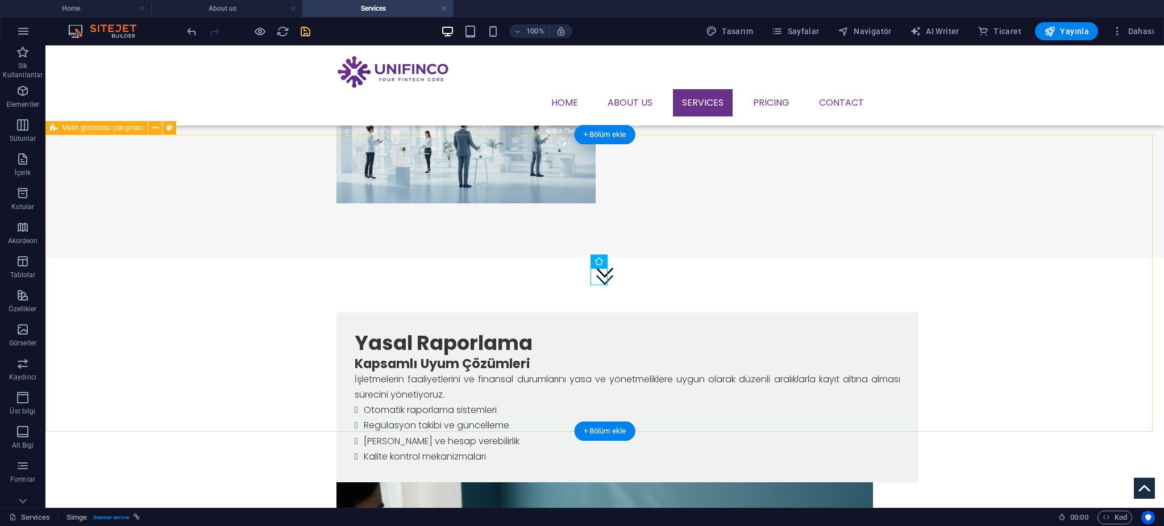
drag, startPoint x: 646, startPoint y: 318, endPoint x: 603, endPoint y: 402, distance: 95.0
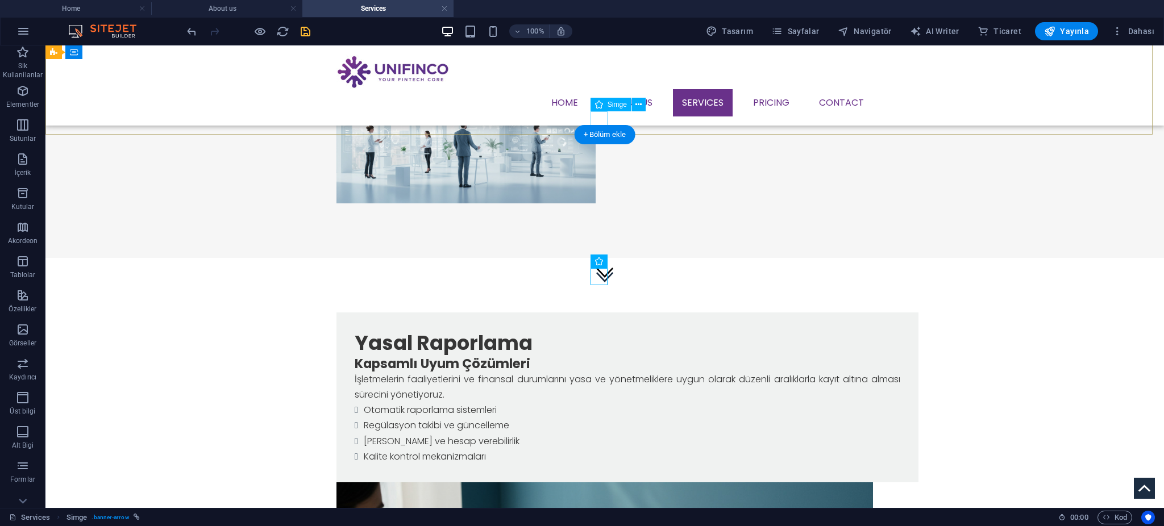
click at [597, 268] on figure at bounding box center [604, 276] width 17 height 17
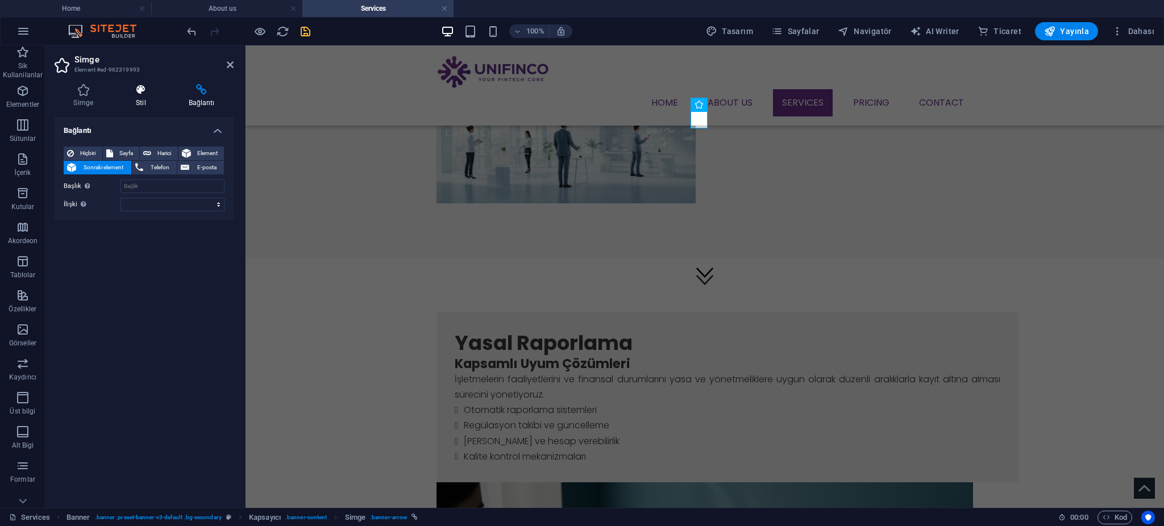
click at [148, 95] on icon at bounding box center [141, 89] width 48 height 11
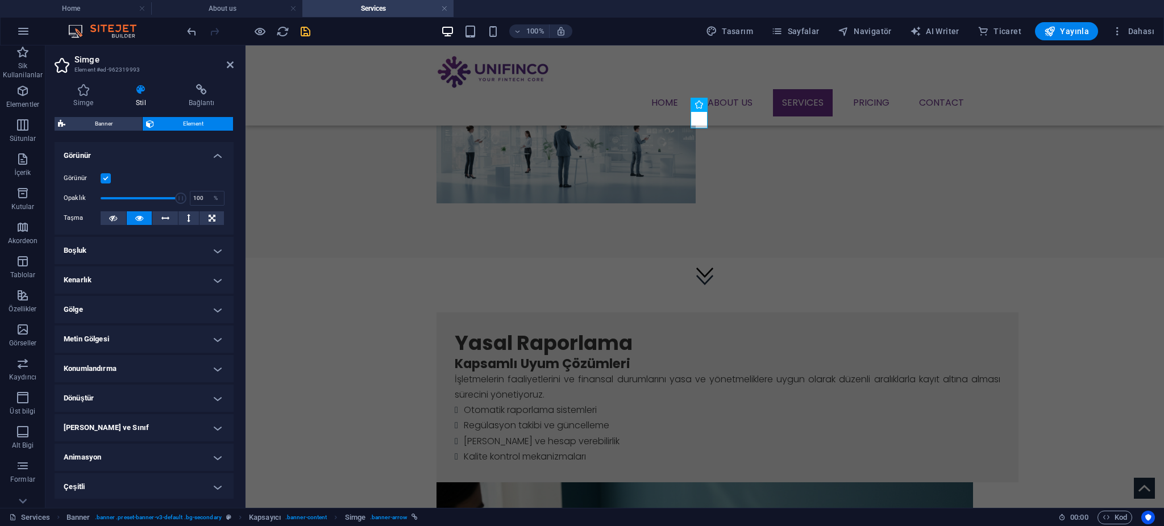
scroll to position [130, 0]
click at [100, 361] on h4 "Konumlandırma" at bounding box center [144, 368] width 179 height 27
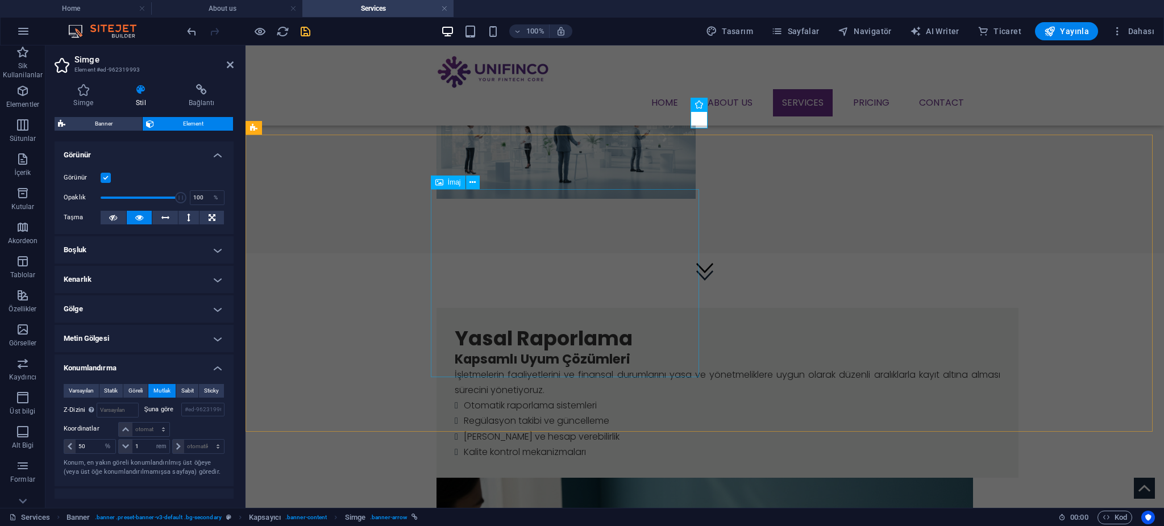
scroll to position [214, 0]
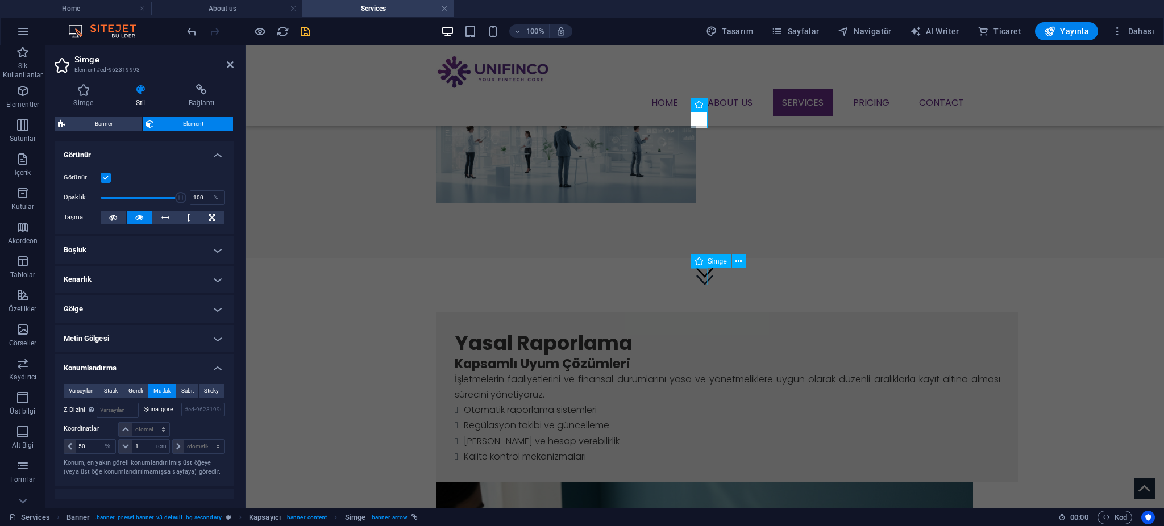
click at [705, 272] on figure at bounding box center [704, 275] width 17 height 22
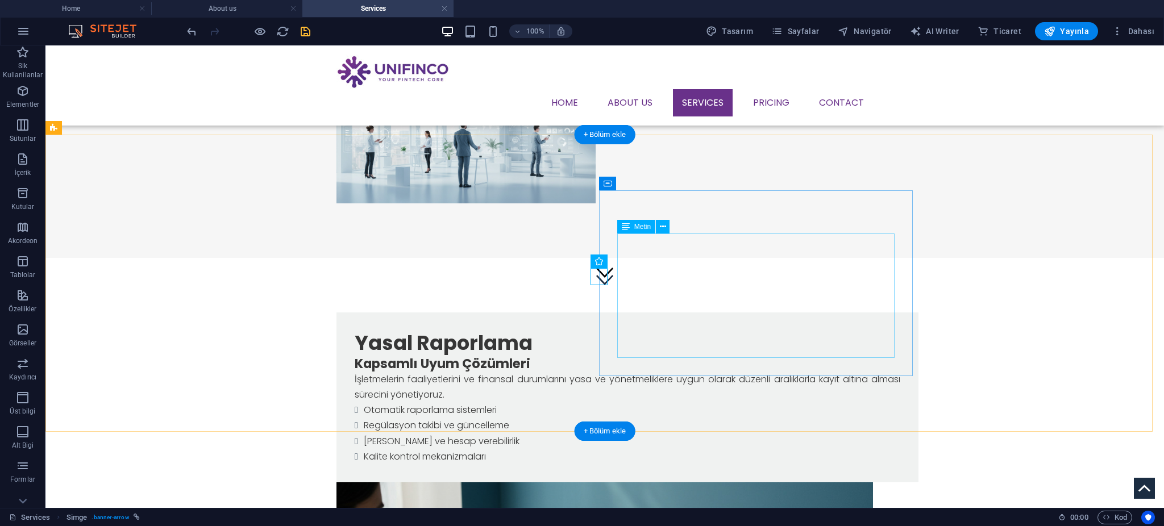
click at [705, 356] on div "Kapsamlı Uyum Çözümleri İşletmelerin faaliyetlerini ve finansal durumlarını yas…" at bounding box center [627, 410] width 545 height 109
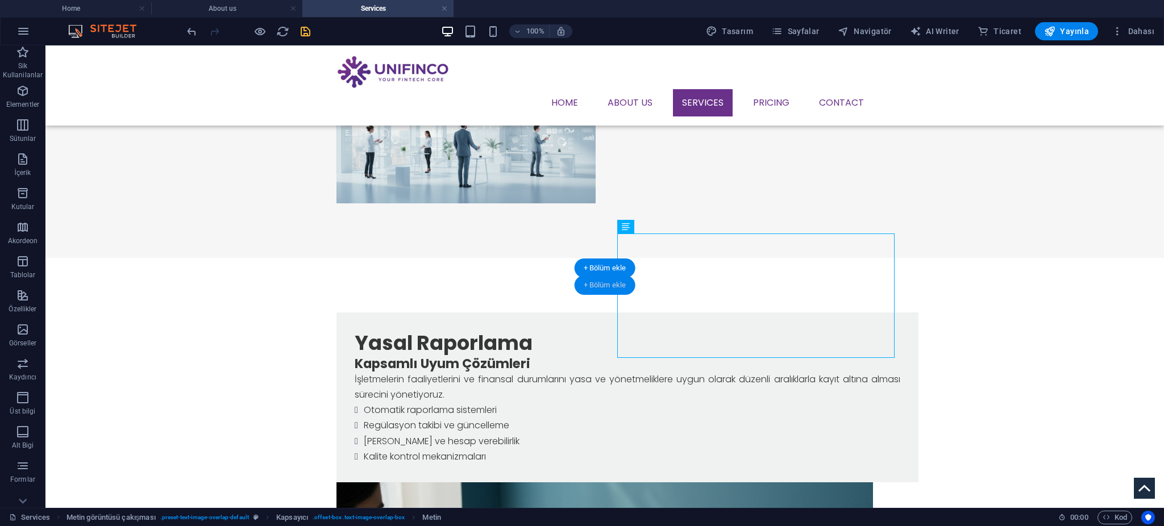
click at [598, 277] on div "+ Bölüm ekle" at bounding box center [604, 285] width 61 height 19
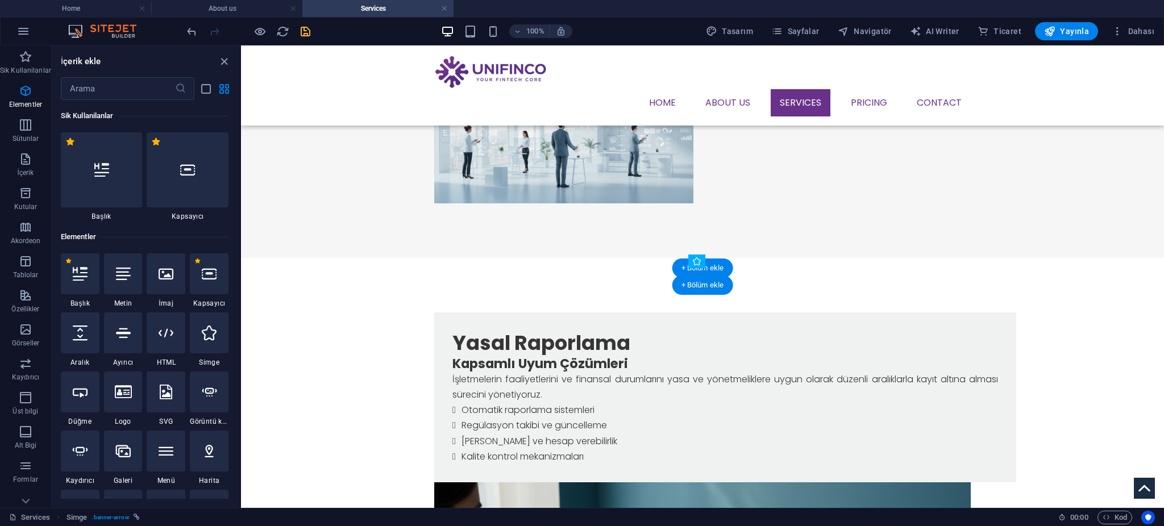
click at [693, 275] on div "+ Bölüm ekle" at bounding box center [702, 268] width 61 height 19
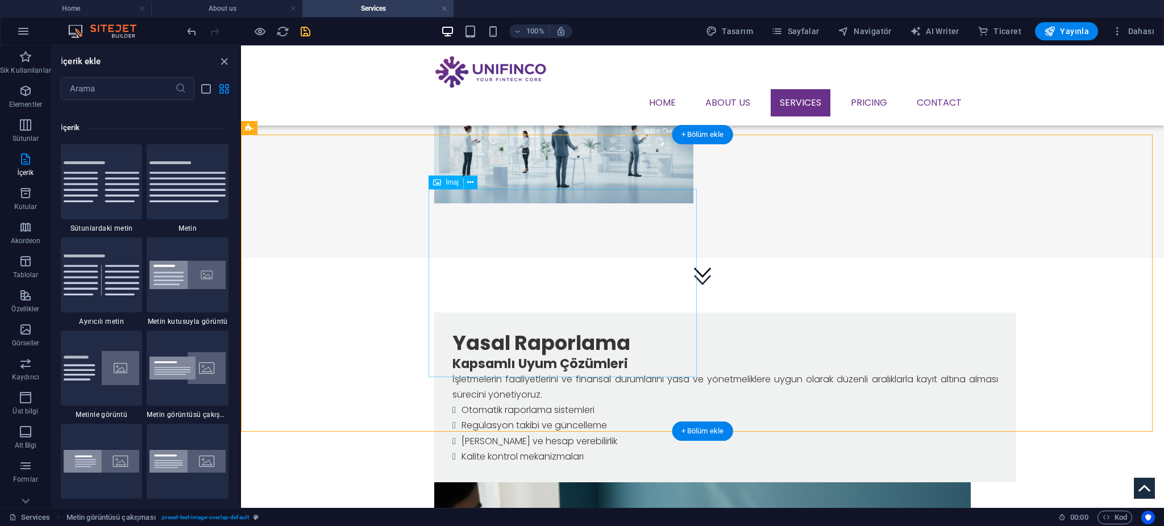
scroll to position [1988, 0]
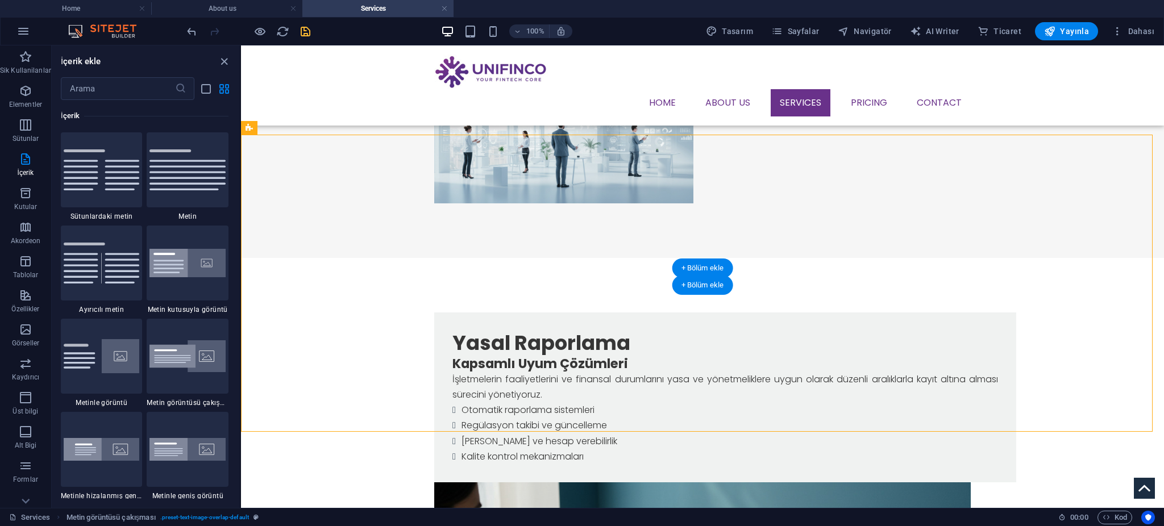
click at [696, 274] on div "+ Bölüm ekle" at bounding box center [702, 268] width 61 height 19
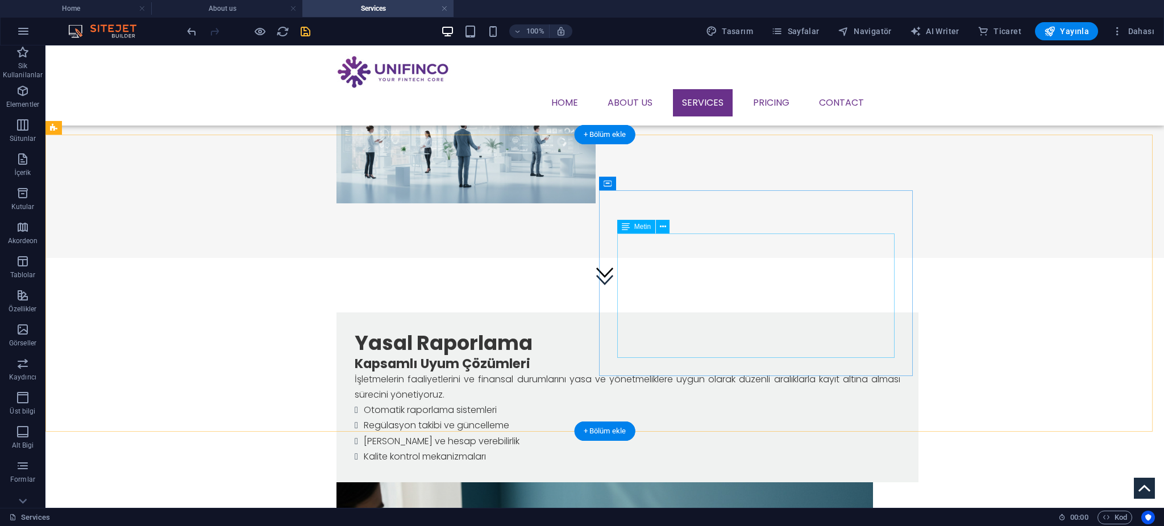
click at [629, 356] on div "Kapsamlı Uyum Çözümleri İşletmelerin faaliyetlerini ve finansal durumlarını yas…" at bounding box center [627, 410] width 545 height 109
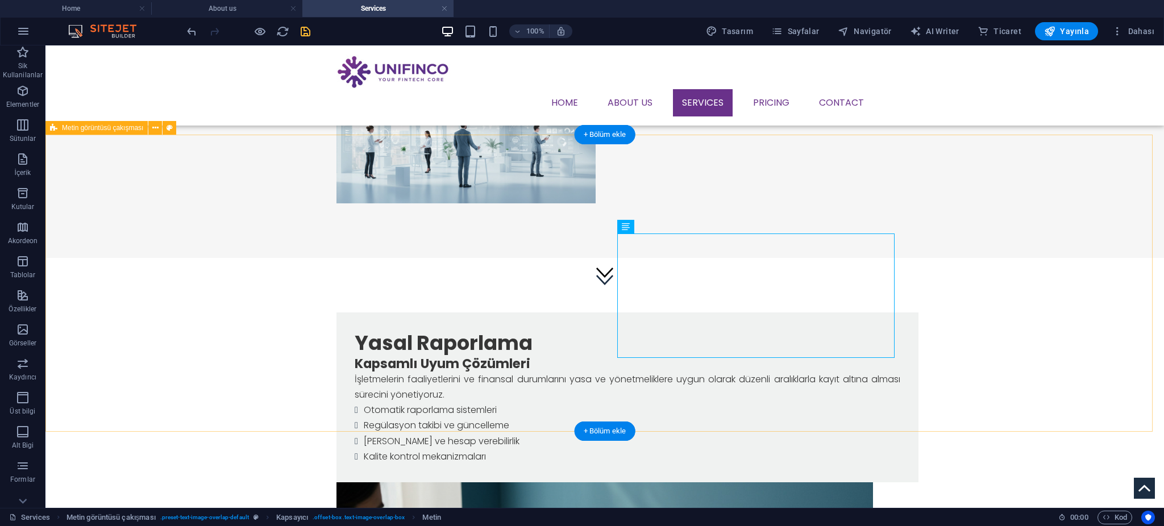
drag, startPoint x: 640, startPoint y: 326, endPoint x: 584, endPoint y: 397, distance: 90.7
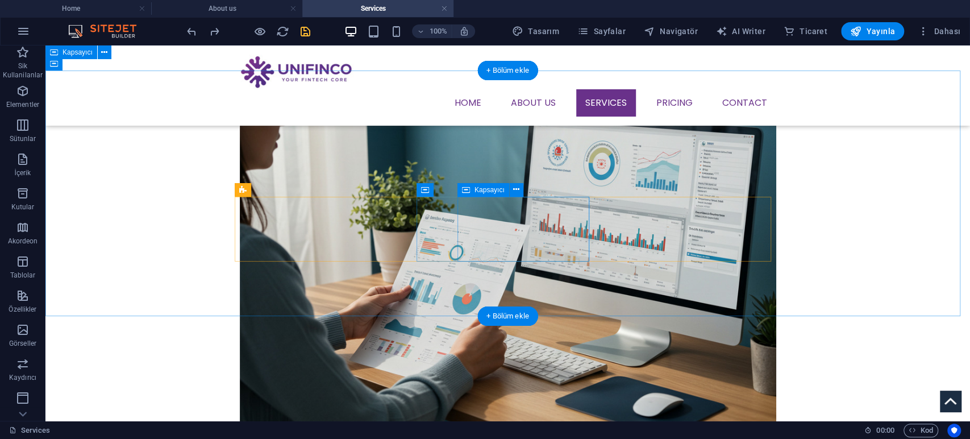
scroll to position [575, 0]
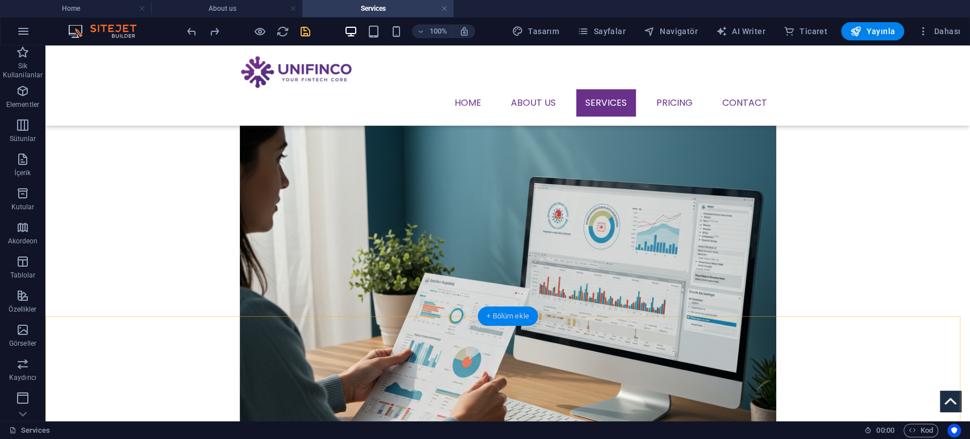
click at [497, 318] on div "+ Bölüm ekle" at bounding box center [507, 315] width 61 height 19
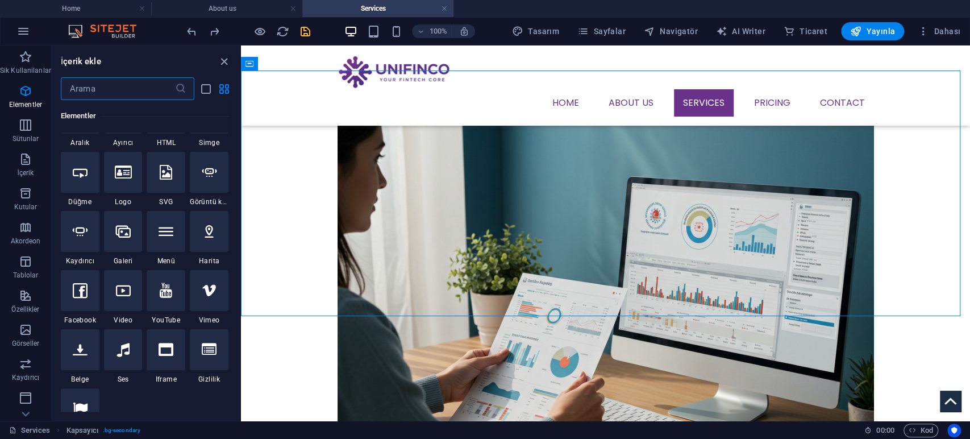
scroll to position [0, 0]
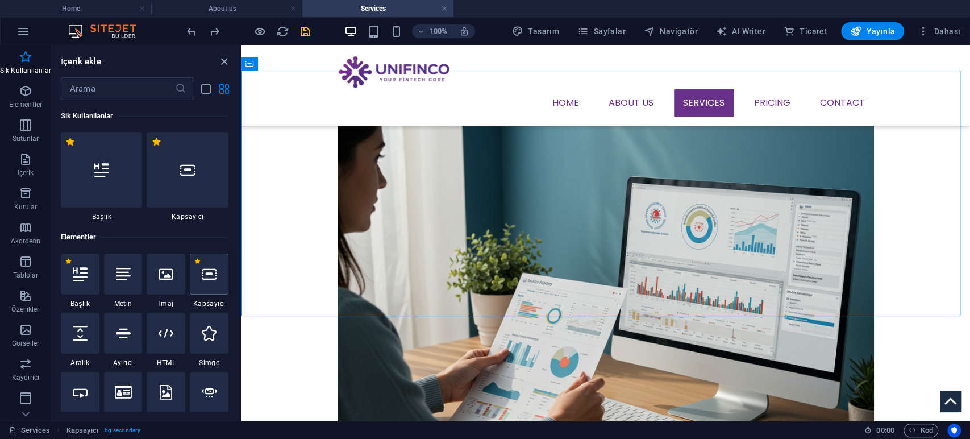
click at [209, 277] on icon at bounding box center [209, 273] width 15 height 15
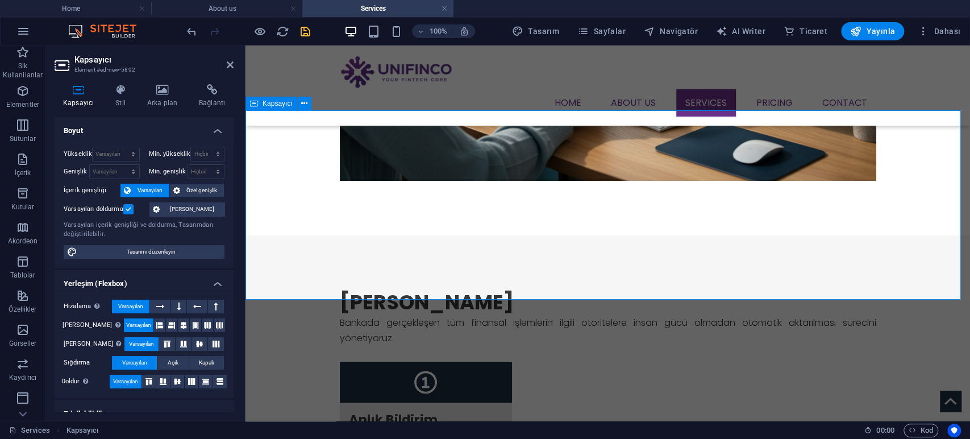
scroll to position [764, 0]
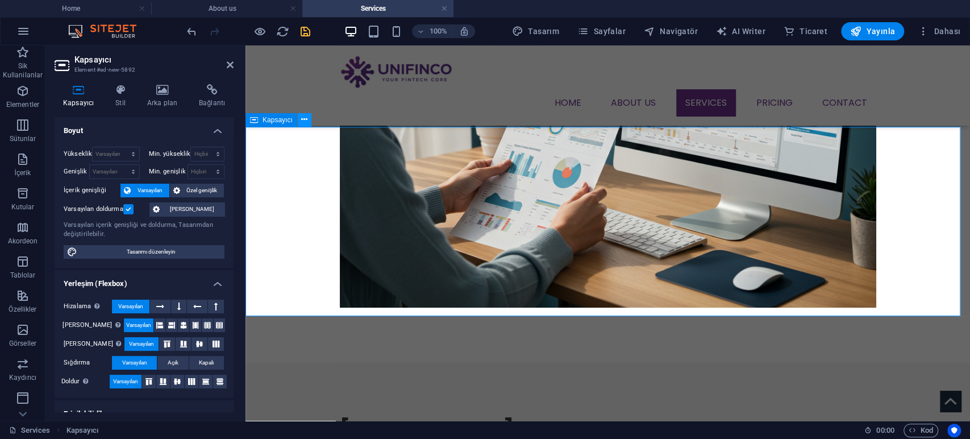
click at [299, 117] on button at bounding box center [305, 120] width 14 height 14
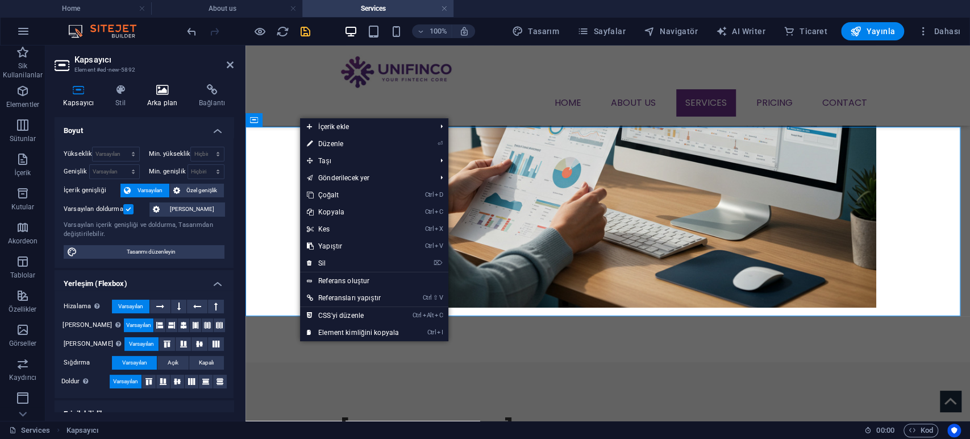
click at [170, 95] on h4 "Arka plan" at bounding box center [165, 96] width 52 height 24
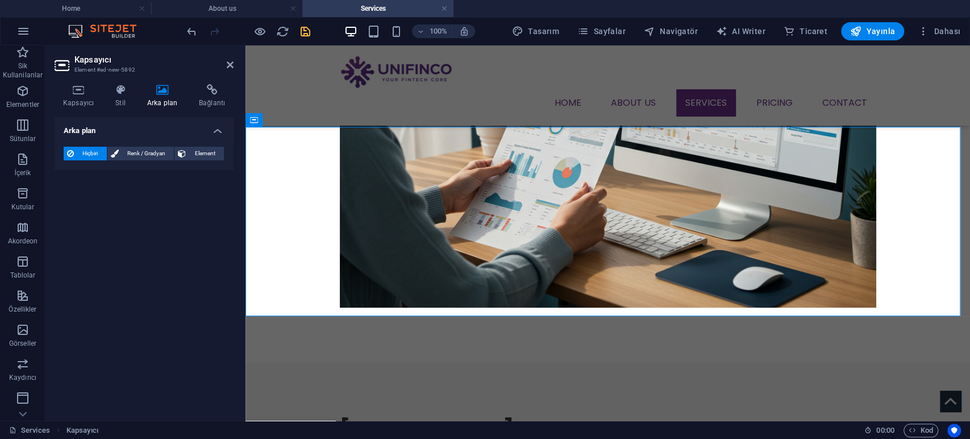
click at [98, 153] on span "Hiçbiri" at bounding box center [90, 154] width 26 height 14
click at [307, 122] on button at bounding box center [305, 120] width 14 height 14
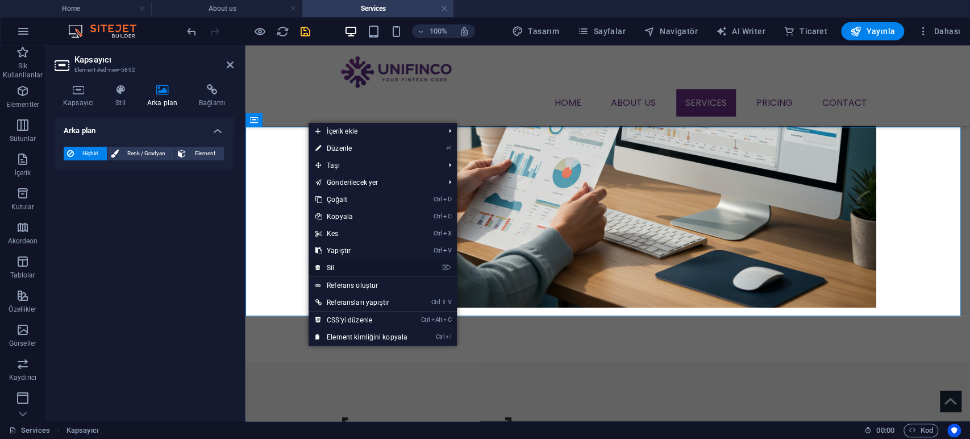
click at [345, 269] on link "⌦ Sil" at bounding box center [362, 267] width 106 height 17
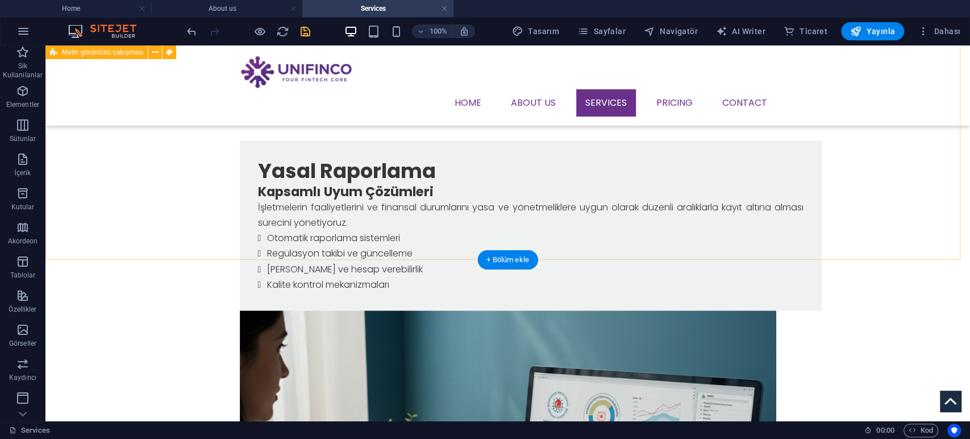
scroll to position [259, 0]
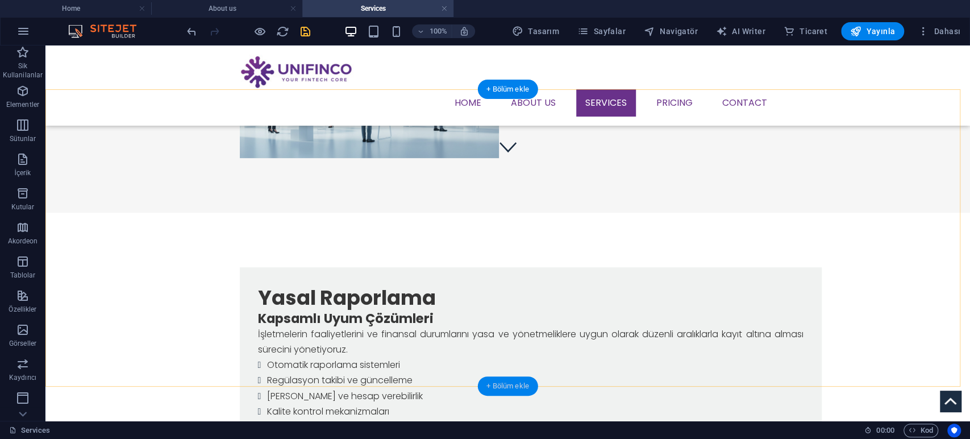
click at [514, 380] on div "+ Bölüm ekle" at bounding box center [507, 385] width 61 height 19
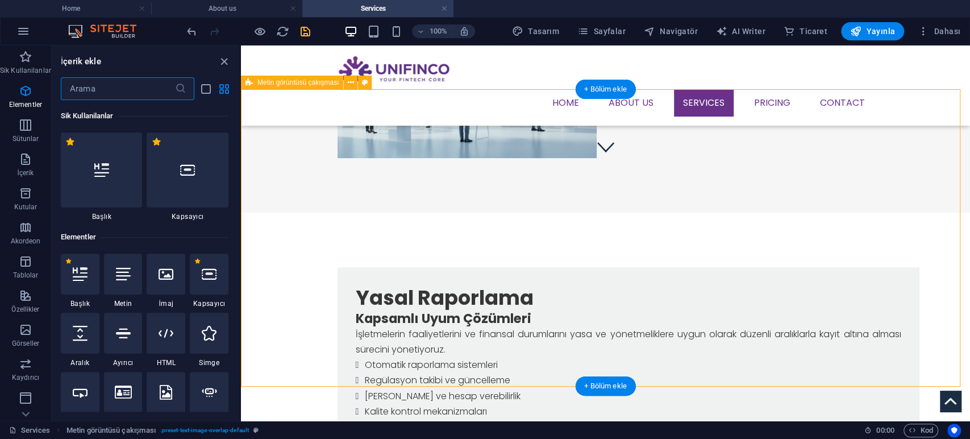
scroll to position [1988, 0]
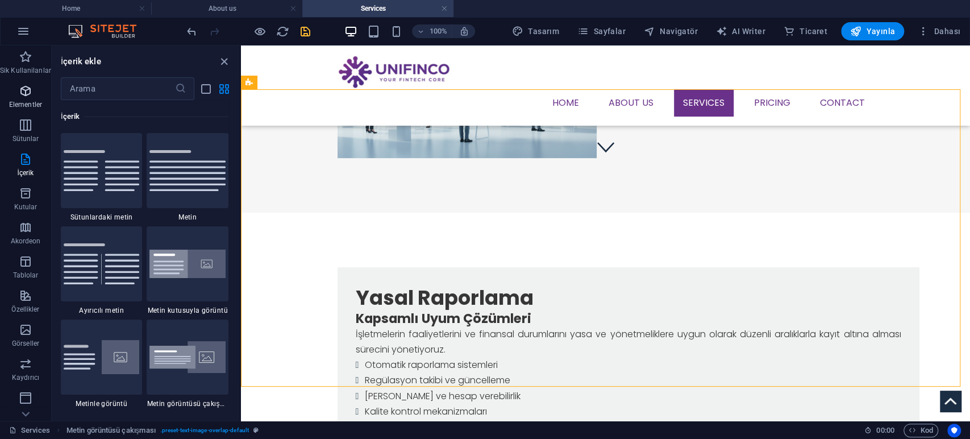
click at [27, 96] on icon "button" at bounding box center [26, 91] width 14 height 14
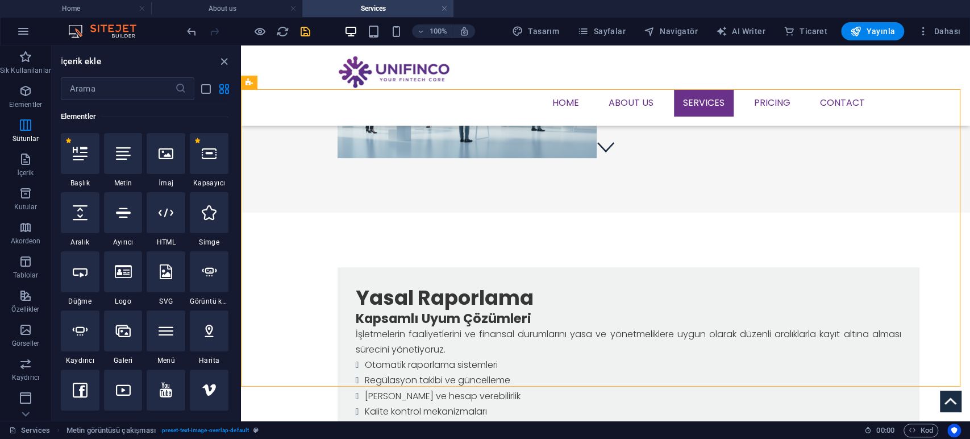
scroll to position [120, 0]
click at [211, 153] on icon at bounding box center [209, 153] width 15 height 15
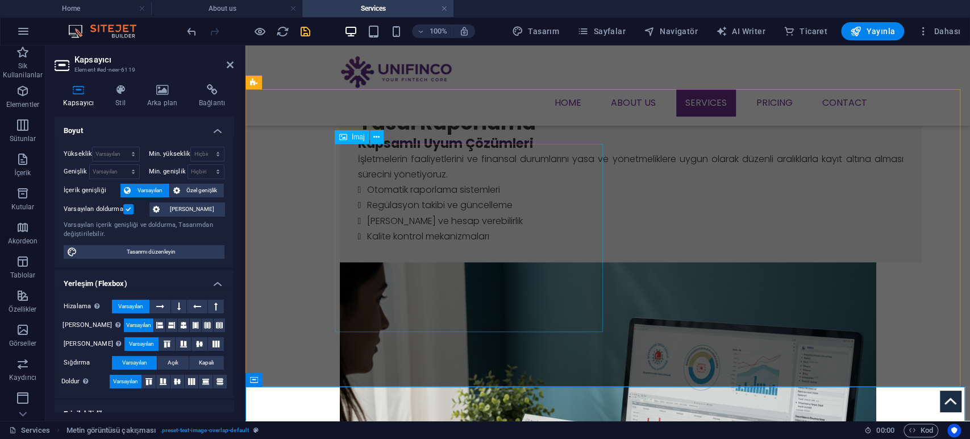
scroll to position [449, 0]
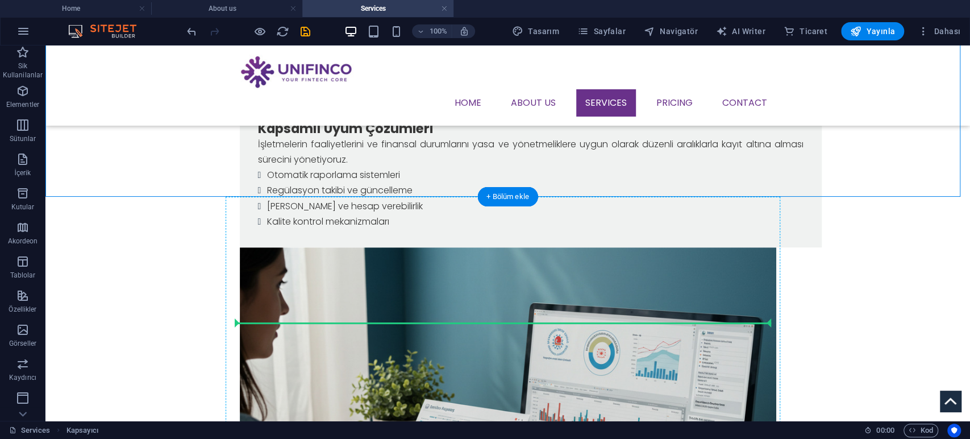
scroll to position [638, 0]
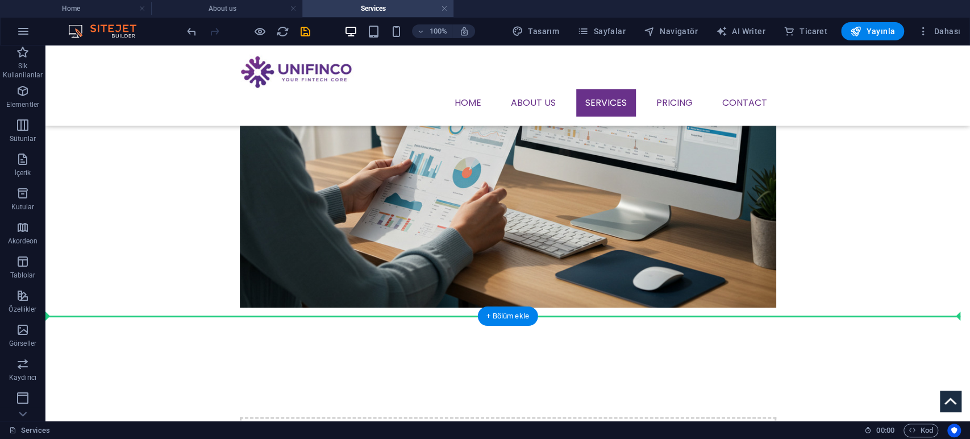
drag, startPoint x: 307, startPoint y: 215, endPoint x: 401, endPoint y: 338, distance: 153.6
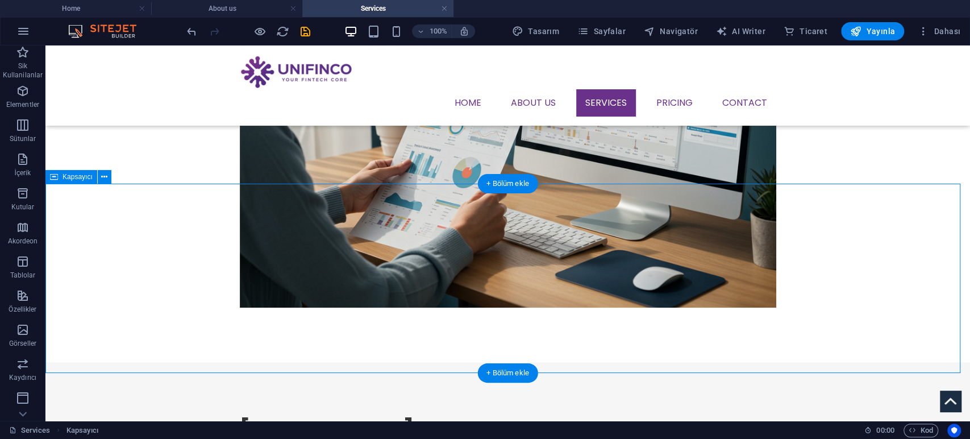
scroll to position [701, 0]
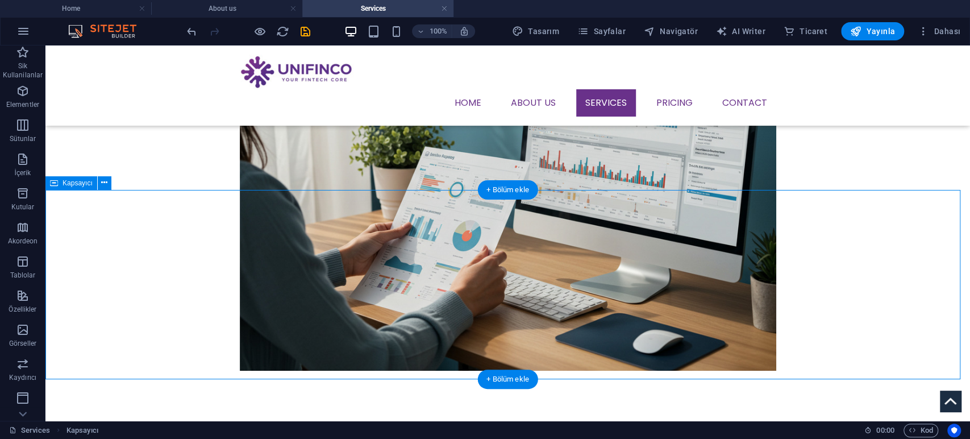
click at [23, 101] on p "Elementler" at bounding box center [22, 104] width 33 height 9
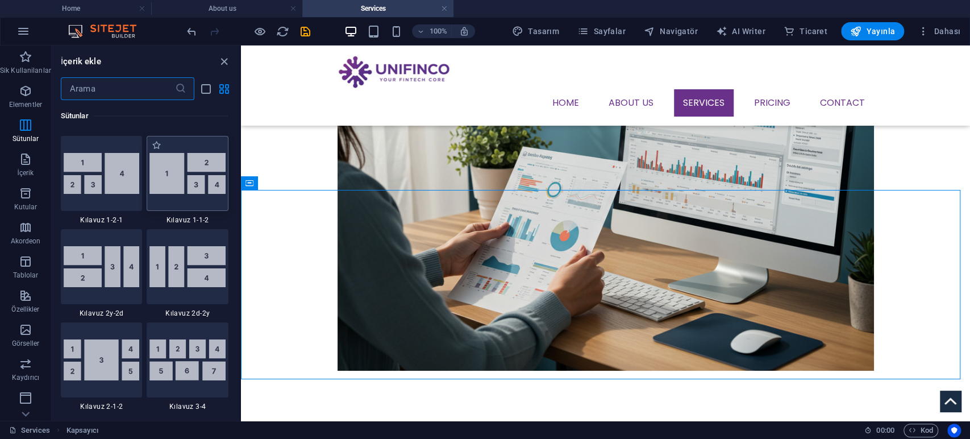
scroll to position [1641, 0]
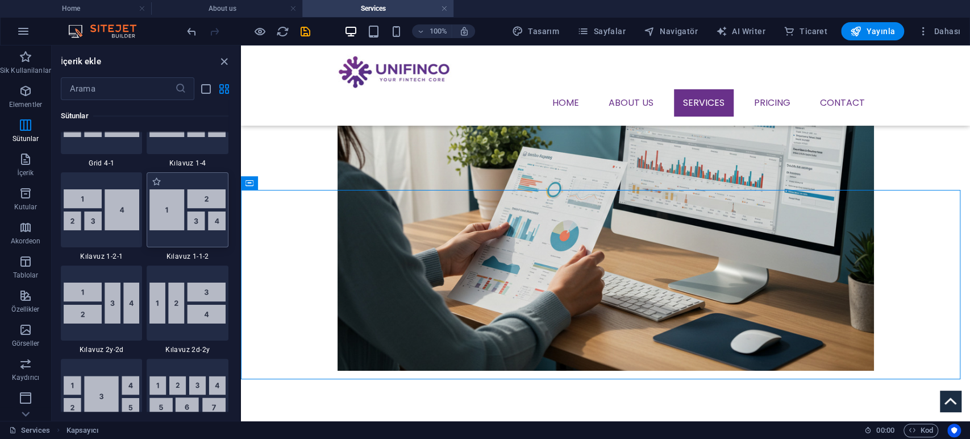
click at [174, 208] on img at bounding box center [187, 209] width 76 height 40
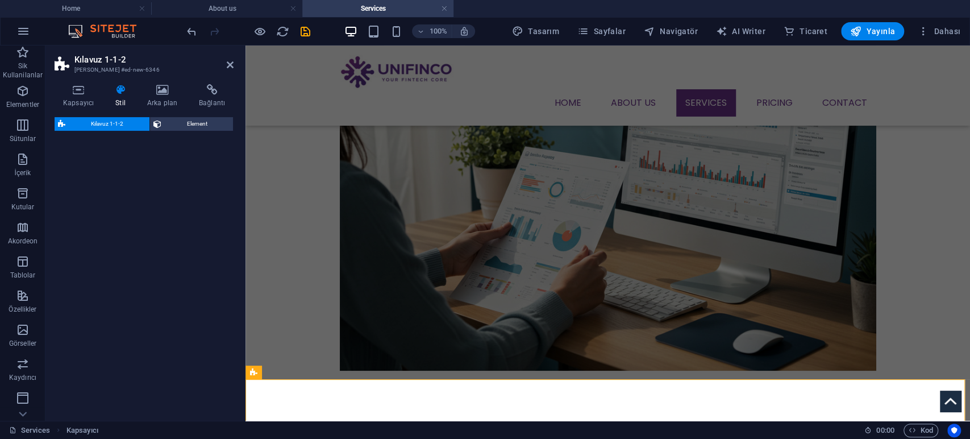
select select "rem"
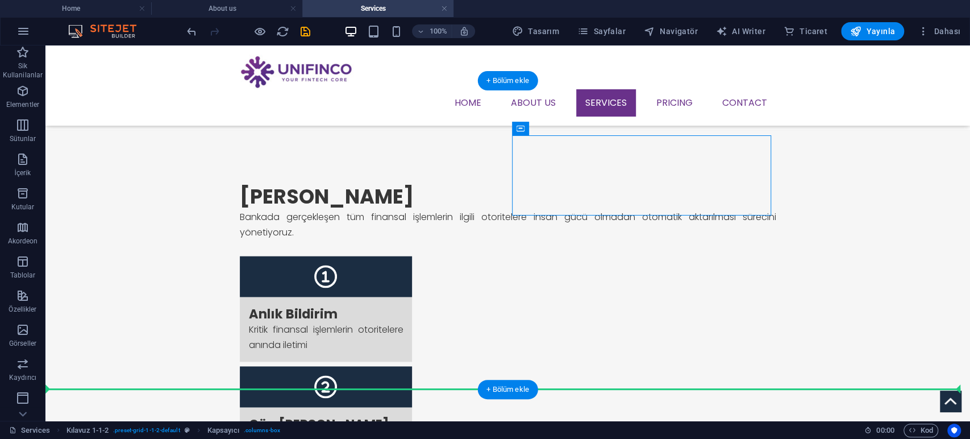
scroll to position [1000, 0]
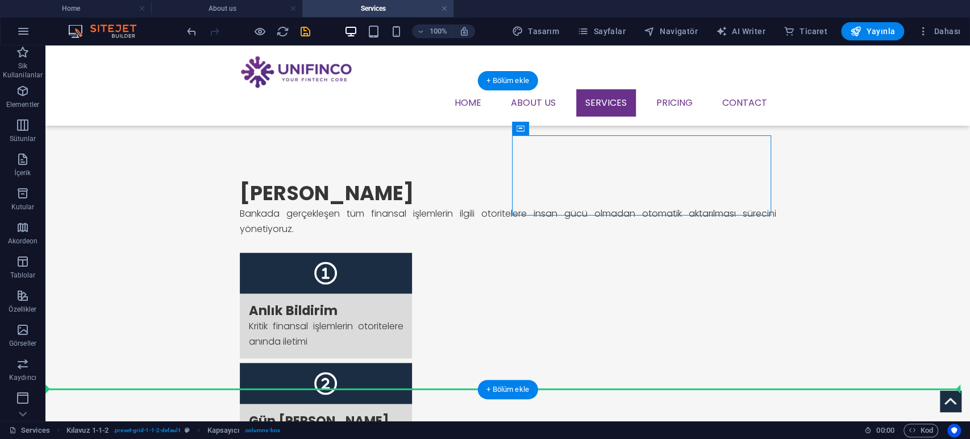
drag, startPoint x: 522, startPoint y: 181, endPoint x: 641, endPoint y: 335, distance: 194.9
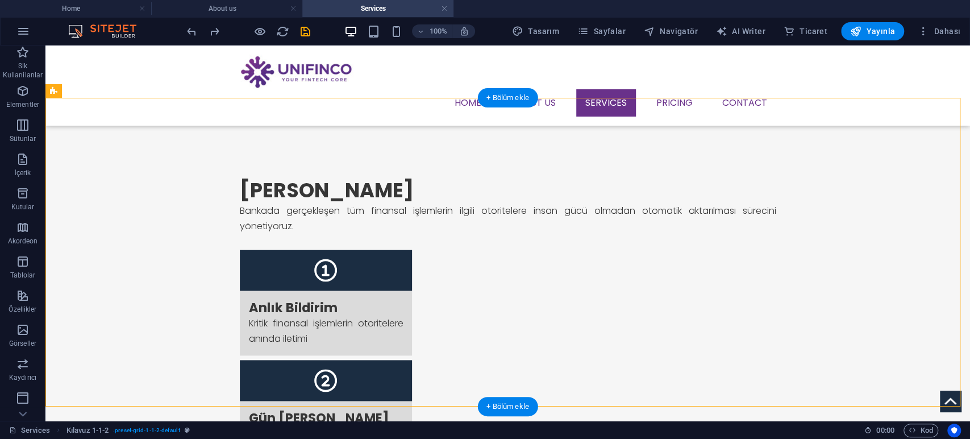
scroll to position [1023, 0]
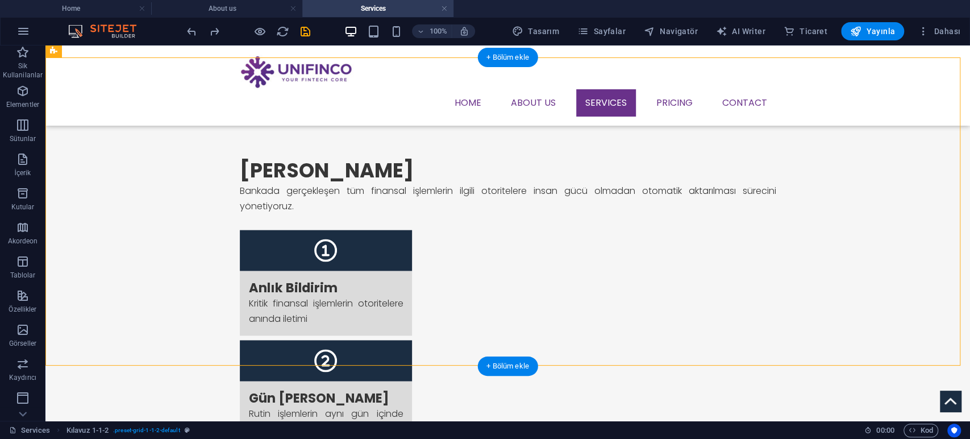
drag, startPoint x: 630, startPoint y: 191, endPoint x: 614, endPoint y: 314, distance: 123.8
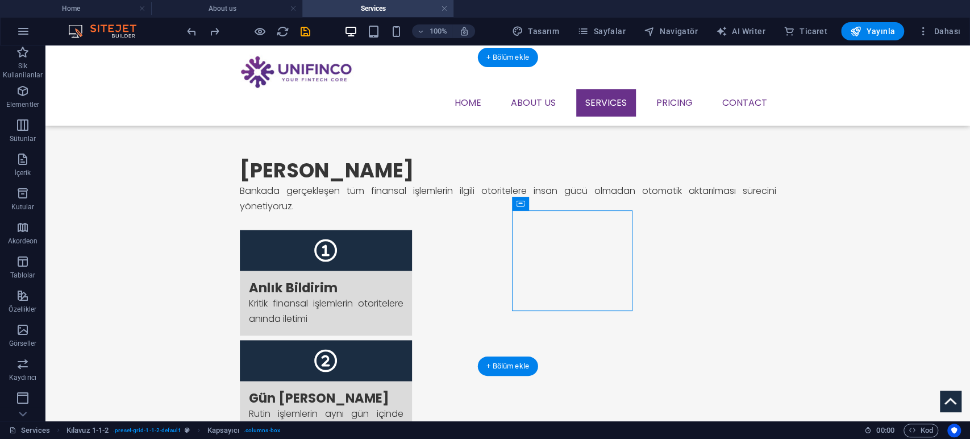
drag, startPoint x: 609, startPoint y: 236, endPoint x: 539, endPoint y: 146, distance: 113.8
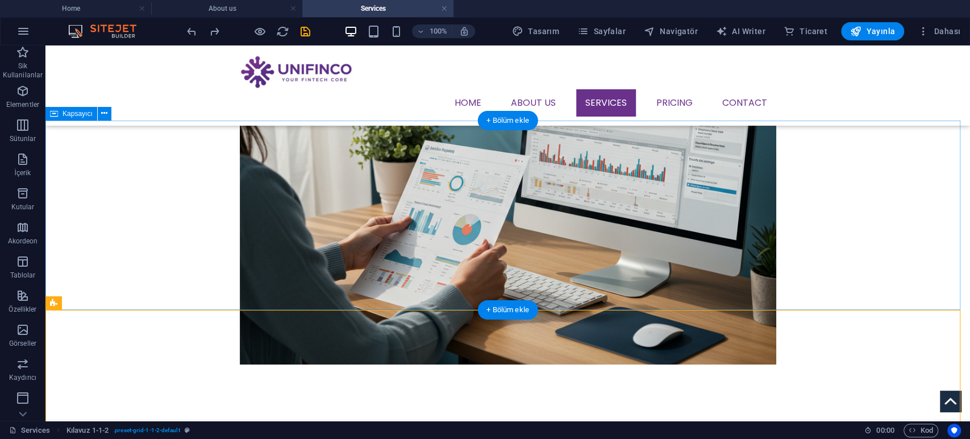
scroll to position [770, 0]
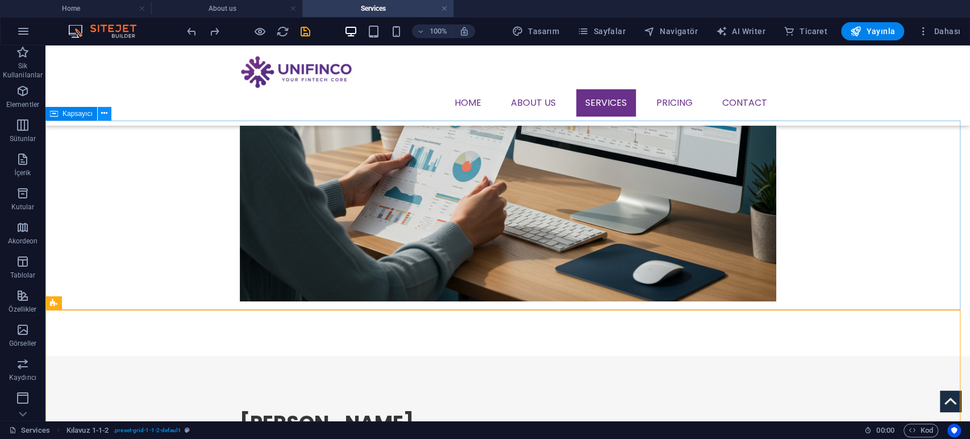
click at [104, 116] on icon at bounding box center [104, 113] width 6 height 12
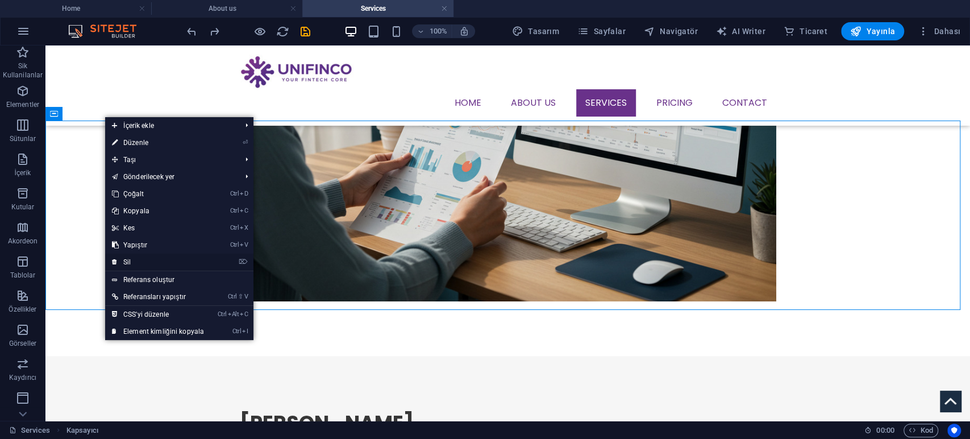
click at [136, 259] on link "⌦ Sil" at bounding box center [158, 261] width 106 height 17
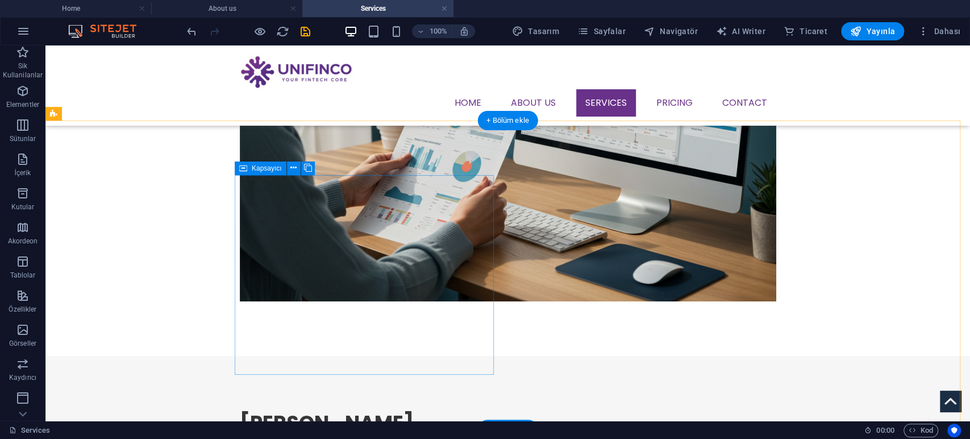
scroll to position [897, 0]
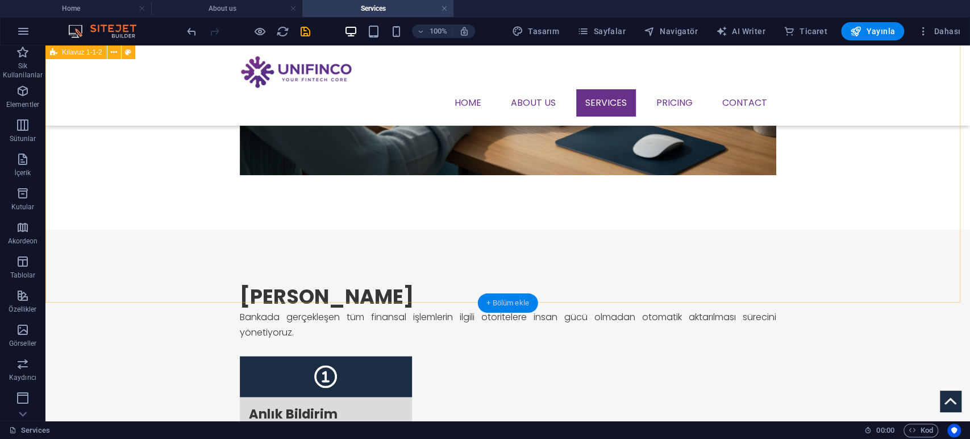
click at [500, 295] on div "+ Bölüm ekle" at bounding box center [507, 302] width 61 height 19
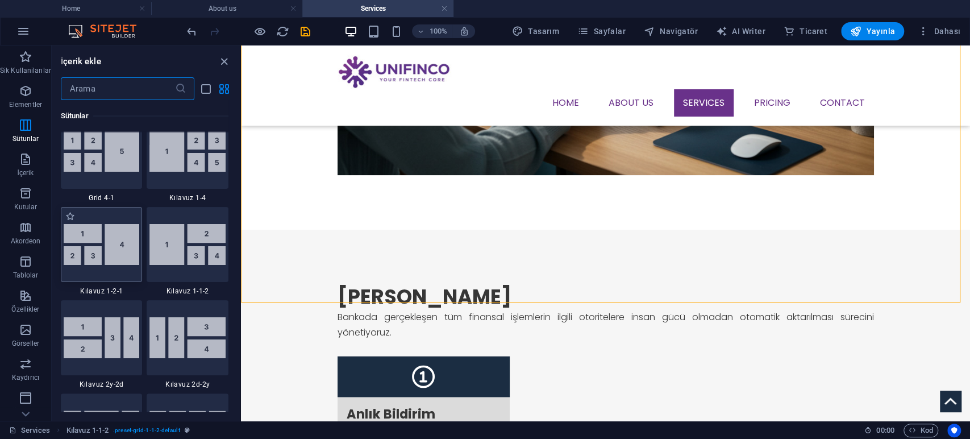
scroll to position [1545, 0]
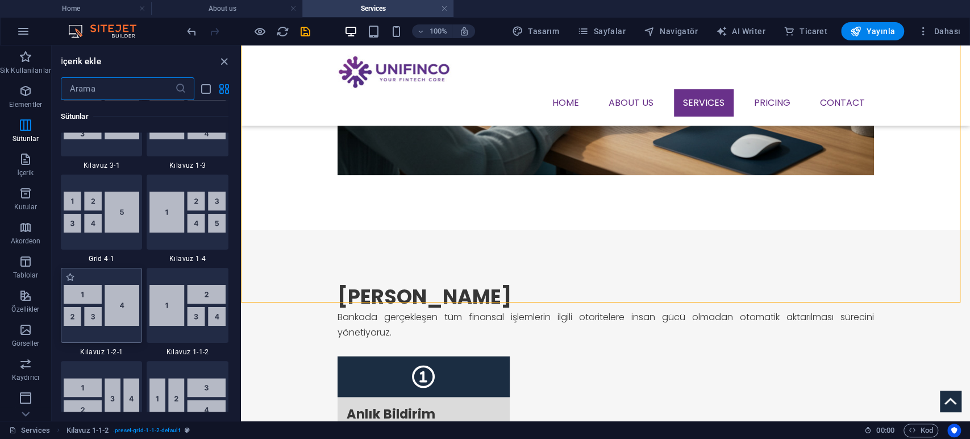
click at [113, 303] on img at bounding box center [102, 305] width 76 height 40
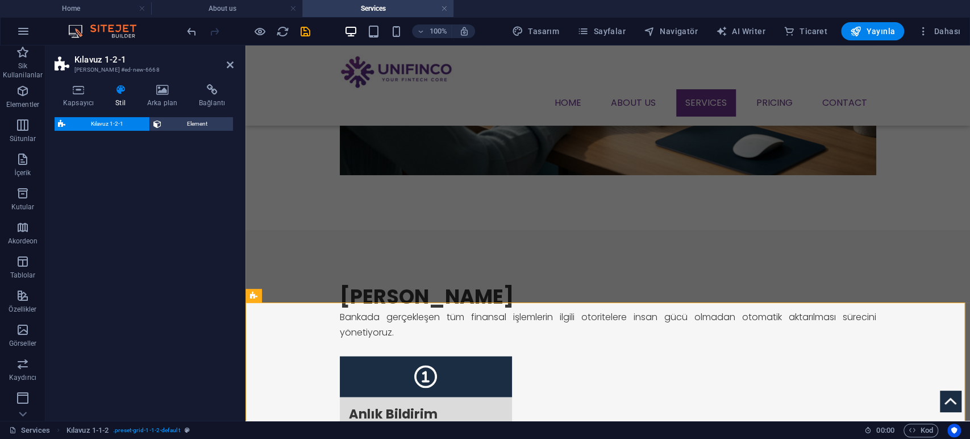
scroll to position [1086, 0]
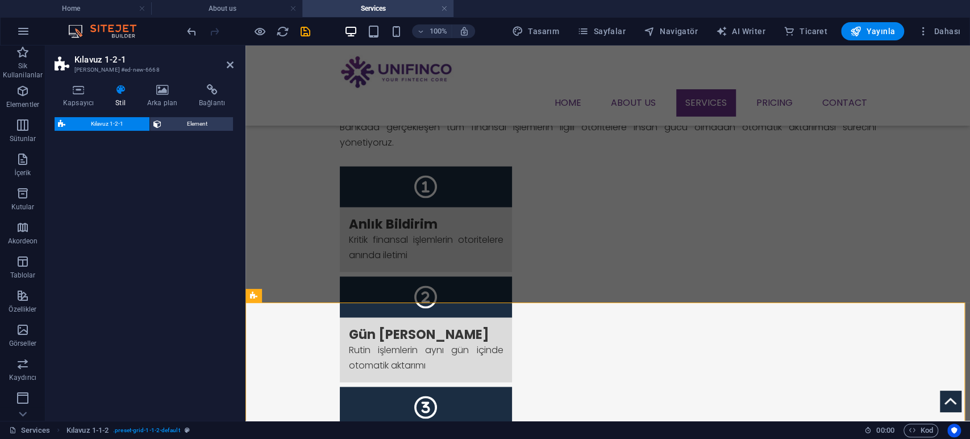
select select "rem"
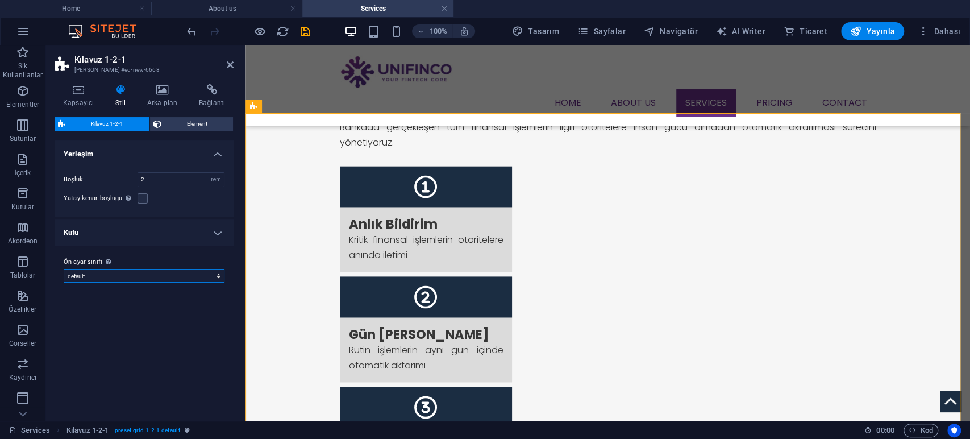
click at [204, 275] on select "default Ön ayar sınıfı ekle" at bounding box center [144, 276] width 161 height 14
click at [184, 124] on span "Element" at bounding box center [197, 124] width 65 height 14
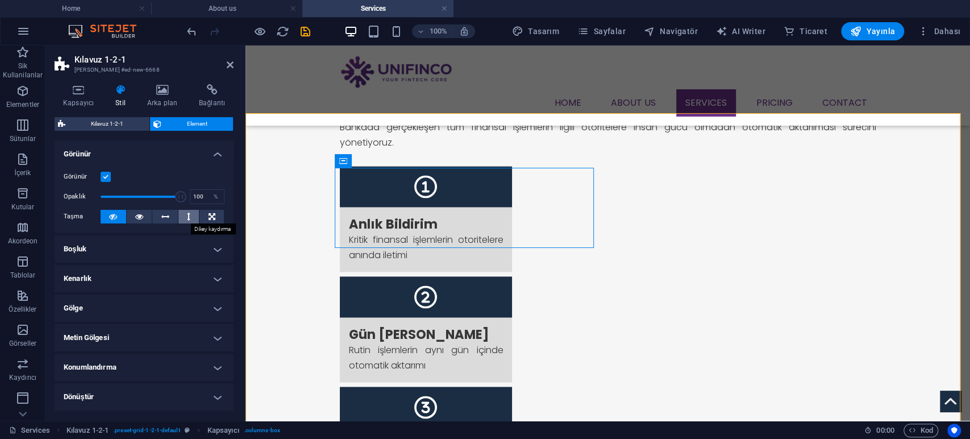
click at [187, 218] on icon at bounding box center [188, 217] width 3 height 14
click at [117, 217] on button at bounding box center [114, 217] width 26 height 14
click at [191, 214] on button at bounding box center [188, 217] width 21 height 14
click at [111, 215] on icon at bounding box center [113, 217] width 8 height 14
click at [78, 98] on h4 "Kapsayıcı" at bounding box center [81, 96] width 52 height 24
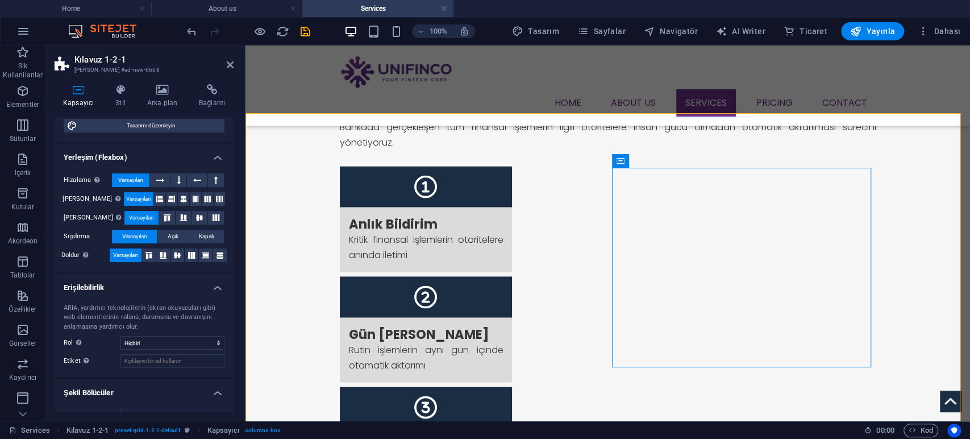
scroll to position [145, 0]
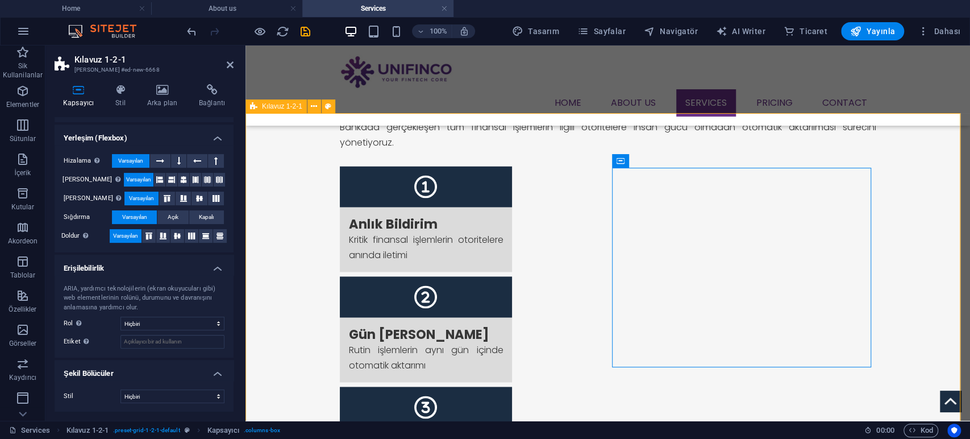
click at [295, 104] on span "Kılavuz 1-2-1" at bounding box center [282, 106] width 40 height 7
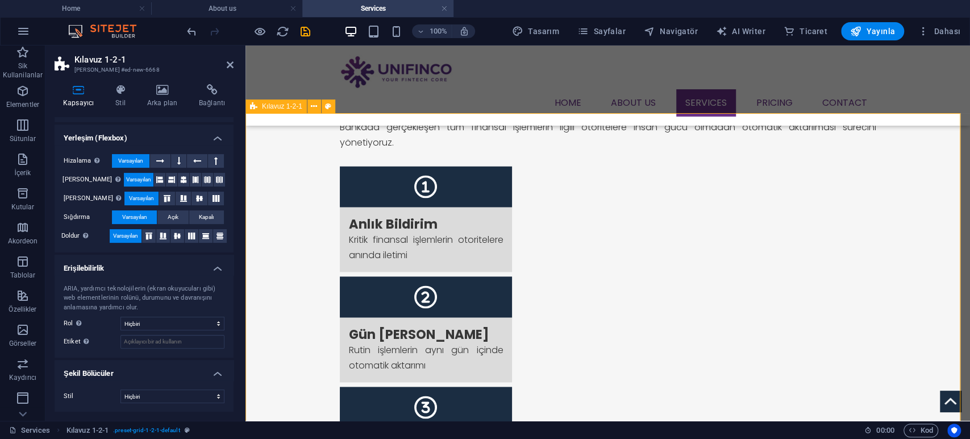
click at [295, 104] on span "Kılavuz 1-2-1" at bounding box center [282, 106] width 40 height 7
click at [314, 105] on icon at bounding box center [314, 107] width 6 height 12
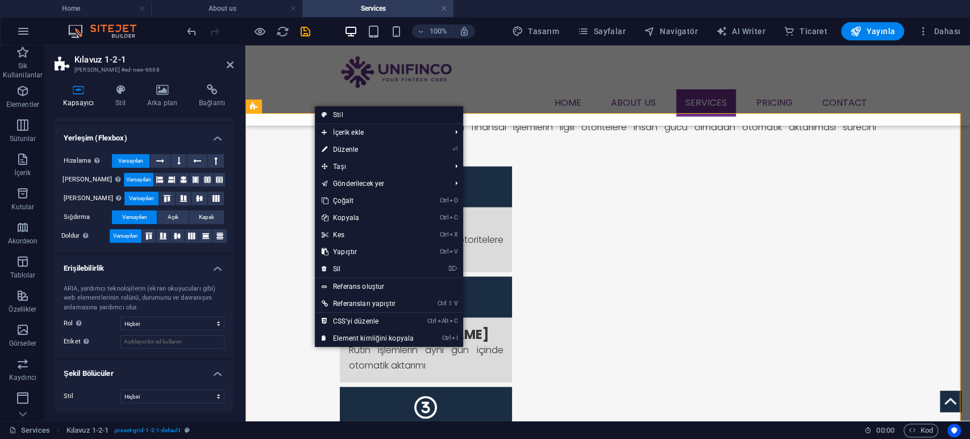
click at [349, 116] on link "Stil" at bounding box center [389, 114] width 148 height 17
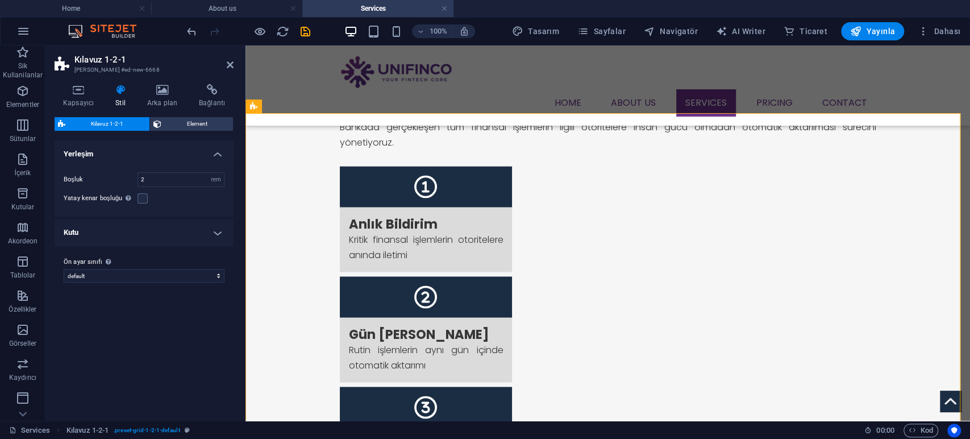
click at [118, 123] on span "Kılavuz 1-2-1" at bounding box center [107, 124] width 77 height 14
click at [218, 276] on select "default Ön ayar sınıfı ekle" at bounding box center [144, 276] width 161 height 14
click at [143, 197] on label at bounding box center [143, 198] width 10 height 10
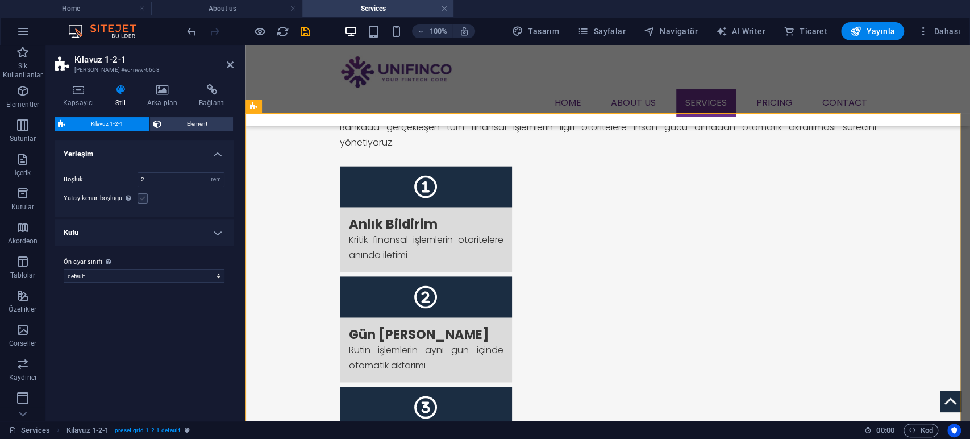
click at [0, 0] on input "Yatay kenar boşluğu Şayet "İçerik genişliği" kapsayıcıları, "Varsayılan" olarak…" at bounding box center [0, 0] width 0 height 0
click at [148, 195] on div "Yatay kenar boşluğu Şayet "İçerik genişliği" kapsayıcıları, "Varsayılan" olarak…" at bounding box center [144, 198] width 161 height 14
click at [144, 197] on label at bounding box center [143, 198] width 10 height 10
click at [0, 0] on input "Yatay kenar boşluğu Şayet "İçerik genişliği" kapsayıcıları, "Varsayılan" olarak…" at bounding box center [0, 0] width 0 height 0
click at [314, 108] on icon at bounding box center [314, 107] width 6 height 12
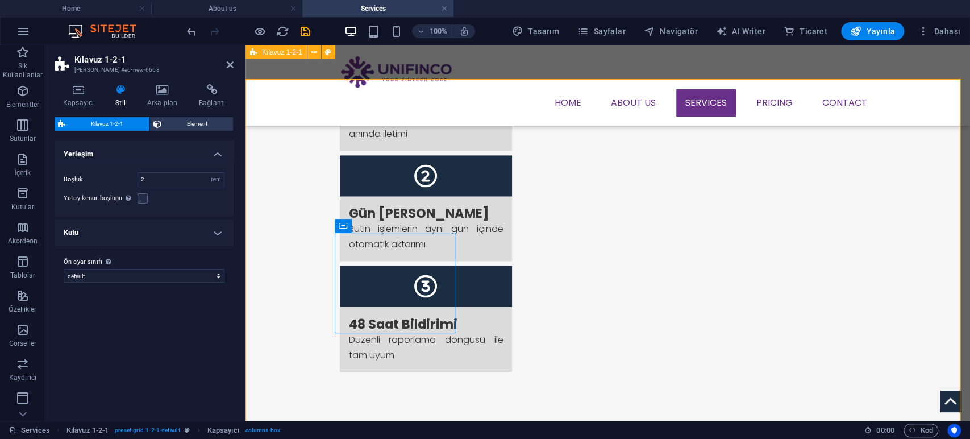
scroll to position [1086, 0]
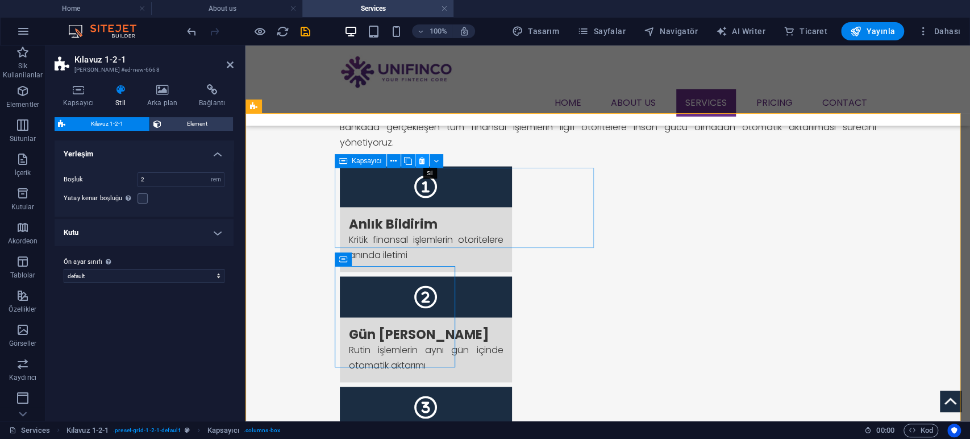
click at [419, 163] on icon at bounding box center [422, 161] width 6 height 12
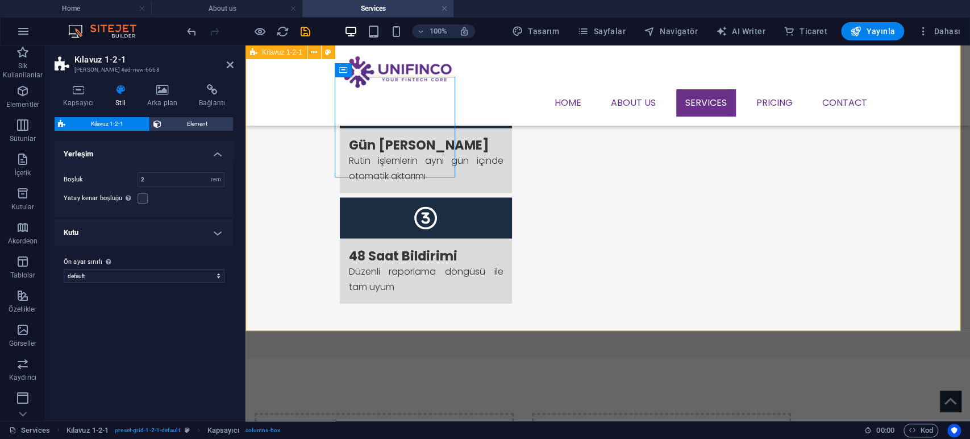
scroll to position [1213, 0]
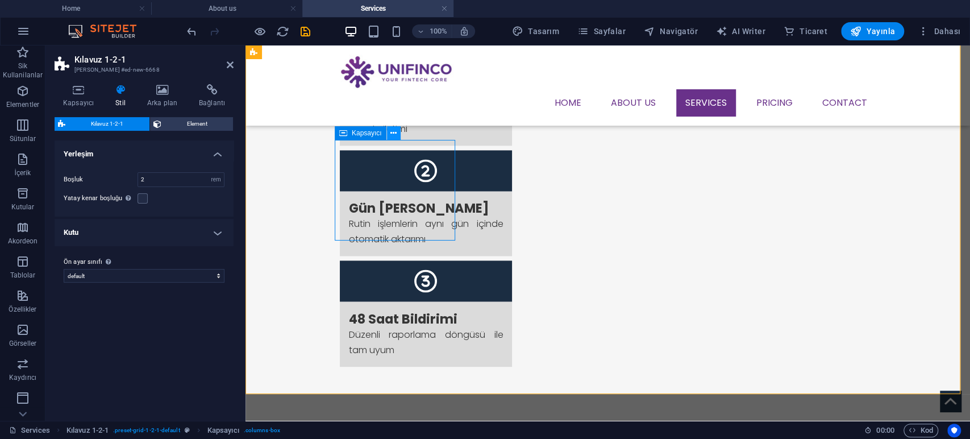
click at [393, 137] on icon at bounding box center [393, 133] width 6 height 12
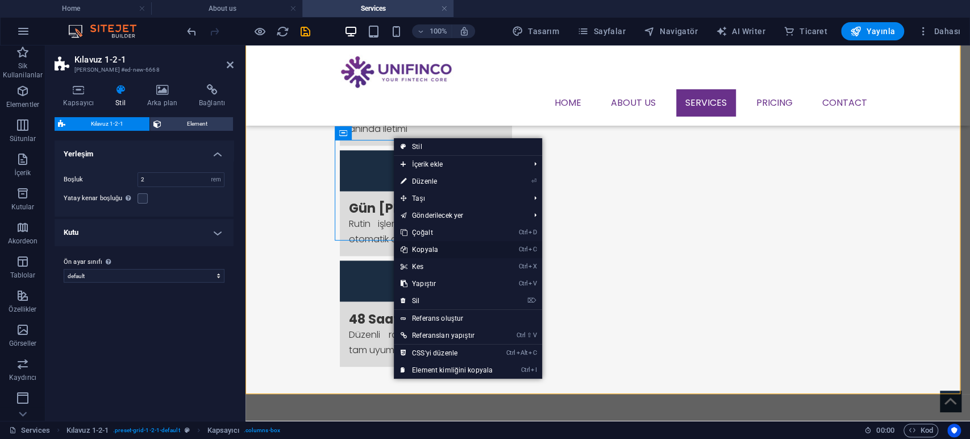
click at [430, 251] on link "Ctrl C Kopyala" at bounding box center [447, 249] width 106 height 17
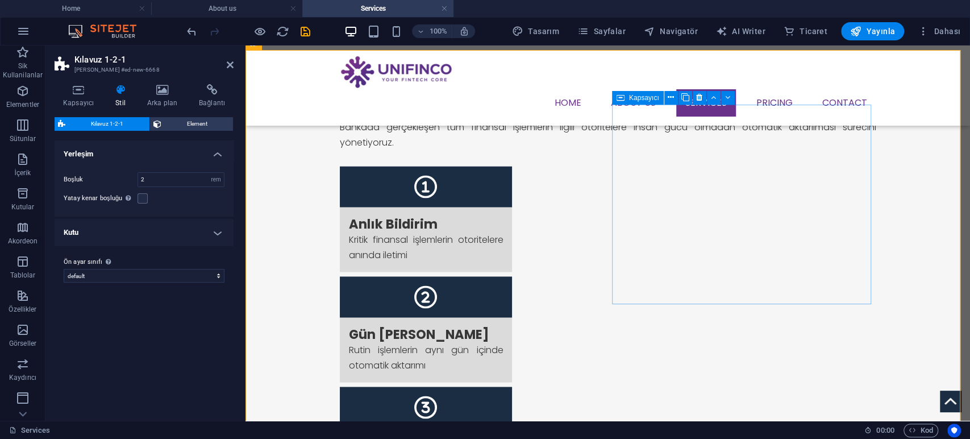
scroll to position [1149, 0]
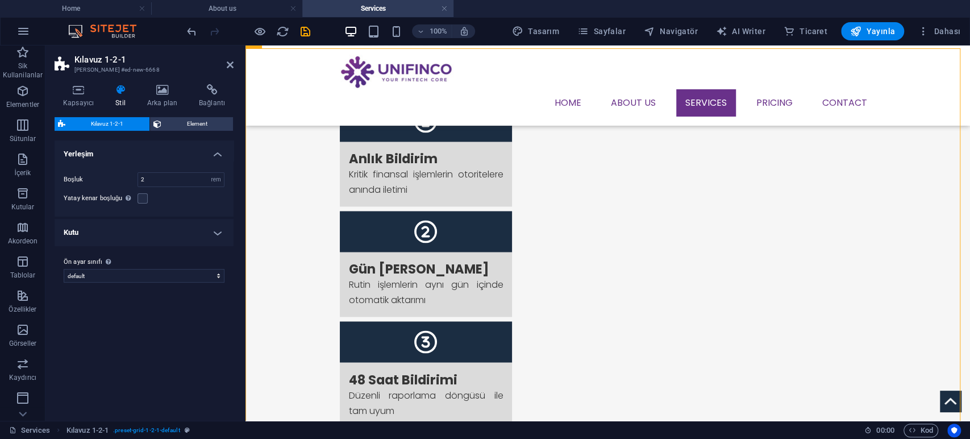
drag, startPoint x: 672, startPoint y: 205, endPoint x: 676, endPoint y: 366, distance: 161.4
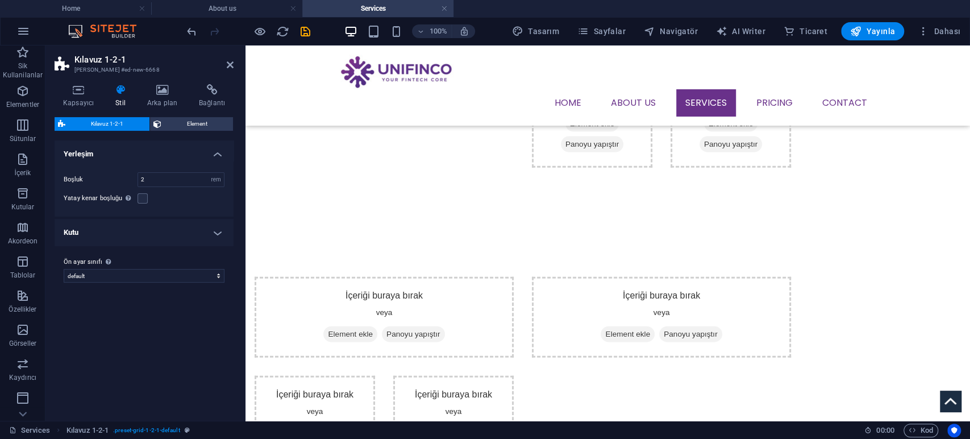
scroll to position [1594, 0]
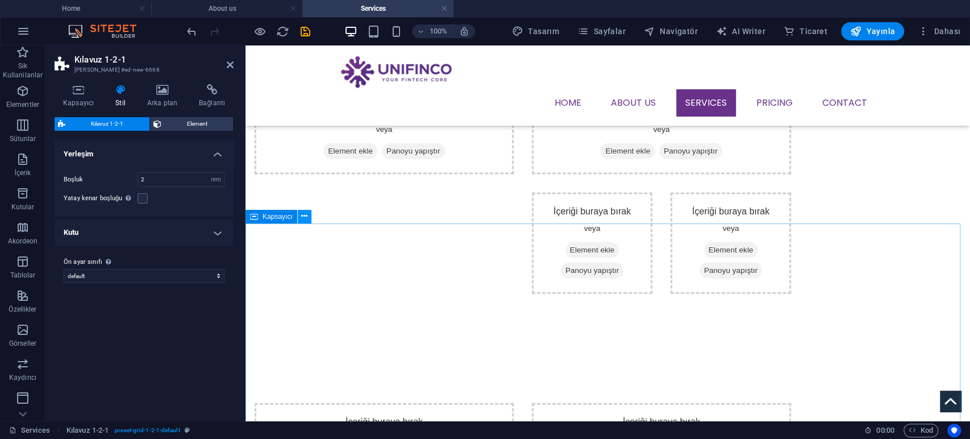
click at [301, 220] on icon at bounding box center [304, 216] width 6 height 12
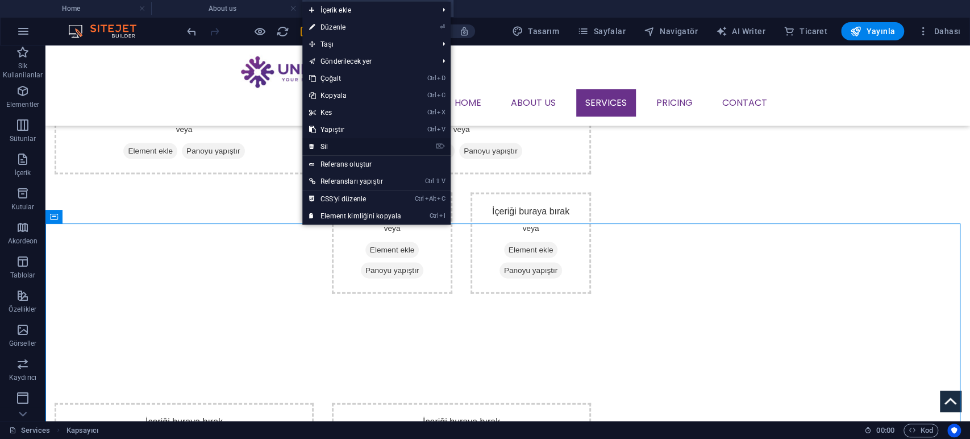
click at [355, 145] on link "⌦ Sil" at bounding box center [355, 146] width 106 height 17
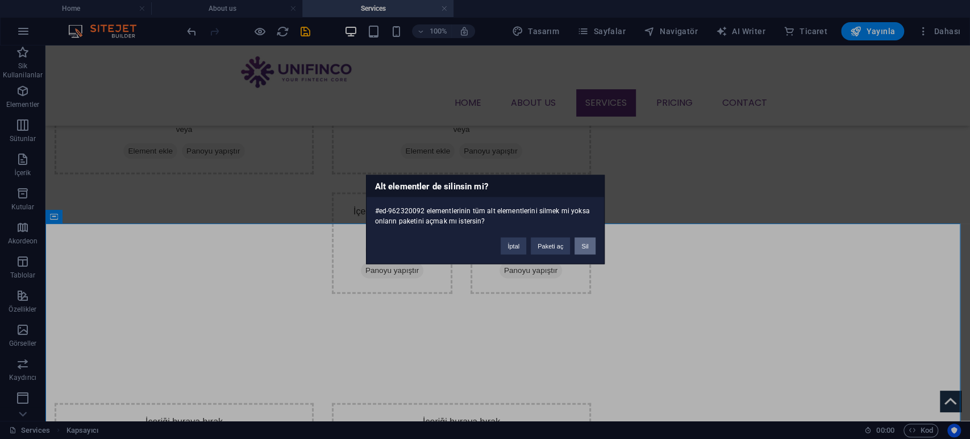
click at [586, 247] on button "Sil" at bounding box center [584, 246] width 20 height 17
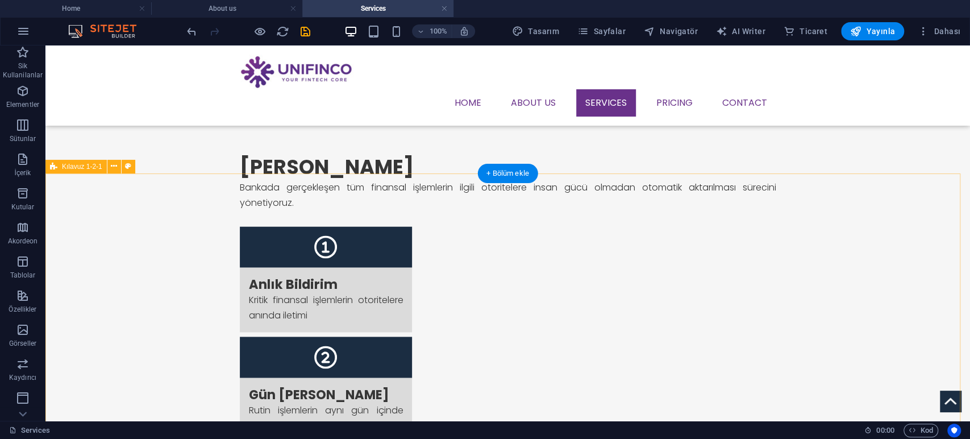
scroll to position [1215, 0]
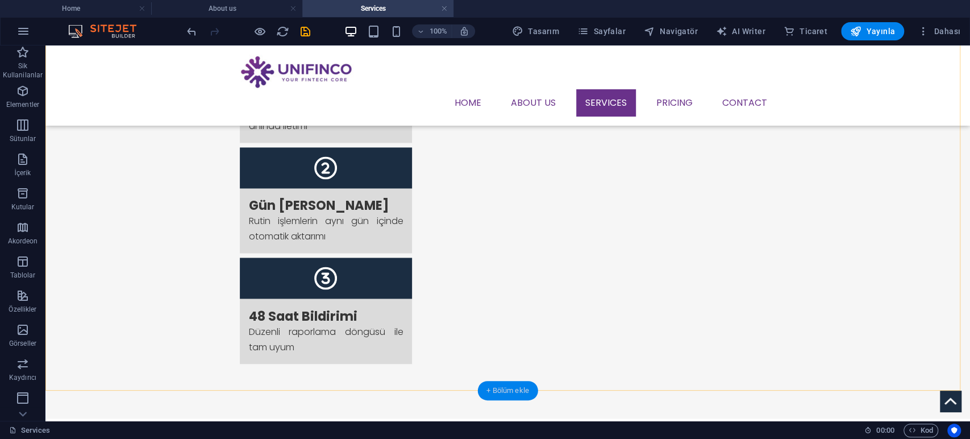
click at [493, 389] on div "+ Bölüm ekle" at bounding box center [507, 390] width 61 height 19
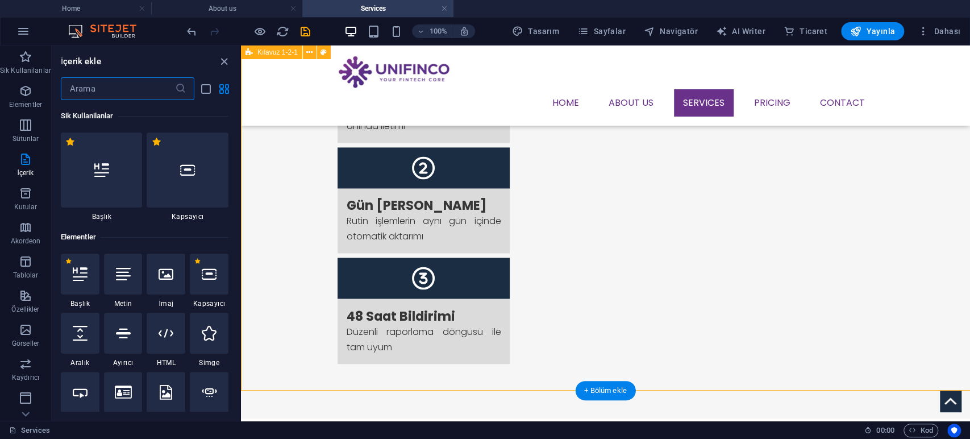
scroll to position [1988, 0]
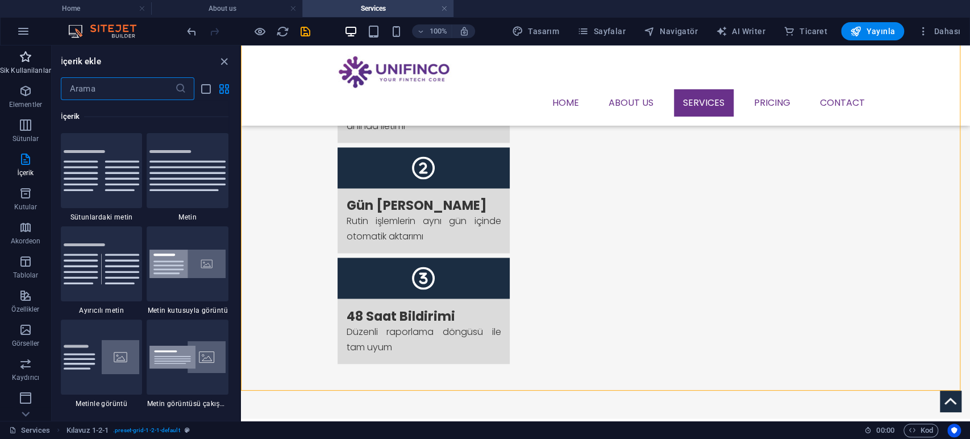
click at [19, 60] on icon "button" at bounding box center [26, 57] width 14 height 14
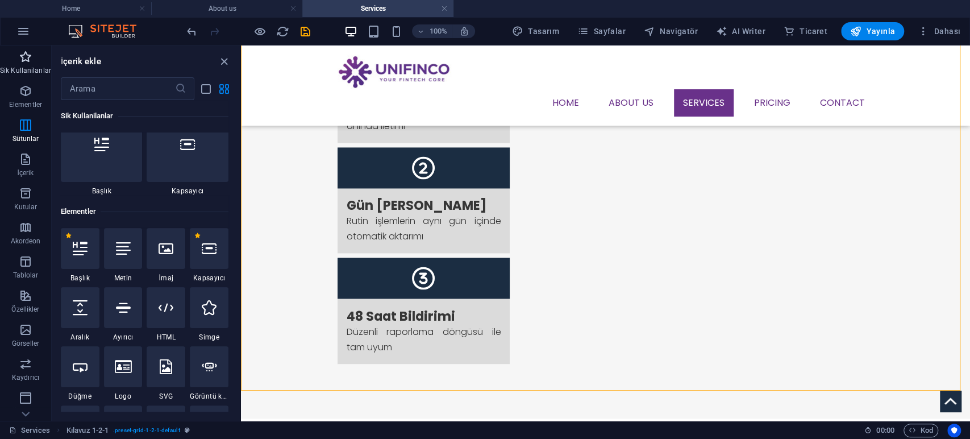
scroll to position [0, 0]
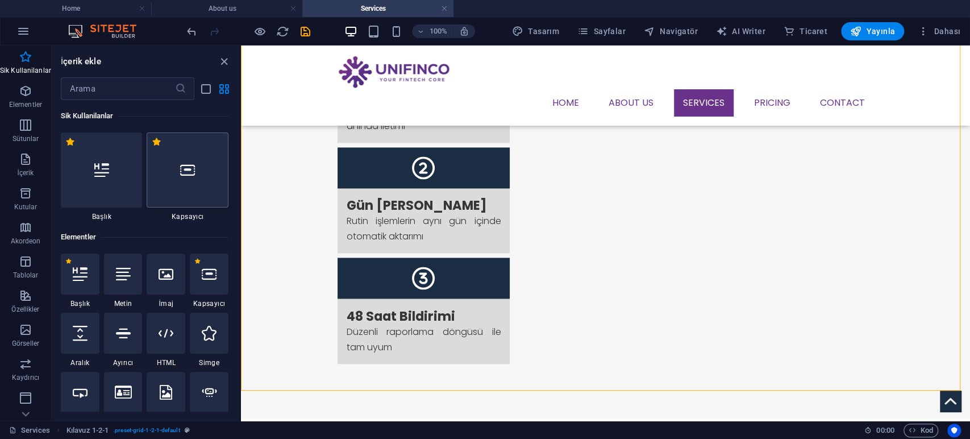
click at [190, 163] on icon at bounding box center [187, 170] width 15 height 15
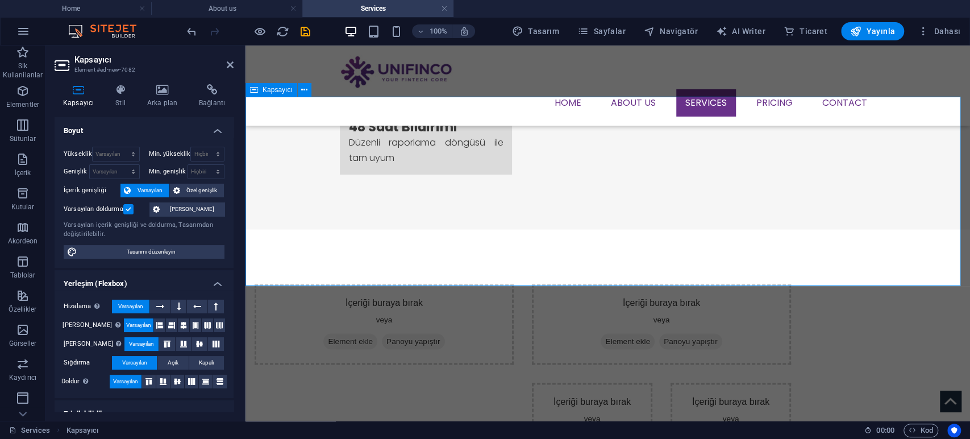
scroll to position [1531, 0]
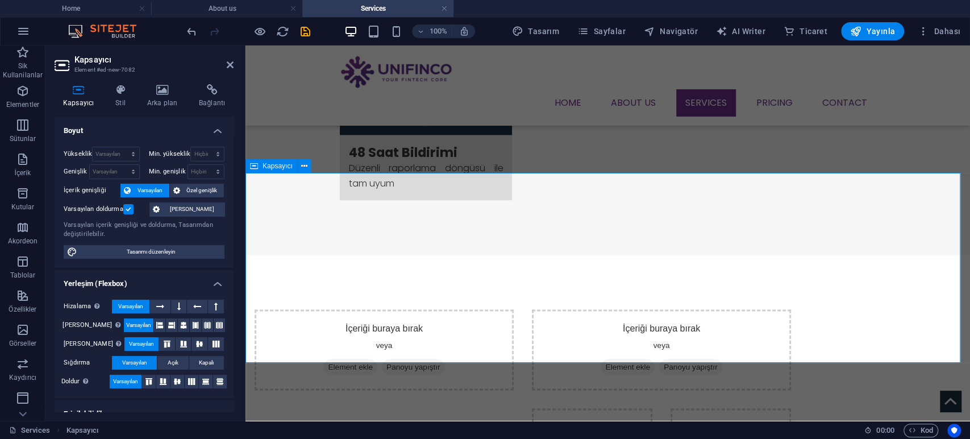
scroll to position [1341, 0]
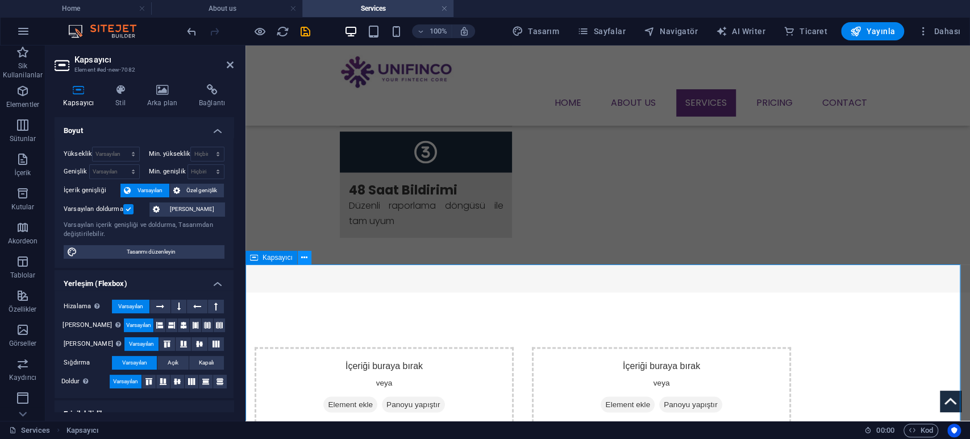
click at [309, 263] on button at bounding box center [305, 258] width 14 height 14
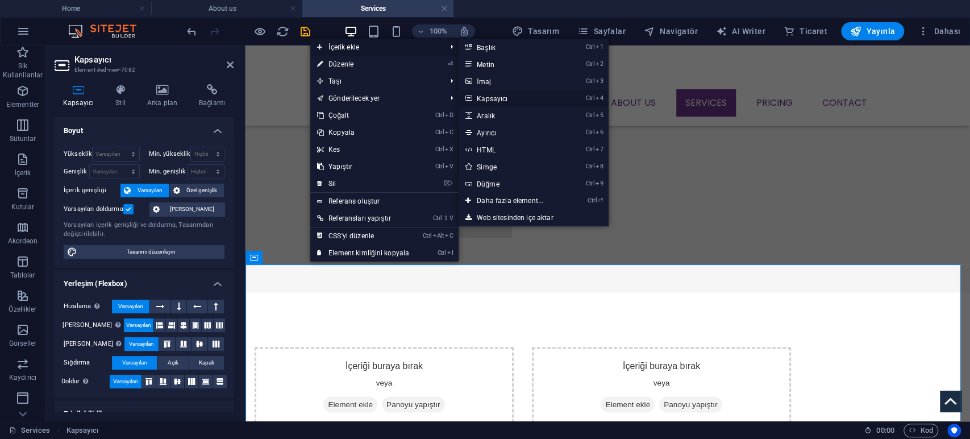
click at [497, 101] on link "Ctrl 4 Kapsayıcı" at bounding box center [512, 98] width 107 height 17
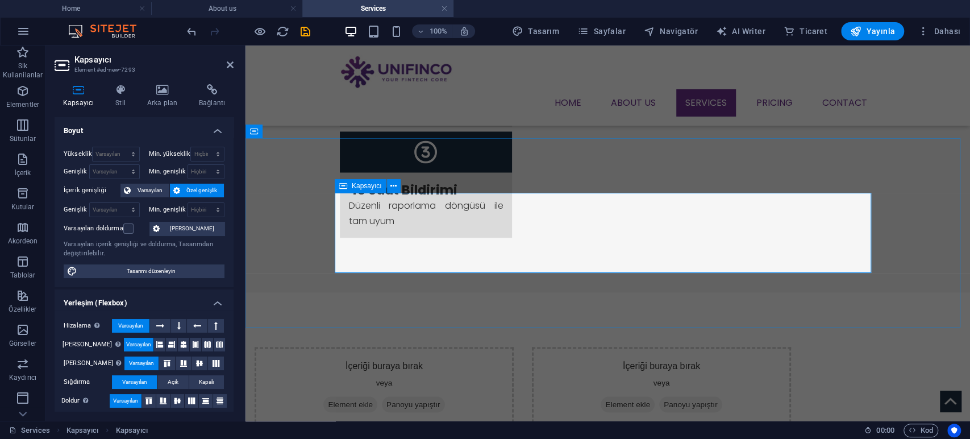
scroll to position [1468, 0]
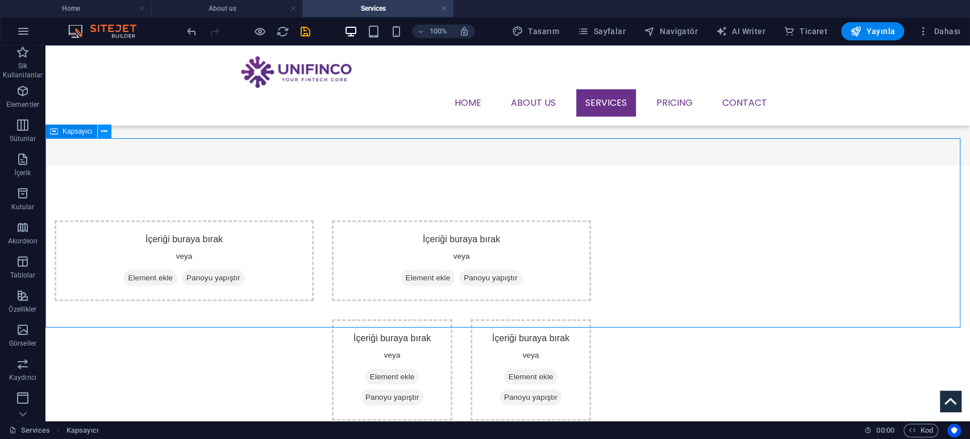
click at [99, 132] on button at bounding box center [105, 131] width 14 height 14
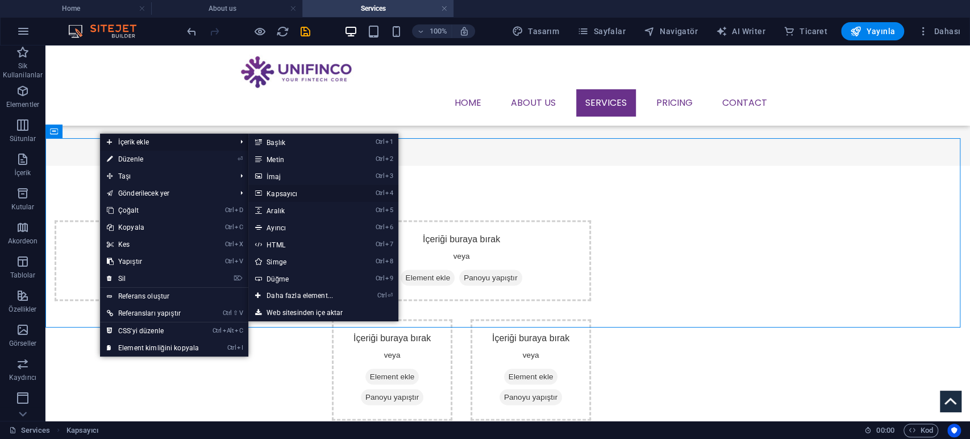
click at [282, 196] on link "Ctrl 4 Kapsayıcı" at bounding box center [301, 193] width 107 height 17
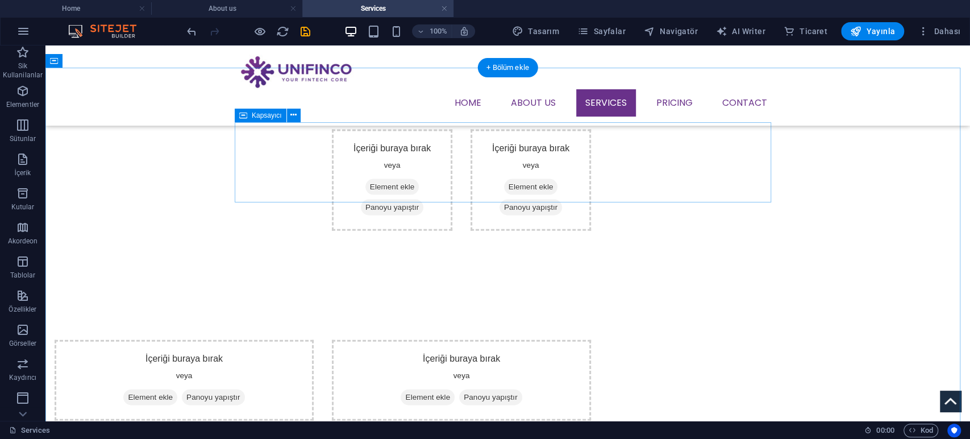
scroll to position [1531, 0]
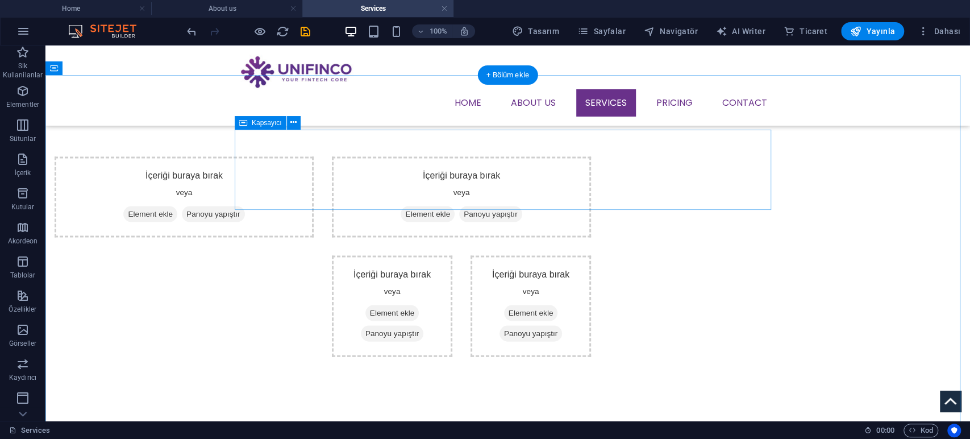
click at [23, 127] on icon "button" at bounding box center [23, 125] width 14 height 14
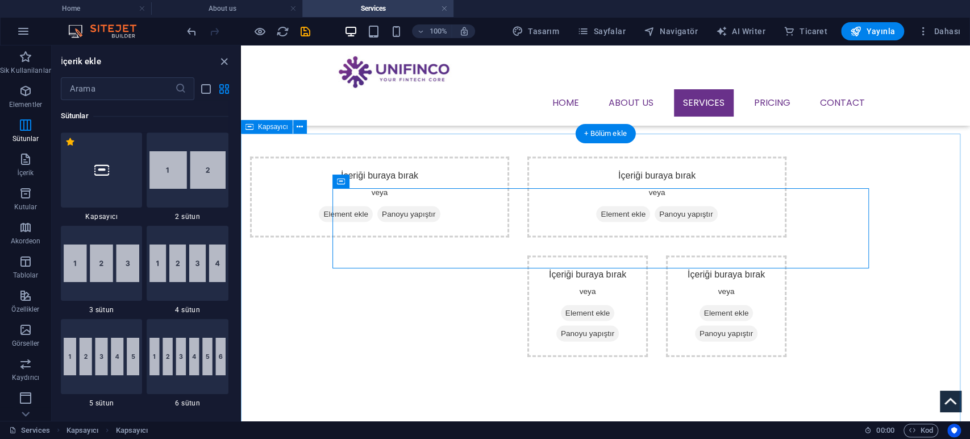
scroll to position [1468, 0]
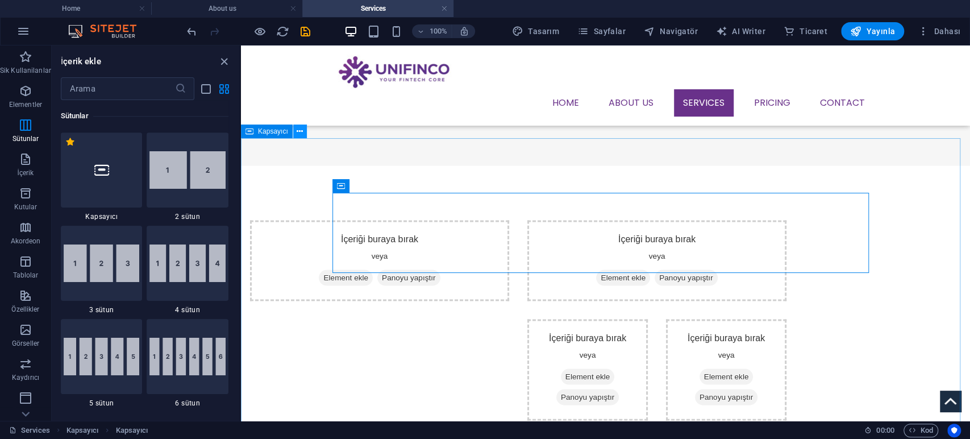
click at [297, 135] on icon at bounding box center [300, 132] width 6 height 12
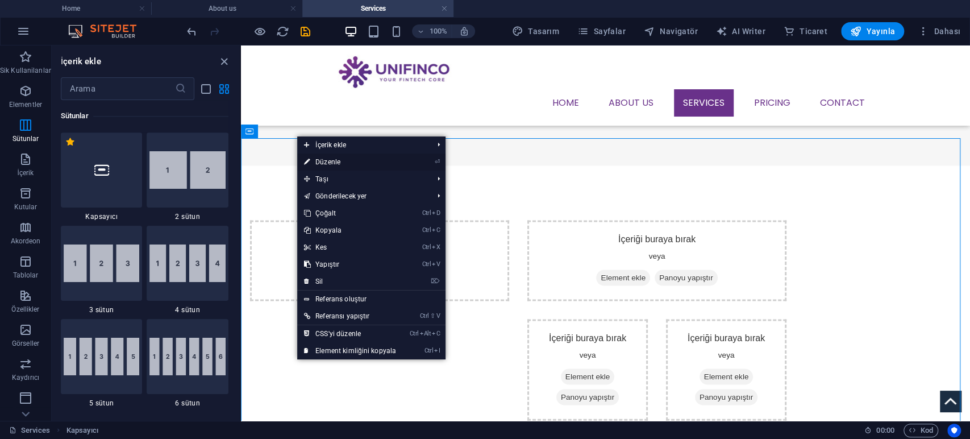
click at [335, 161] on link "⏎ Düzenle" at bounding box center [350, 161] width 106 height 17
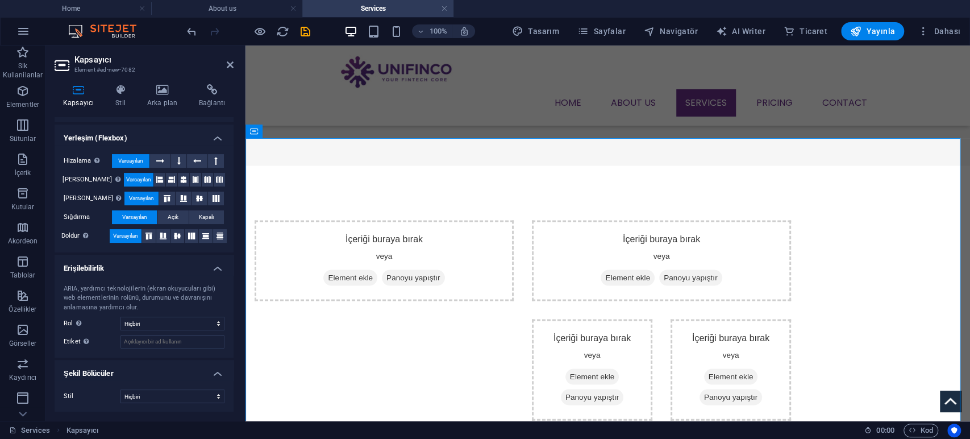
scroll to position [0, 0]
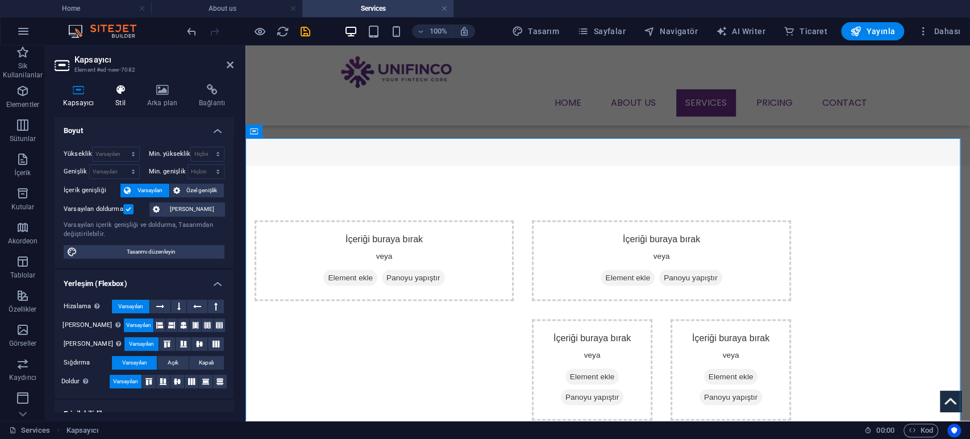
click at [124, 101] on h4 "Stil" at bounding box center [123, 96] width 32 height 24
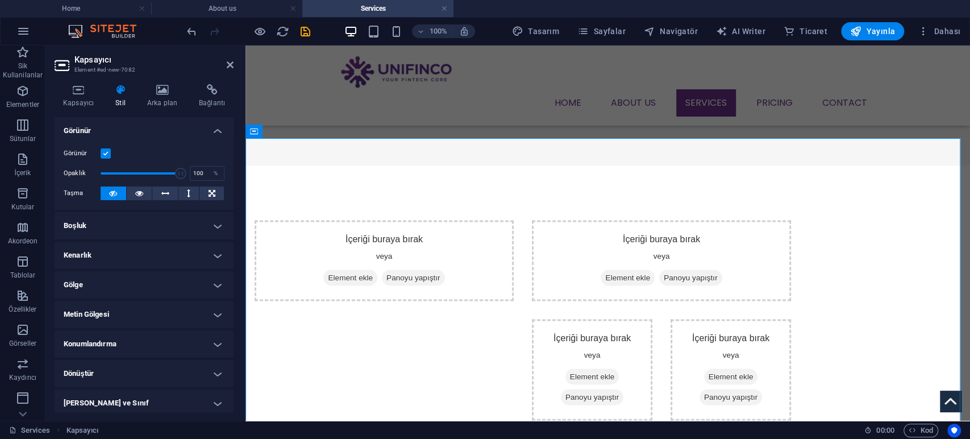
click at [143, 222] on h4 "Boşluk" at bounding box center [144, 225] width 179 height 27
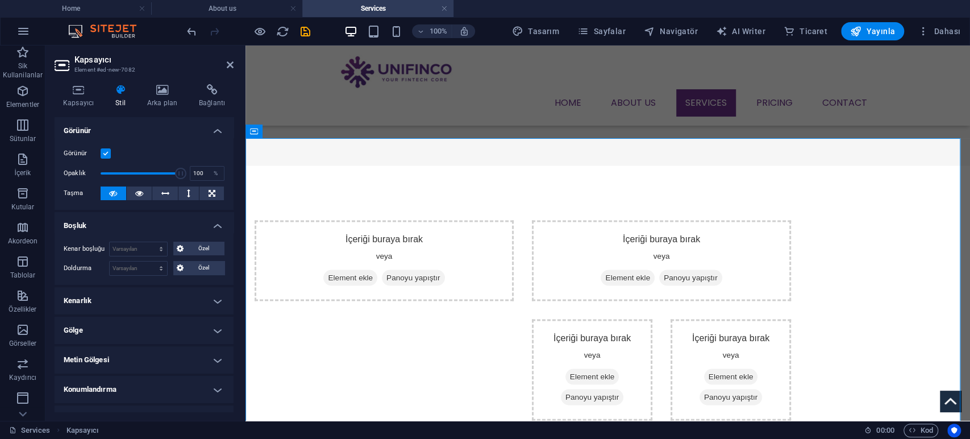
click at [143, 222] on h4 "Boşluk" at bounding box center [144, 222] width 179 height 20
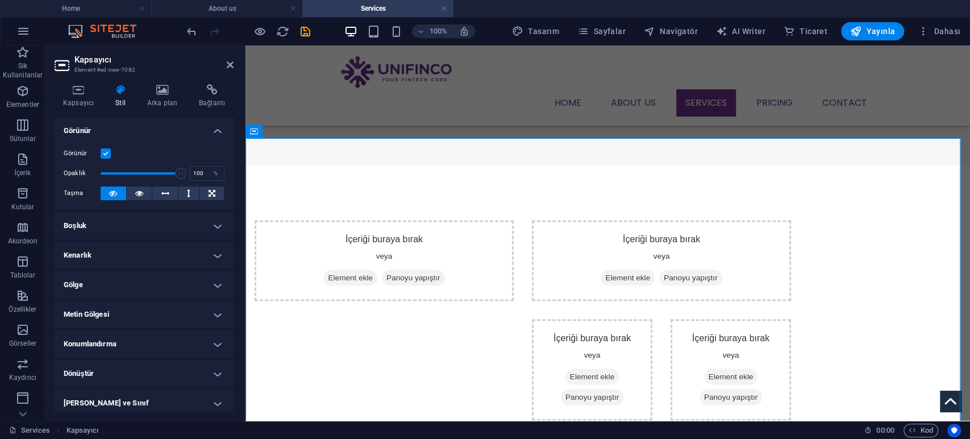
click at [140, 259] on h4 "Kenarlık" at bounding box center [144, 254] width 179 height 27
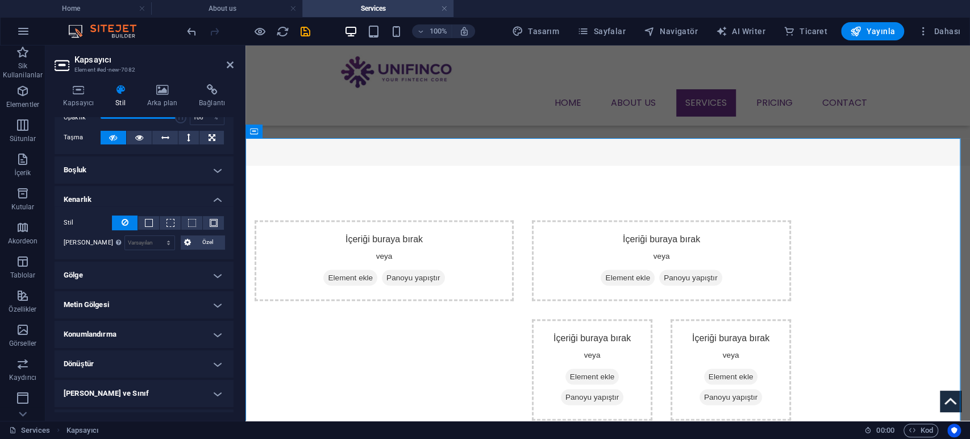
scroll to position [63, 0]
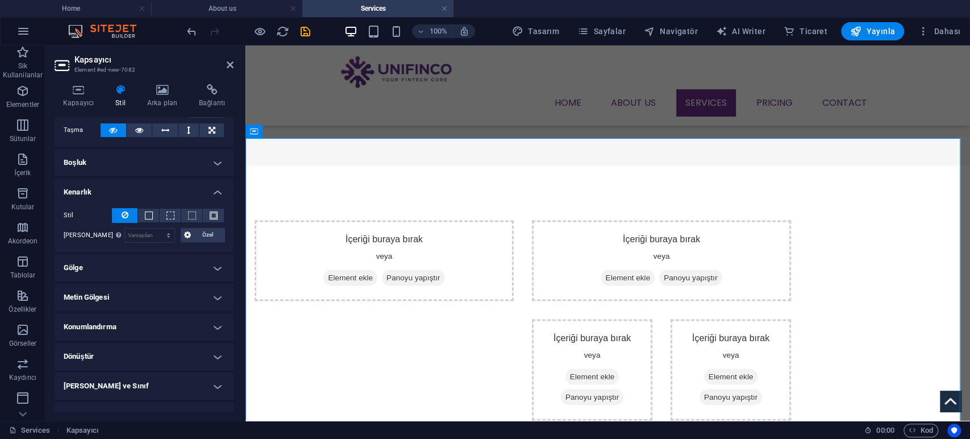
click at [144, 267] on h4 "Gölge" at bounding box center [144, 267] width 179 height 27
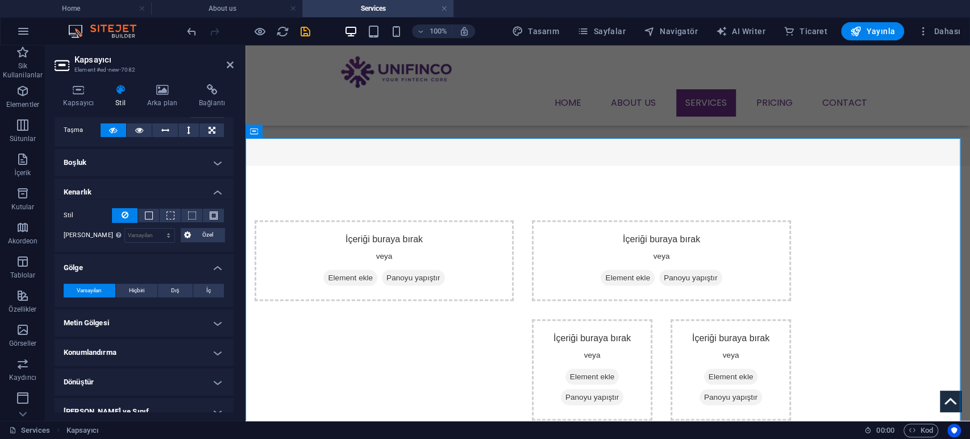
scroll to position [126, 0]
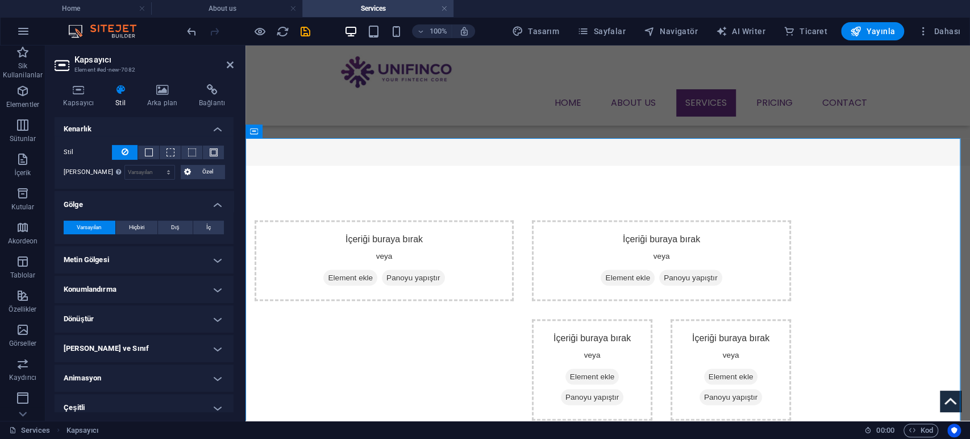
click at [143, 292] on h4 "Konumlandırma" at bounding box center [144, 289] width 179 height 27
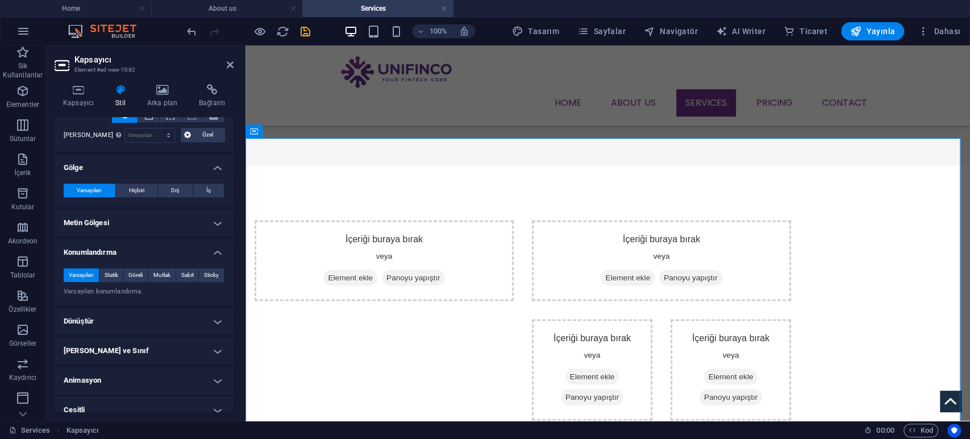
scroll to position [174, 0]
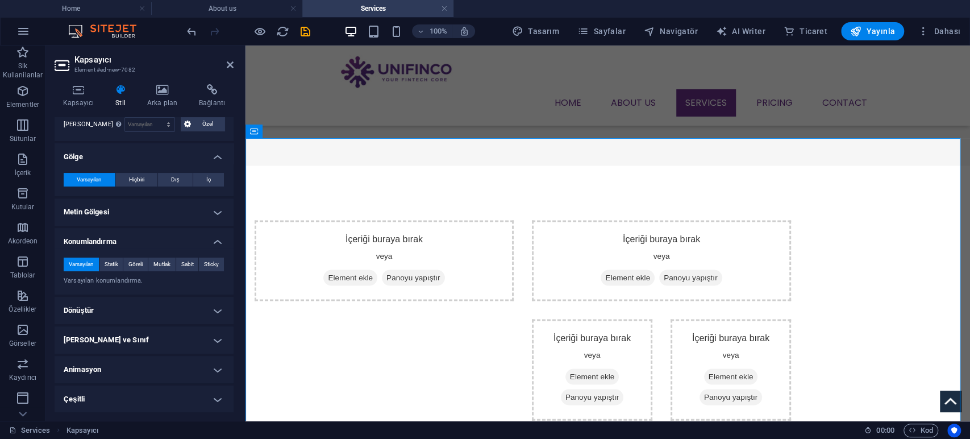
click at [118, 390] on h4 "Çeşitli" at bounding box center [144, 398] width 179 height 27
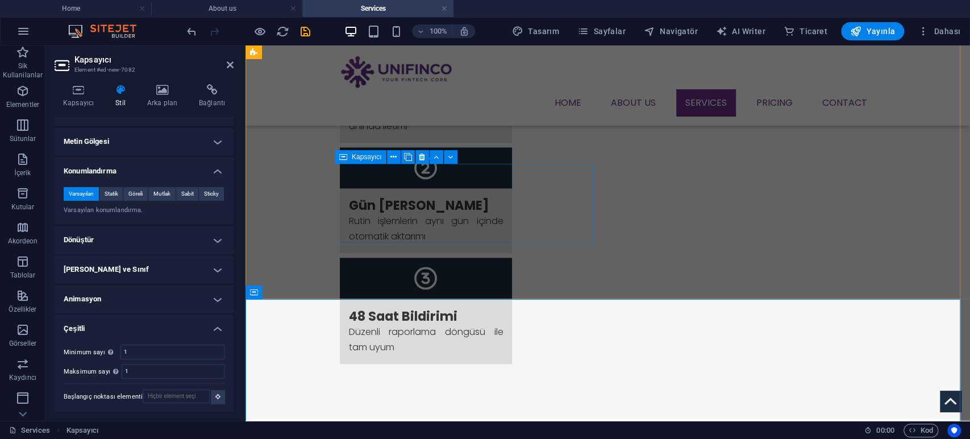
scroll to position [1341, 0]
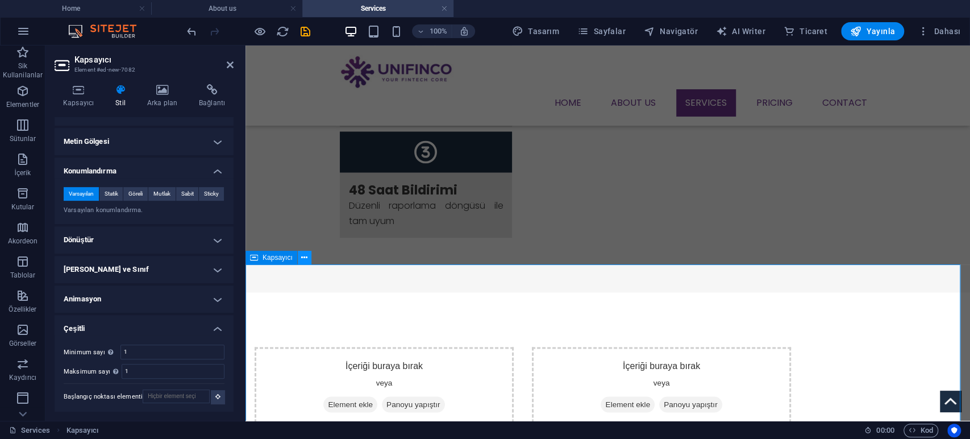
click at [306, 255] on icon at bounding box center [304, 258] width 6 height 12
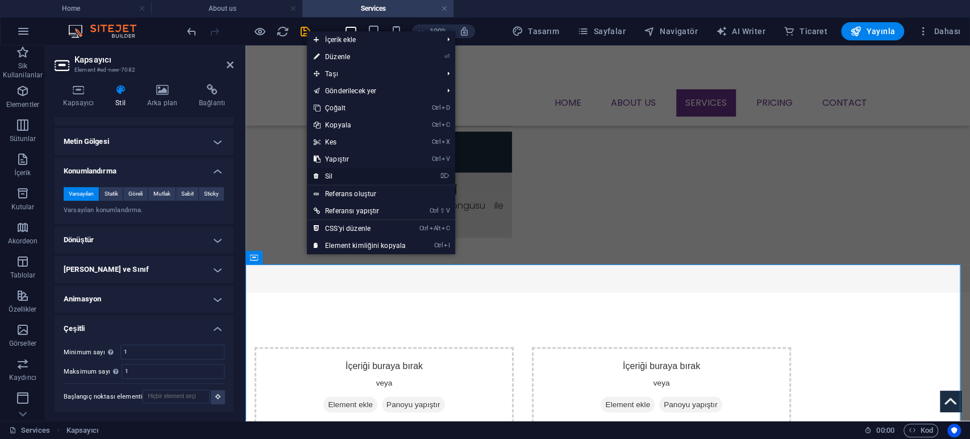
click at [345, 176] on link "⌦ Sil" at bounding box center [360, 176] width 106 height 17
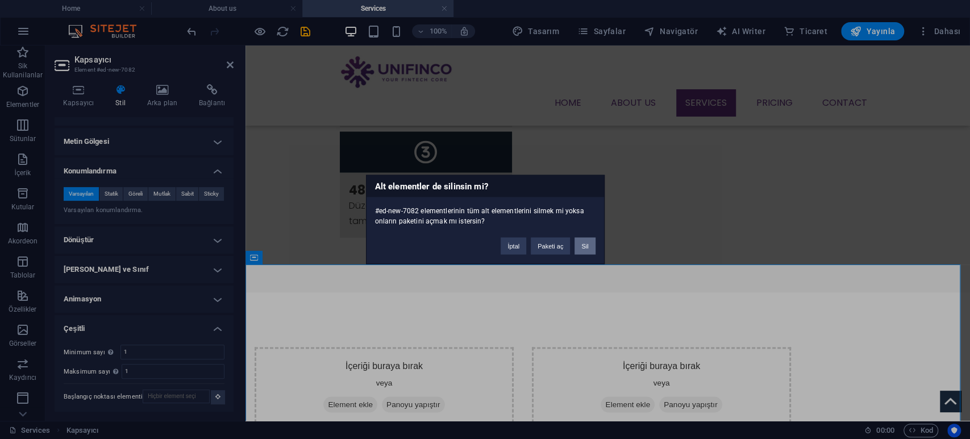
click at [588, 241] on button "Sil" at bounding box center [584, 246] width 20 height 17
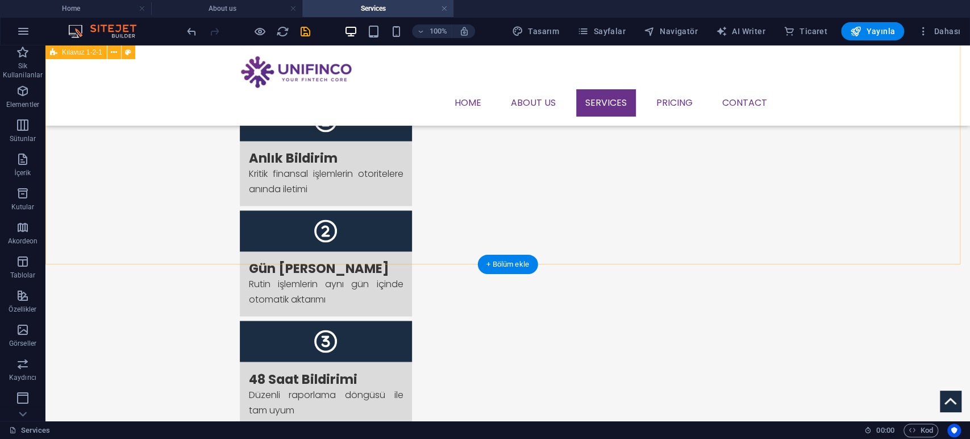
scroll to position [1089, 0]
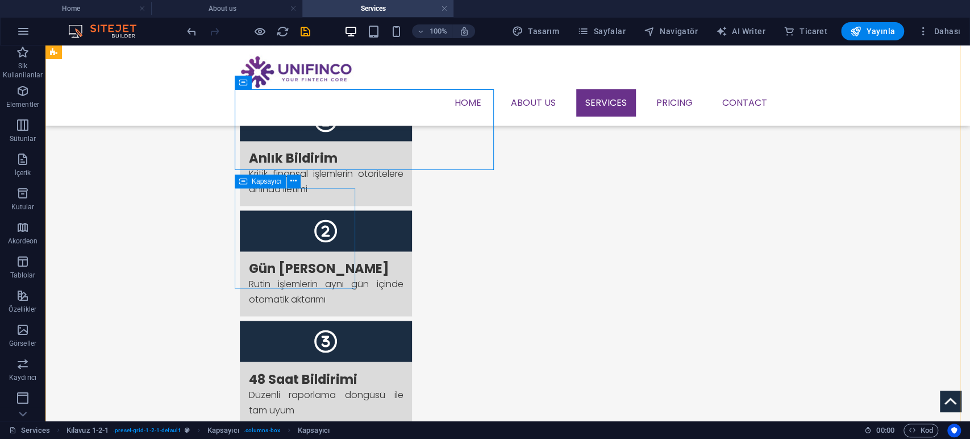
scroll to position [1026, 0]
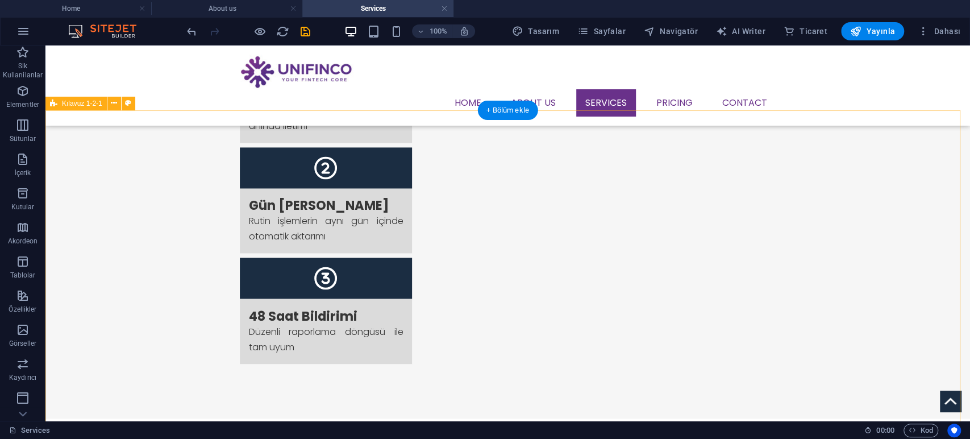
scroll to position [1089, 0]
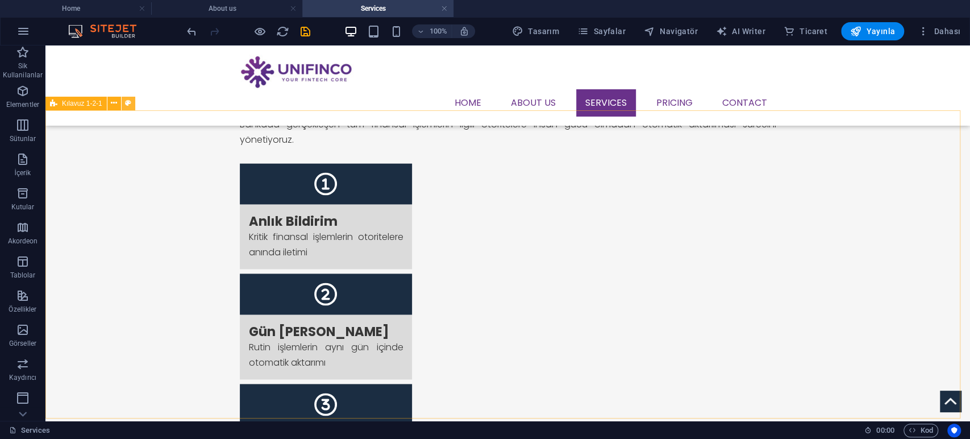
click at [127, 102] on icon at bounding box center [128, 103] width 6 height 12
select select "rem"
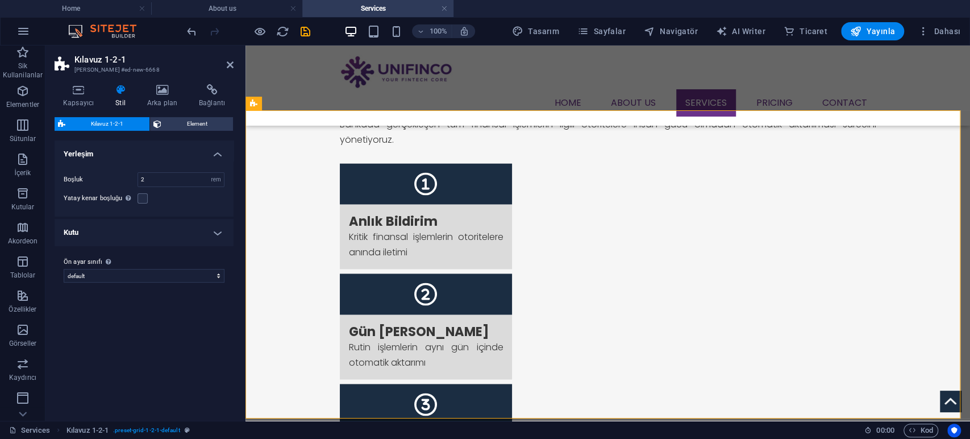
click at [54, 93] on div "Kapsayıcı Stil Arka plan Bağlantı Boyut Yükseklik Varsayılan px rem % vh vw Min…" at bounding box center [143, 247] width 197 height 345
click at [77, 93] on icon at bounding box center [79, 89] width 48 height 11
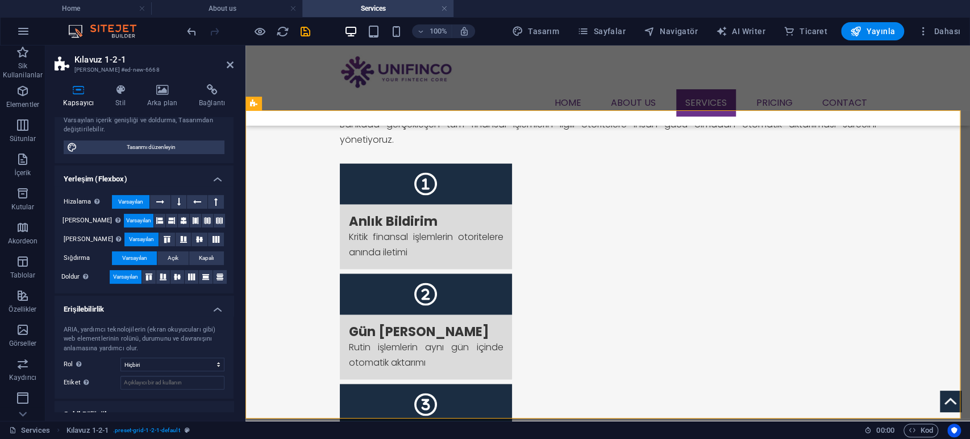
scroll to position [82, 0]
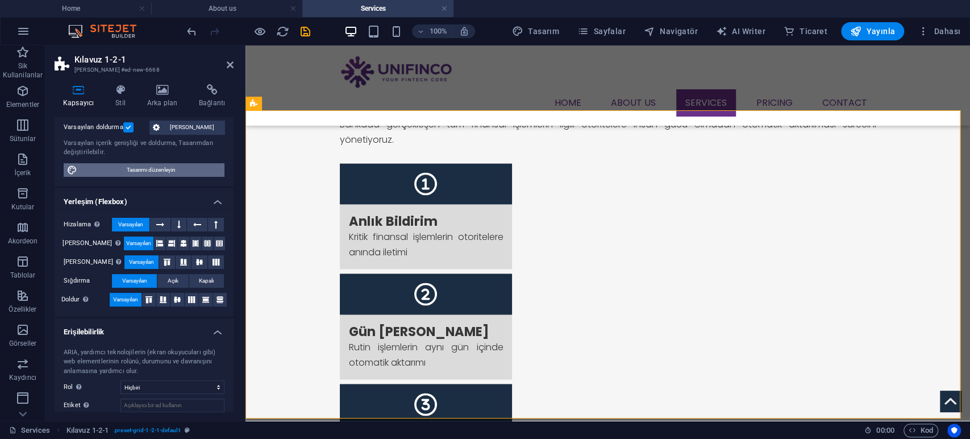
click at [148, 165] on span "Tasarımı düzenleyin" at bounding box center [151, 170] width 140 height 14
select select "px"
select select "300"
select select "px"
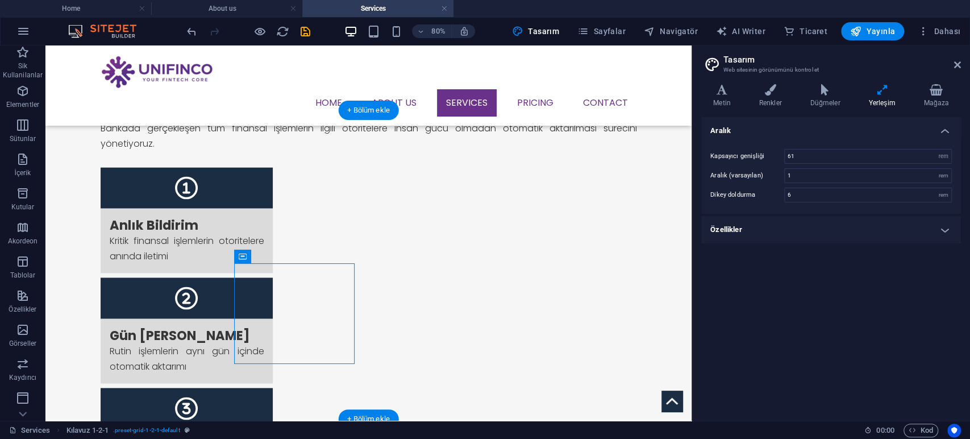
scroll to position [1089, 0]
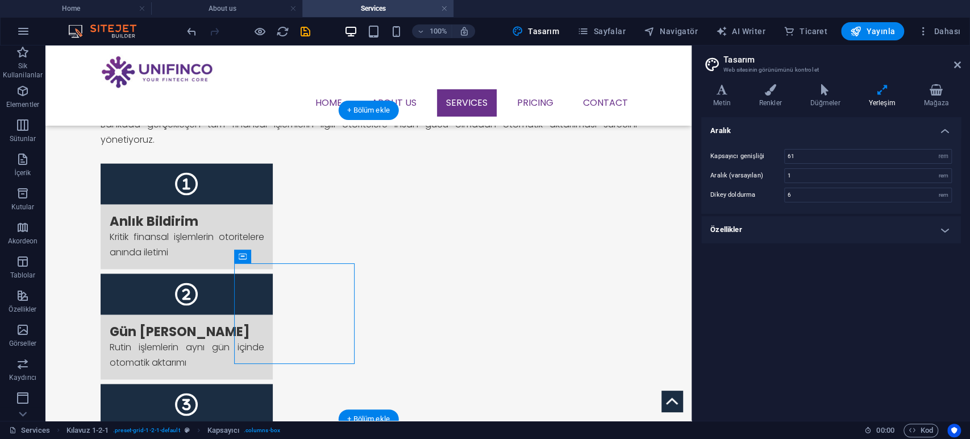
drag, startPoint x: 378, startPoint y: 208, endPoint x: 230, endPoint y: 131, distance: 167.2
click at [890, 99] on h4 "Yerleşim" at bounding box center [883, 96] width 55 height 24
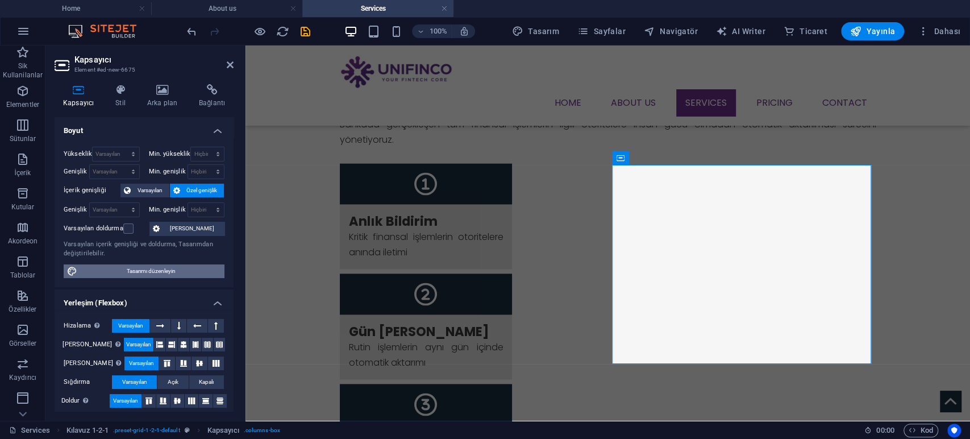
click at [145, 273] on span "Tasarımı düzenleyin" at bounding box center [151, 271] width 140 height 14
select select "rem"
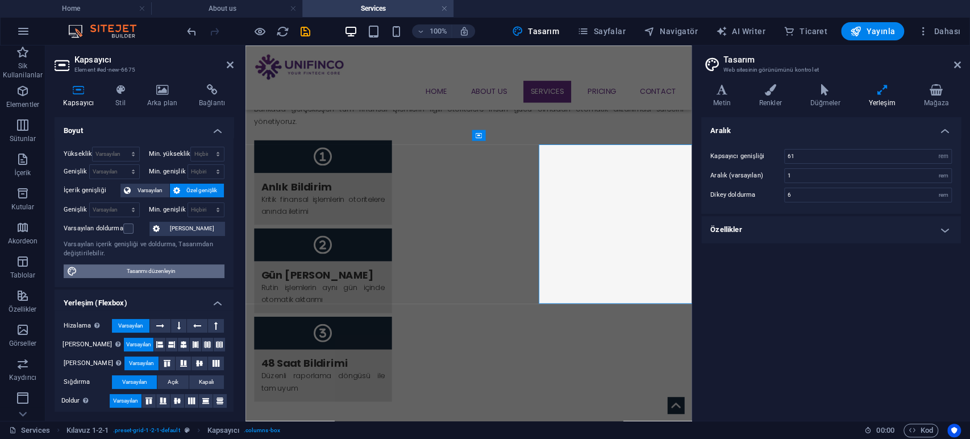
scroll to position [1085, 0]
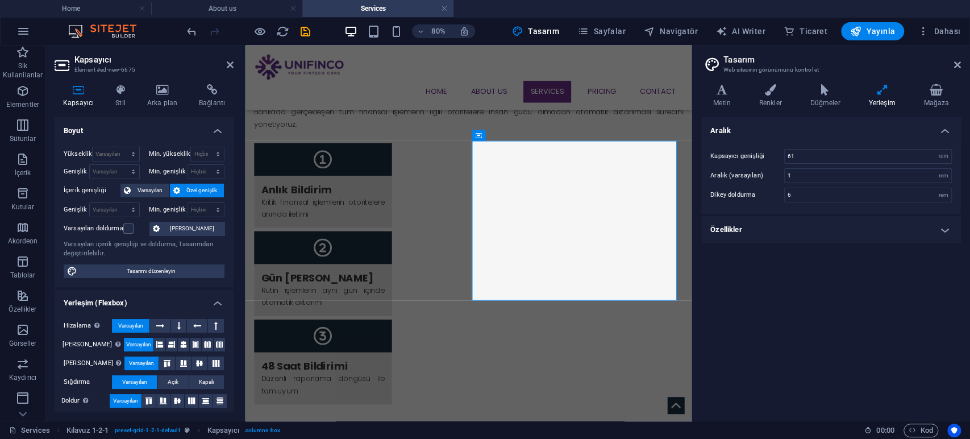
click at [802, 235] on h4 "Özellikler" at bounding box center [831, 229] width 260 height 27
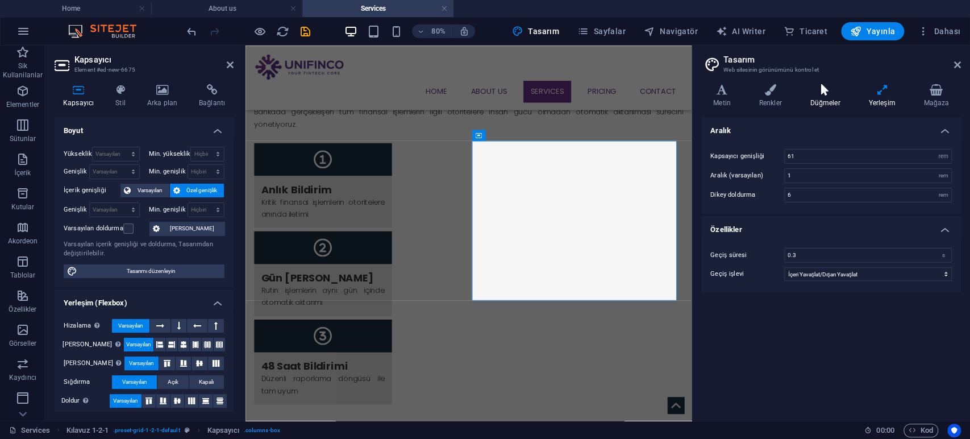
click at [822, 104] on h4 "Düğmeler" at bounding box center [827, 96] width 59 height 24
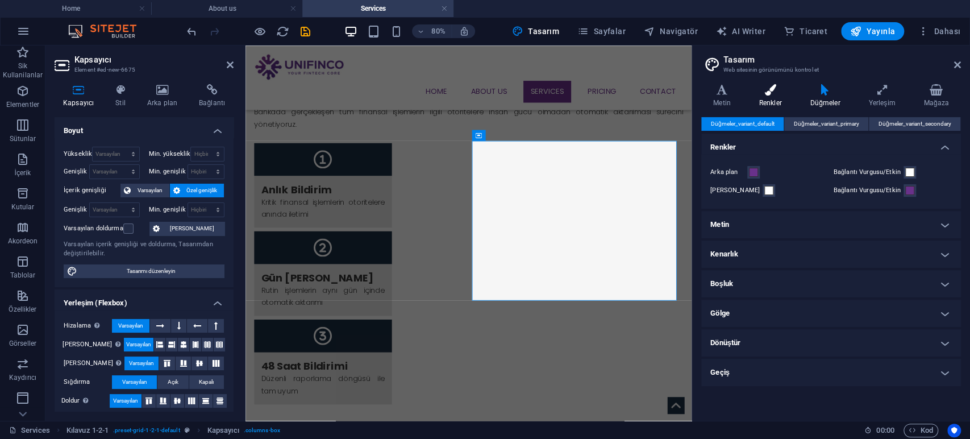
click at [769, 99] on h4 "Renkler" at bounding box center [772, 96] width 51 height 24
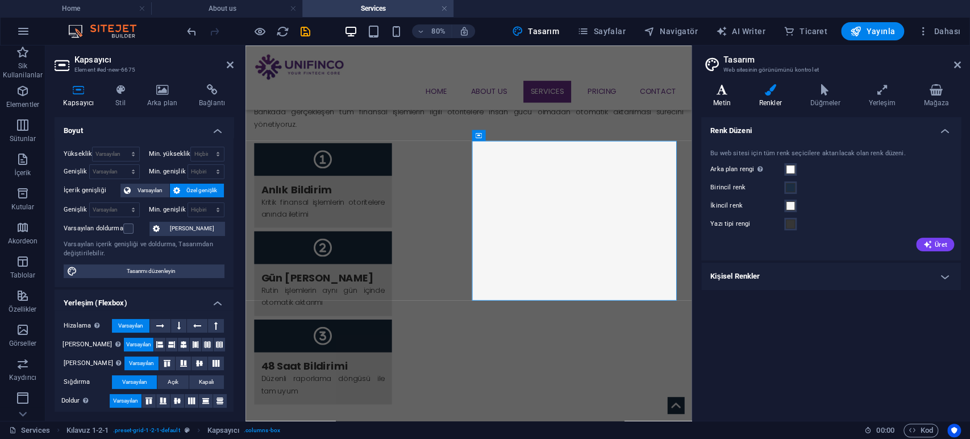
click at [713, 97] on h4 "Metin" at bounding box center [724, 96] width 46 height 24
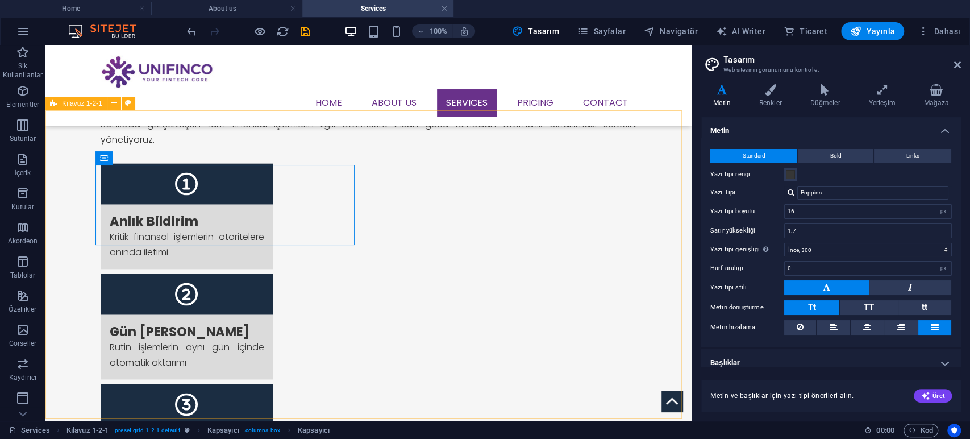
click at [89, 102] on span "Kılavuz 1-2-1" at bounding box center [82, 103] width 40 height 7
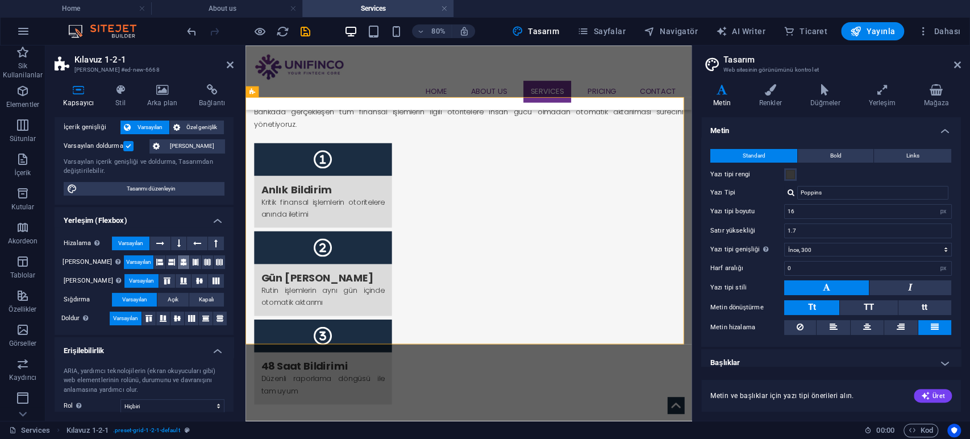
scroll to position [145, 0]
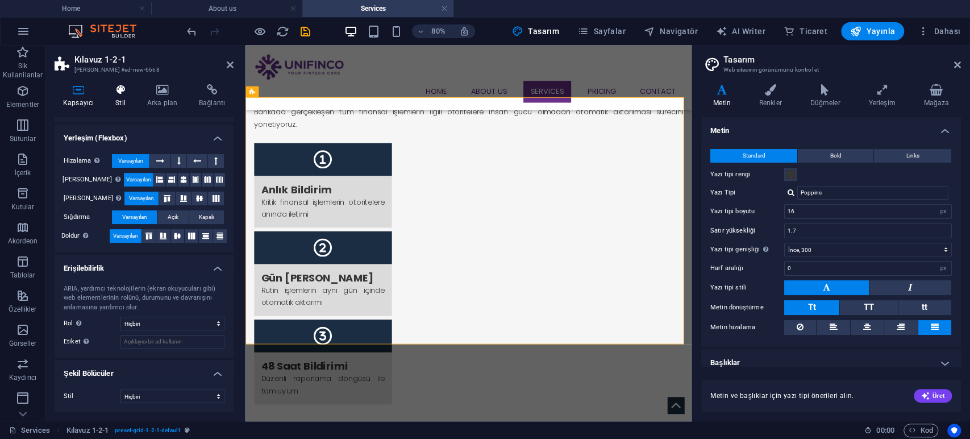
click at [127, 84] on icon at bounding box center [120, 89] width 27 height 11
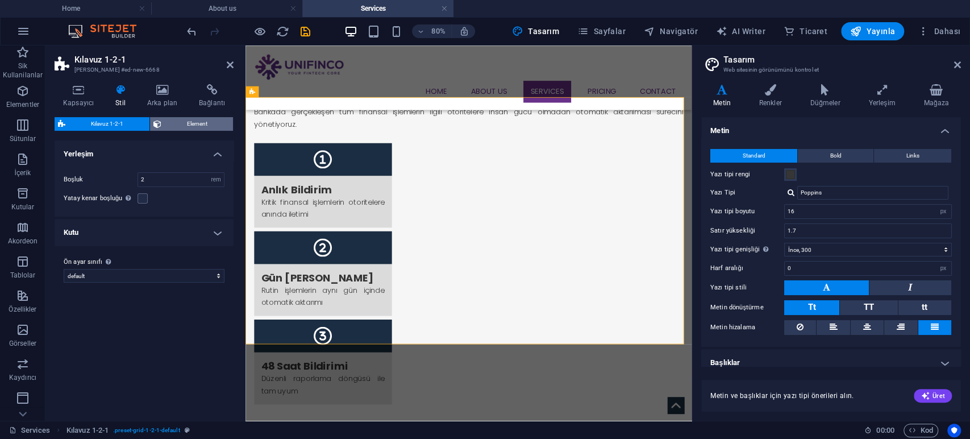
click at [165, 126] on span "Element" at bounding box center [197, 124] width 65 height 14
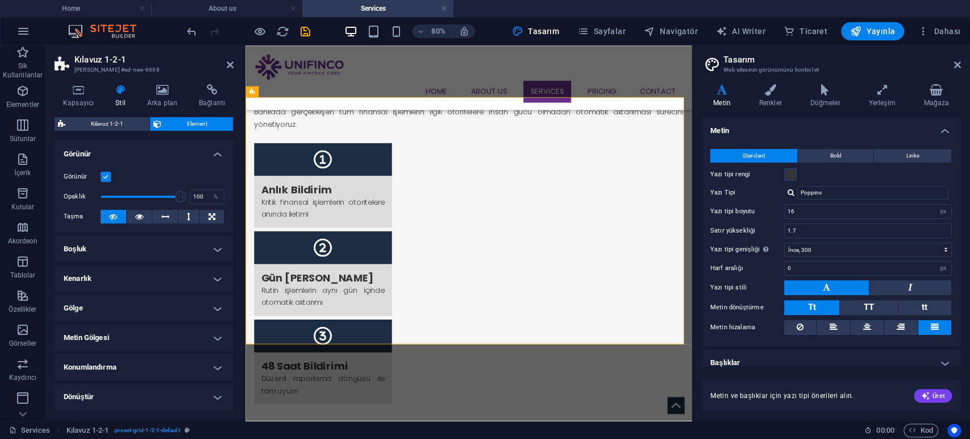
click at [150, 372] on h4 "Konumlandırma" at bounding box center [144, 366] width 179 height 27
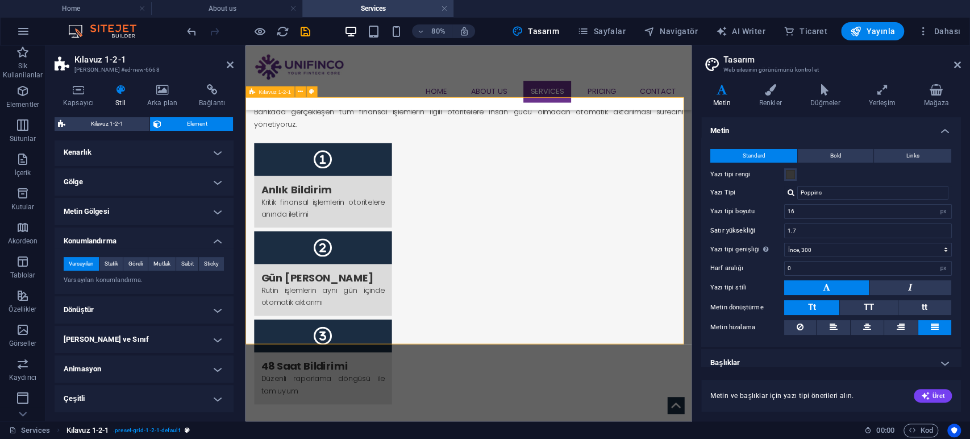
click at [145, 431] on span ". preset-grid-1-2-1-default" at bounding box center [146, 430] width 66 height 14
click at [147, 151] on h4 "Kenarlık" at bounding box center [144, 152] width 179 height 27
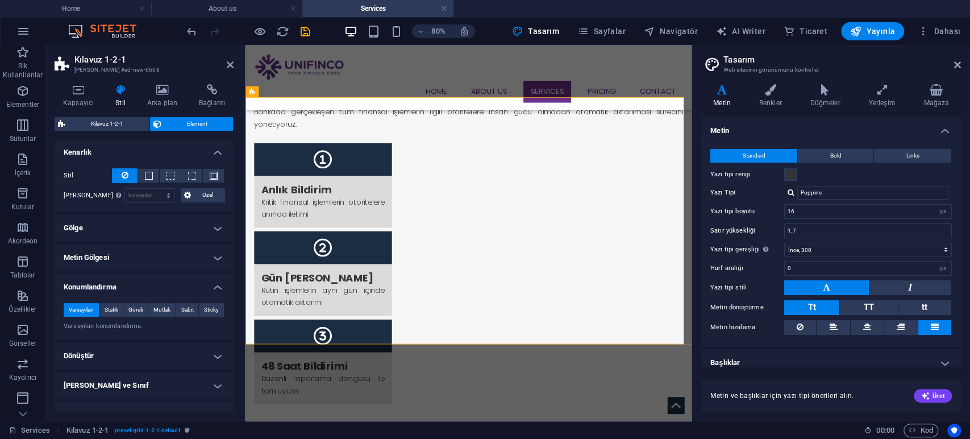
click at [127, 240] on h4 "Gölge" at bounding box center [144, 227] width 179 height 27
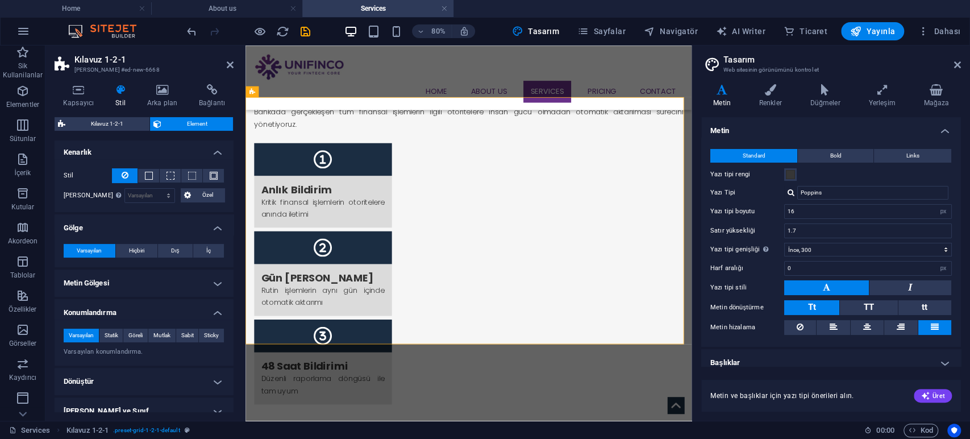
click at [124, 301] on h4 "Konumlandırma" at bounding box center [144, 309] width 179 height 20
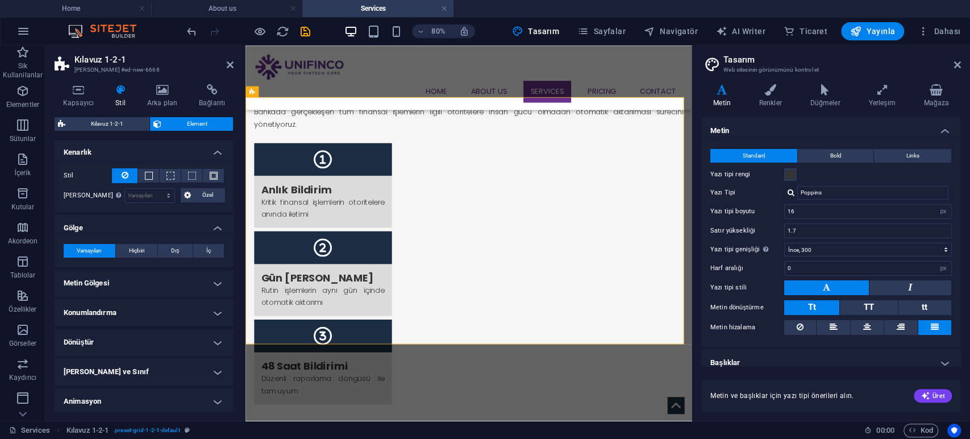
click at [134, 283] on h4 "Metin Gölgesi" at bounding box center [144, 282] width 179 height 27
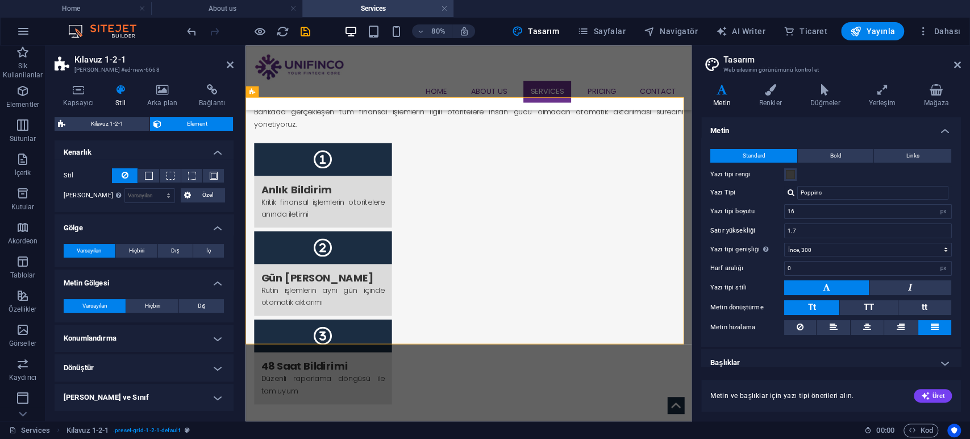
click at [129, 340] on h4 "Konumlandırma" at bounding box center [144, 337] width 179 height 27
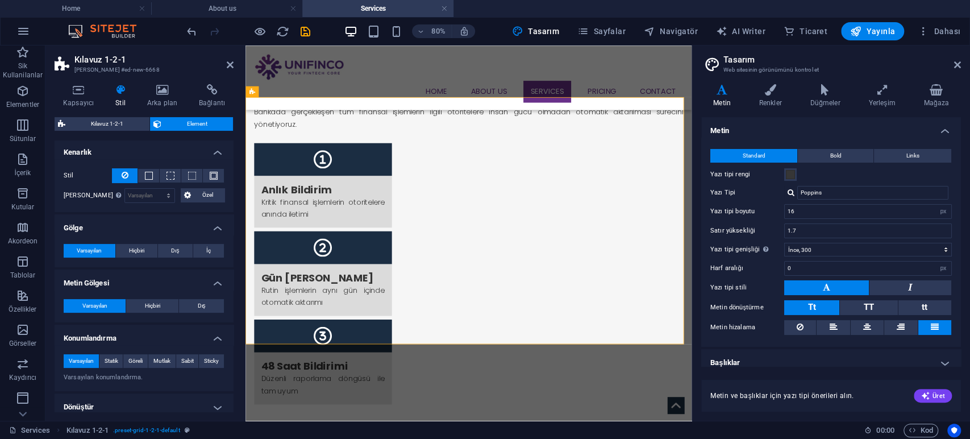
scroll to position [223, 0]
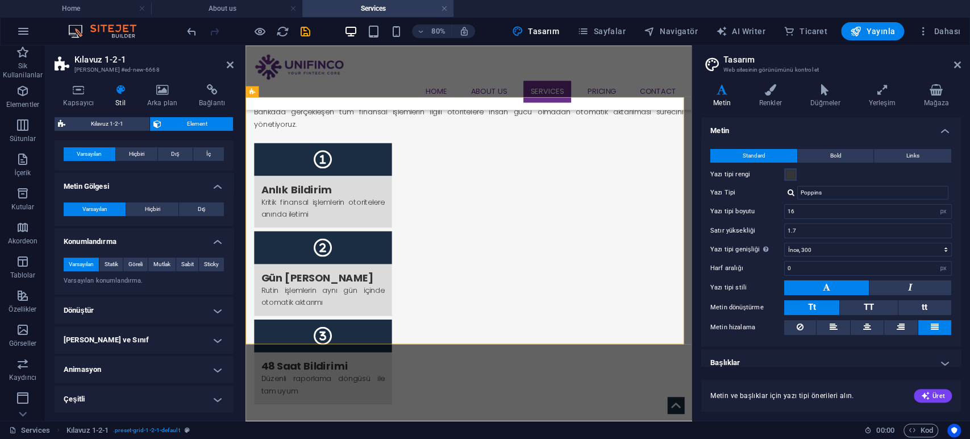
click at [103, 310] on h4 "Dönüştür" at bounding box center [144, 310] width 179 height 27
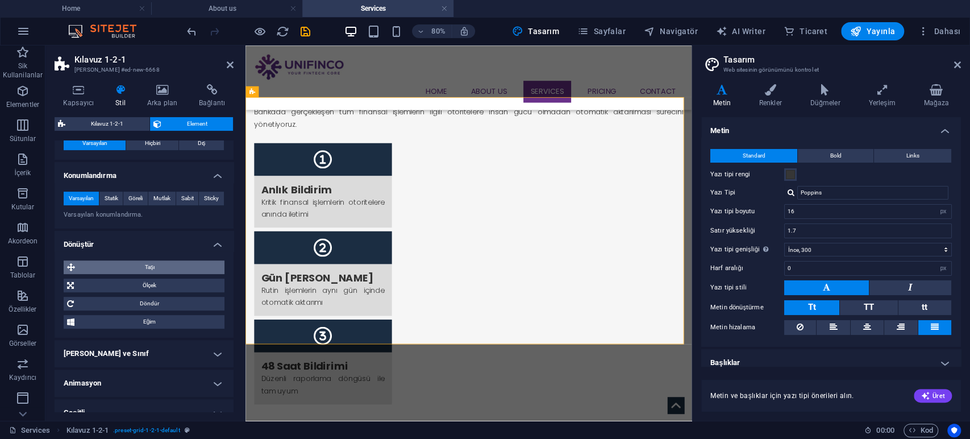
scroll to position [302, 0]
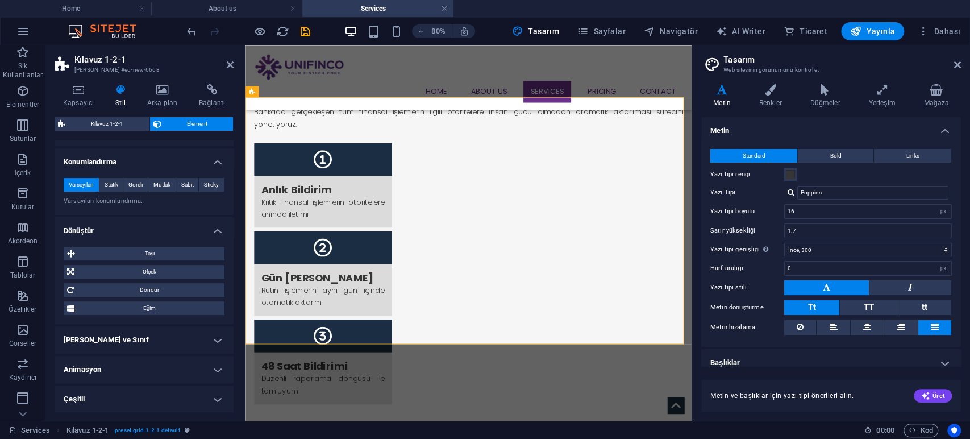
click at [119, 344] on h4 "[PERSON_NAME] ve Sınıf" at bounding box center [144, 339] width 179 height 27
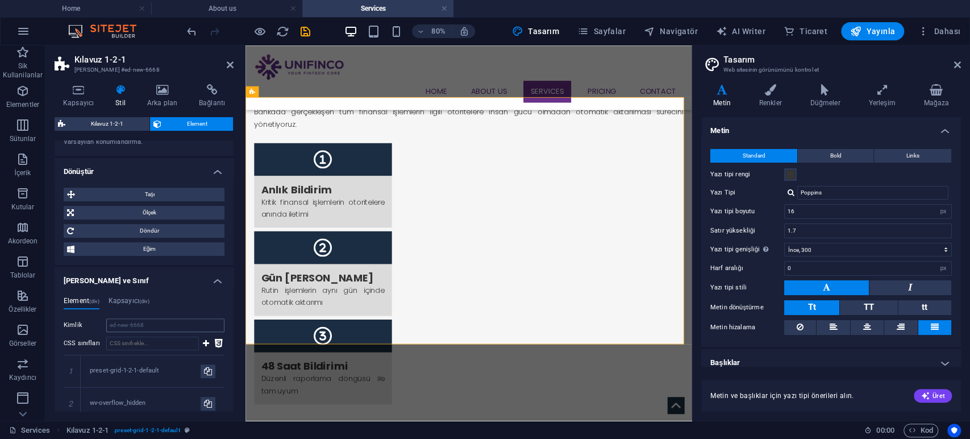
scroll to position [469, 0]
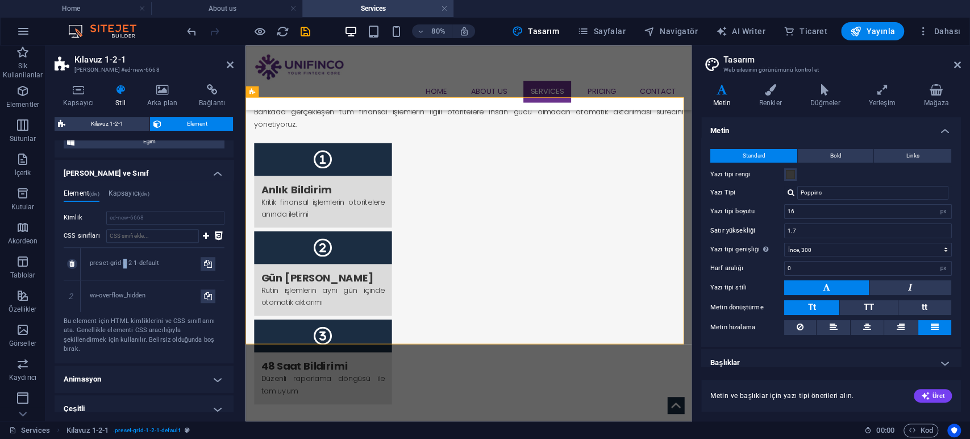
click at [123, 263] on div "preset-grid-1-2-1-default" at bounding box center [145, 264] width 111 height 10
click at [125, 367] on h4 "Animasyon" at bounding box center [144, 378] width 179 height 27
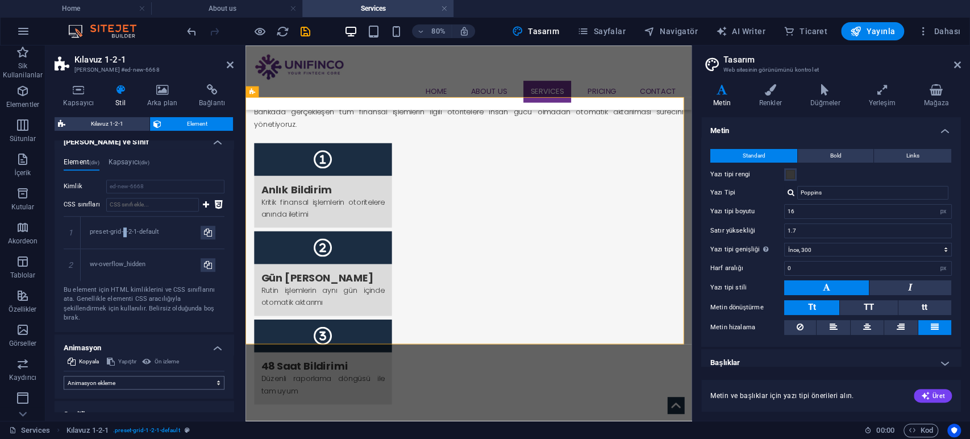
scroll to position [506, 0]
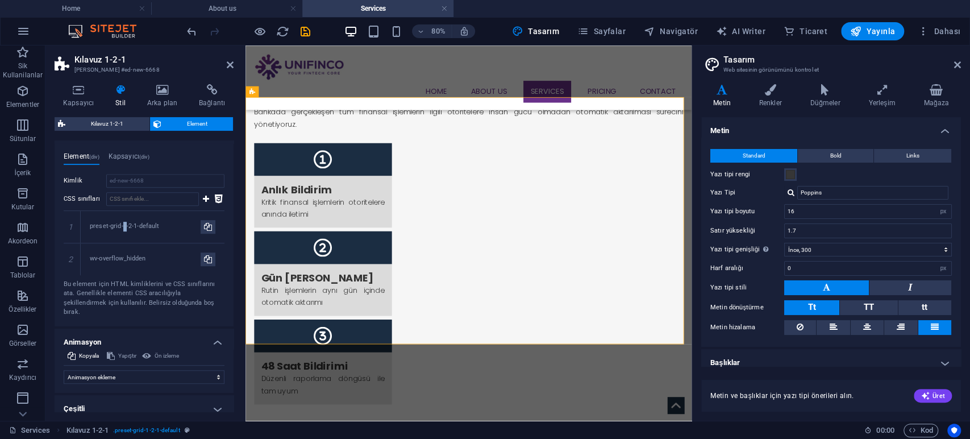
click at [105, 407] on h4 "Çeşitli" at bounding box center [144, 408] width 179 height 27
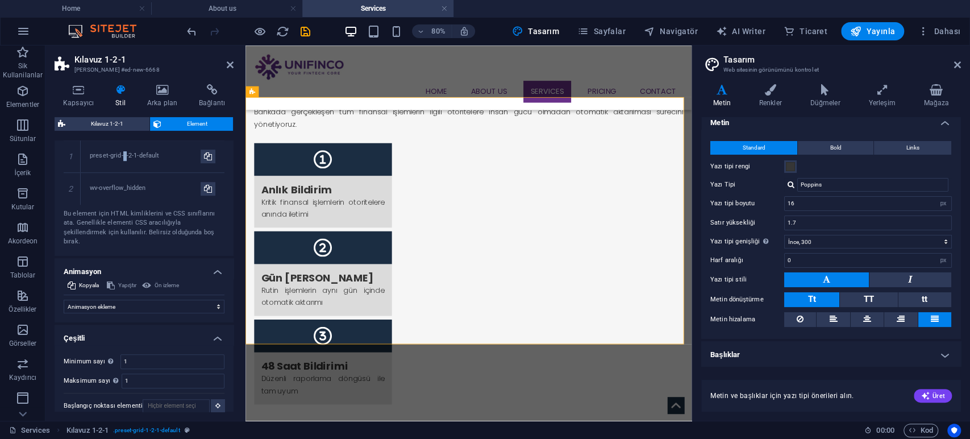
scroll to position [9, 0]
click at [874, 77] on div "Varyantlar Metin Renkler Düğmeler Yerleşim Mağaza Metin Standard Bold Links Yaz…" at bounding box center [831, 247] width 278 height 345
click at [876, 93] on icon at bounding box center [881, 89] width 51 height 11
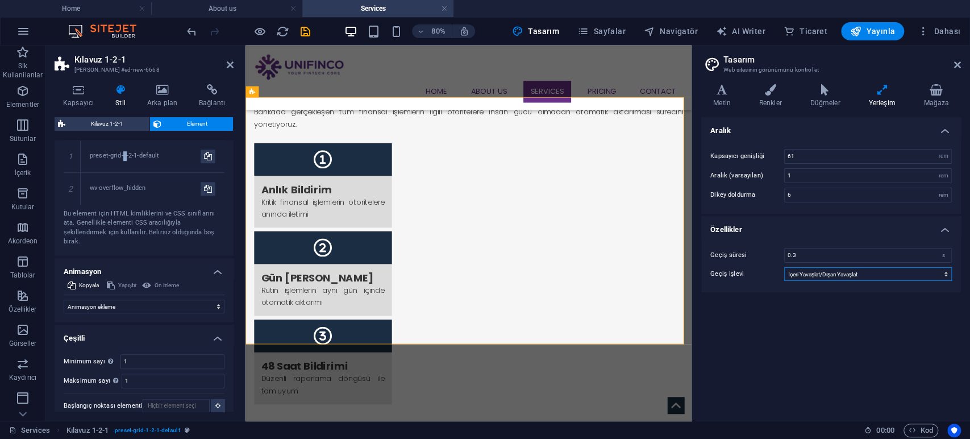
click at [836, 273] on select "Yavaşlat İçeri Yavaşlat Dışarı Yavaşlat İçeri Yavaşlat/Dışarı Yavaşlat Doğrusal" at bounding box center [868, 274] width 168 height 14
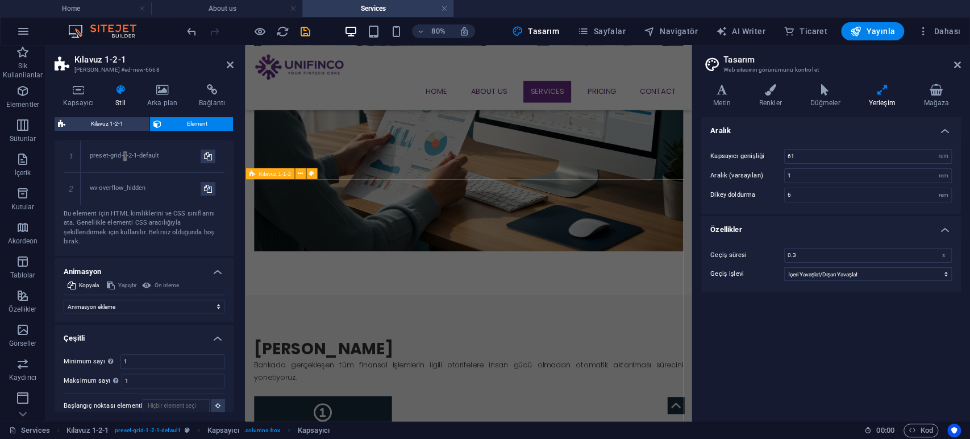
scroll to position [643, 0]
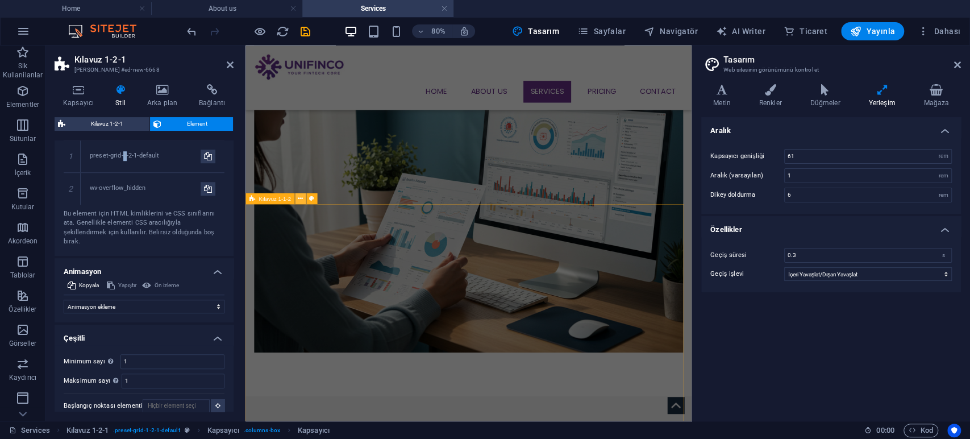
click at [302, 199] on icon at bounding box center [300, 199] width 5 height 10
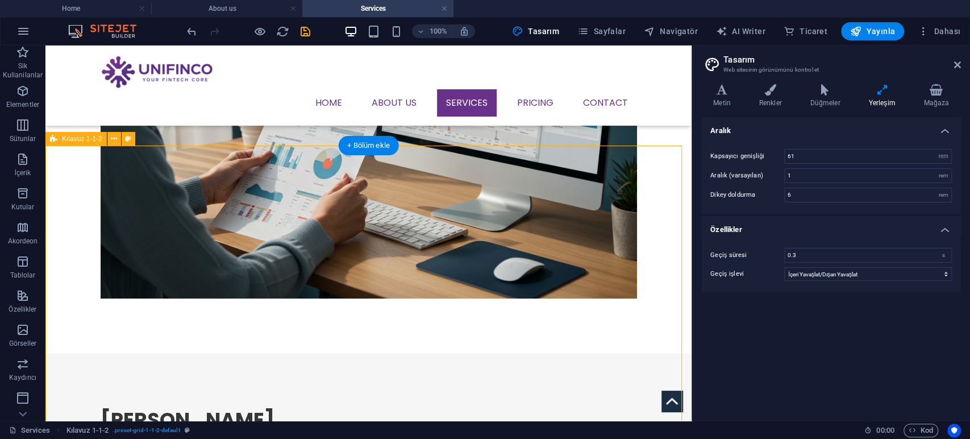
scroll to position [710, 0]
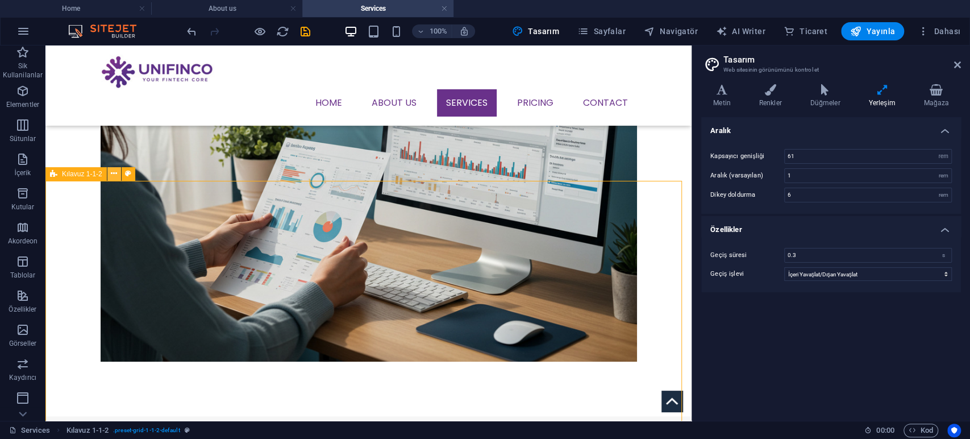
click at [109, 174] on button at bounding box center [114, 174] width 14 height 14
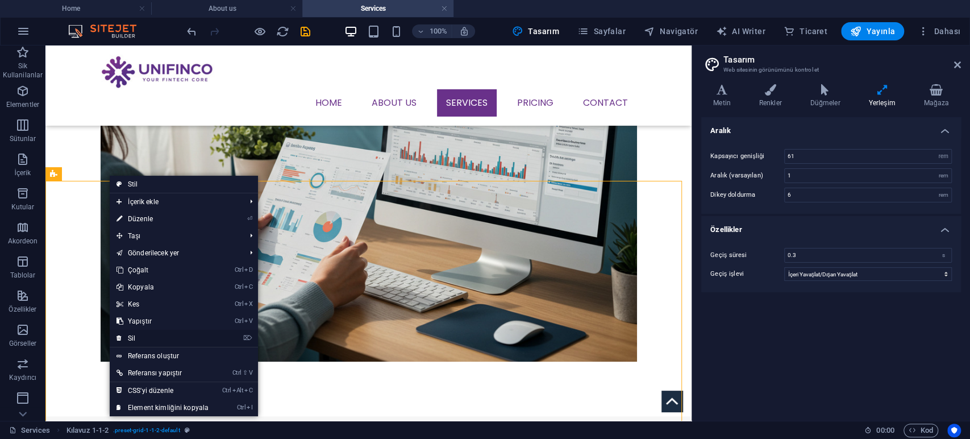
click at [155, 335] on link "⌦ Sil" at bounding box center [163, 338] width 106 height 17
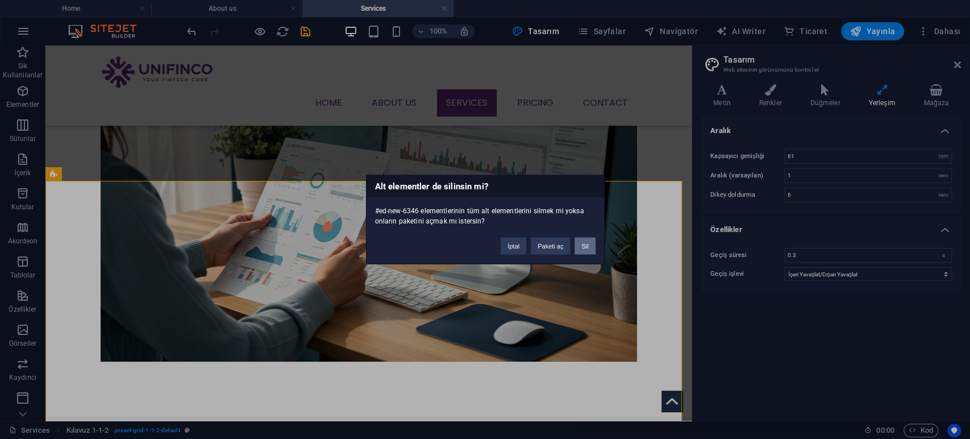
click at [584, 245] on button "Sil" at bounding box center [584, 246] width 20 height 17
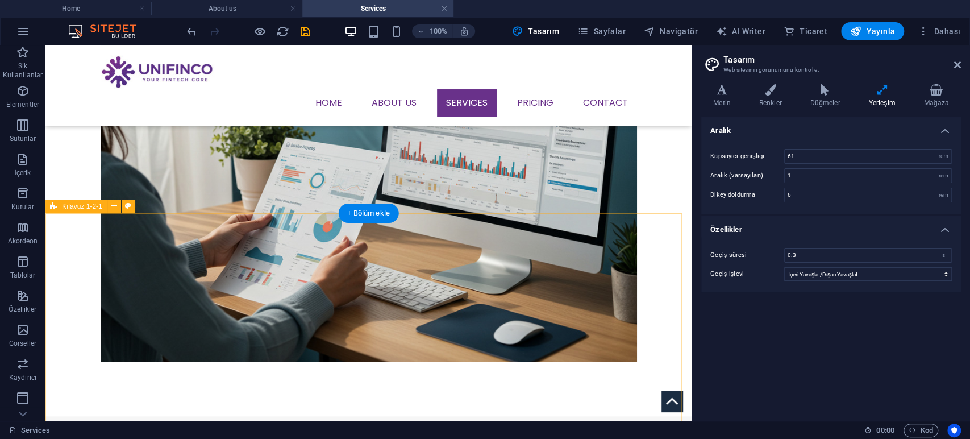
scroll to position [647, 0]
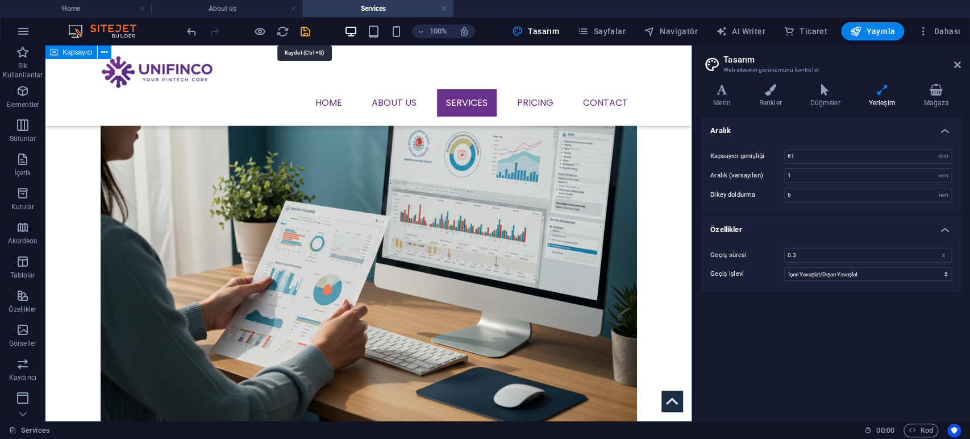
click at [307, 28] on icon "save" at bounding box center [305, 31] width 13 height 13
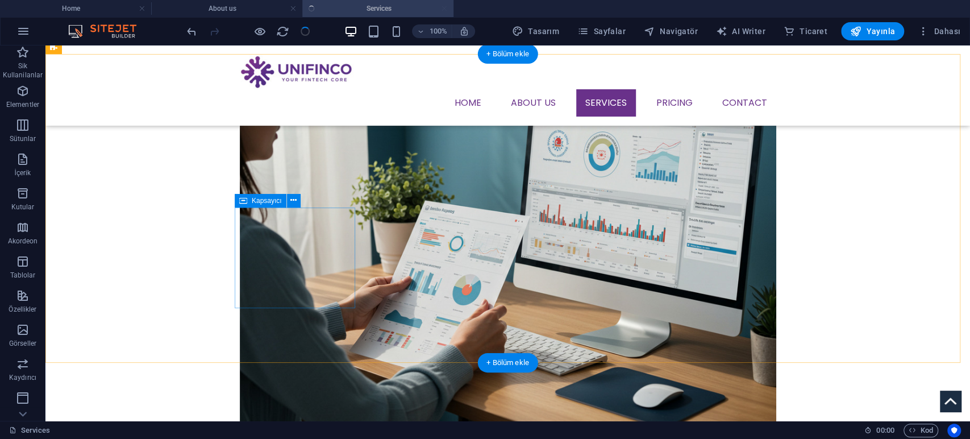
scroll to position [836, 0]
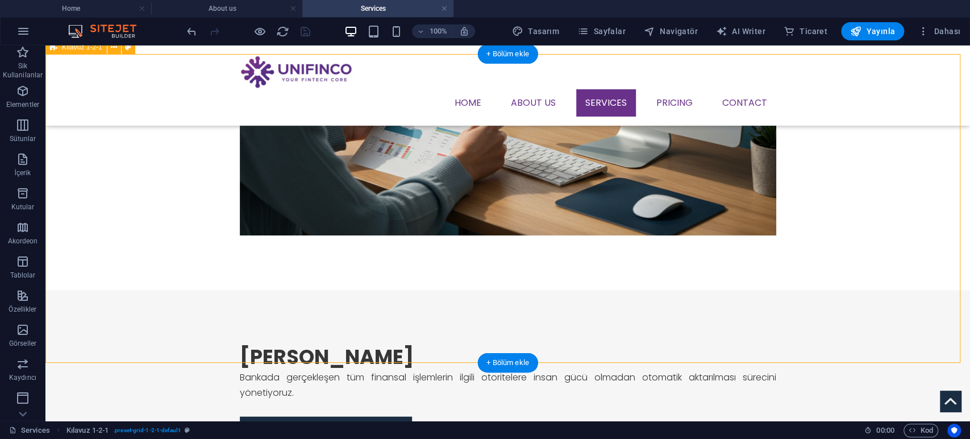
drag, startPoint x: 172, startPoint y: 239, endPoint x: 491, endPoint y: 264, distance: 320.3
drag, startPoint x: 509, startPoint y: 244, endPoint x: 481, endPoint y: 248, distance: 28.8
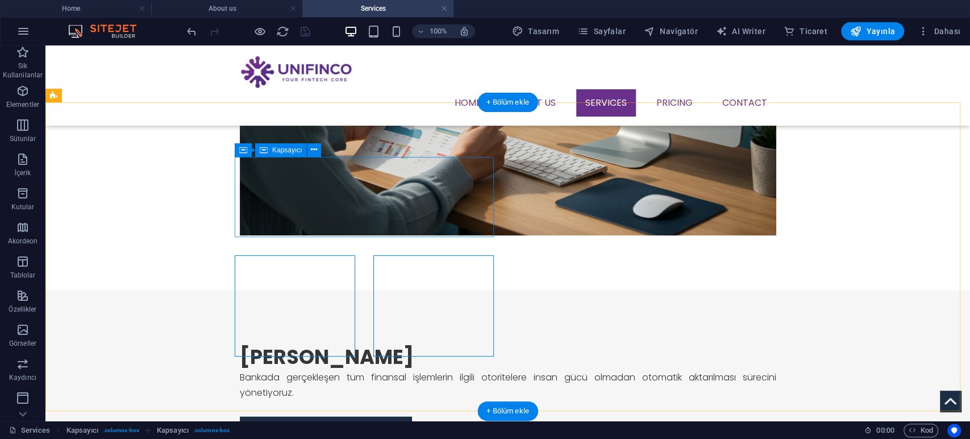
scroll to position [773, 0]
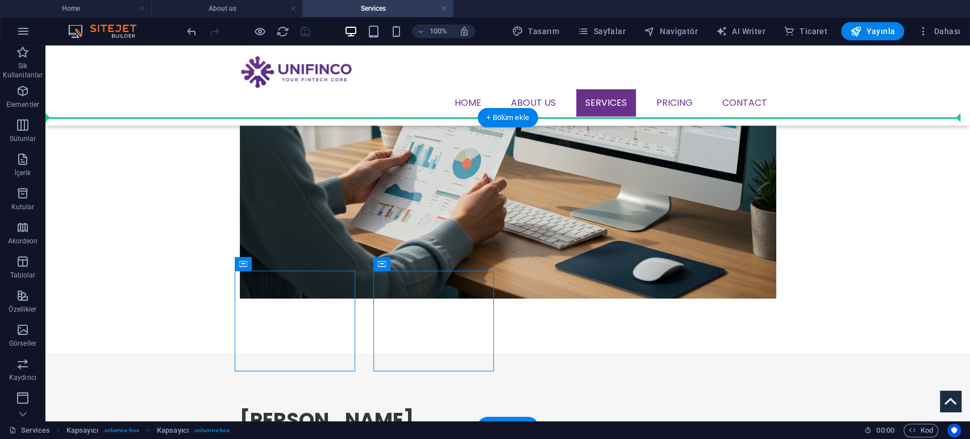
drag, startPoint x: 316, startPoint y: 309, endPoint x: 309, endPoint y: 153, distance: 155.3
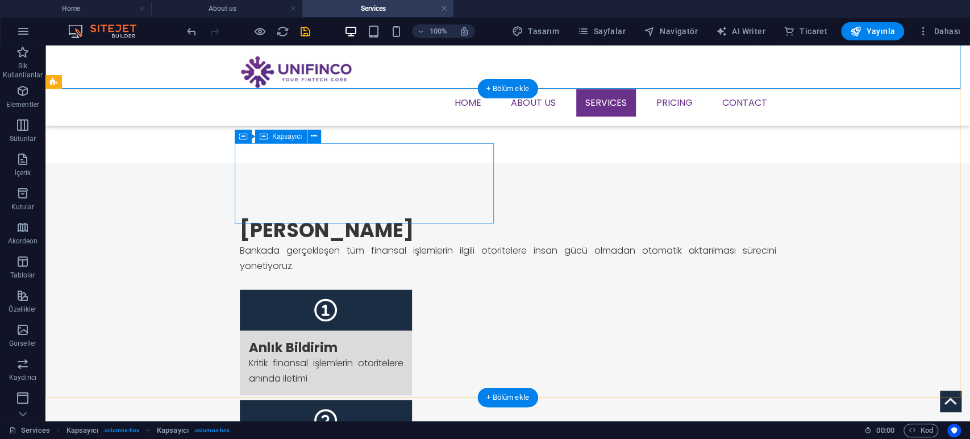
scroll to position [802, 0]
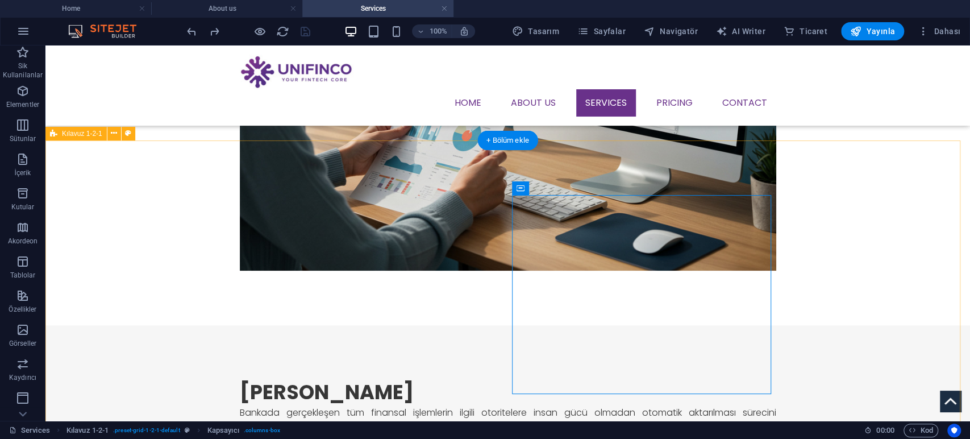
scroll to position [739, 0]
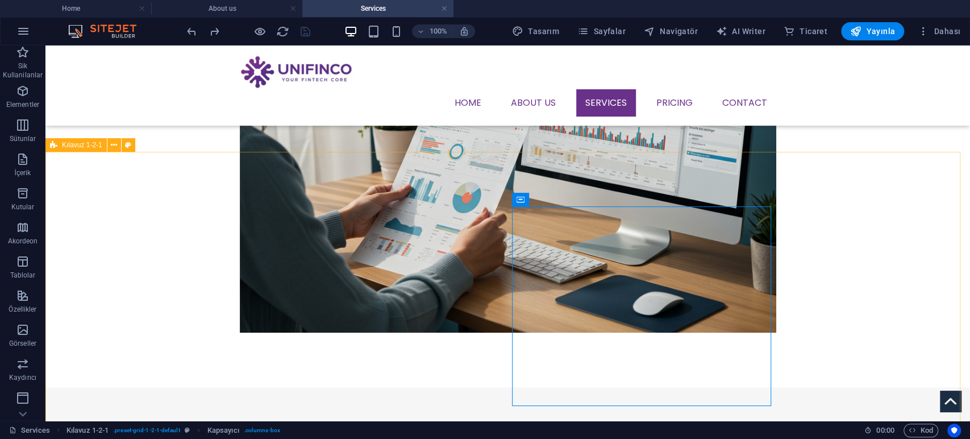
click at [86, 146] on span "Kılavuz 1-2-1" at bounding box center [82, 144] width 40 height 7
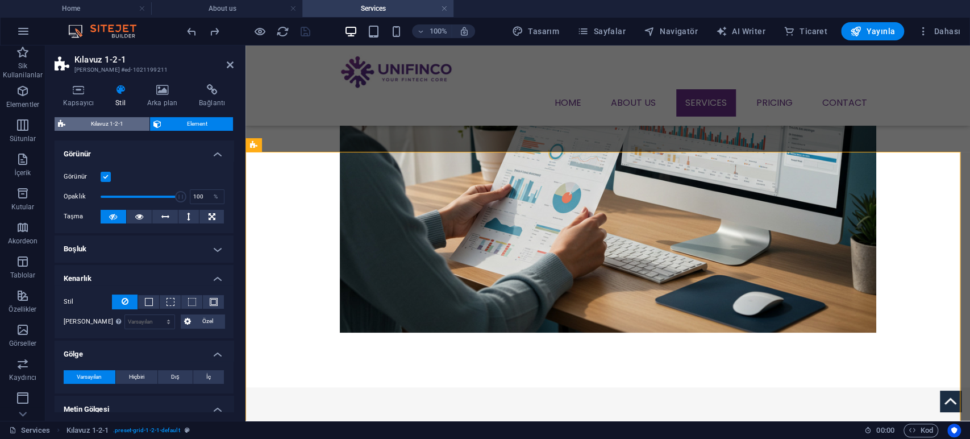
click at [115, 119] on span "Kılavuz 1-2-1" at bounding box center [107, 124] width 77 height 14
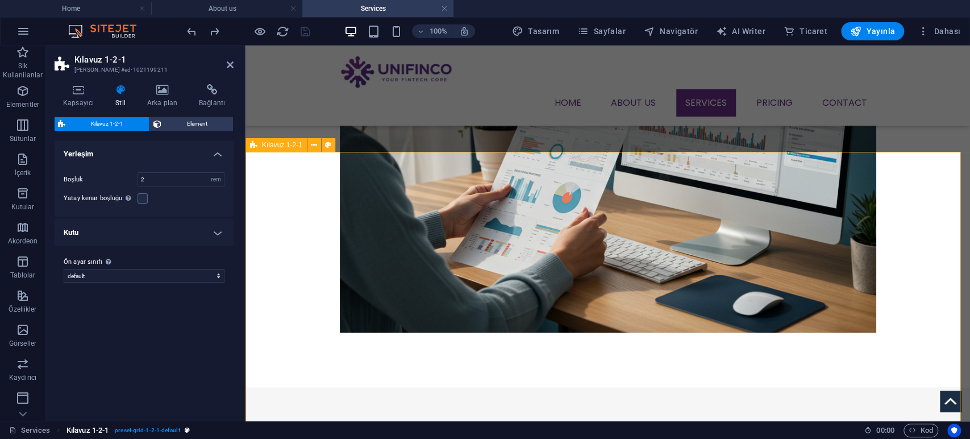
click at [176, 429] on span ". preset-grid-1-2-1-default" at bounding box center [146, 430] width 66 height 14
click at [194, 122] on span "Element" at bounding box center [197, 124] width 65 height 14
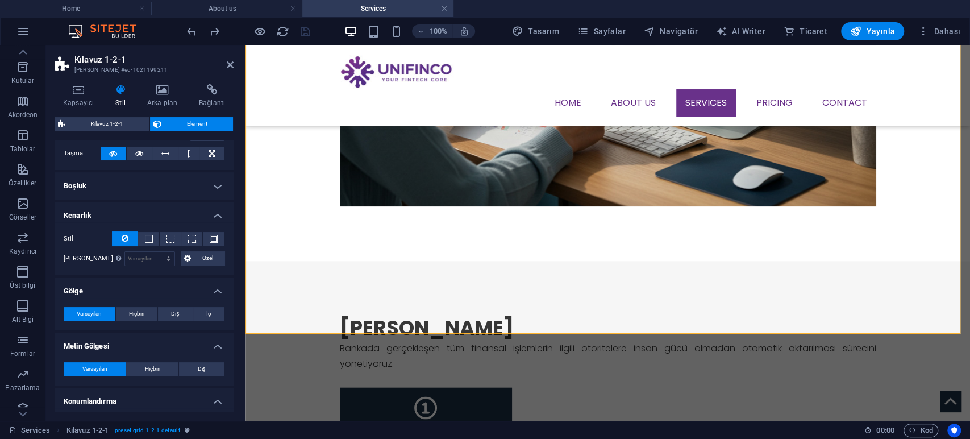
scroll to position [189, 0]
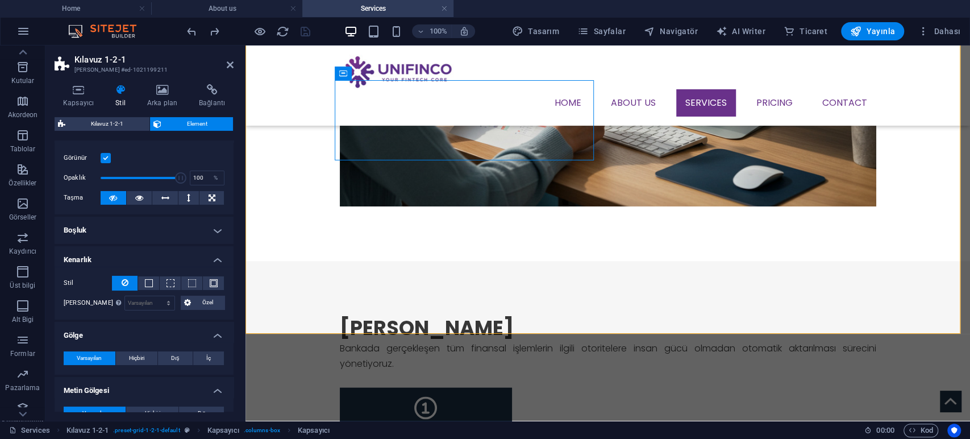
scroll to position [0, 0]
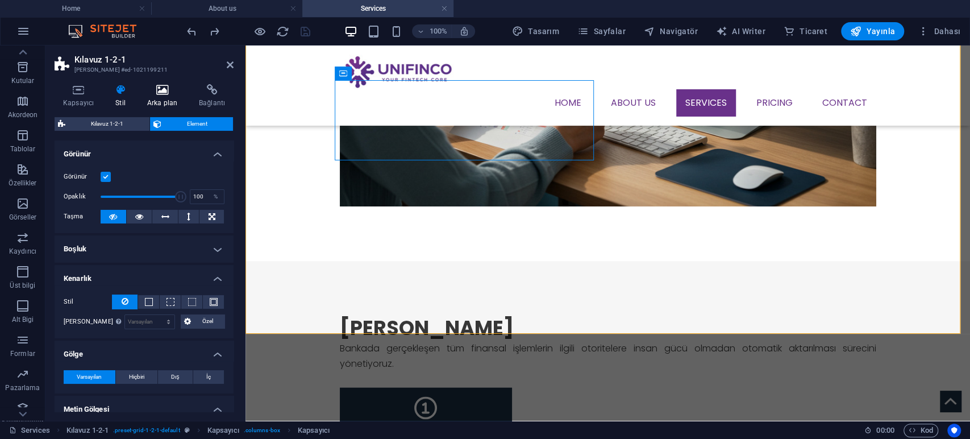
click at [173, 88] on icon at bounding box center [162, 89] width 47 height 11
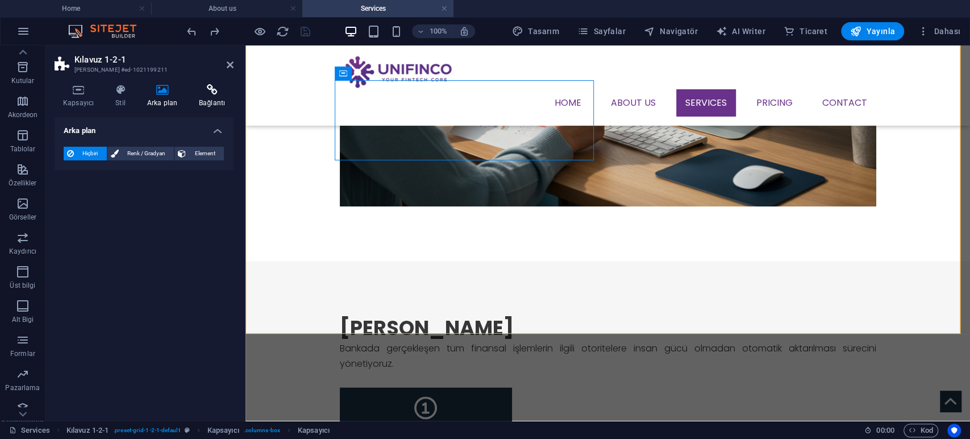
click at [210, 91] on icon at bounding box center [211, 89] width 43 height 11
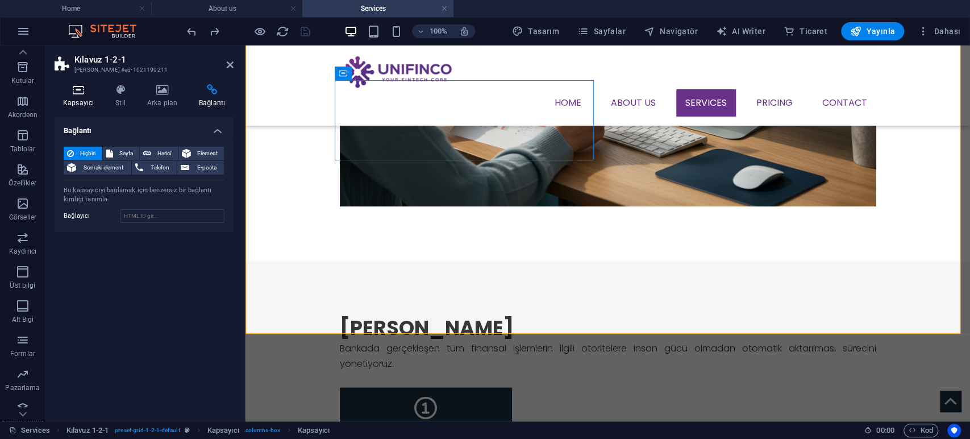
click at [93, 106] on h4 "Kapsayıcı" at bounding box center [81, 96] width 52 height 24
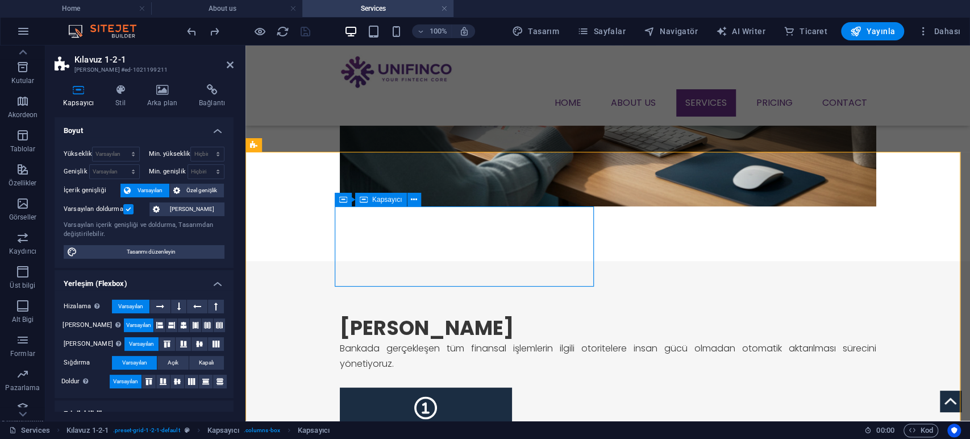
scroll to position [739, 0]
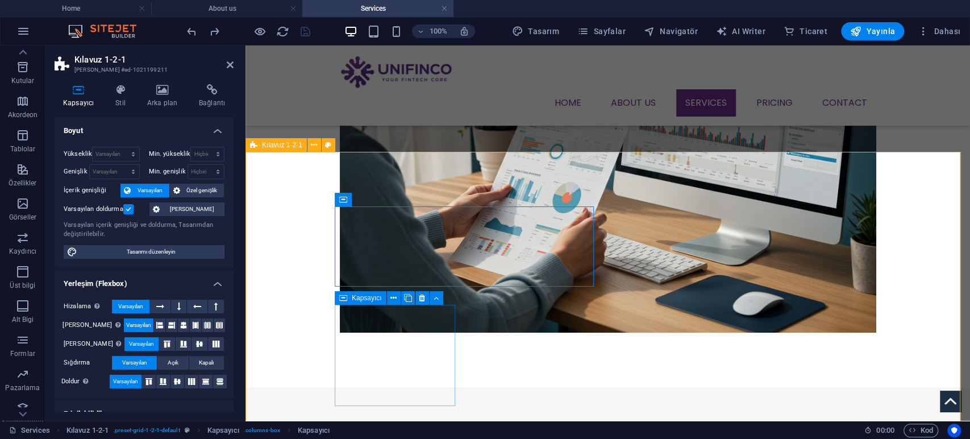
click at [435, 298] on icon at bounding box center [436, 298] width 5 height 12
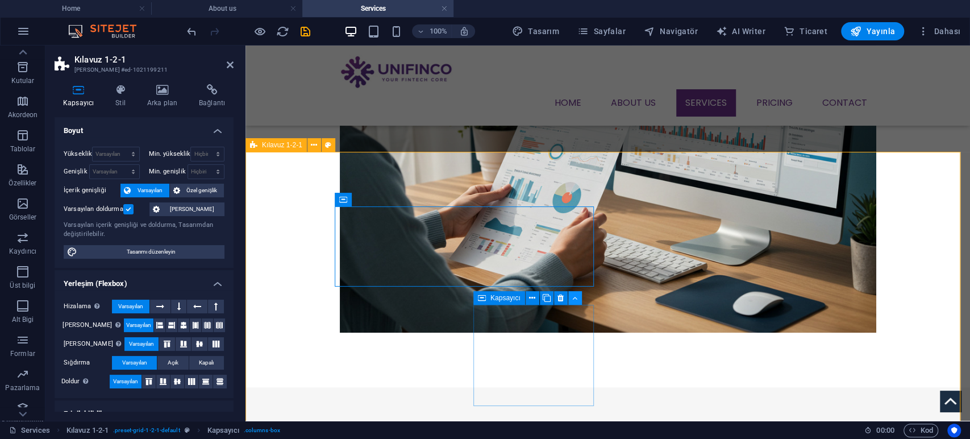
click at [576, 297] on icon at bounding box center [574, 298] width 5 height 12
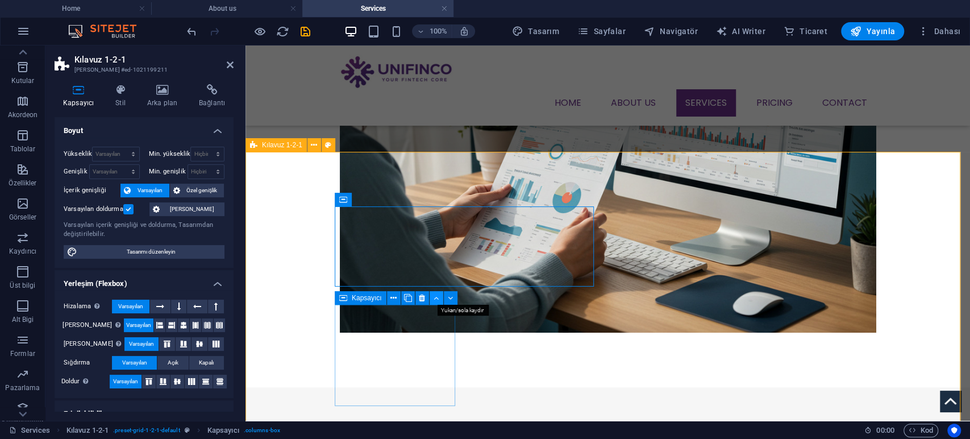
click at [438, 299] on icon at bounding box center [436, 298] width 5 height 12
click at [432, 297] on button at bounding box center [437, 298] width 14 height 14
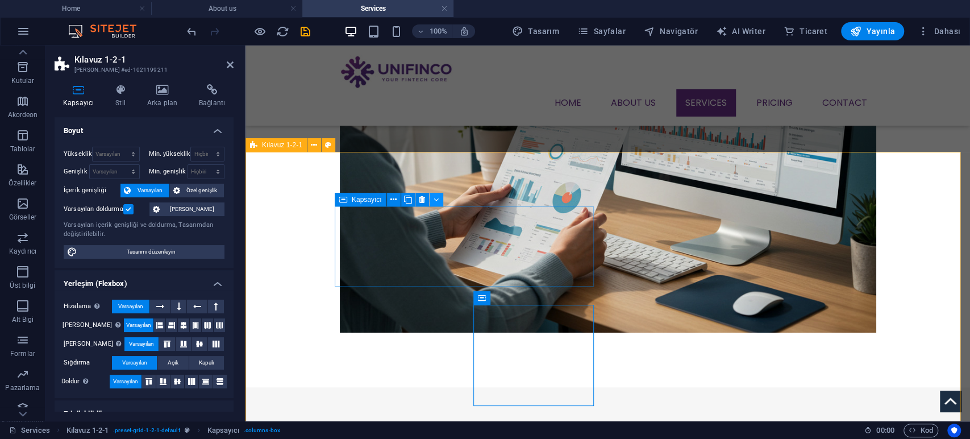
click at [441, 200] on button at bounding box center [437, 200] width 14 height 14
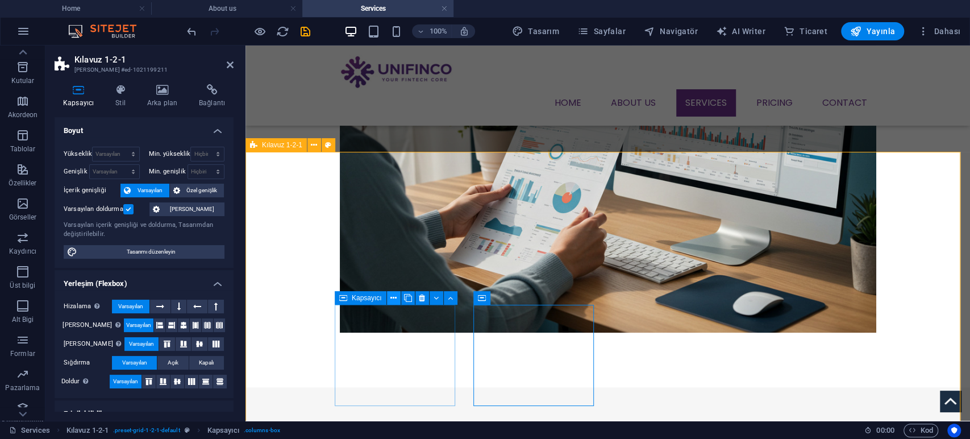
click at [394, 295] on icon at bounding box center [393, 298] width 6 height 12
click at [352, 298] on span "Kapsayıcı" at bounding box center [367, 297] width 30 height 7
